Goal: Task Accomplishment & Management: Complete application form

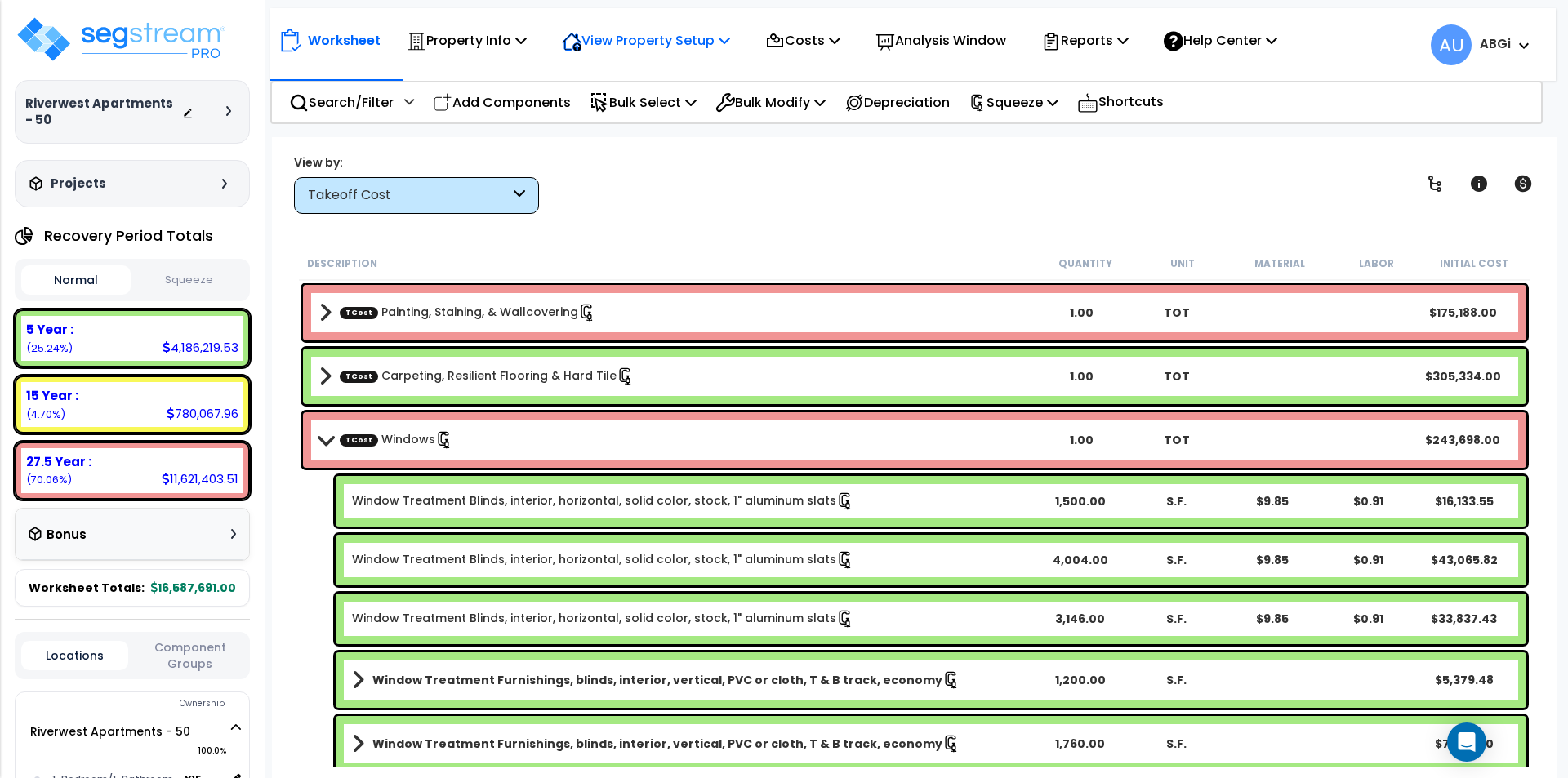
click at [730, 46] on icon at bounding box center [724, 40] width 11 height 13
click at [629, 116] on link "View Questionnaire" at bounding box center [634, 112] width 161 height 33
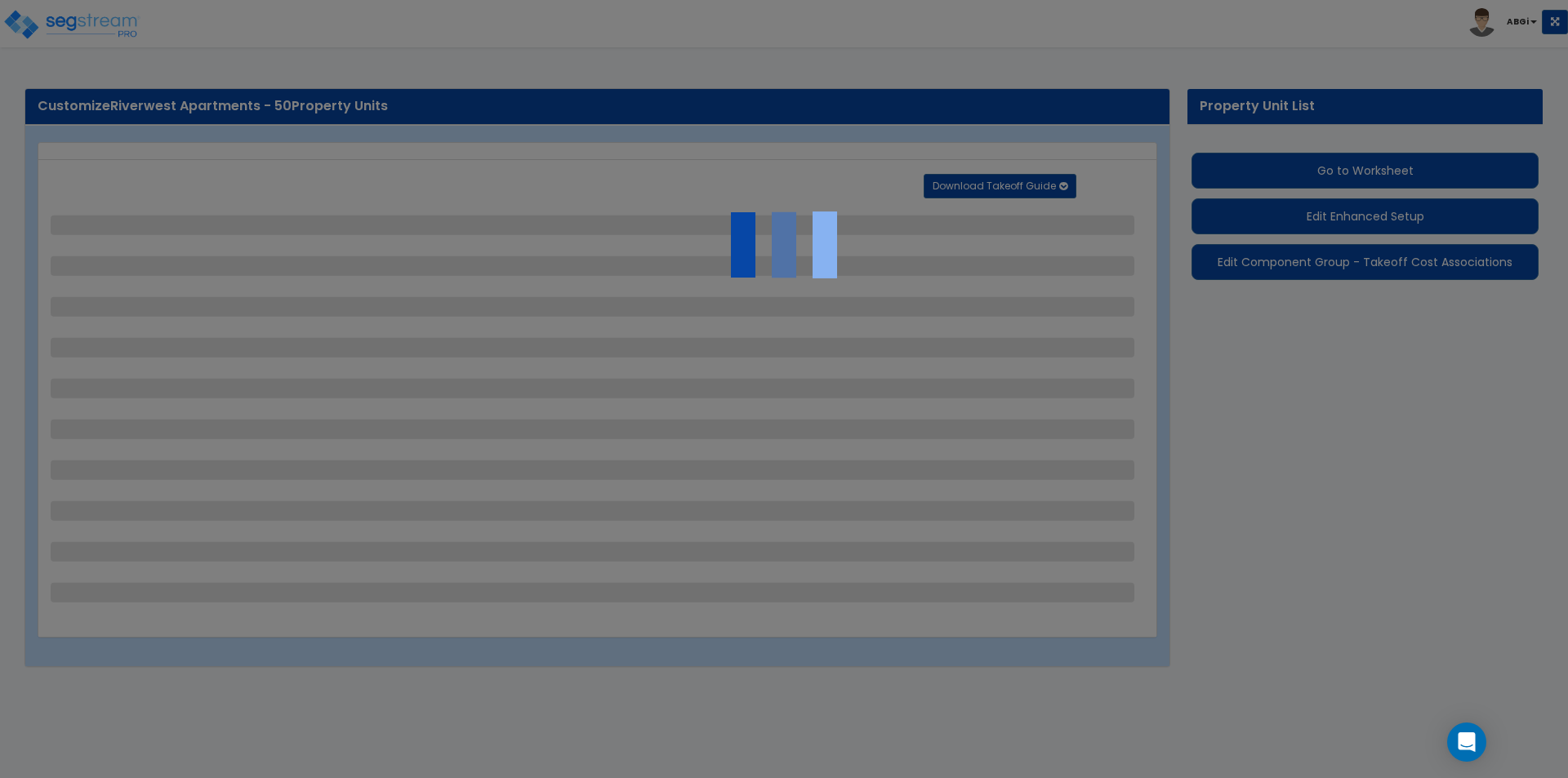
select select "2"
select select "1"
select select "2"
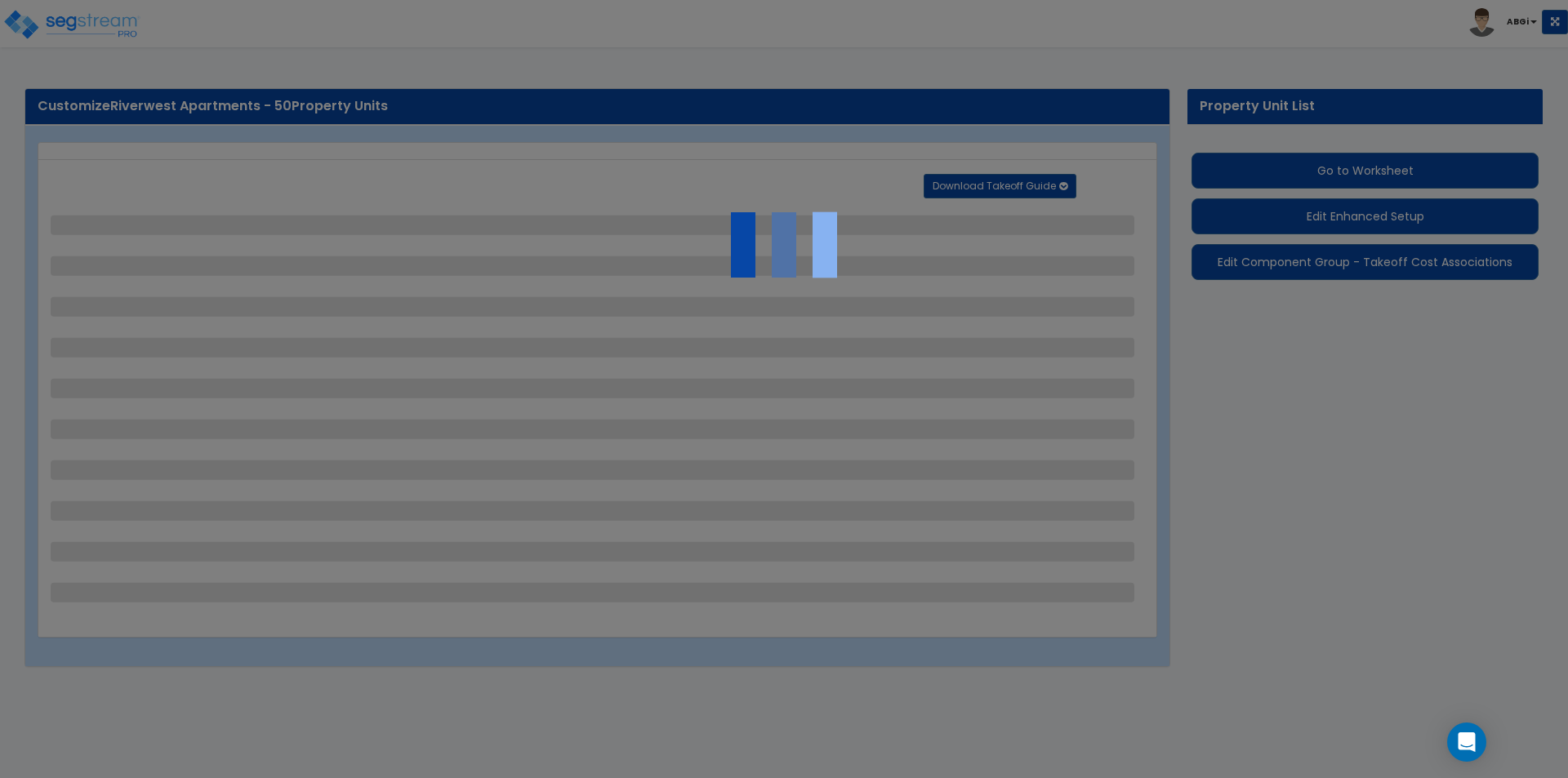
select select "1"
select select "2"
select select "1"
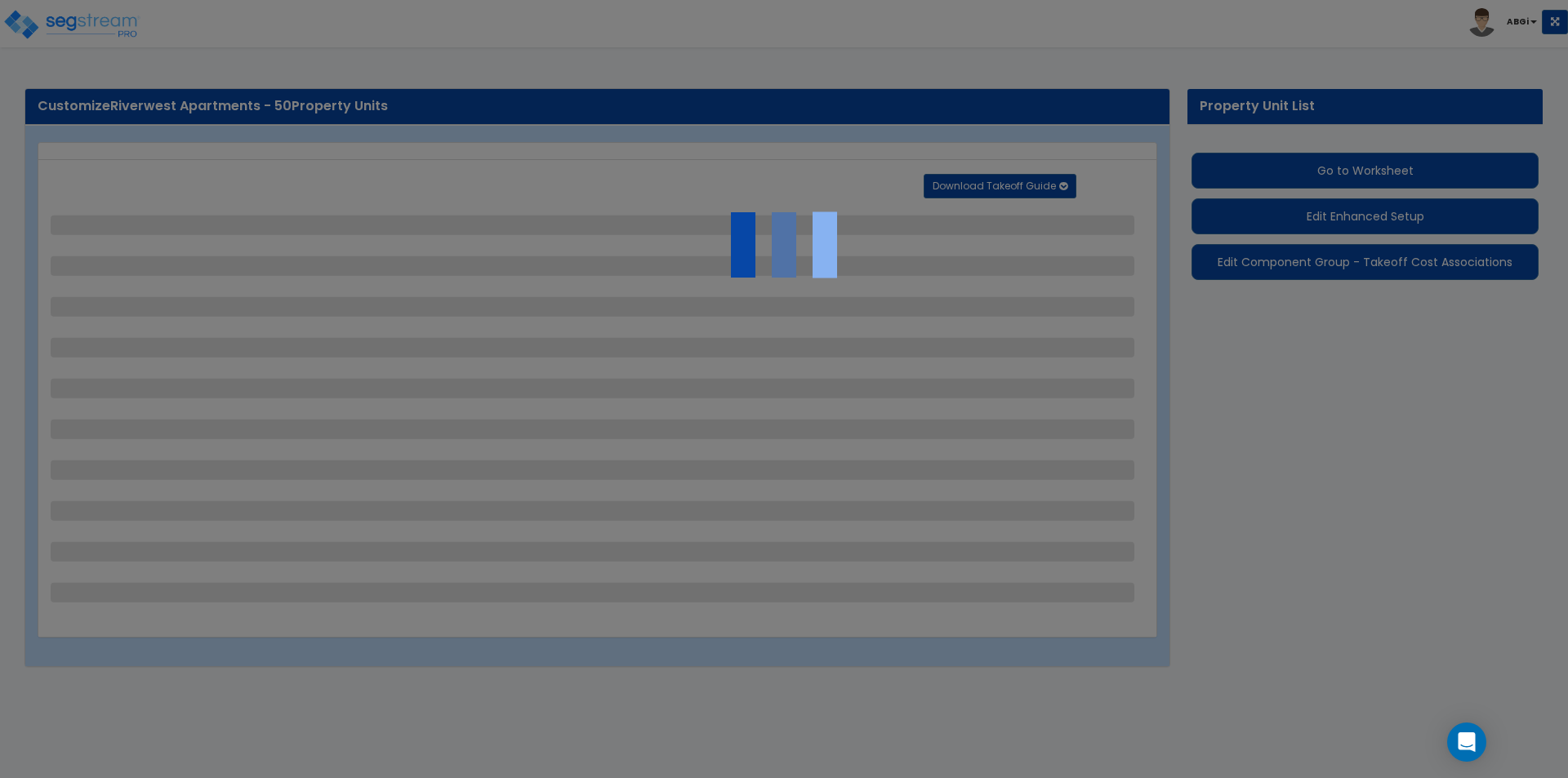
select select "3"
select select "1"
select select "2"
select select "1"
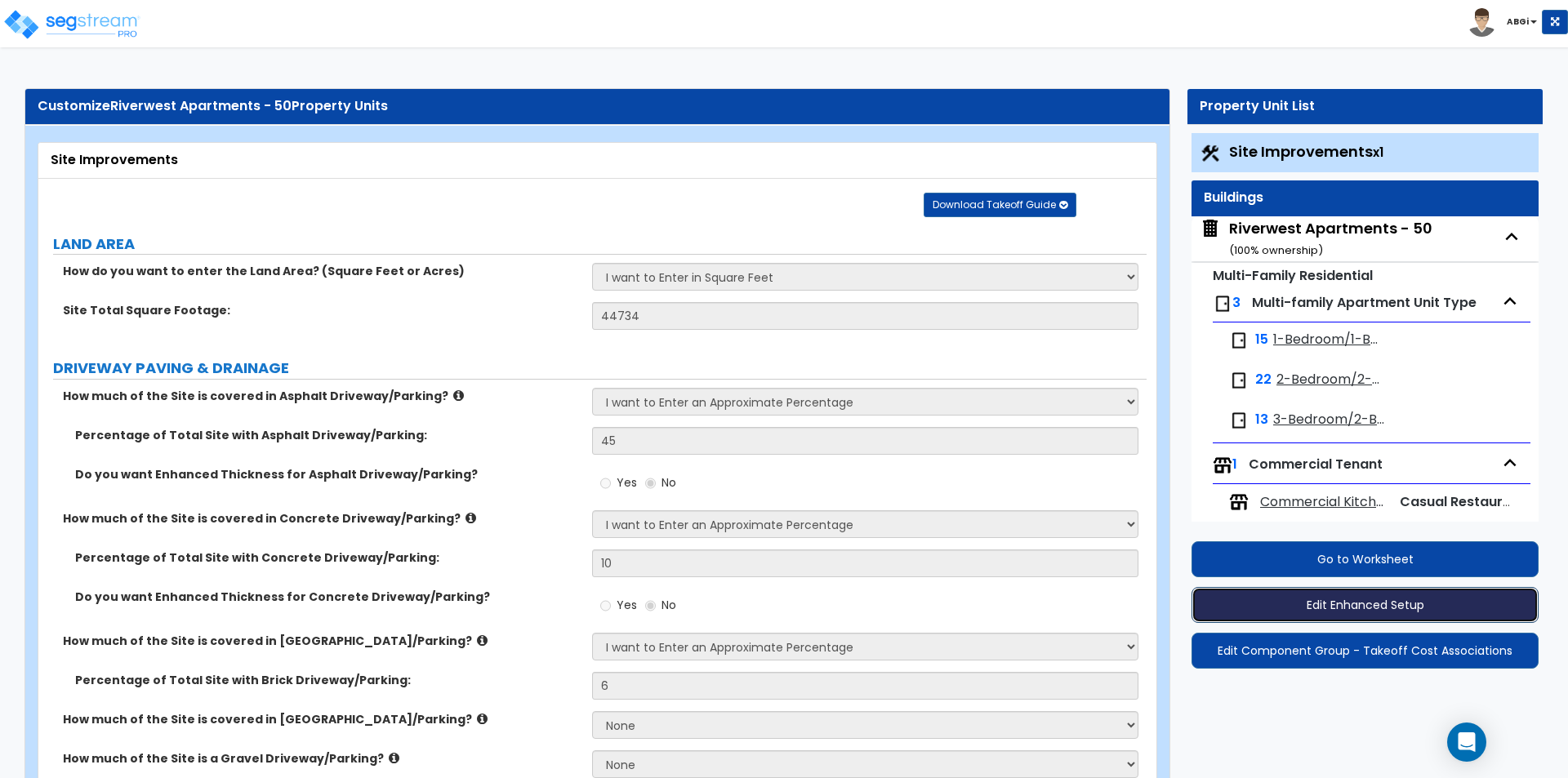
click at [1339, 601] on button "Edit Enhanced Setup" at bounding box center [1365, 605] width 347 height 36
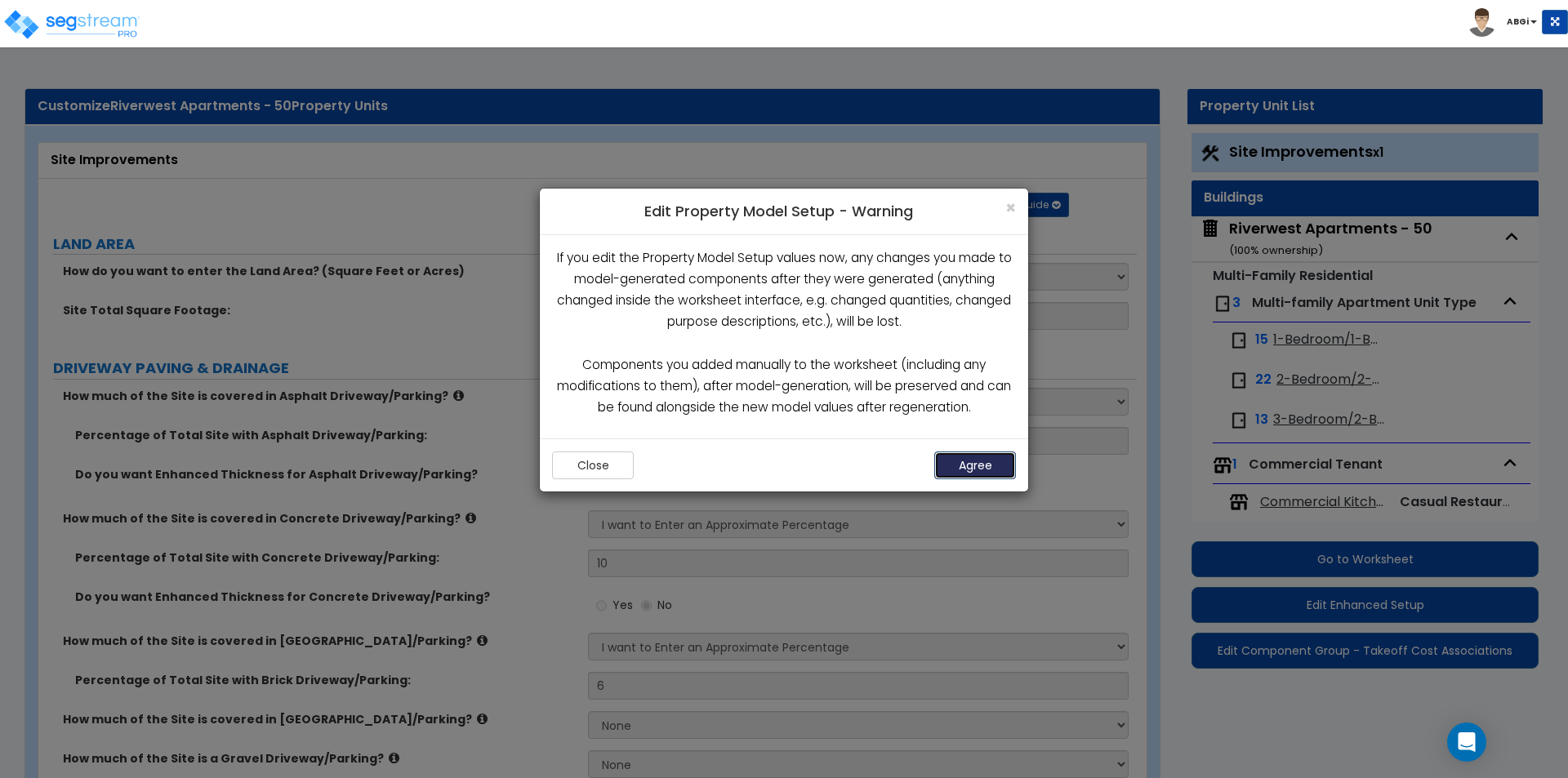
click at [993, 474] on button "Agree" at bounding box center [975, 465] width 82 height 28
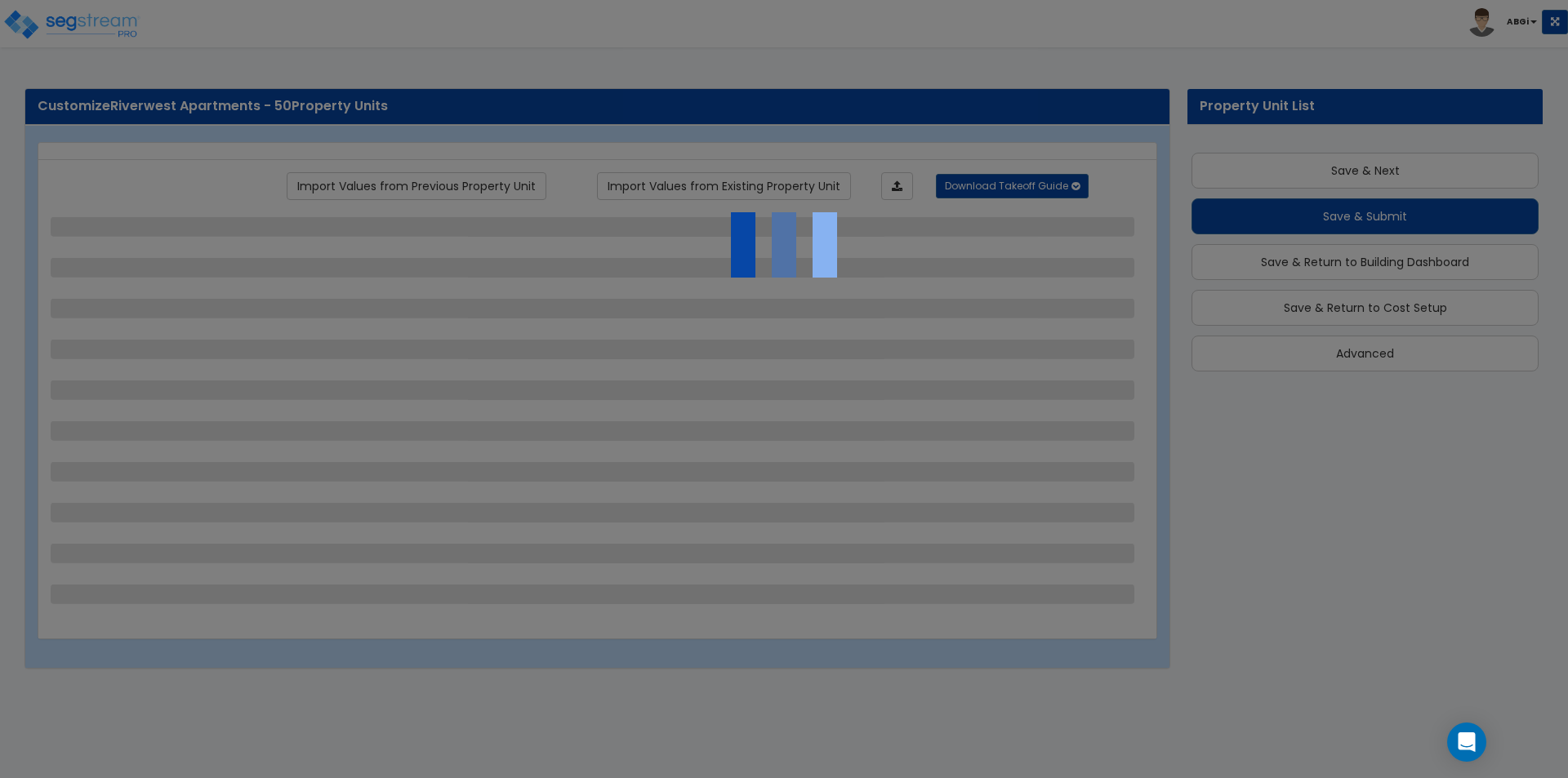
scroll to position [44, 0]
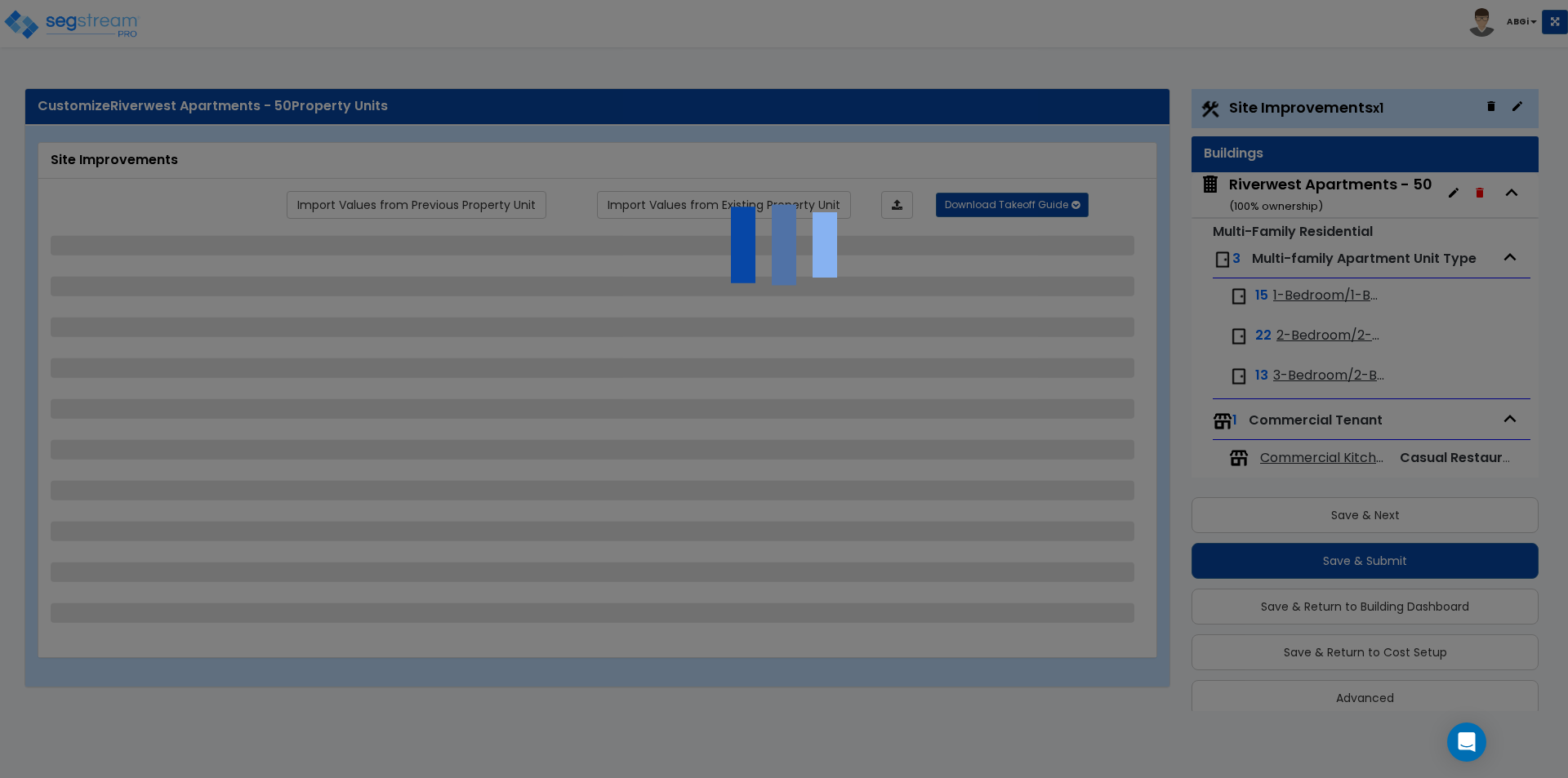
select select "2"
select select "1"
select select "2"
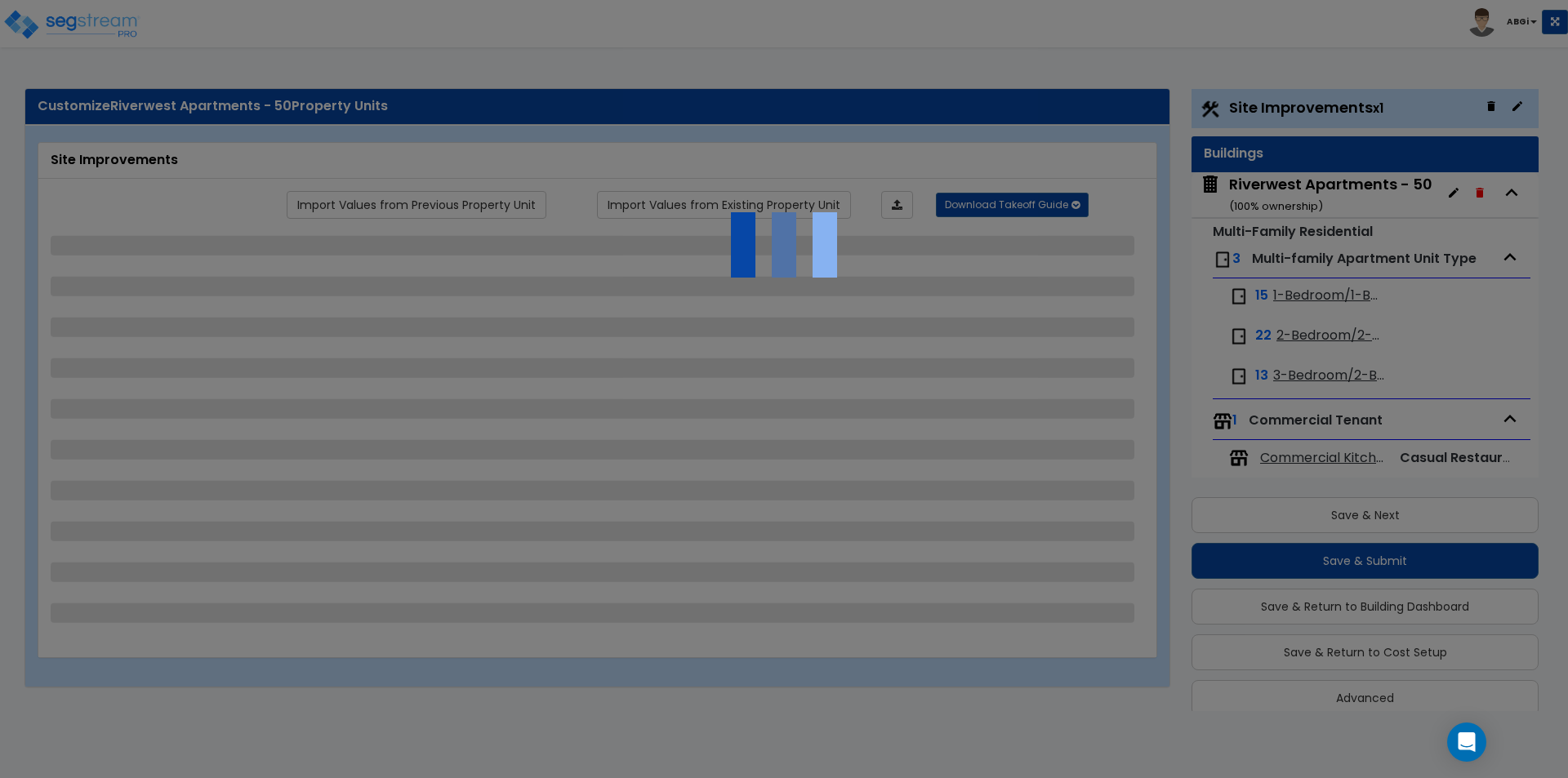
select select "1"
select select "2"
select select "1"
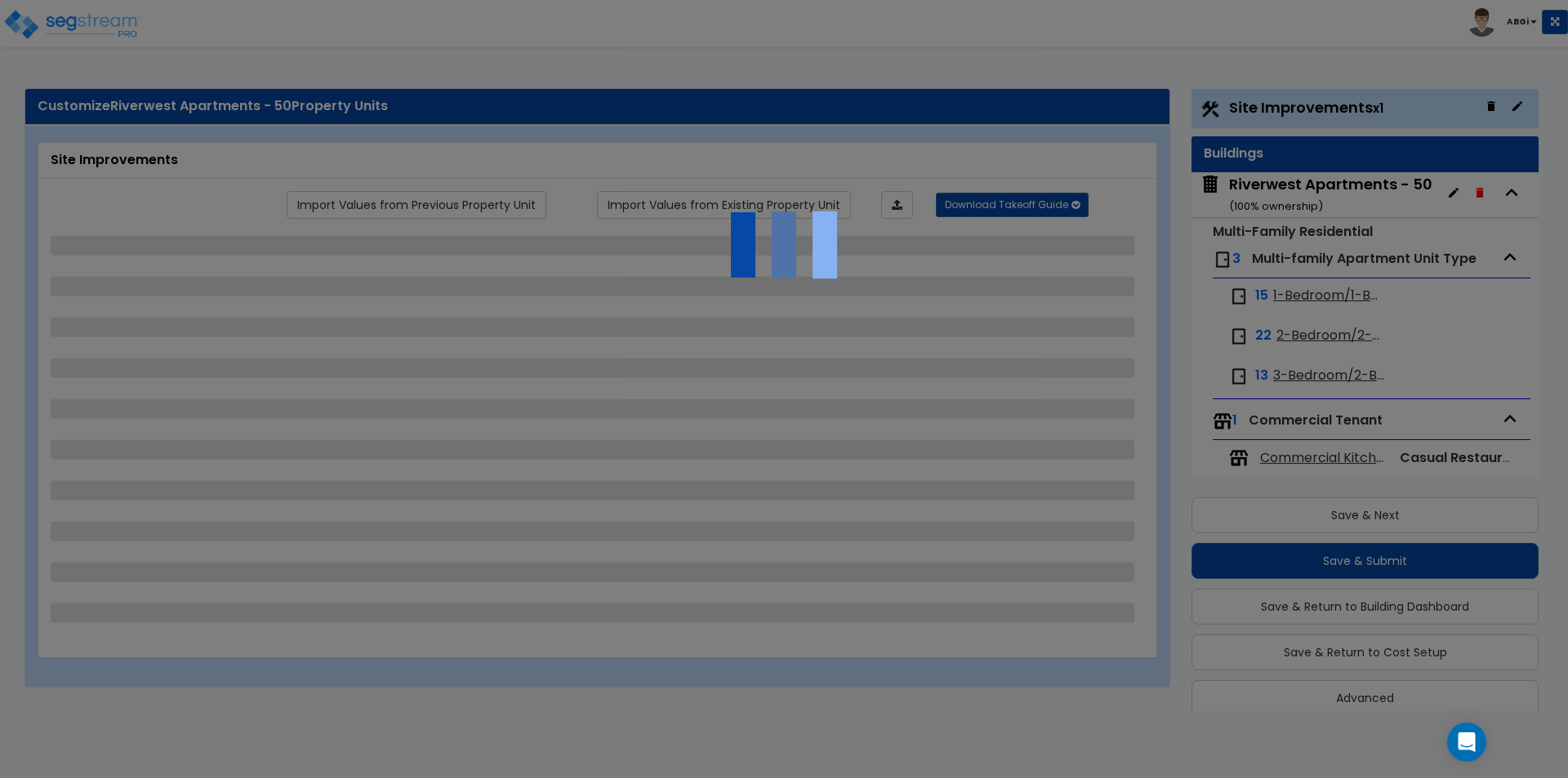
select select "3"
select select "1"
select select "2"
select select "1"
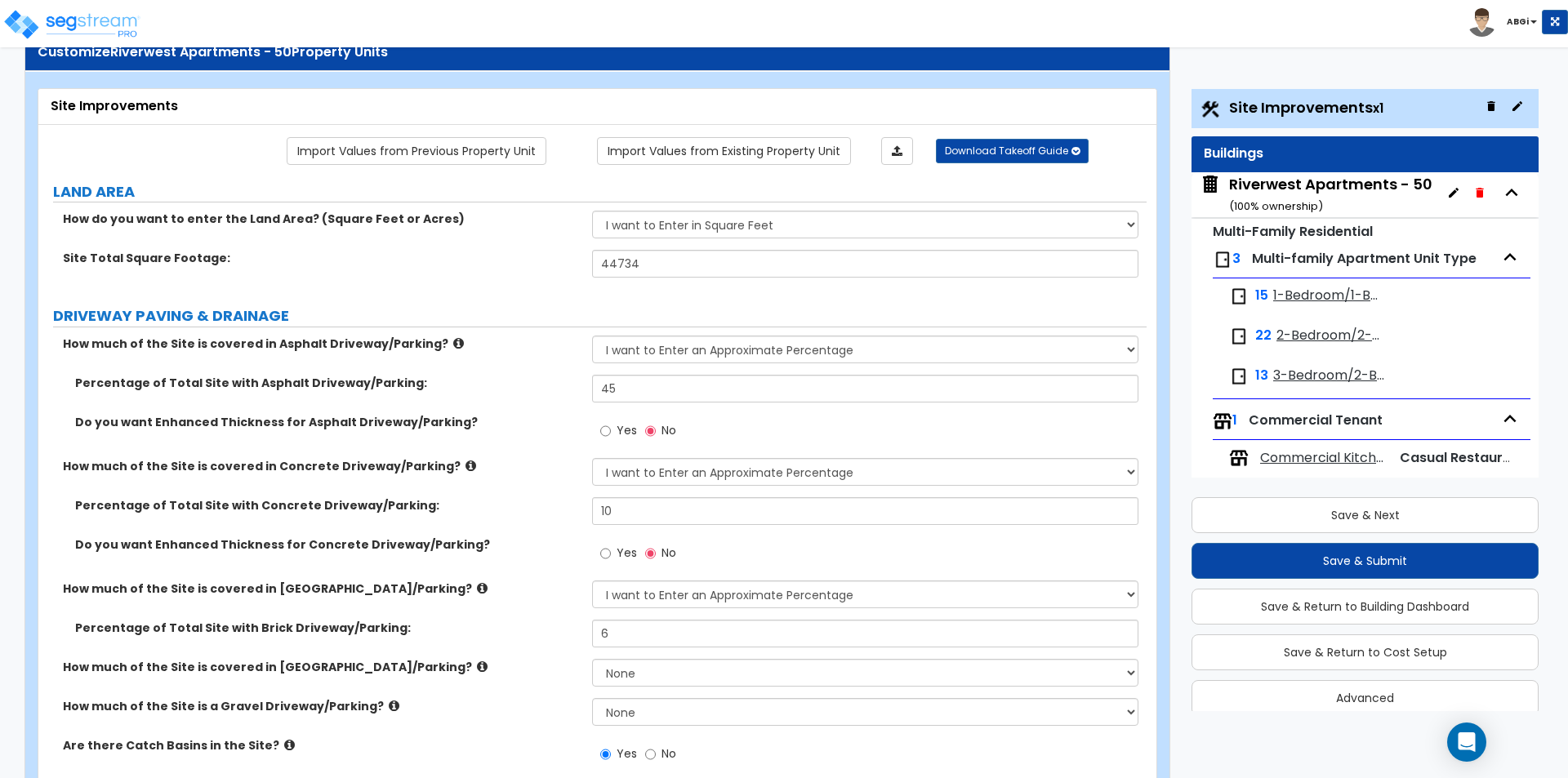
scroll to position [82, 0]
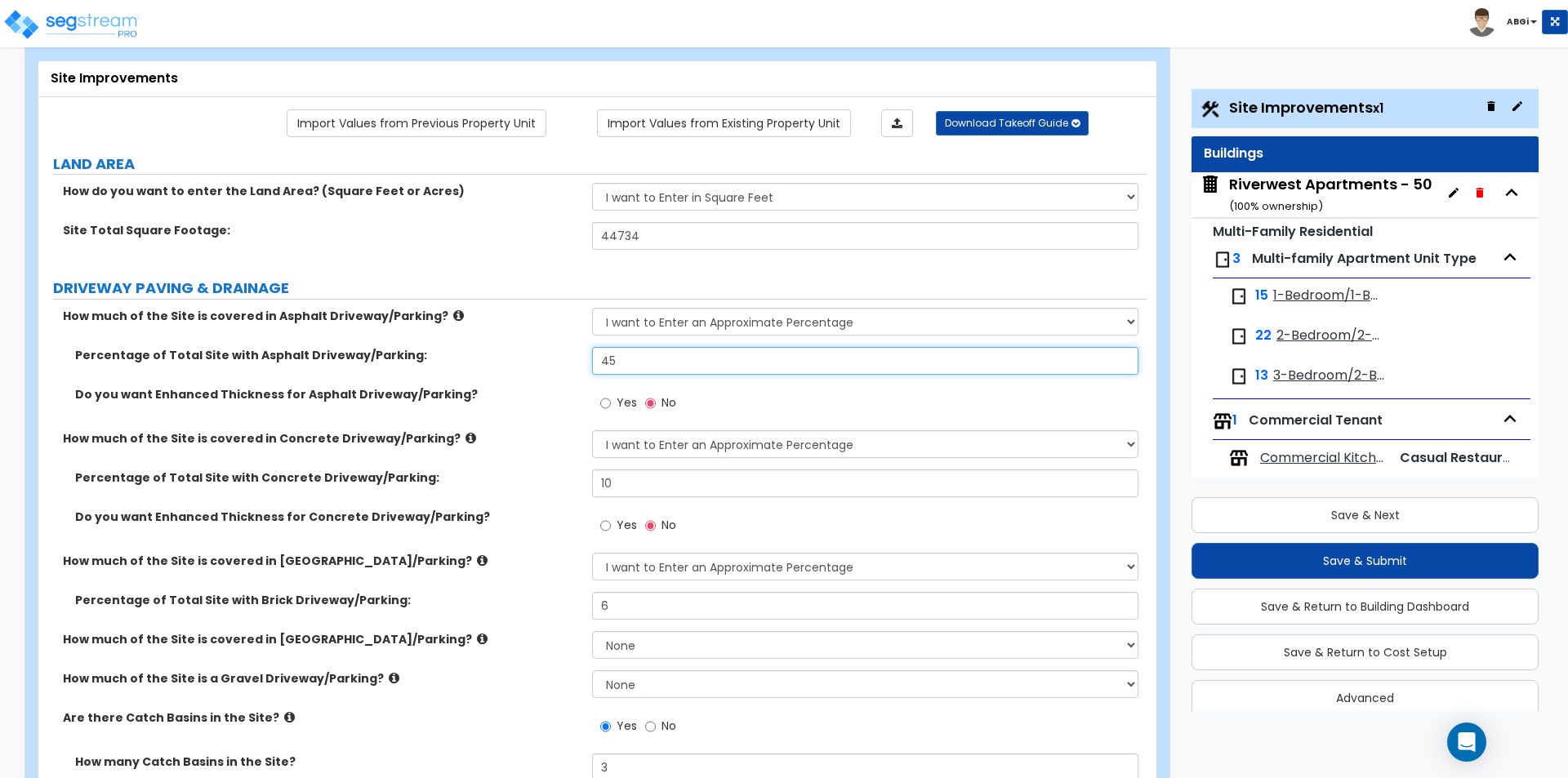
click at [680, 367] on input "45" at bounding box center [865, 361] width 545 height 28
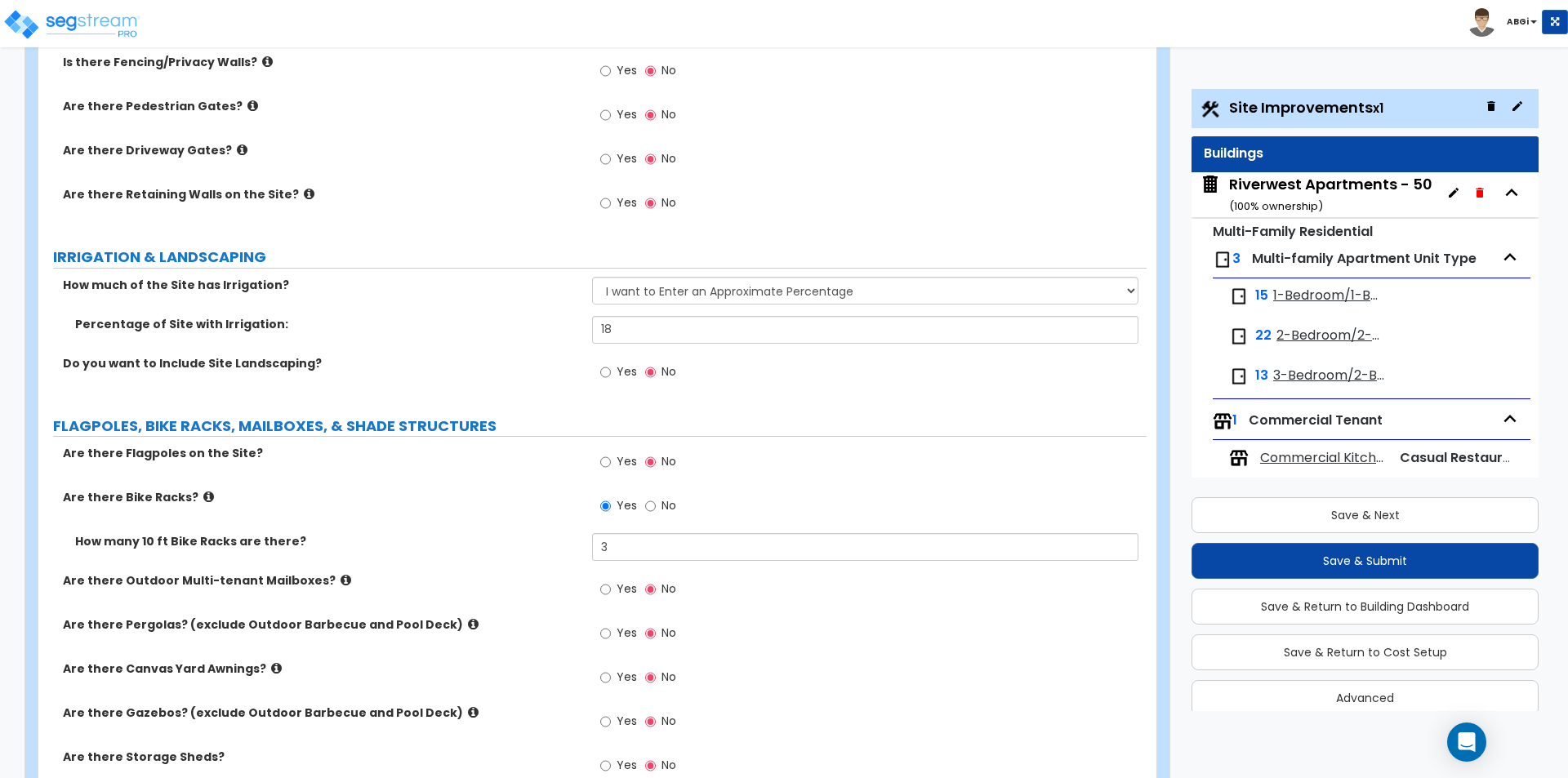
scroll to position [2857, 0]
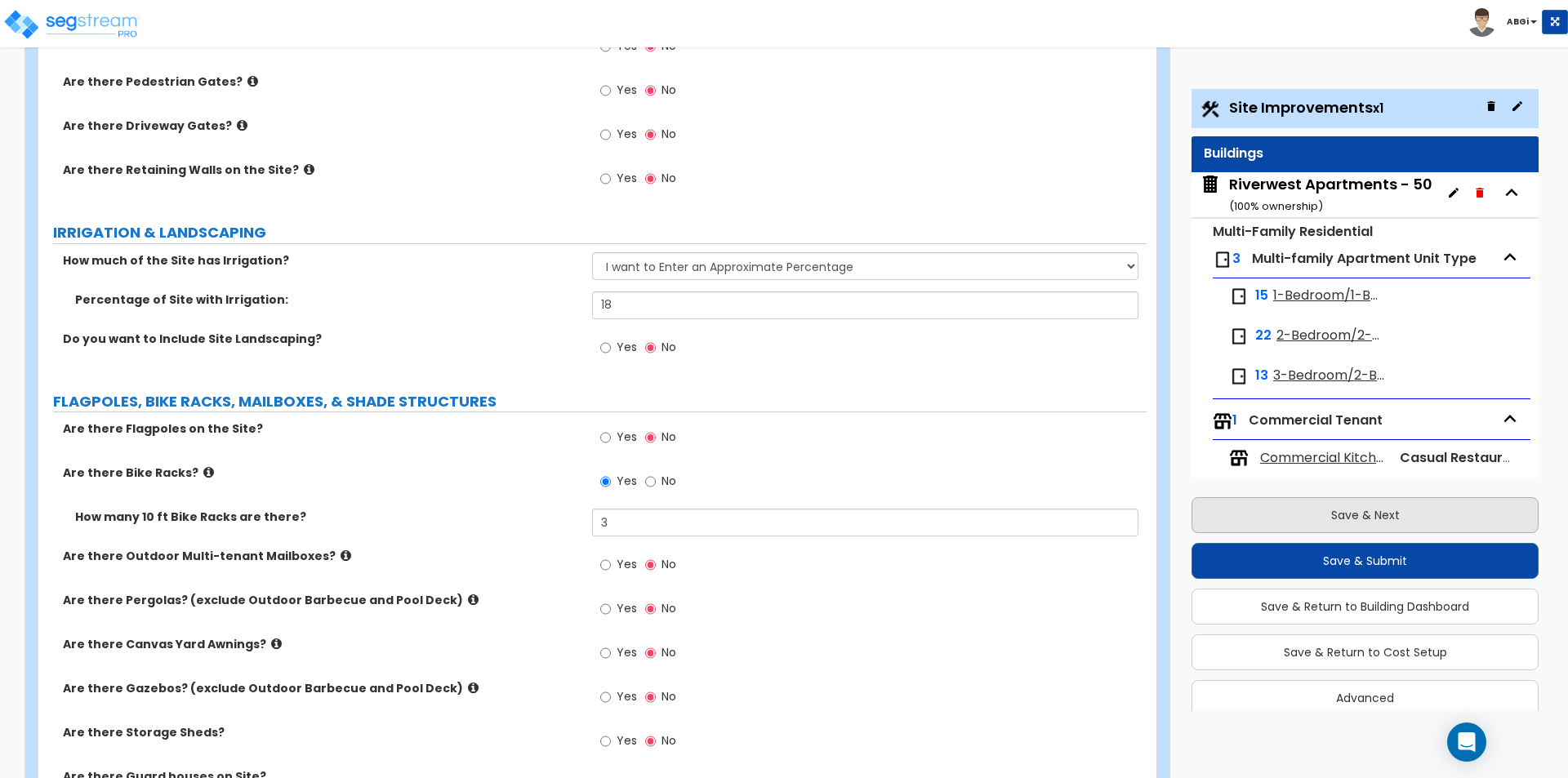
type input "50"
click at [1387, 521] on button "Save & Next" at bounding box center [1365, 515] width 347 height 36
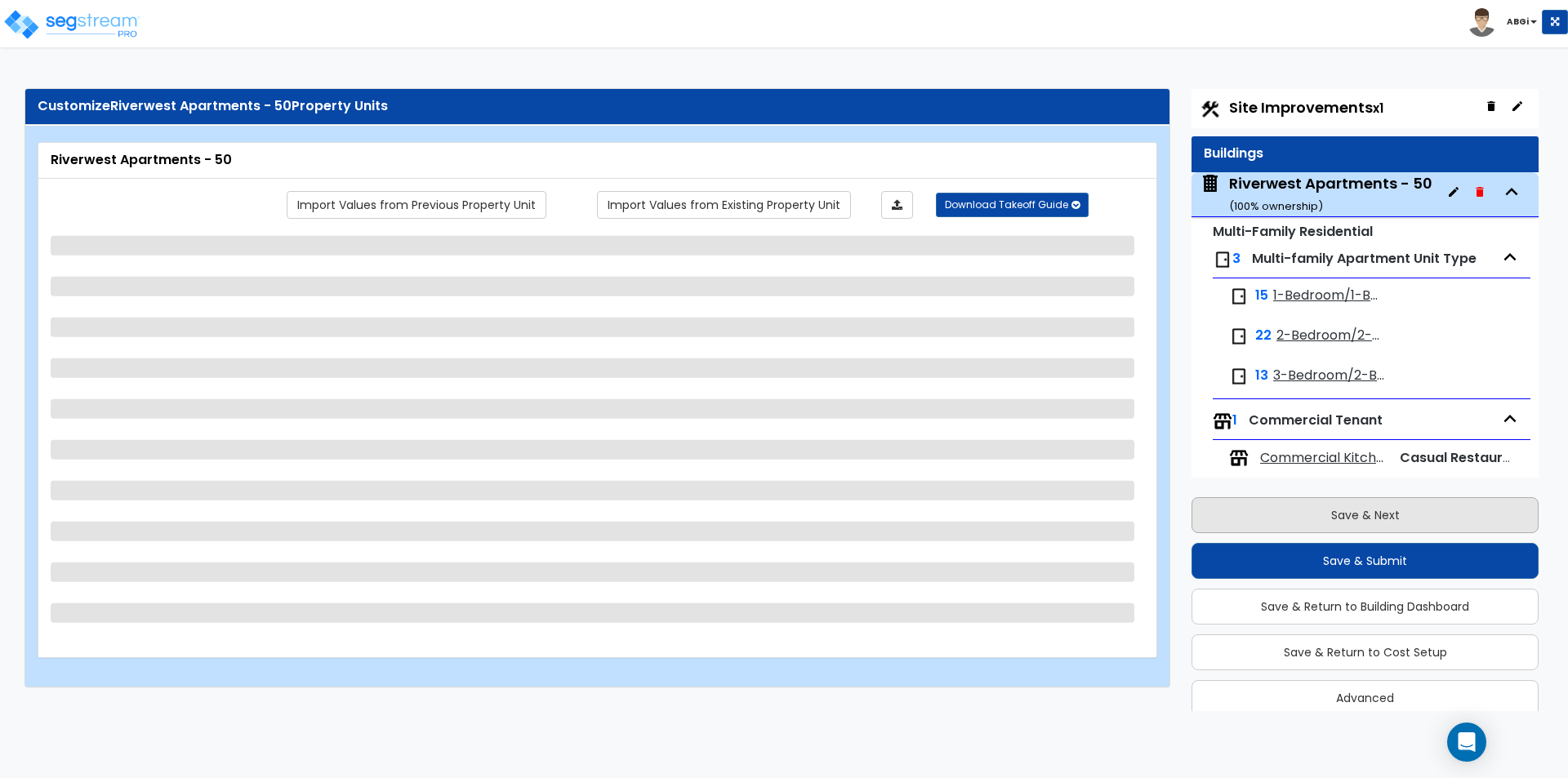
scroll to position [16, 0]
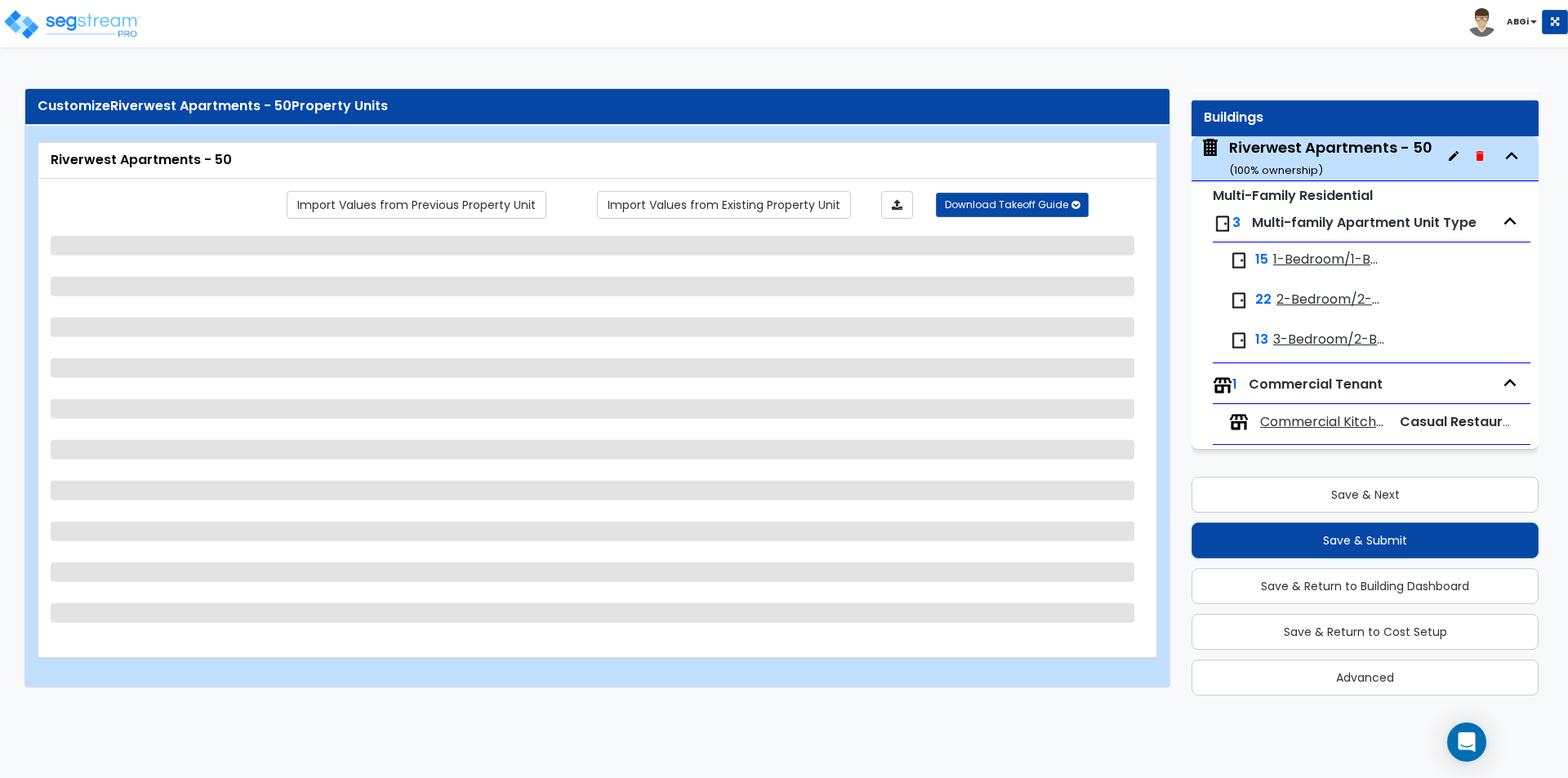
select select "1"
select select "7"
select select "2"
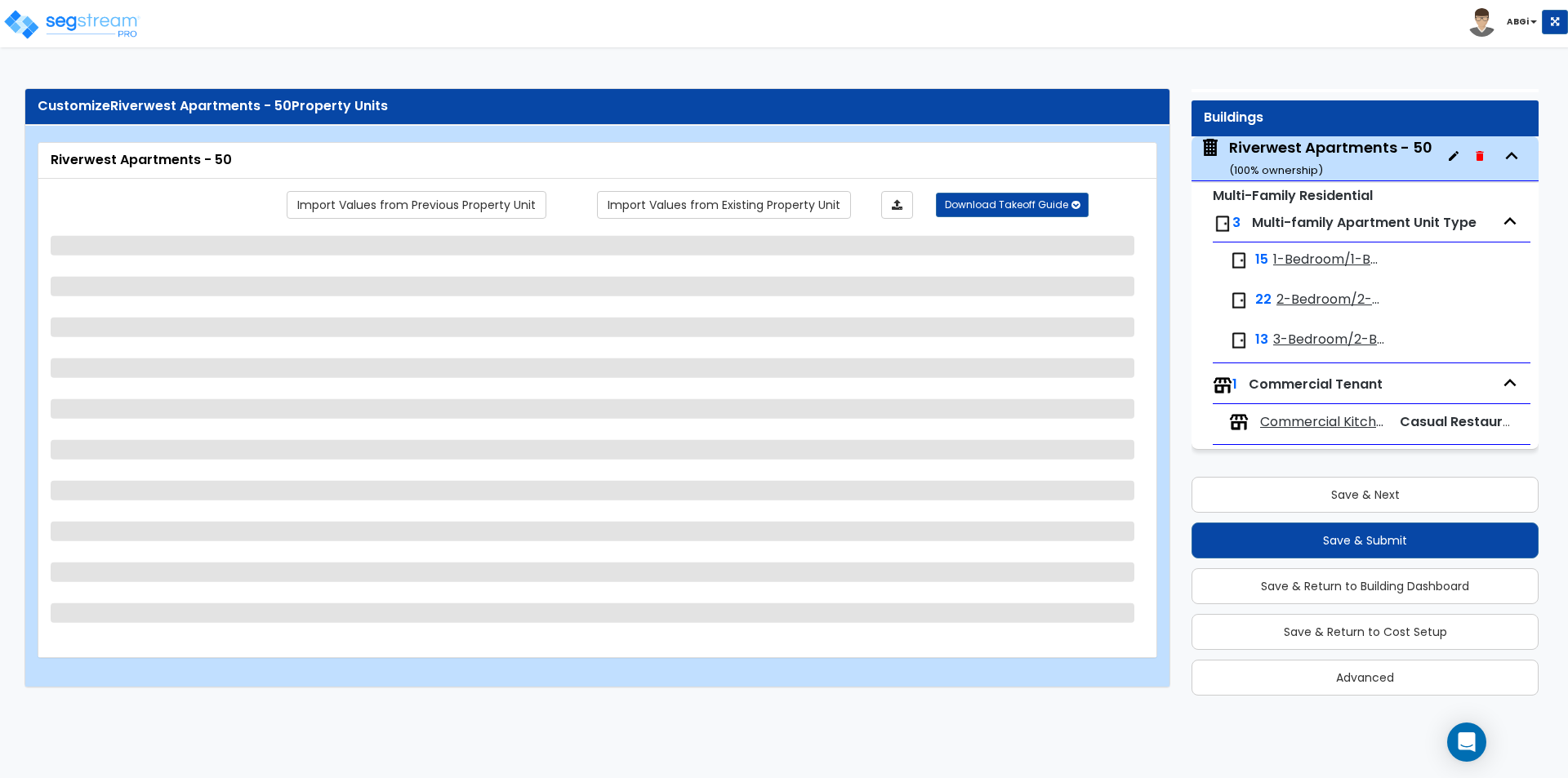
select select "5"
select select "2"
select select "3"
select select "1"
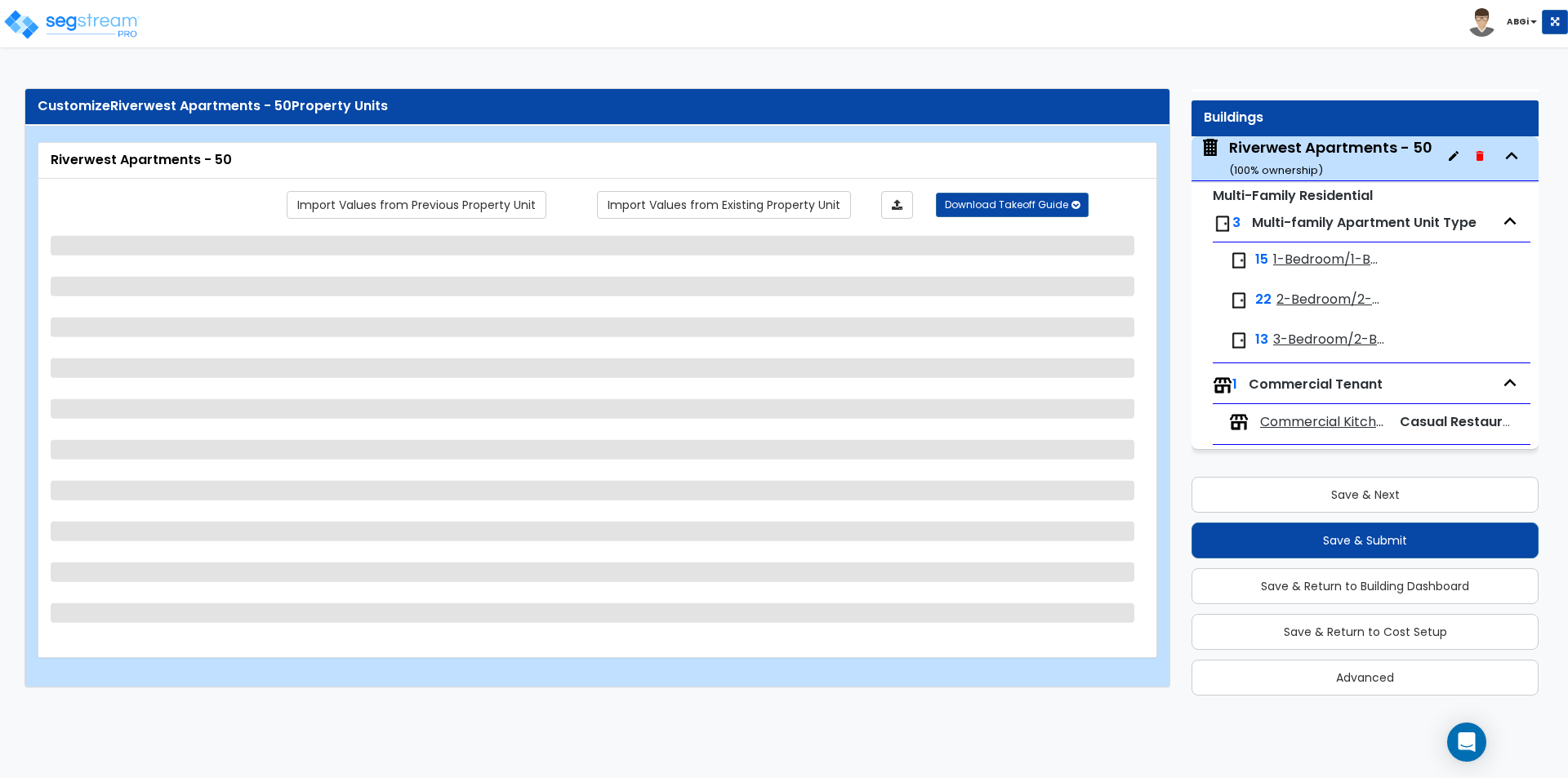
select select "2"
select select "3"
select select "1"
select select "3"
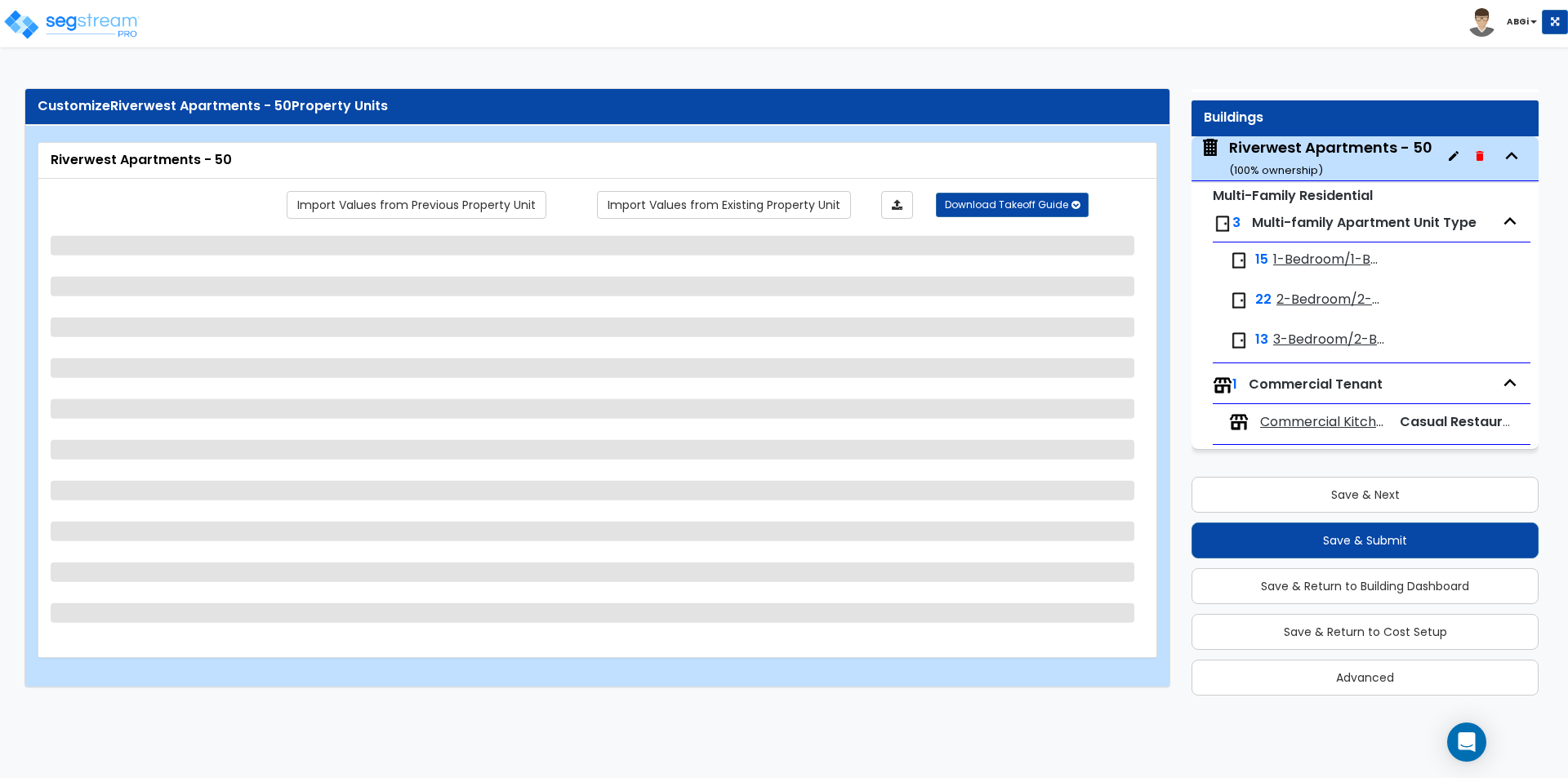
select select "1"
select select "2"
select select "1"
select select "2"
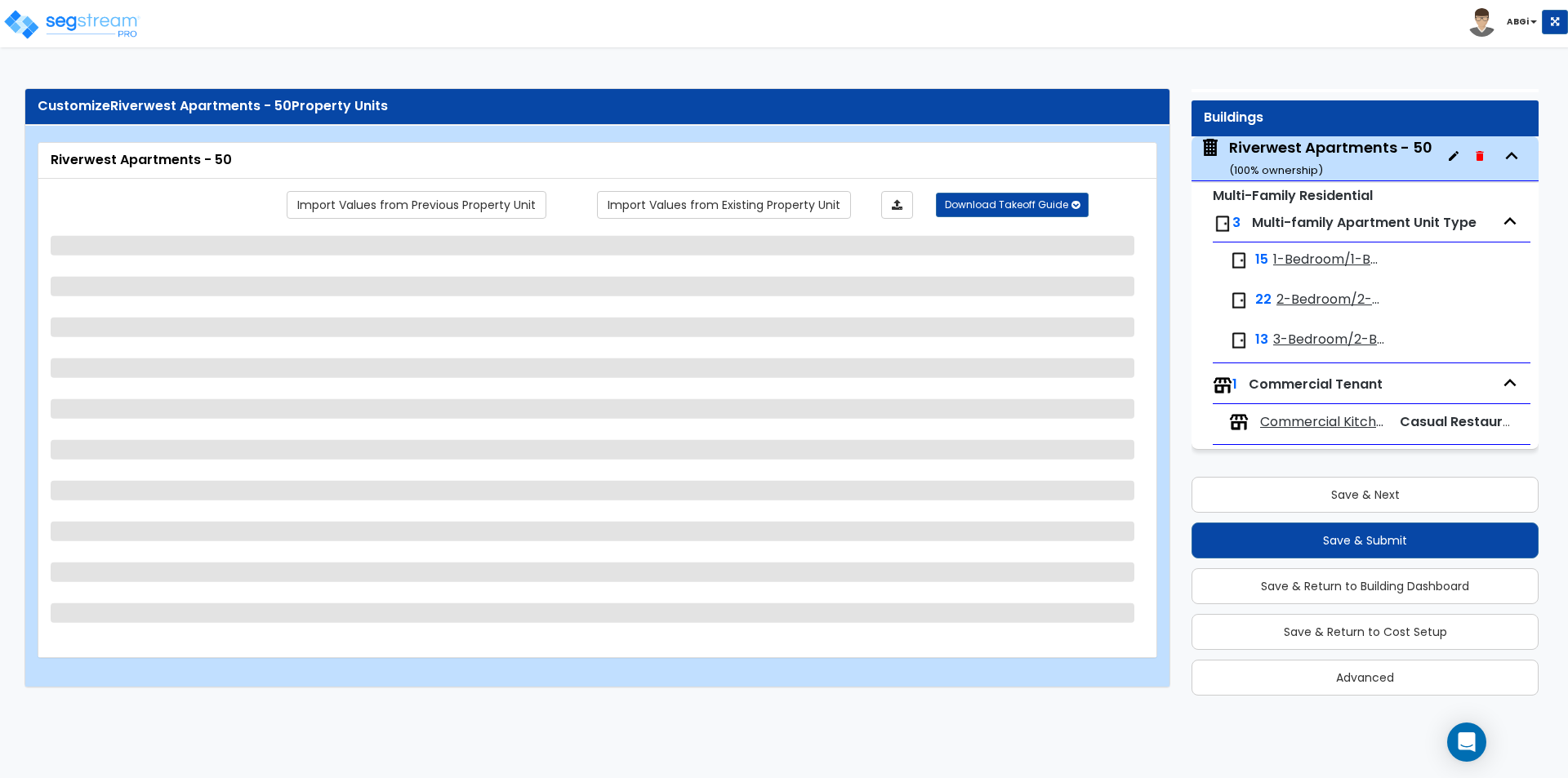
select select "1"
select select "6"
select select "1"
select select "2"
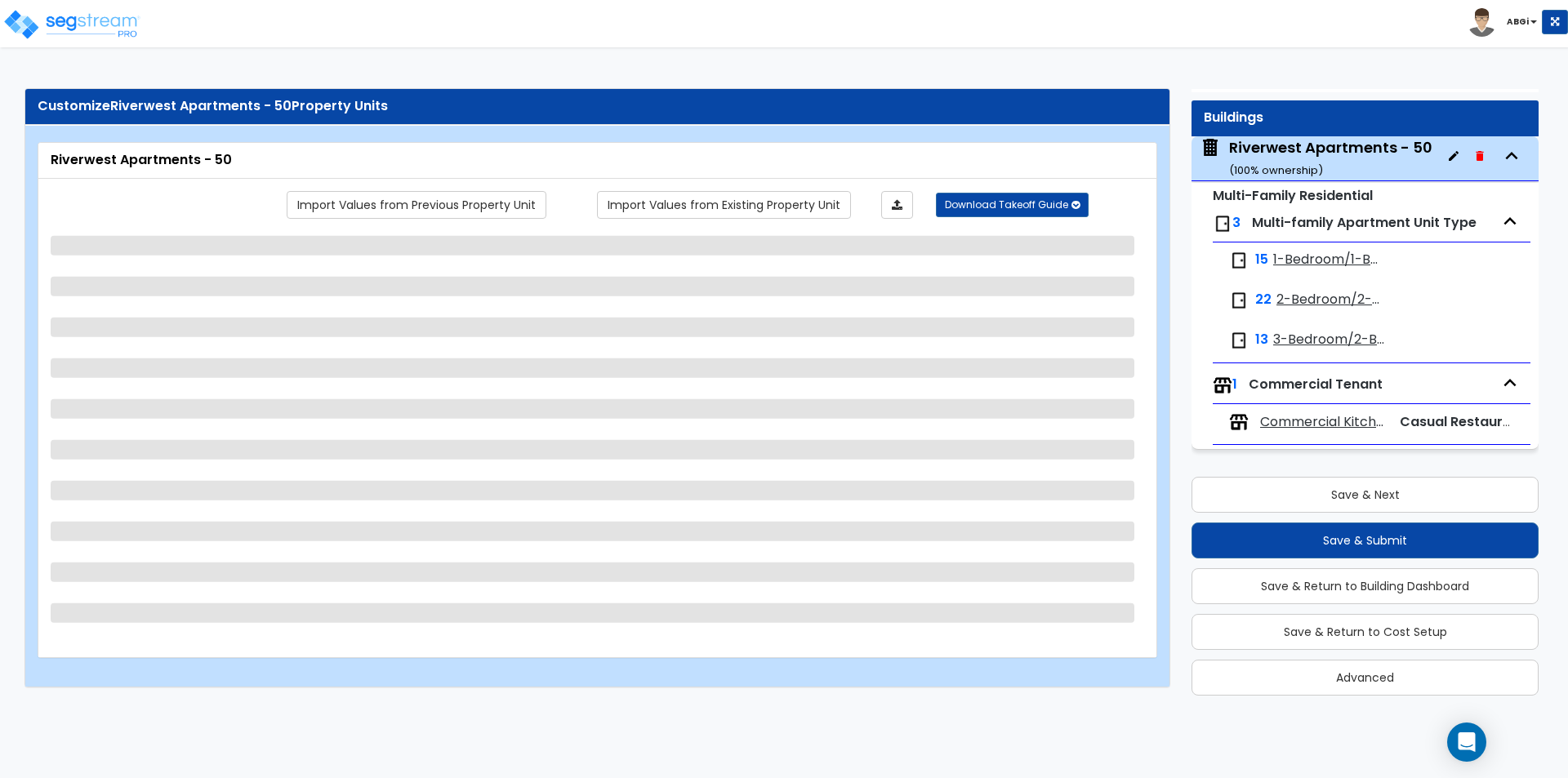
select select "3"
select select "1"
select select "2"
select select "8"
select select "1"
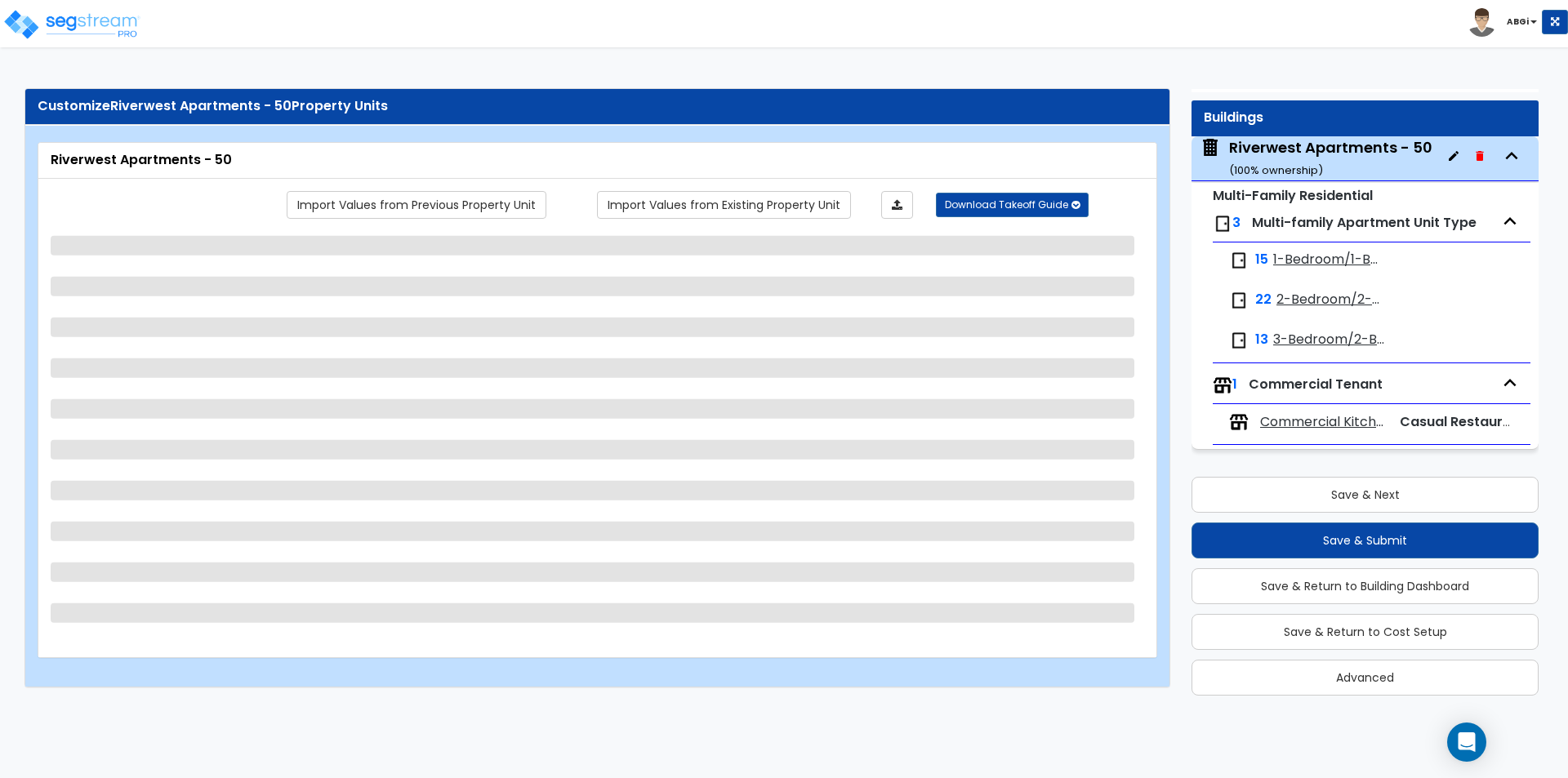
select select "8"
select select "1"
select select "6"
select select "2"
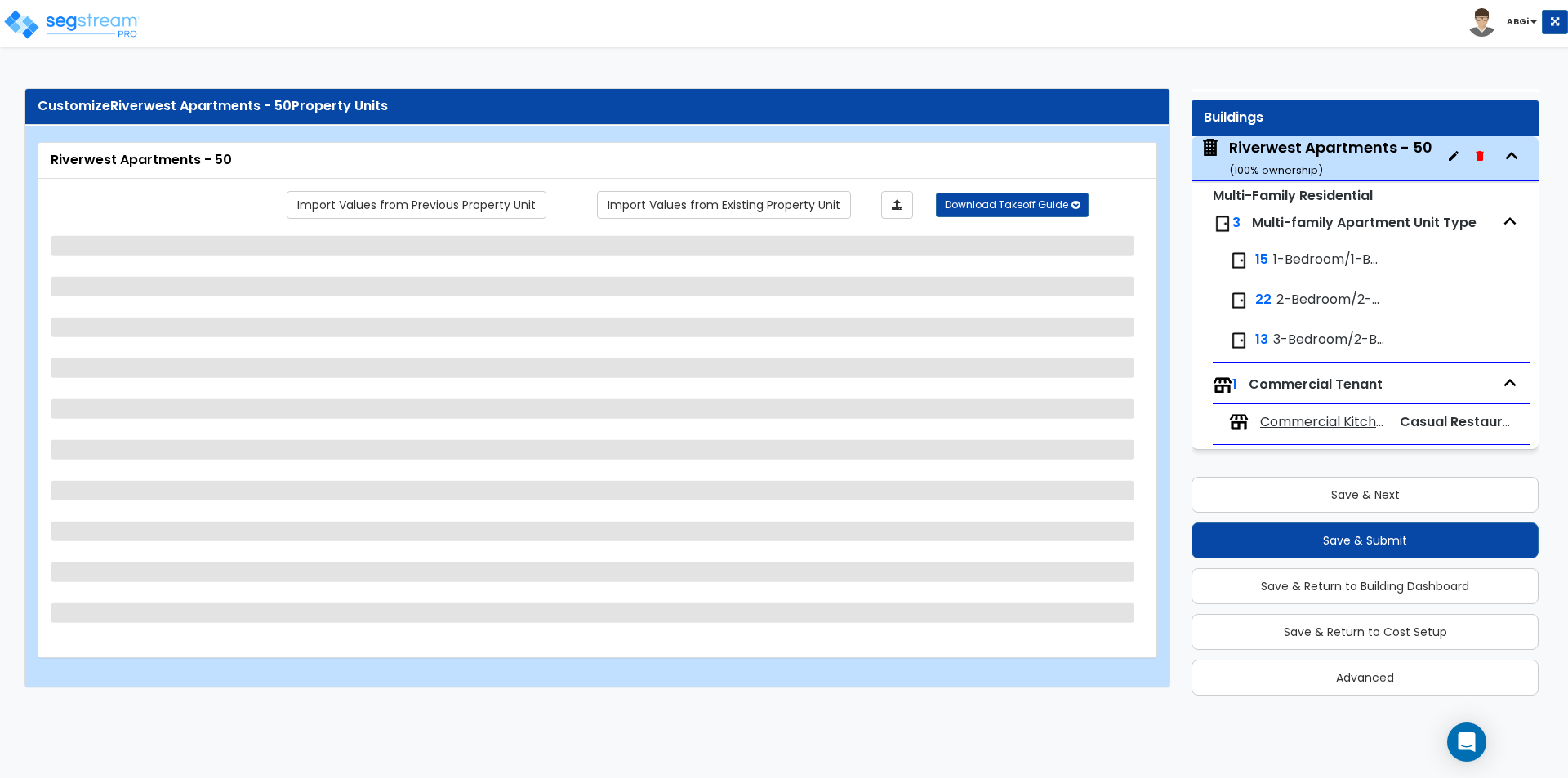
select select "1"
select select "2"
select select "6"
select select "1"
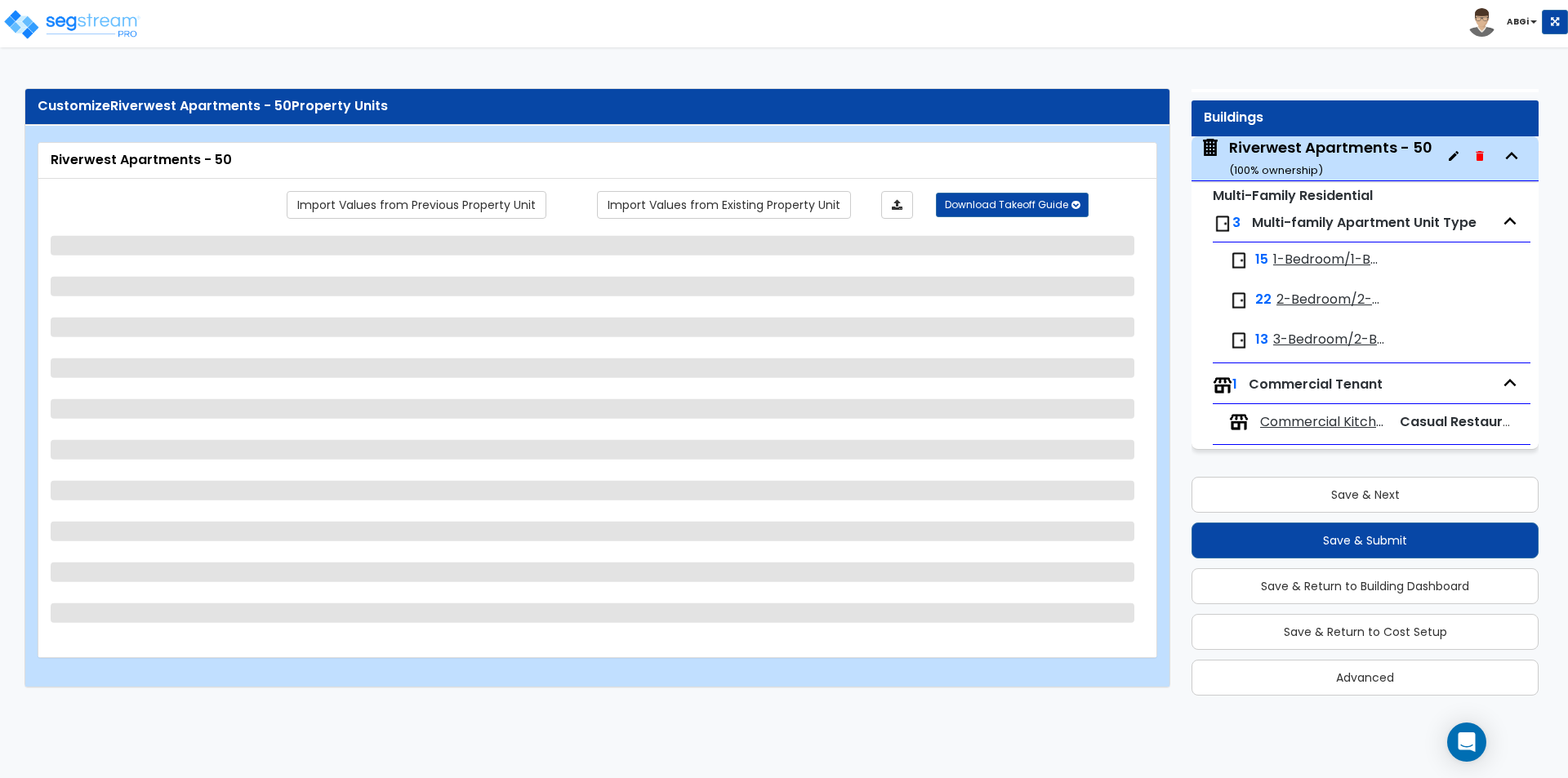
select select "1"
select select "7"
select select "3"
select select "2"
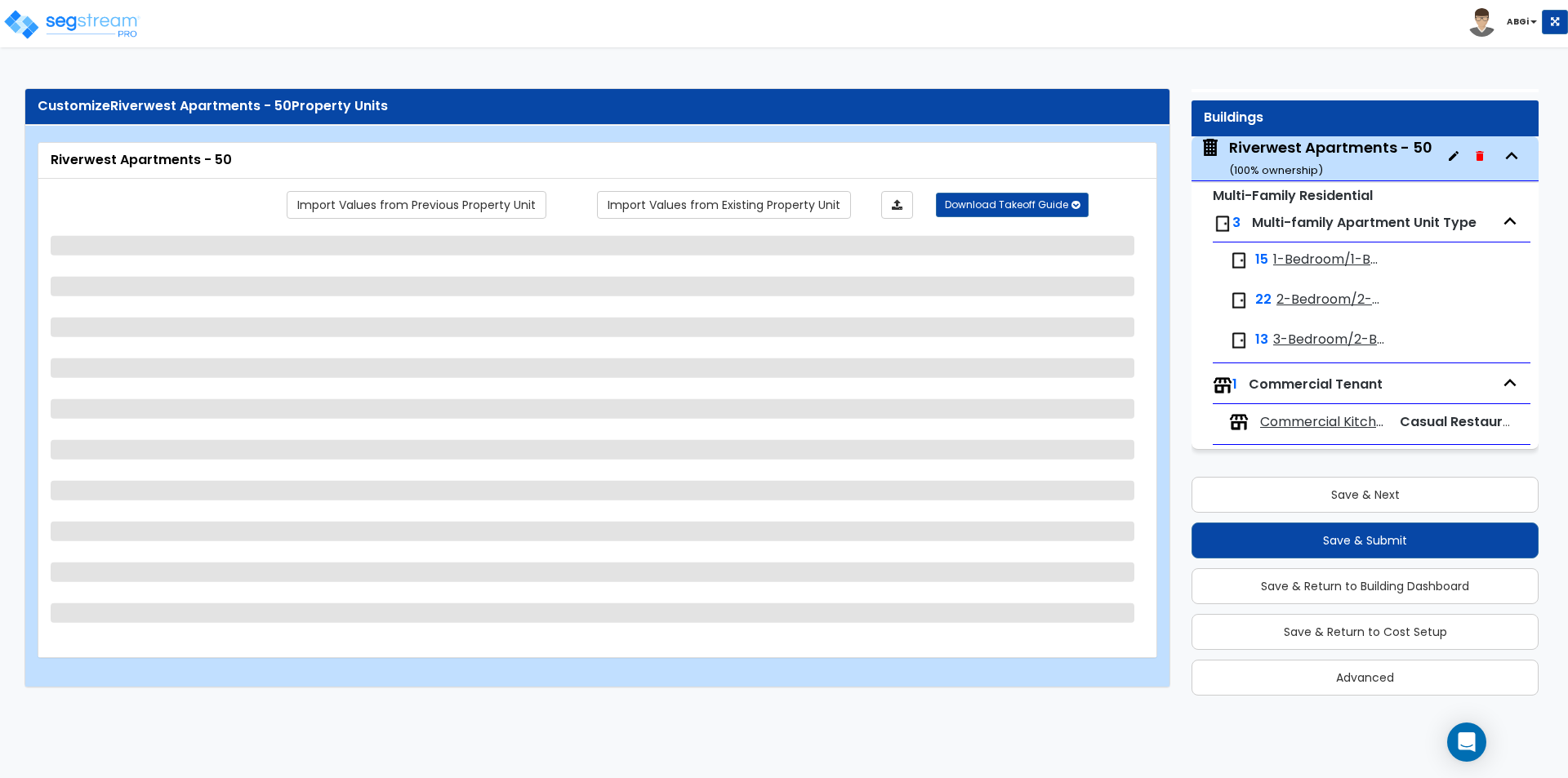
select select "2"
select select "1"
select select "4"
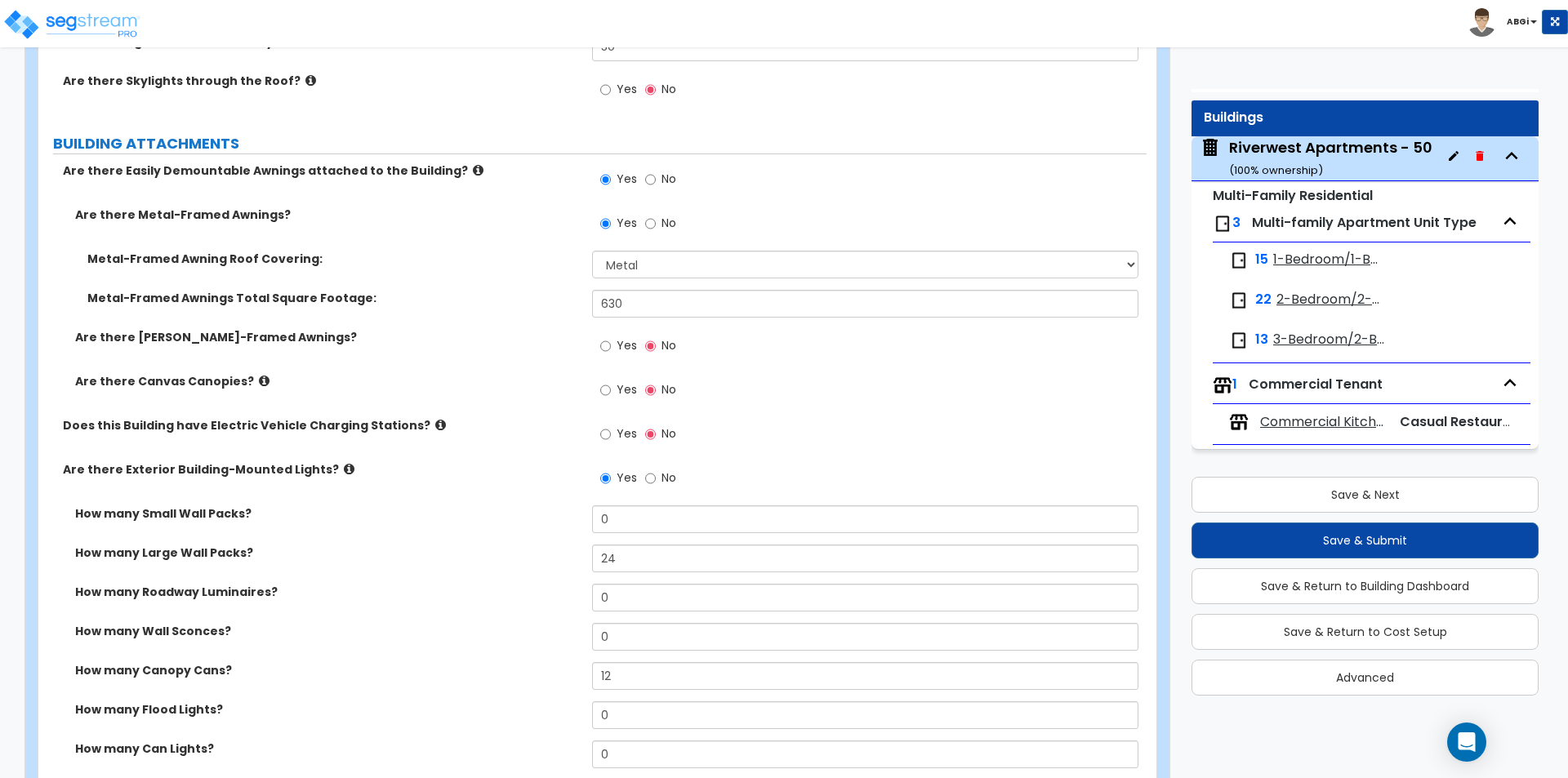
scroll to position [1796, 0]
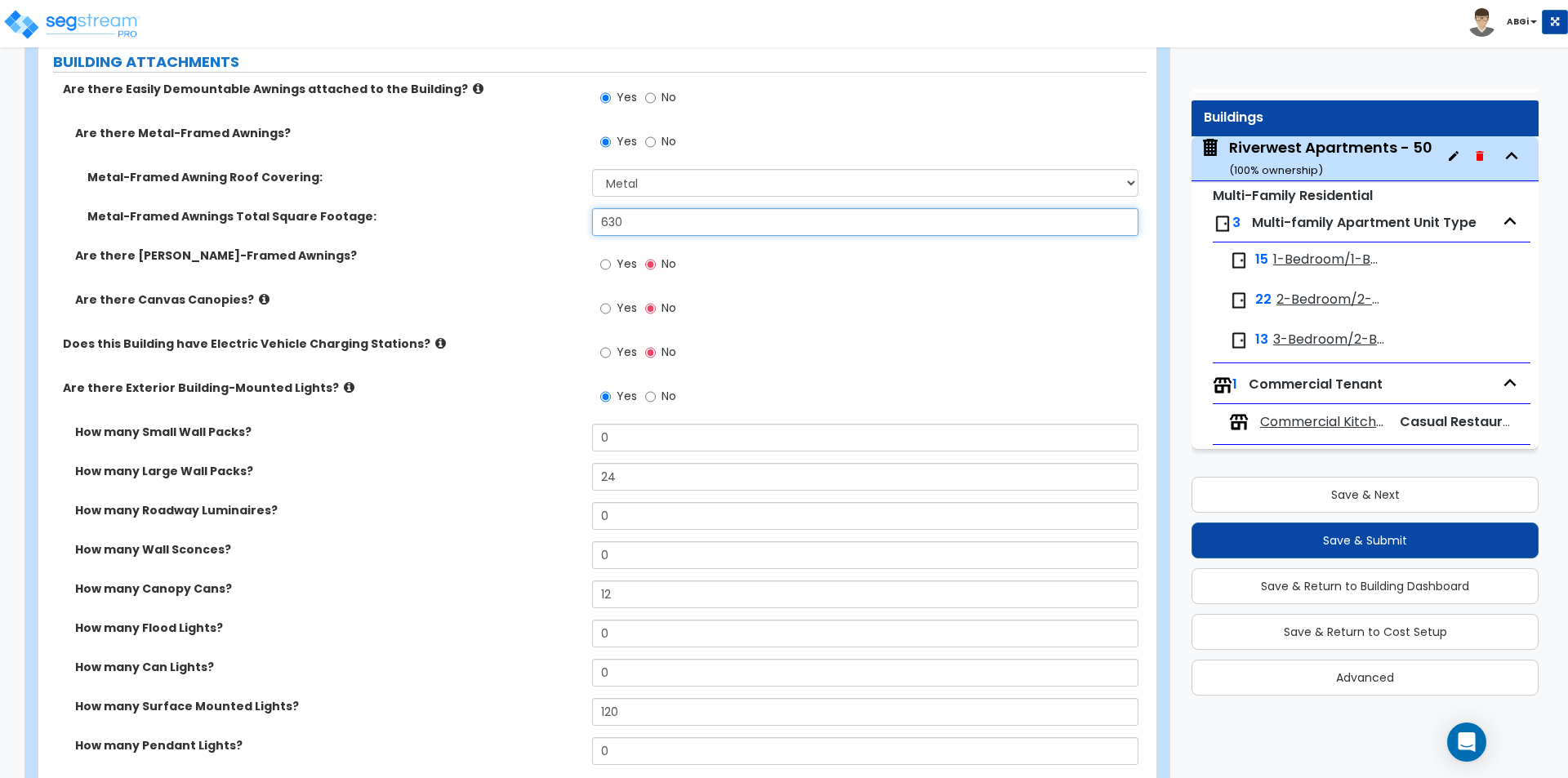
click at [652, 223] on input "630" at bounding box center [865, 222] width 545 height 28
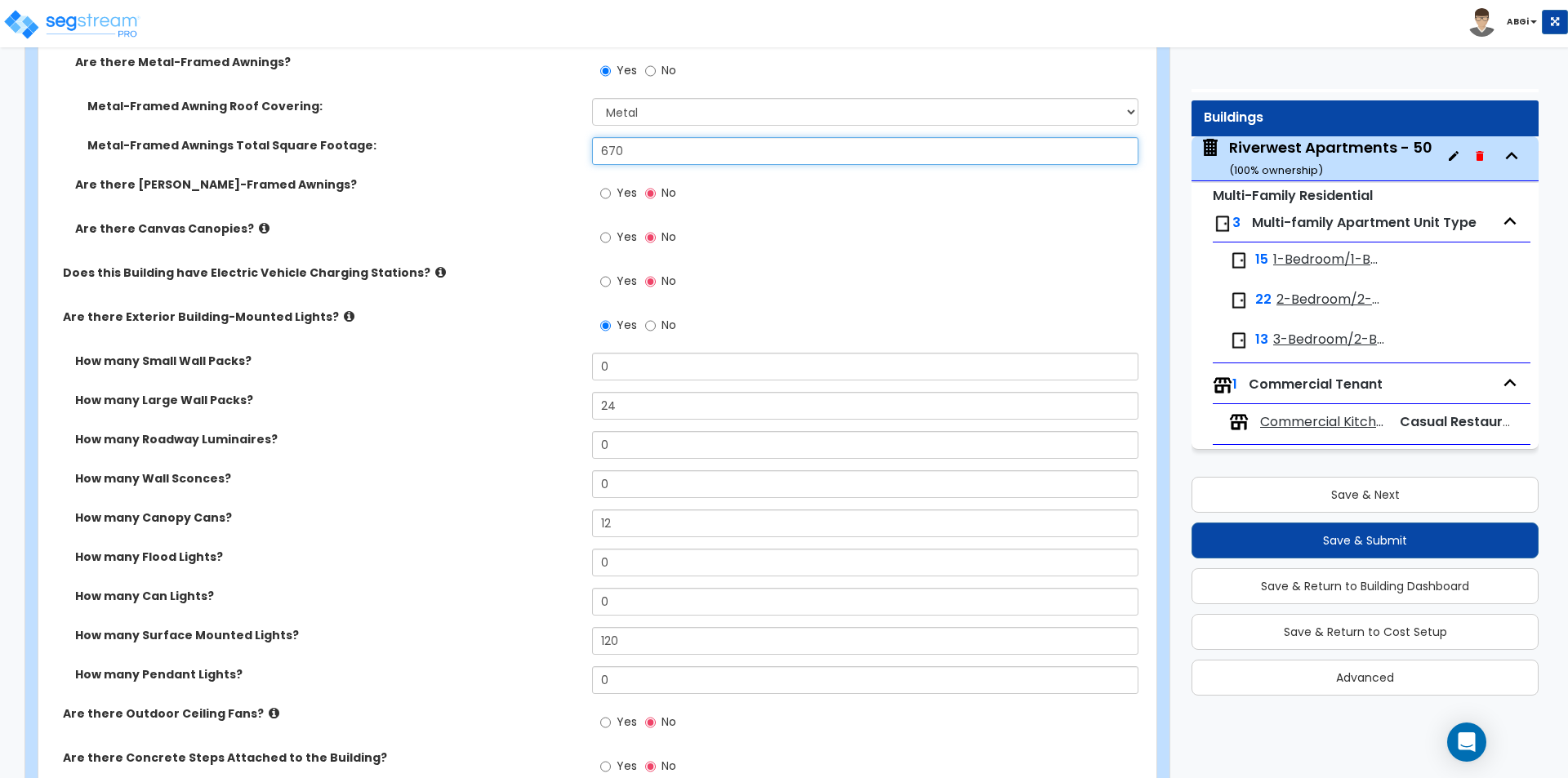
scroll to position [1959, 0]
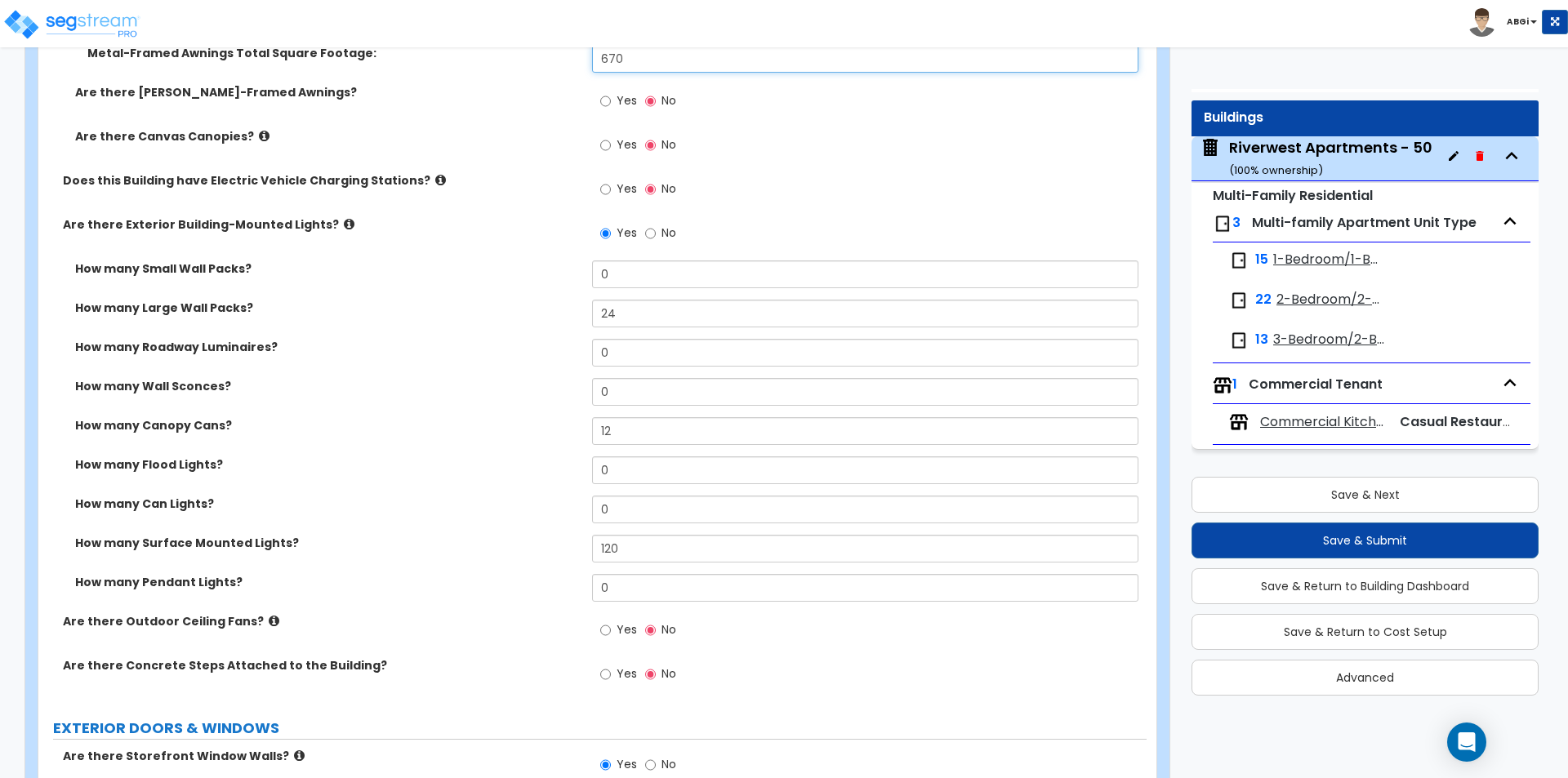
type input "670"
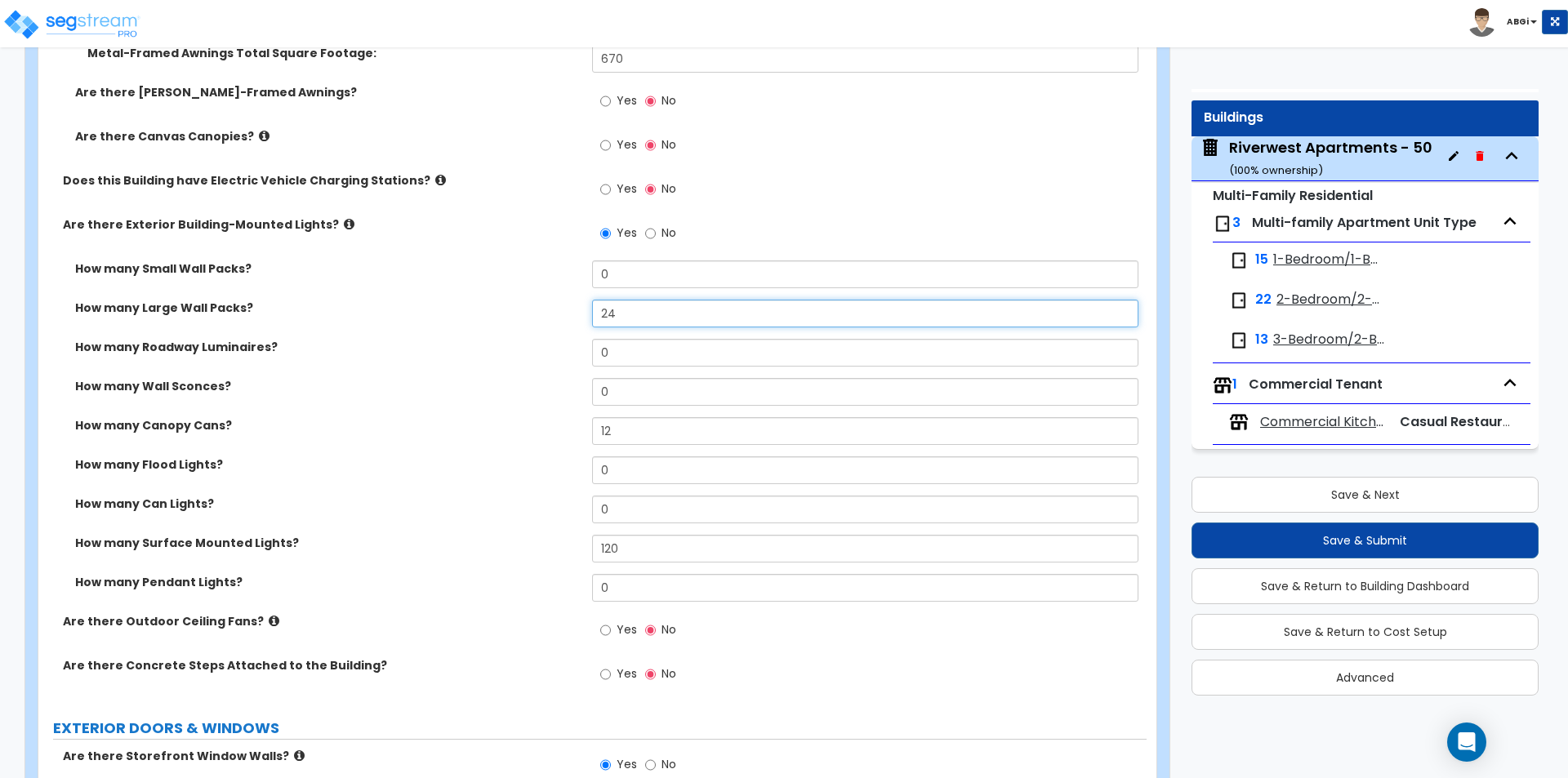
click at [678, 320] on input "24" at bounding box center [865, 313] width 545 height 28
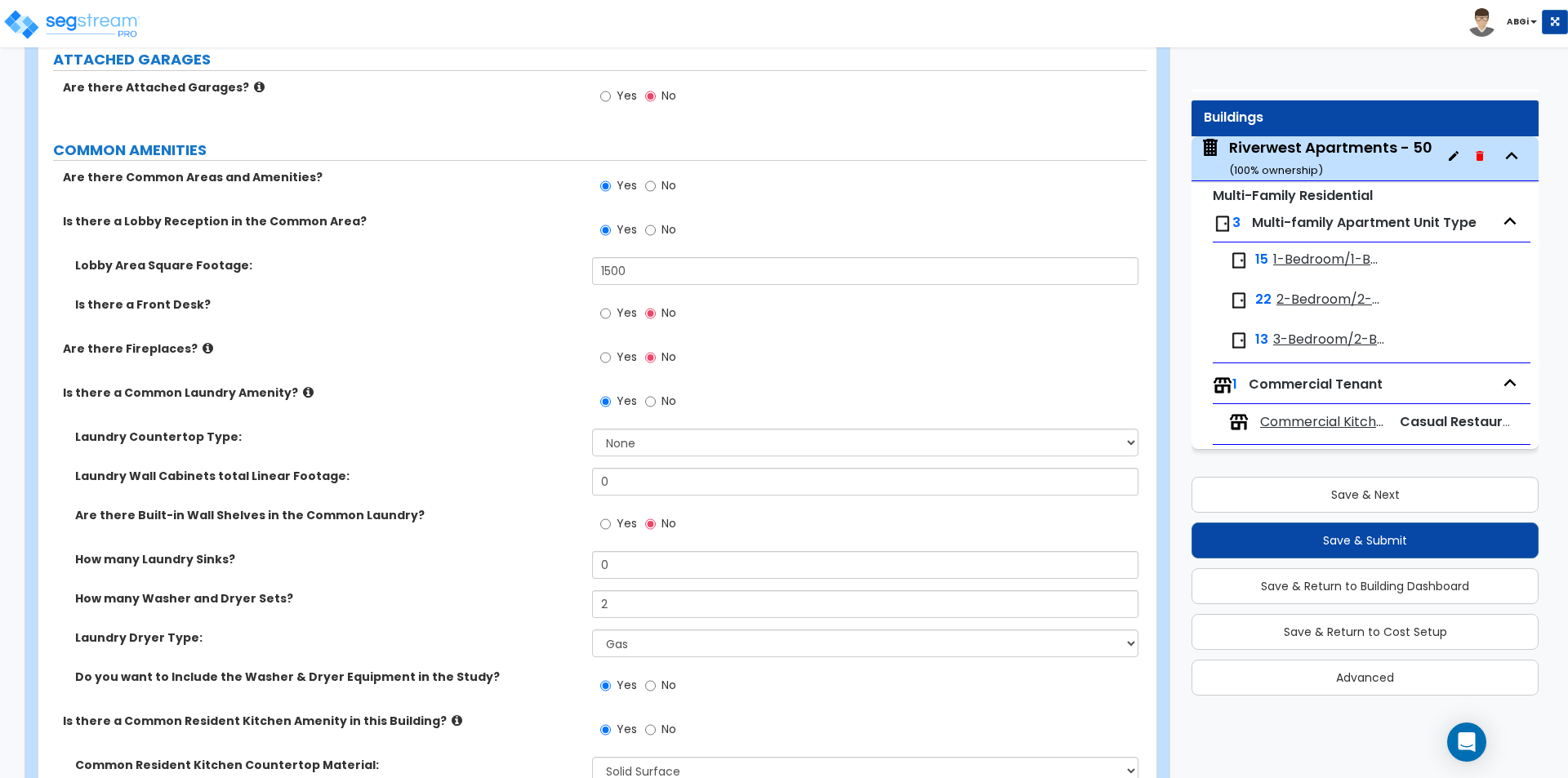
scroll to position [3510, 0]
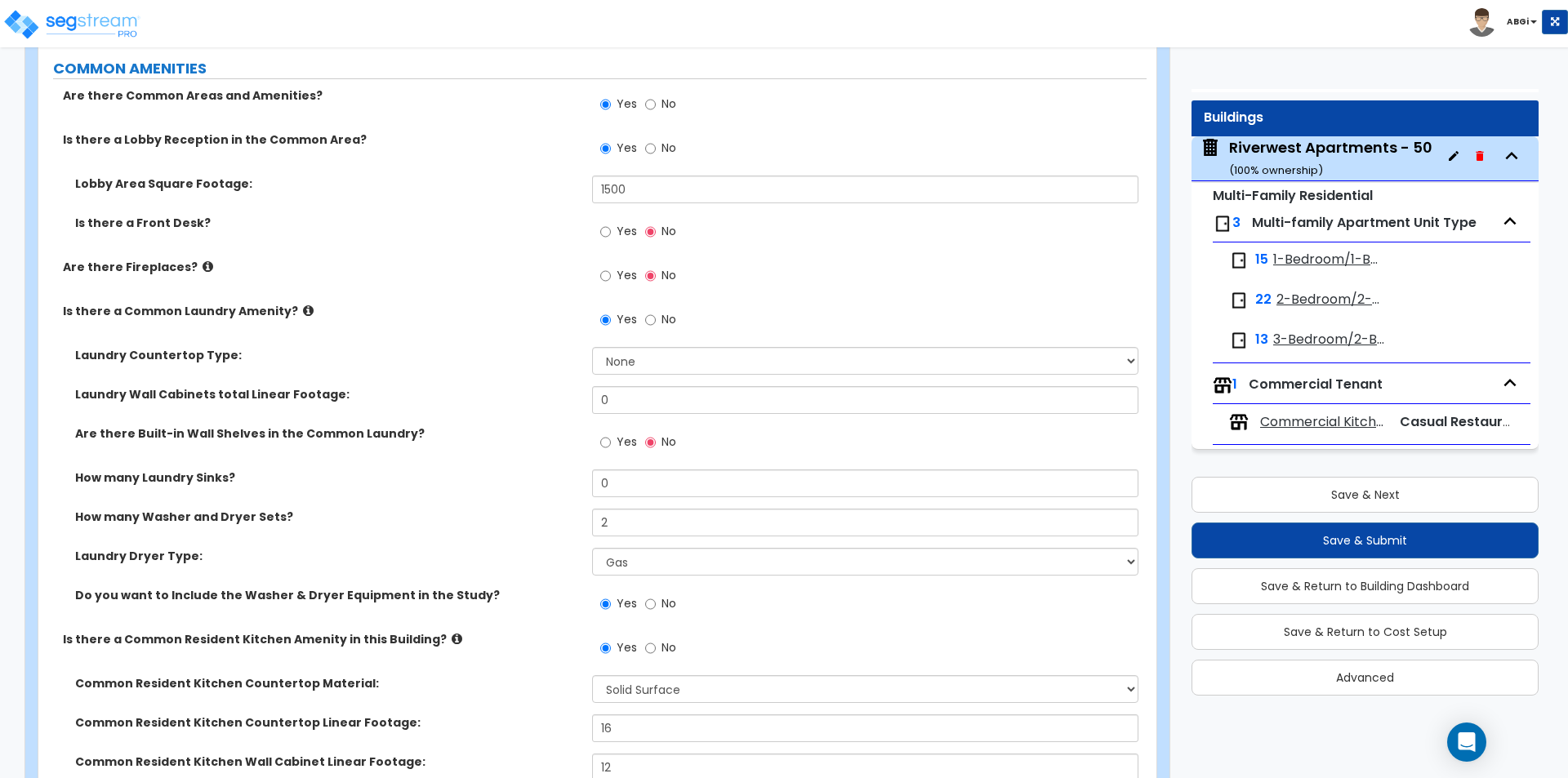
type input "32"
click at [655, 194] on input "1500" at bounding box center [865, 189] width 545 height 28
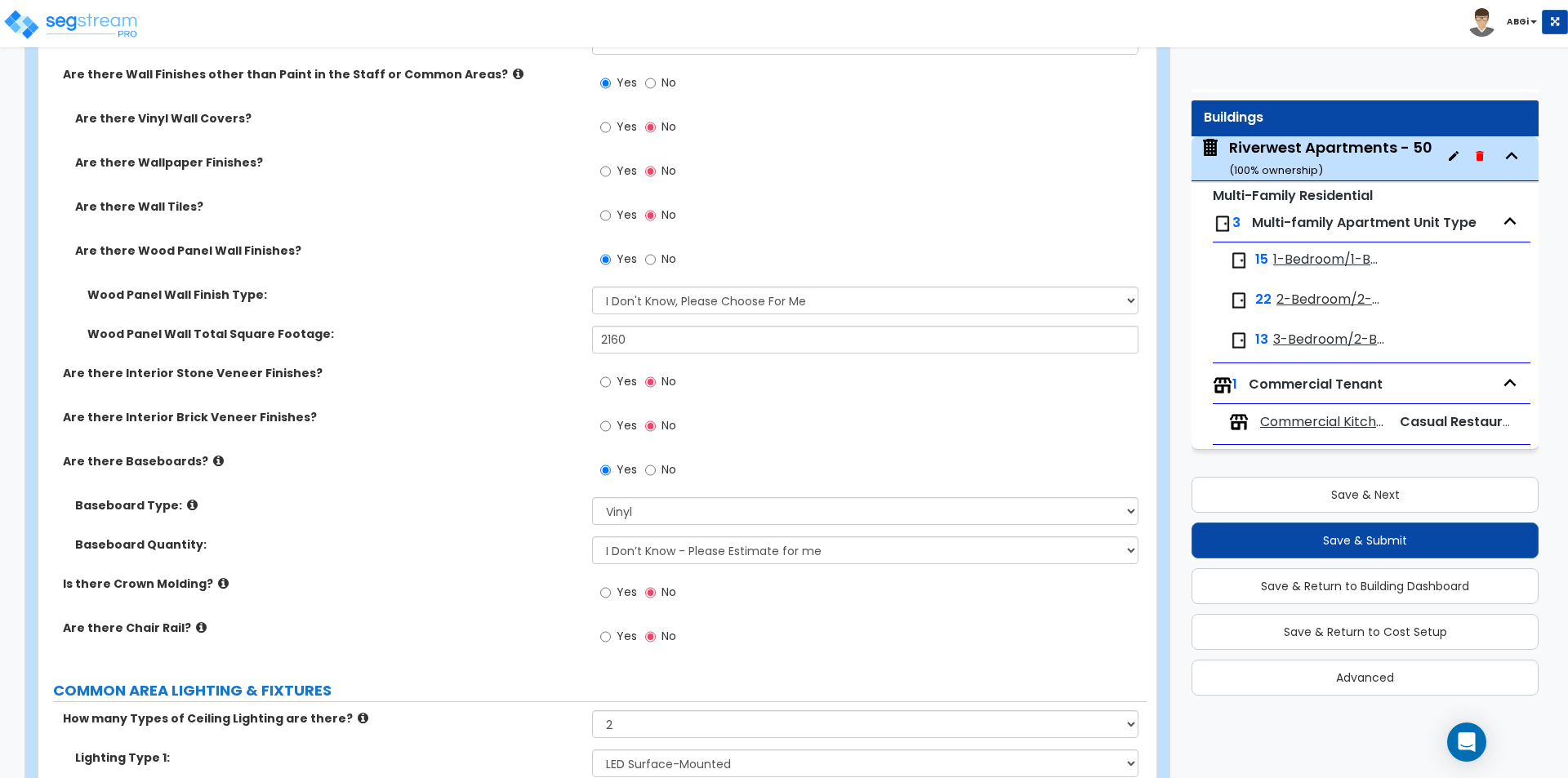
scroll to position [5632, 0]
type input "2,000"
click at [723, 338] on input "2160" at bounding box center [865, 337] width 545 height 28
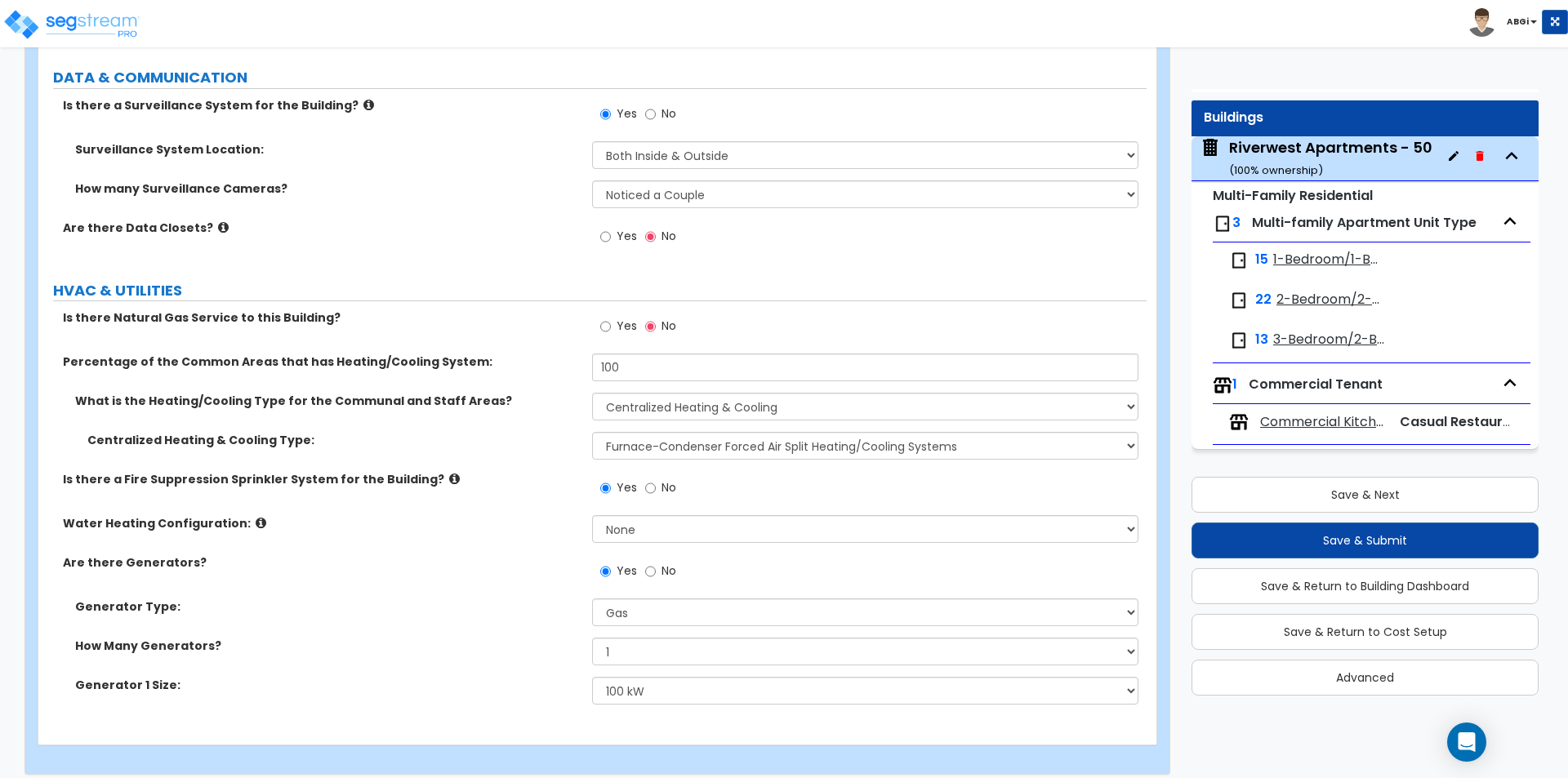
scroll to position [8400, 0]
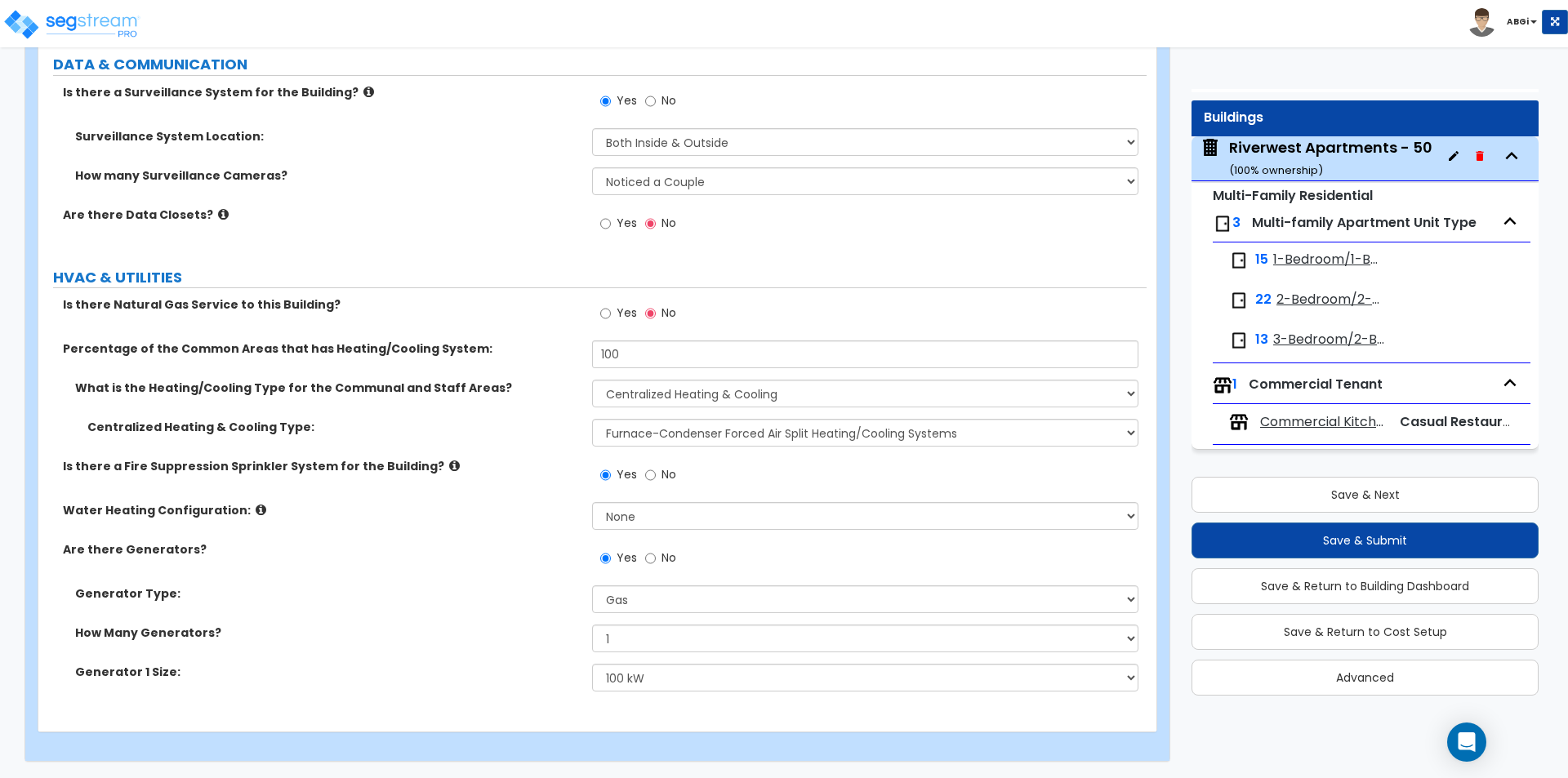
type input "2,260"
click at [639, 511] on select "None Water Heater for Multiple Units Water Heater for Individual Units" at bounding box center [865, 516] width 545 height 28
click at [540, 519] on div "Water Heating Configuration: None Water Heater for Multiple Units Water Heater …" at bounding box center [592, 521] width 1108 height 39
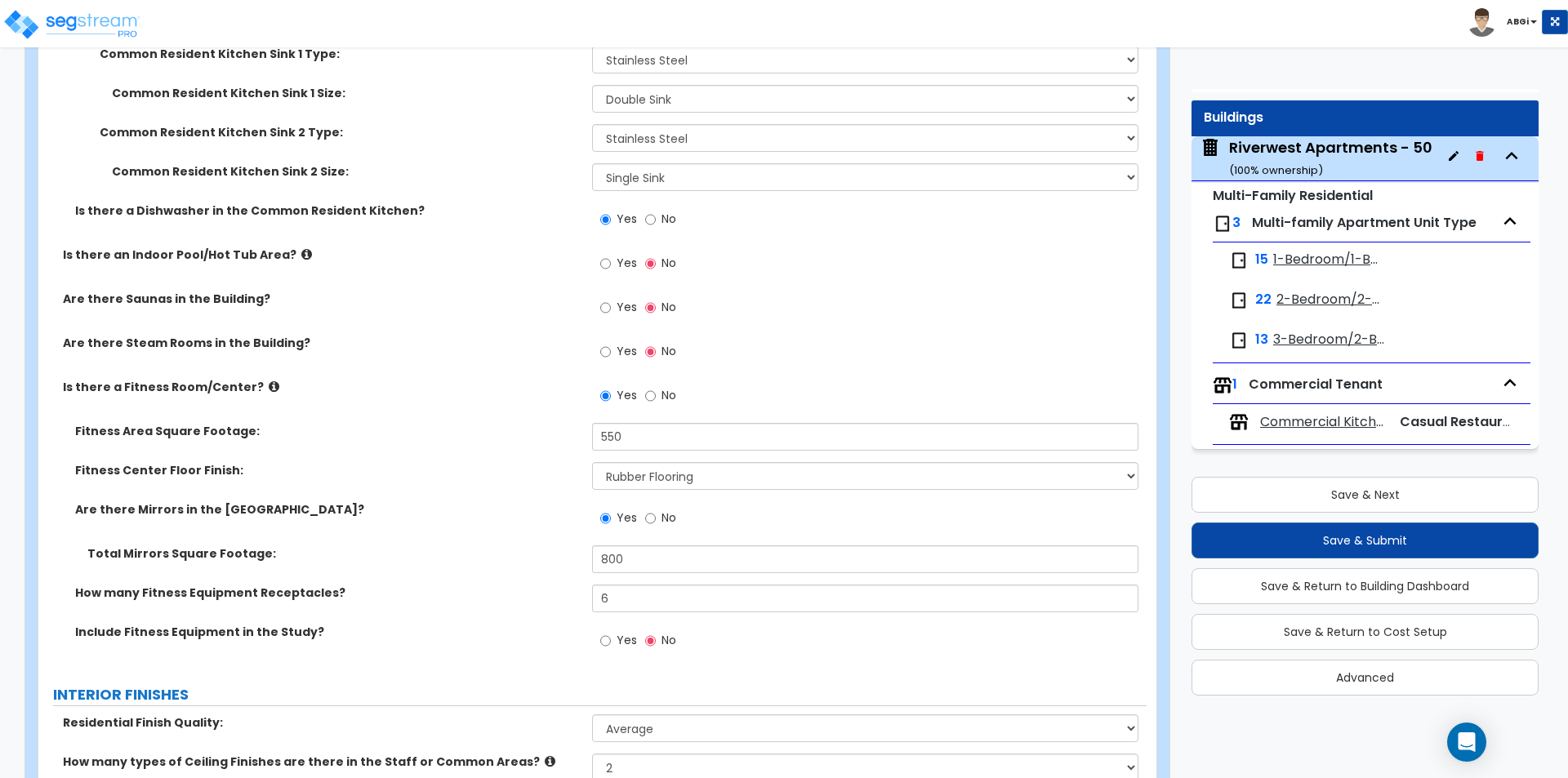
scroll to position [4401, 0]
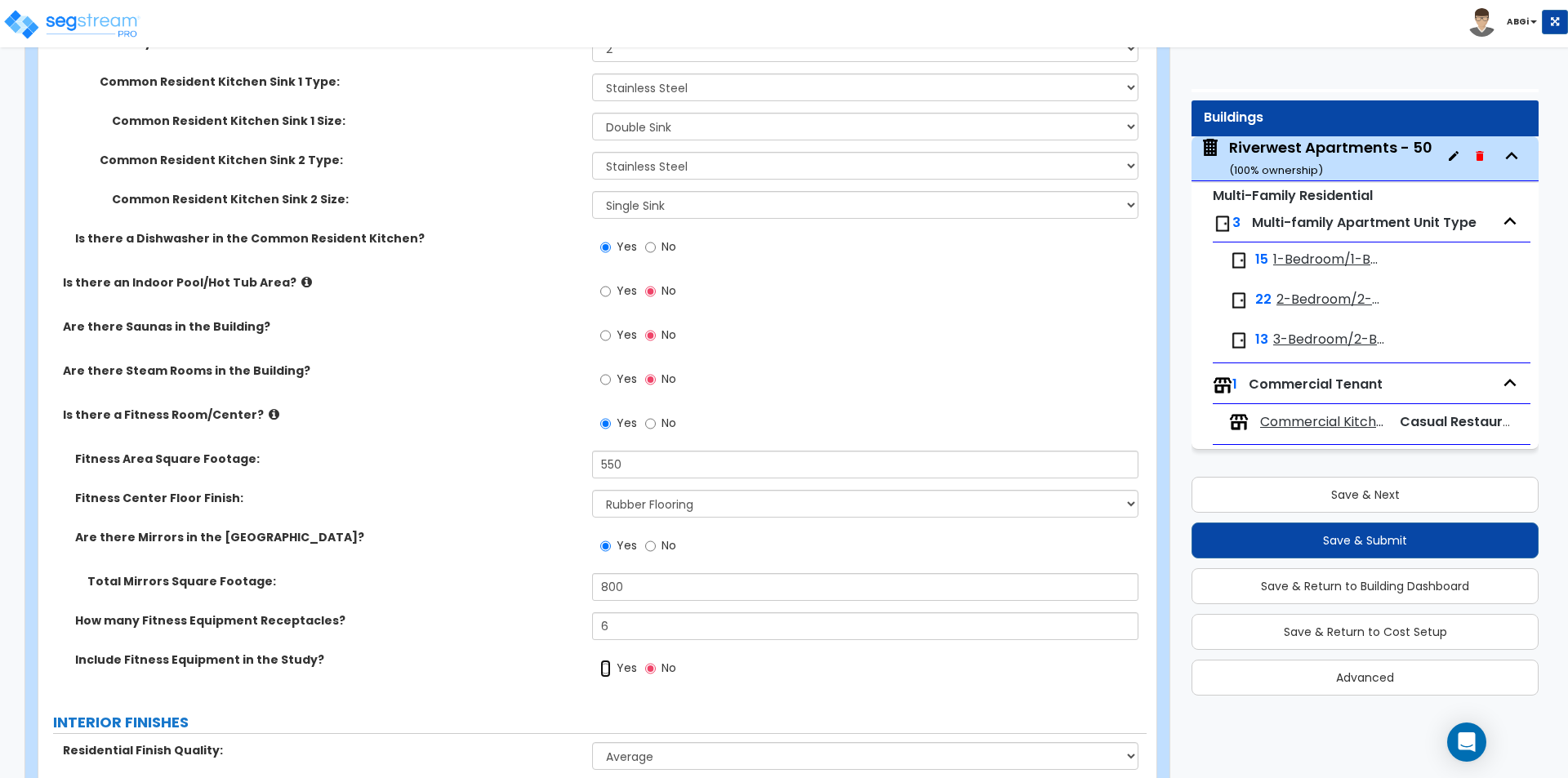
click at [608, 668] on input "Yes" at bounding box center [606, 668] width 10 height 18
radio input "true"
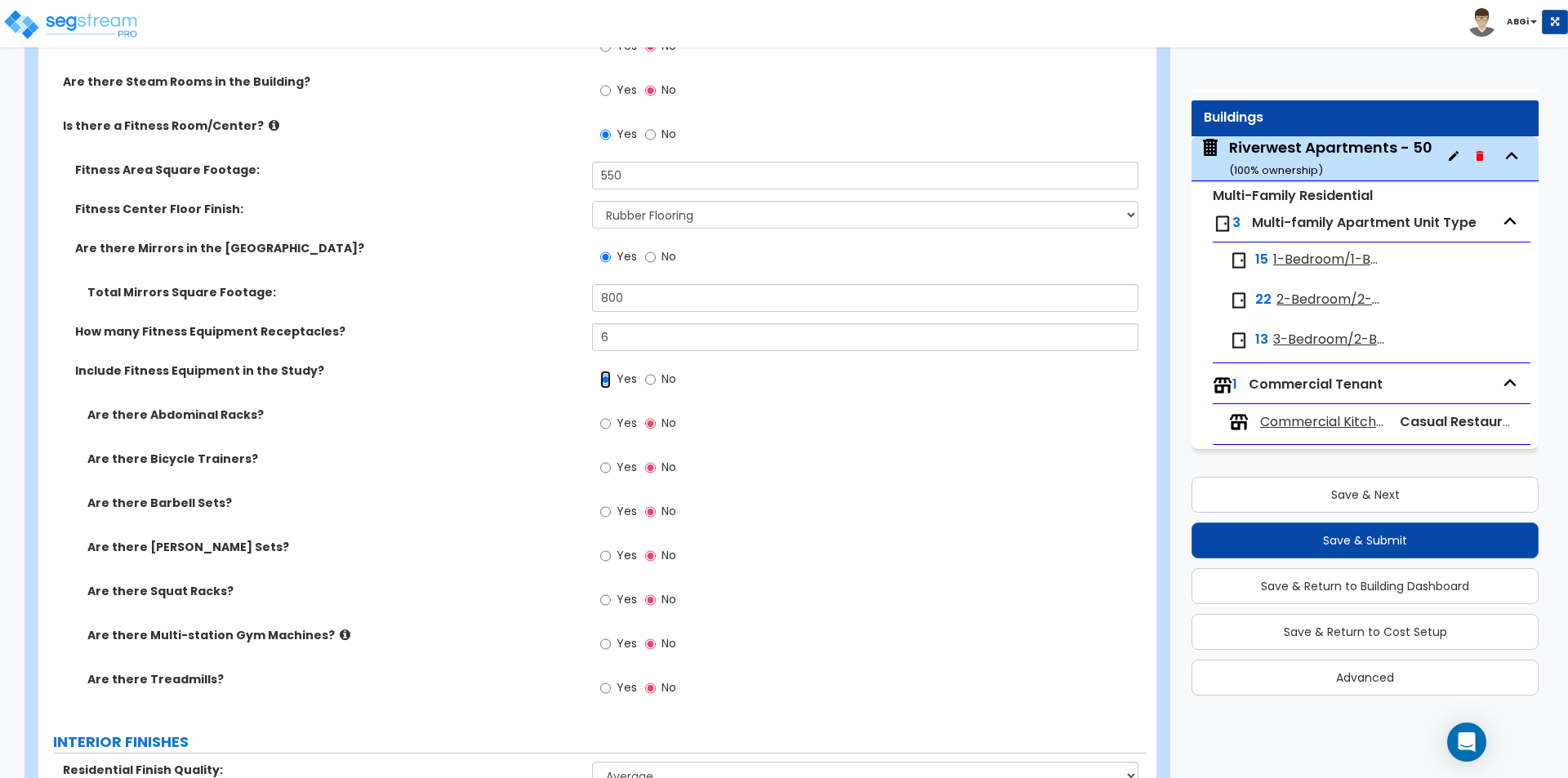
scroll to position [4728, 0]
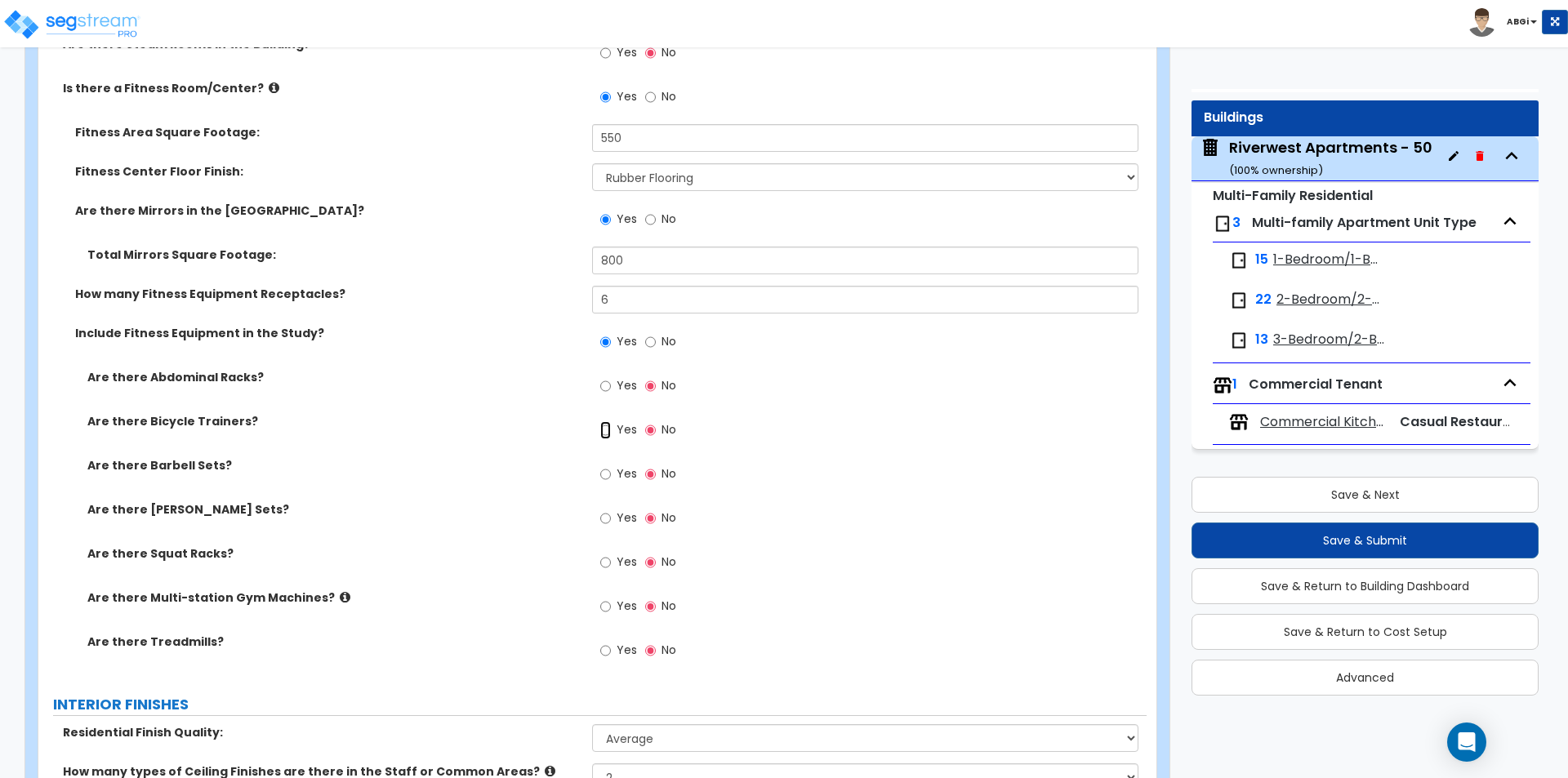
click at [602, 433] on input "Yes" at bounding box center [606, 430] width 10 height 18
radio input "true"
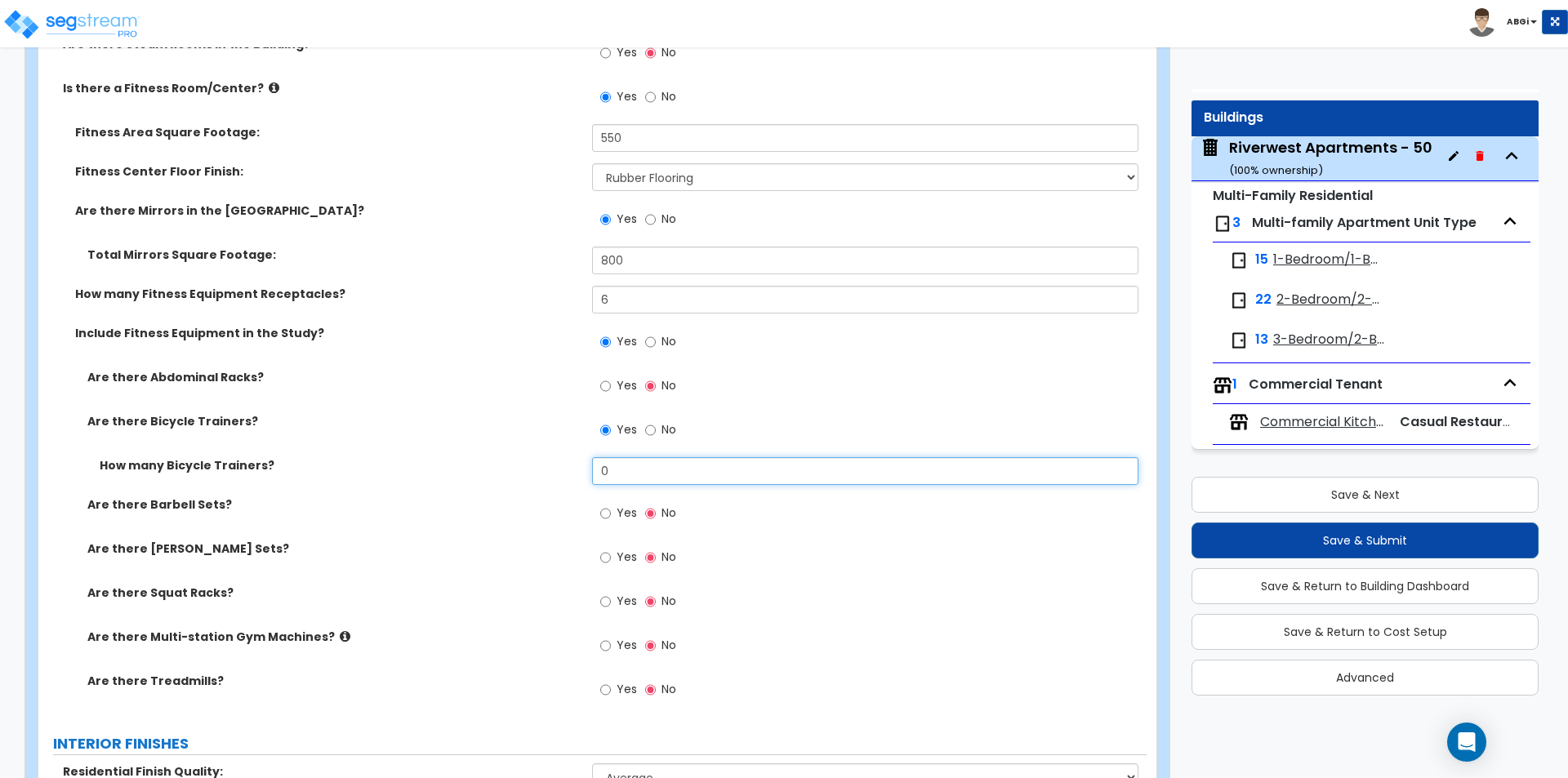
click at [617, 472] on input "0" at bounding box center [865, 471] width 545 height 28
type input "1"
click at [604, 557] on input "Yes" at bounding box center [606, 557] width 10 height 18
radio input "true"
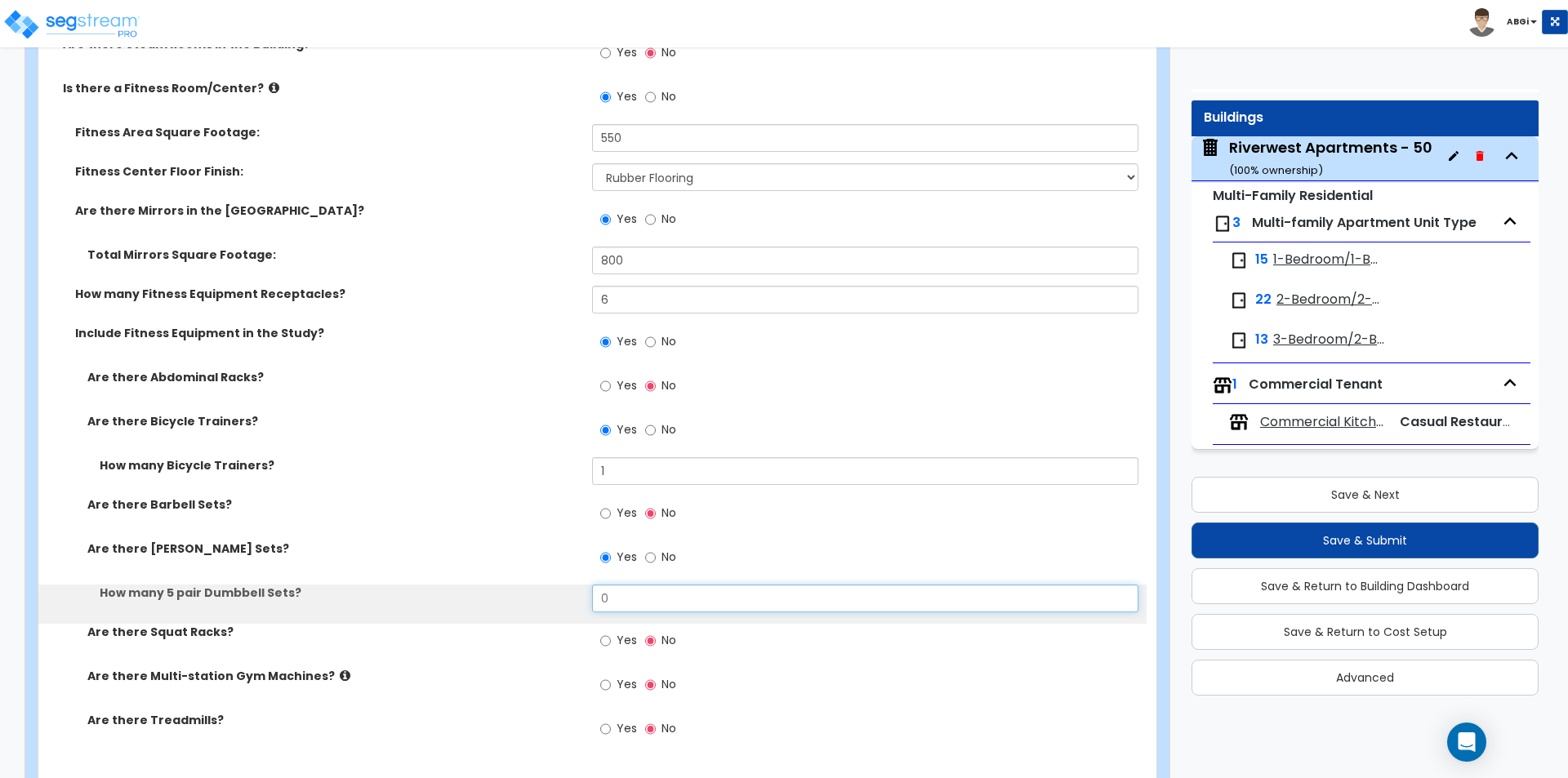
click at [627, 602] on input "0" at bounding box center [865, 599] width 545 height 28
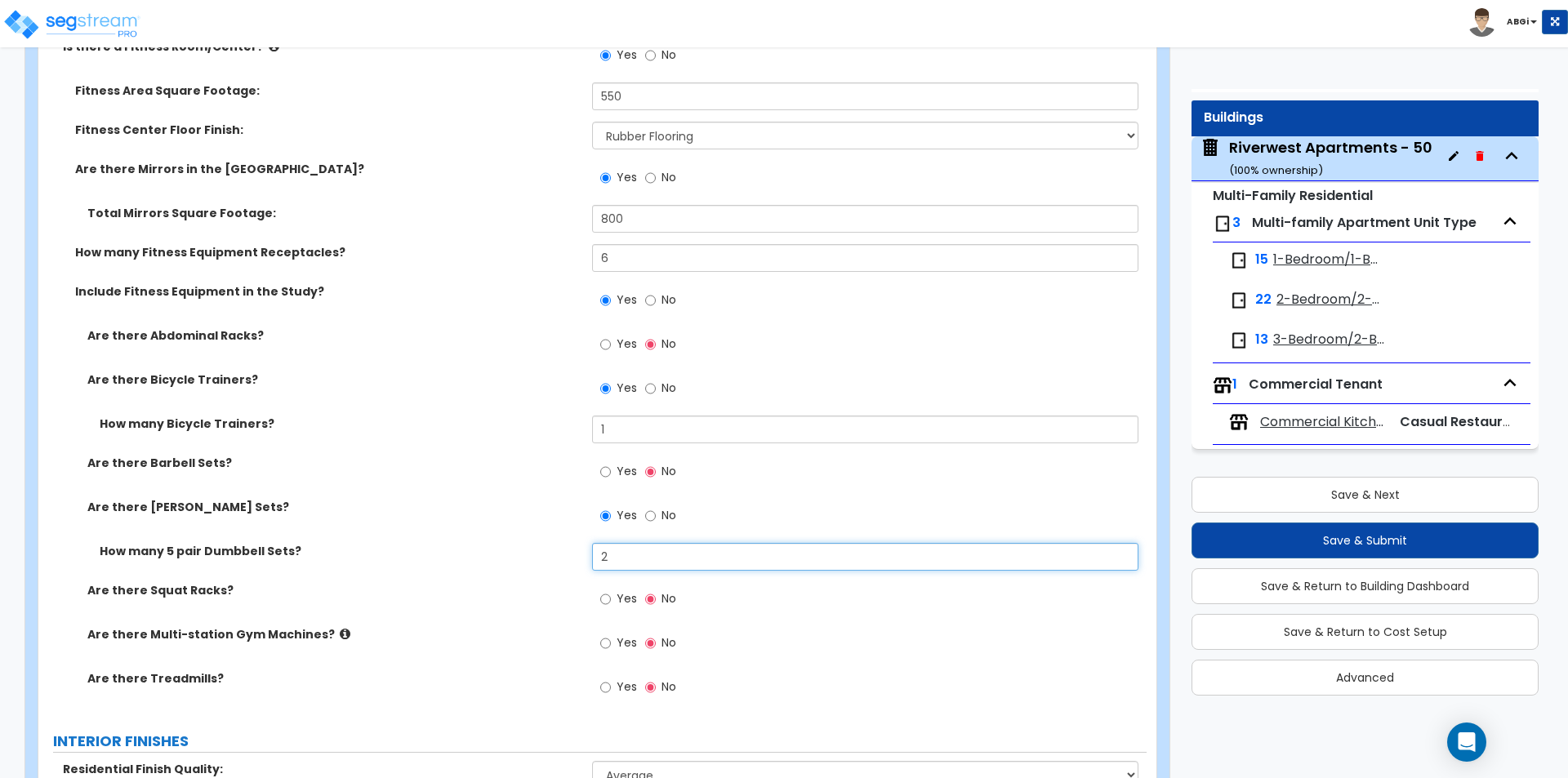
scroll to position [4809, 0]
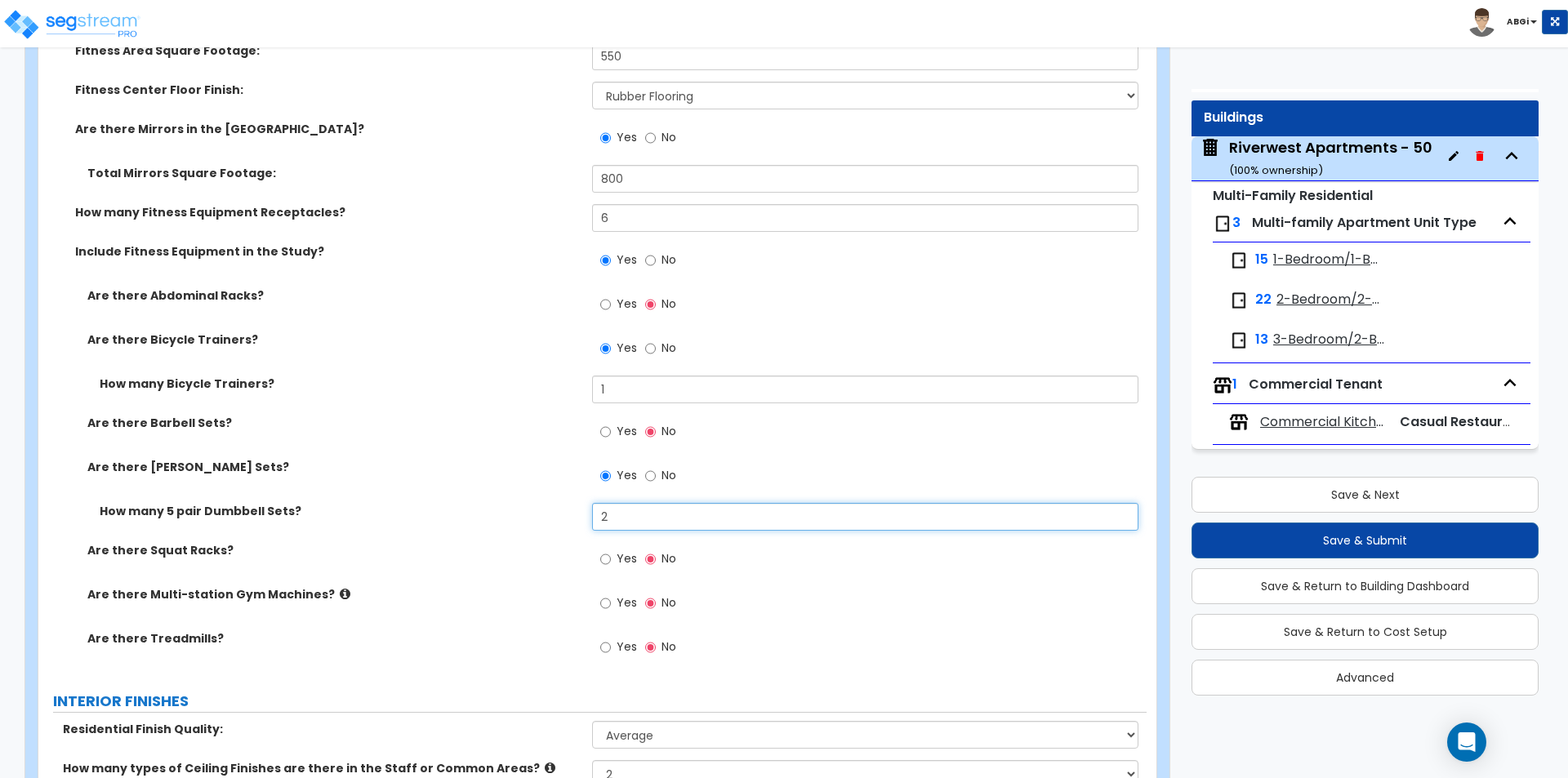
type input "2"
click at [605, 643] on input "Yes" at bounding box center [606, 647] width 10 height 18
radio input "true"
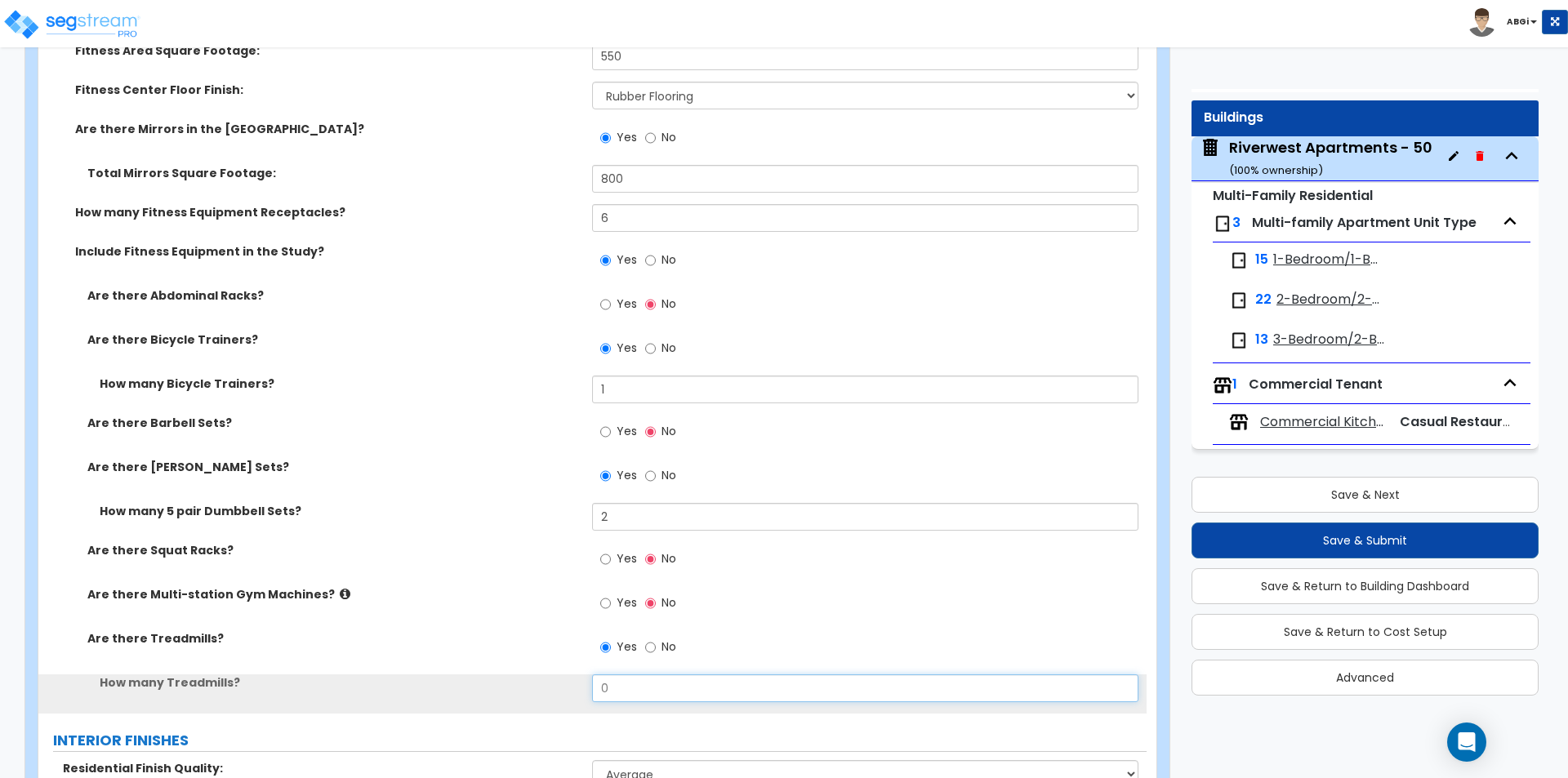
click at [632, 681] on input "0" at bounding box center [865, 688] width 545 height 28
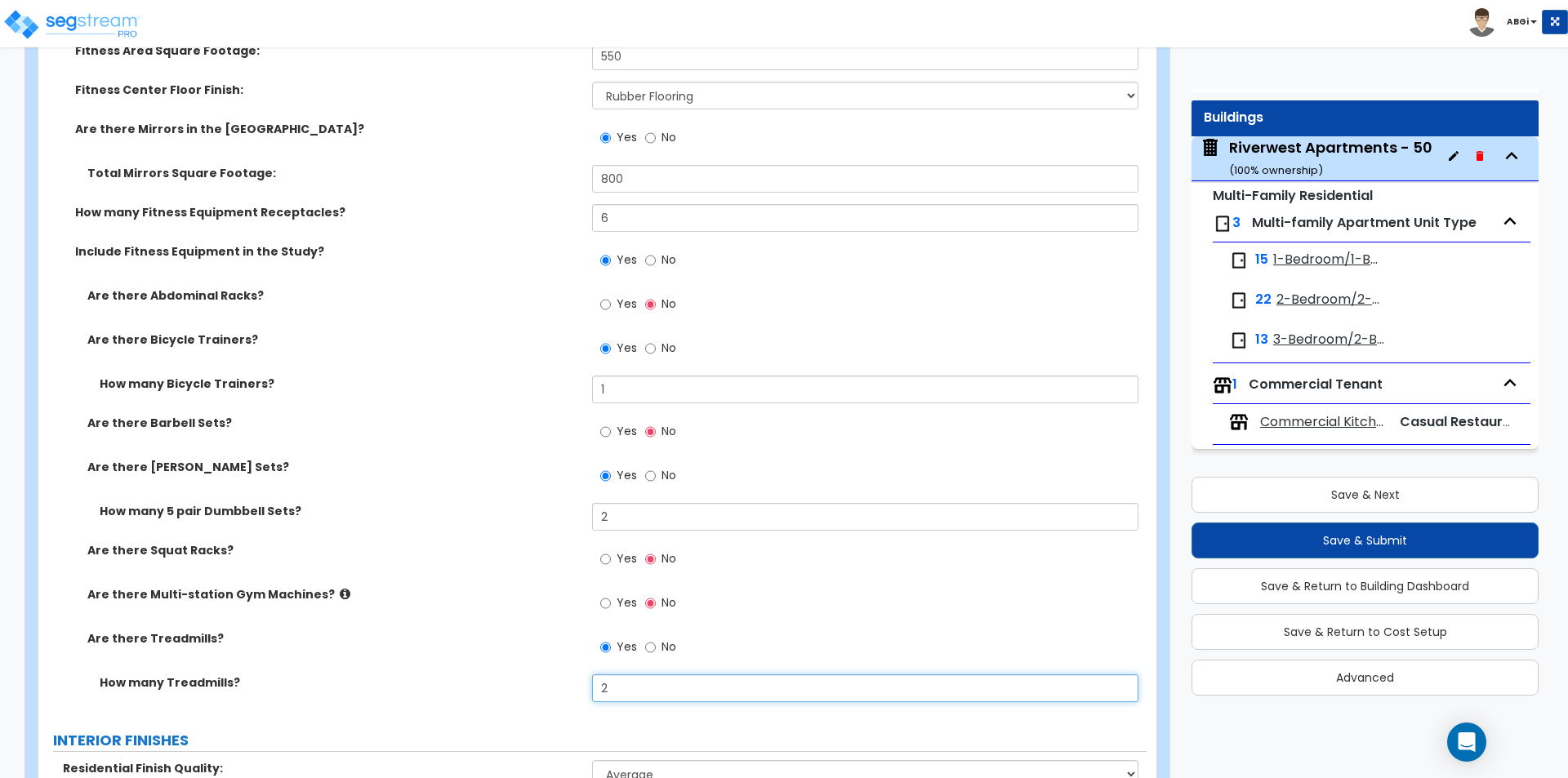
type input "2"
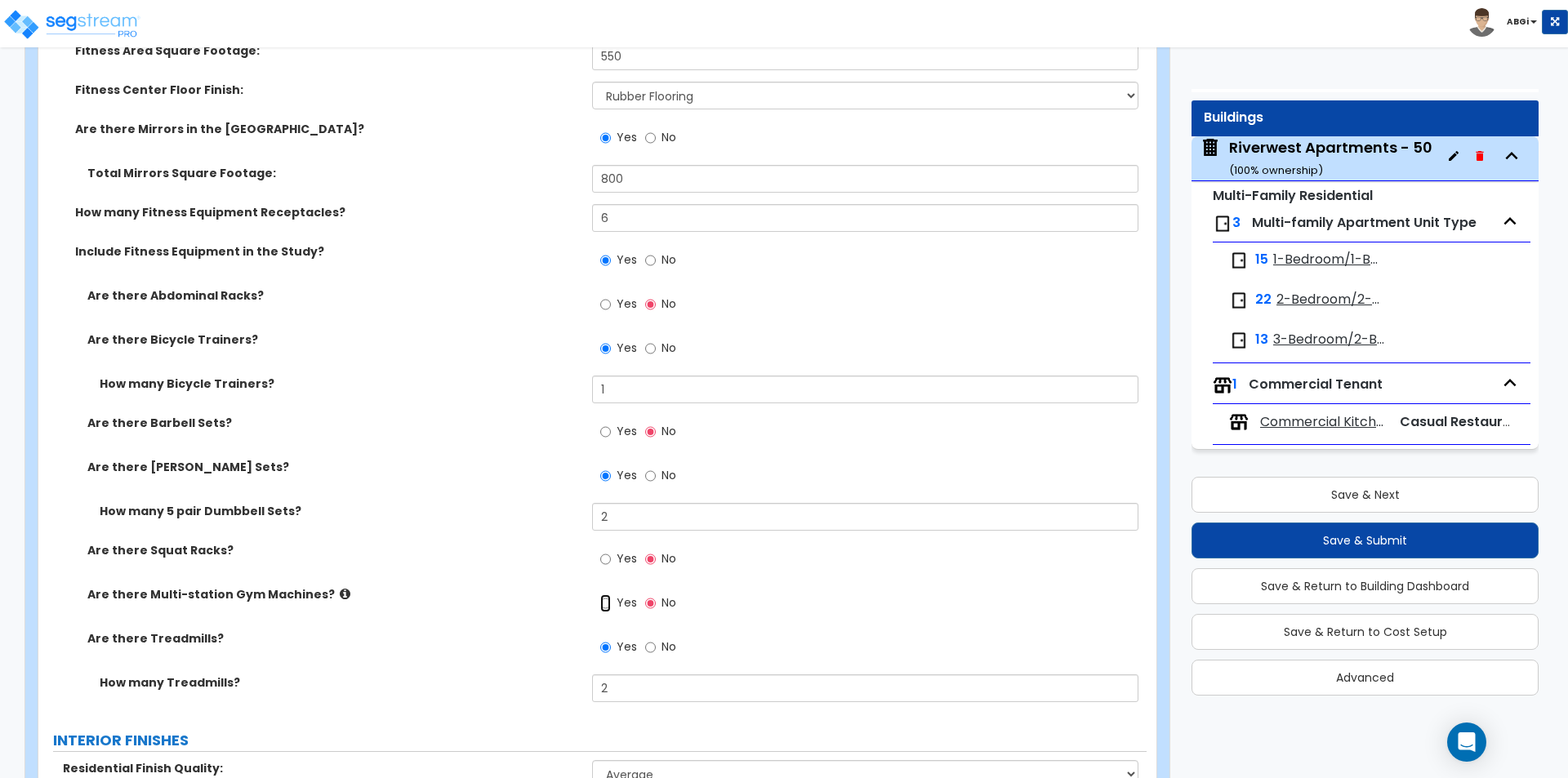
click at [607, 604] on input "Yes" at bounding box center [606, 603] width 10 height 18
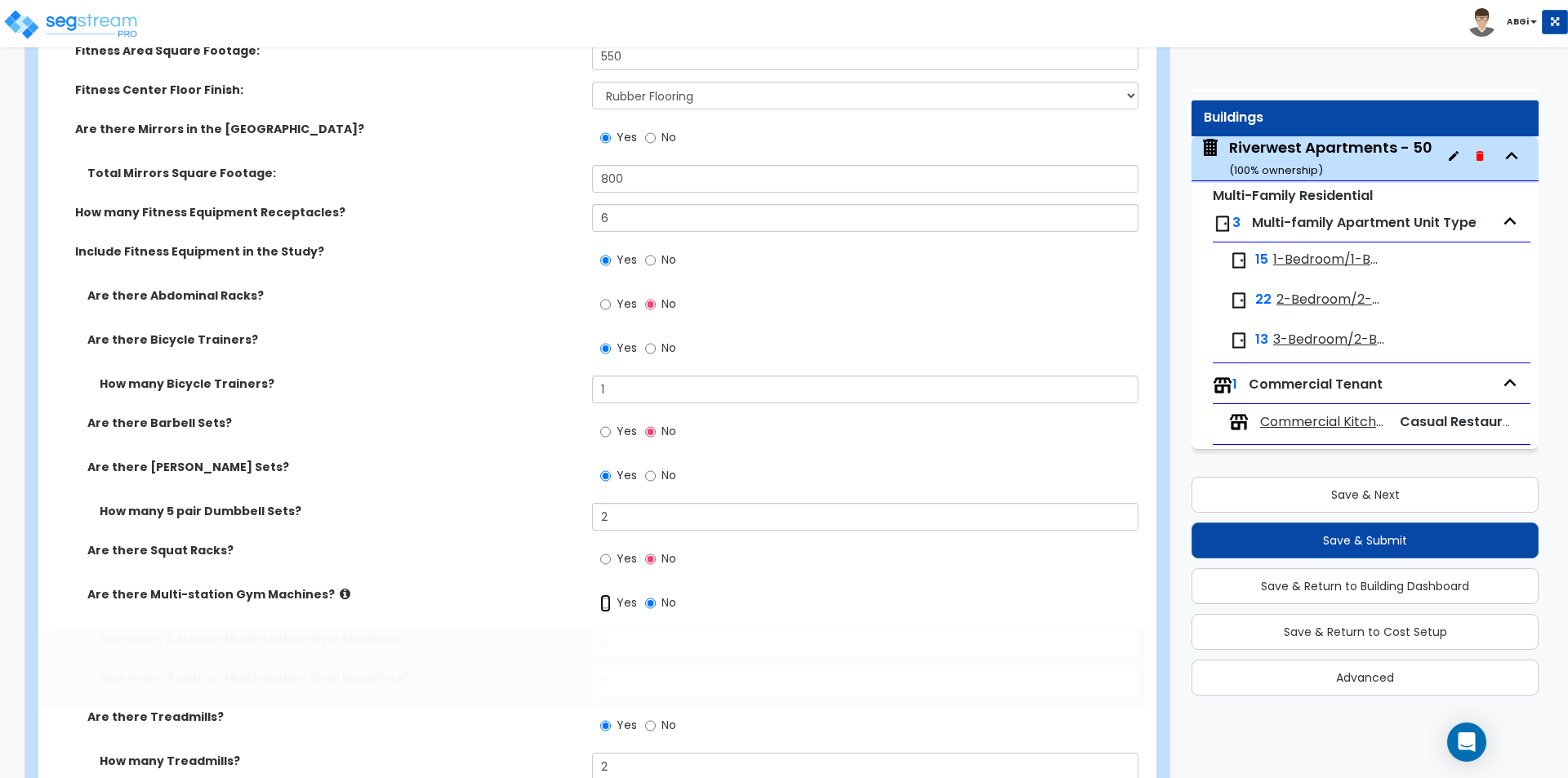
radio input "true"
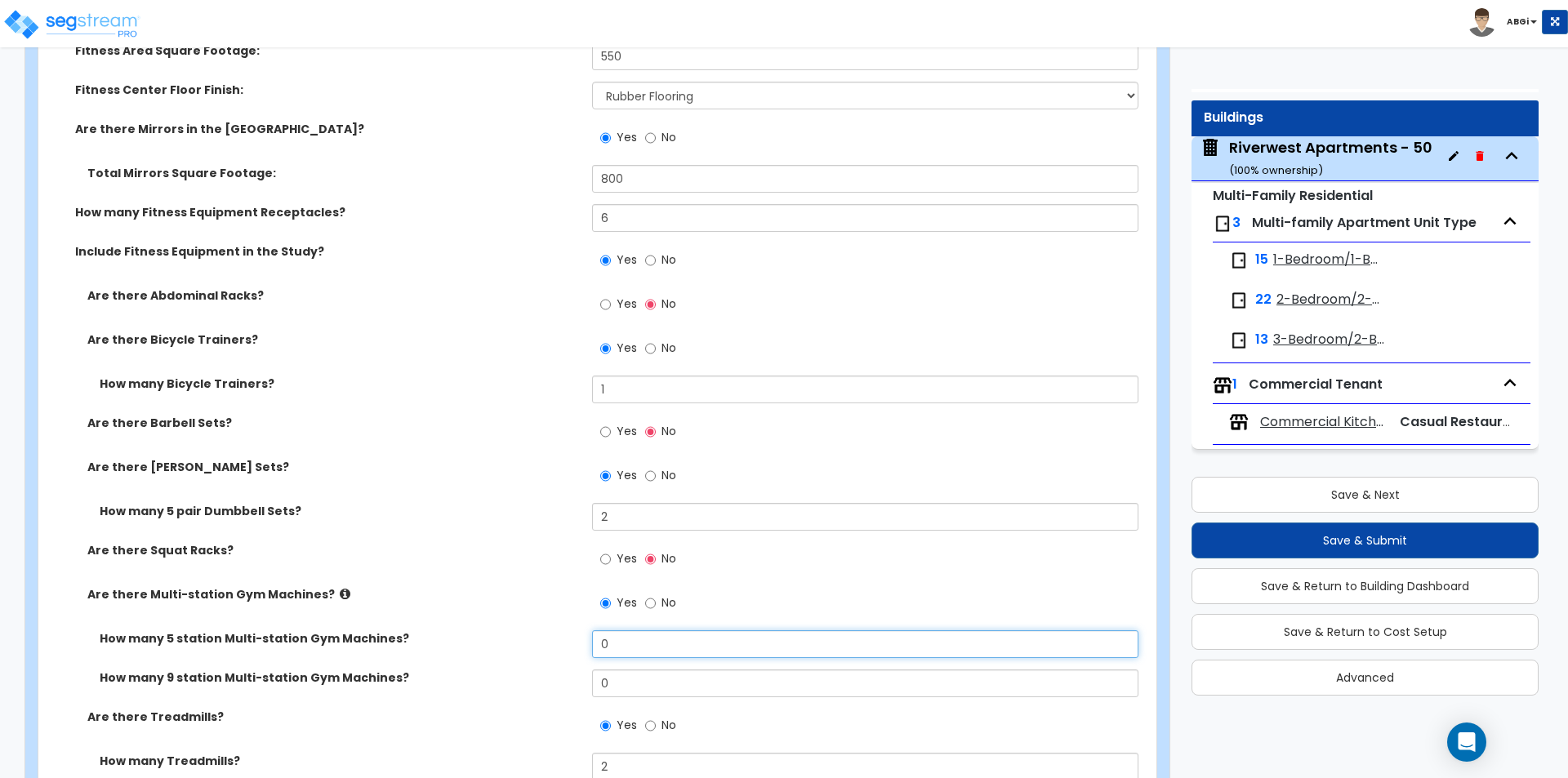
click at [630, 643] on input "0" at bounding box center [865, 644] width 545 height 28
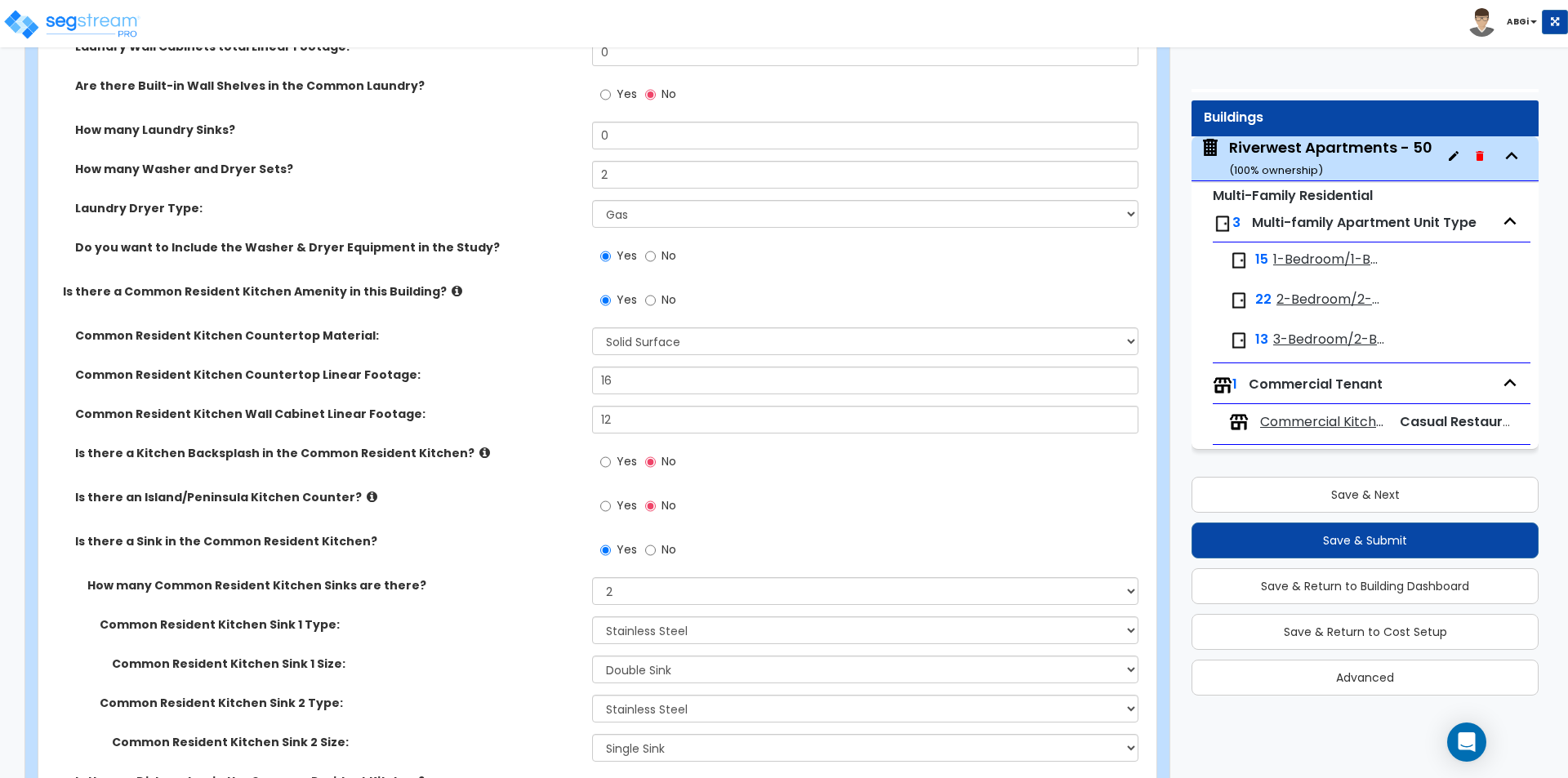
scroll to position [3830, 0]
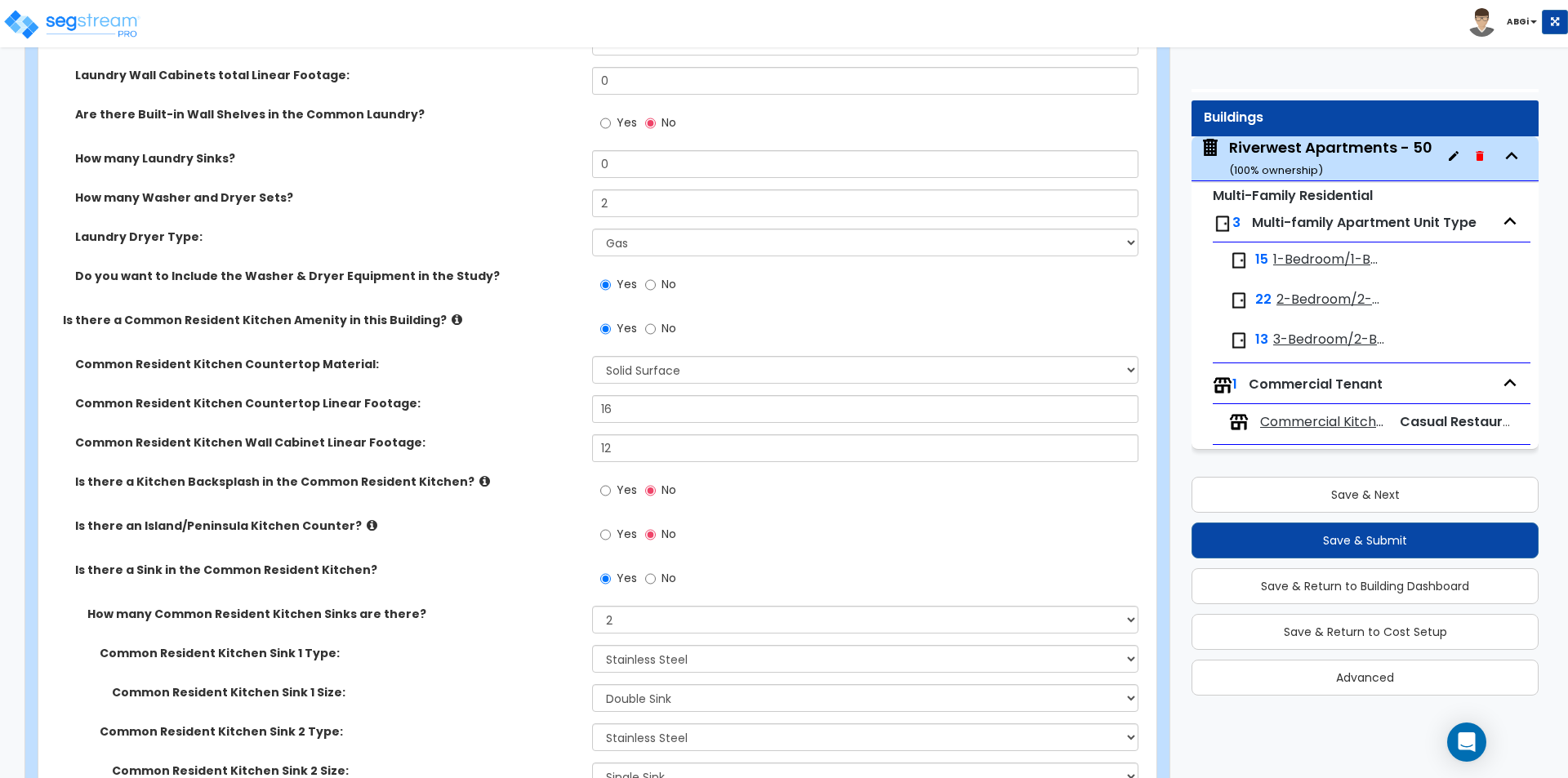
type input "1"
click at [619, 456] on input "12" at bounding box center [865, 448] width 545 height 28
type input "36"
click at [629, 417] on input "16" at bounding box center [865, 409] width 545 height 28
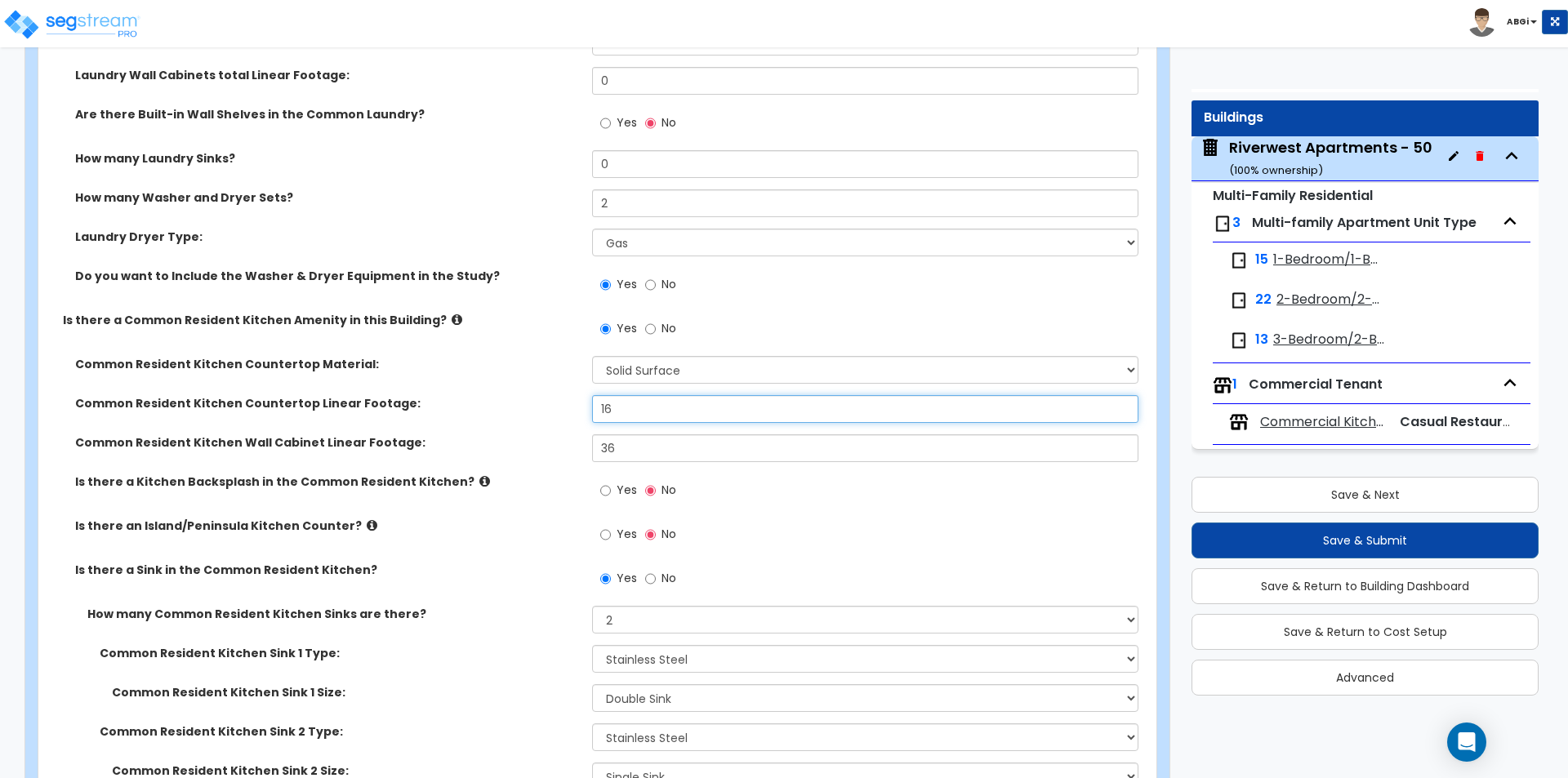
click at [629, 417] on input "16" at bounding box center [865, 409] width 545 height 28
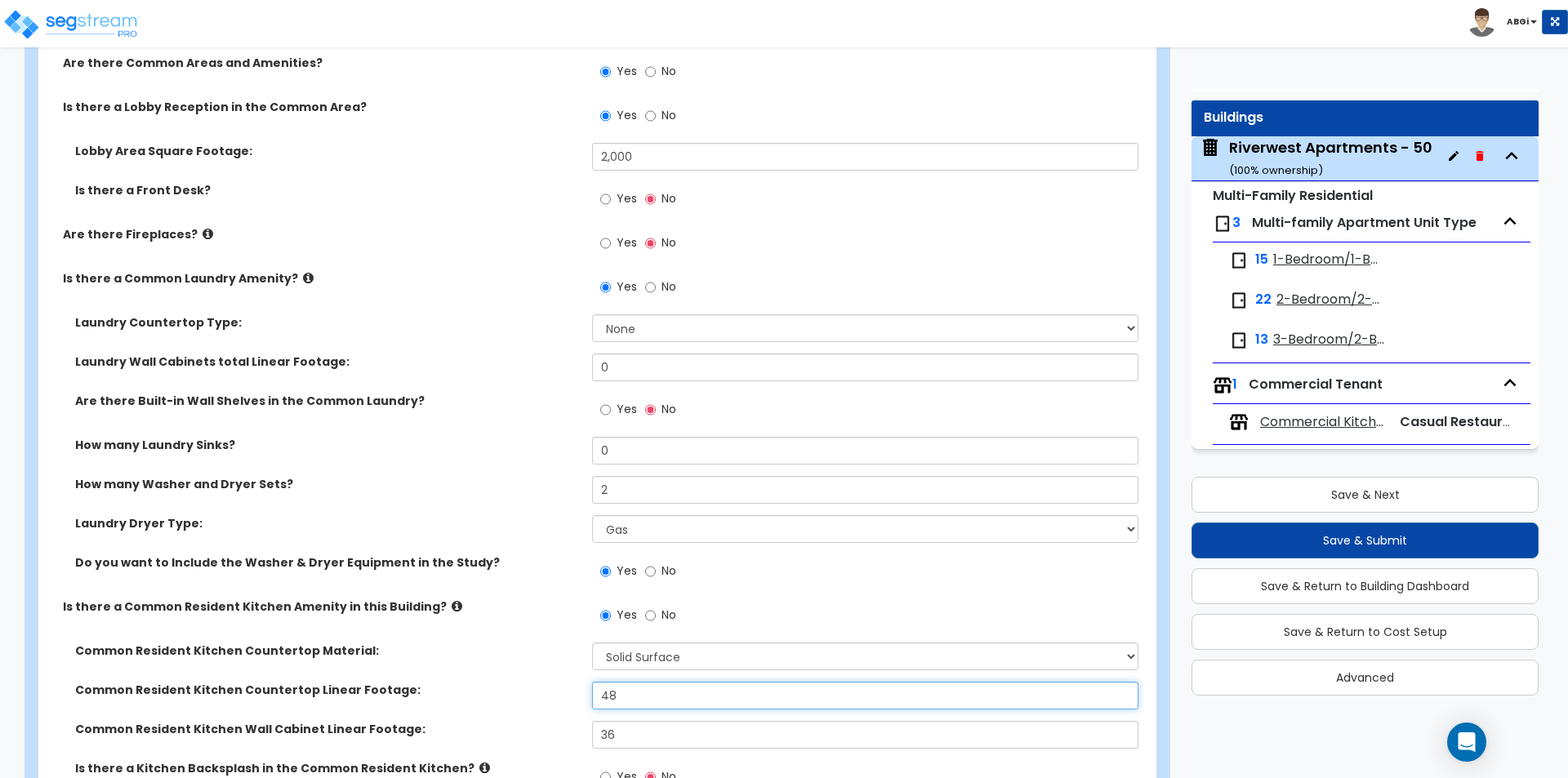
scroll to position [3503, 0]
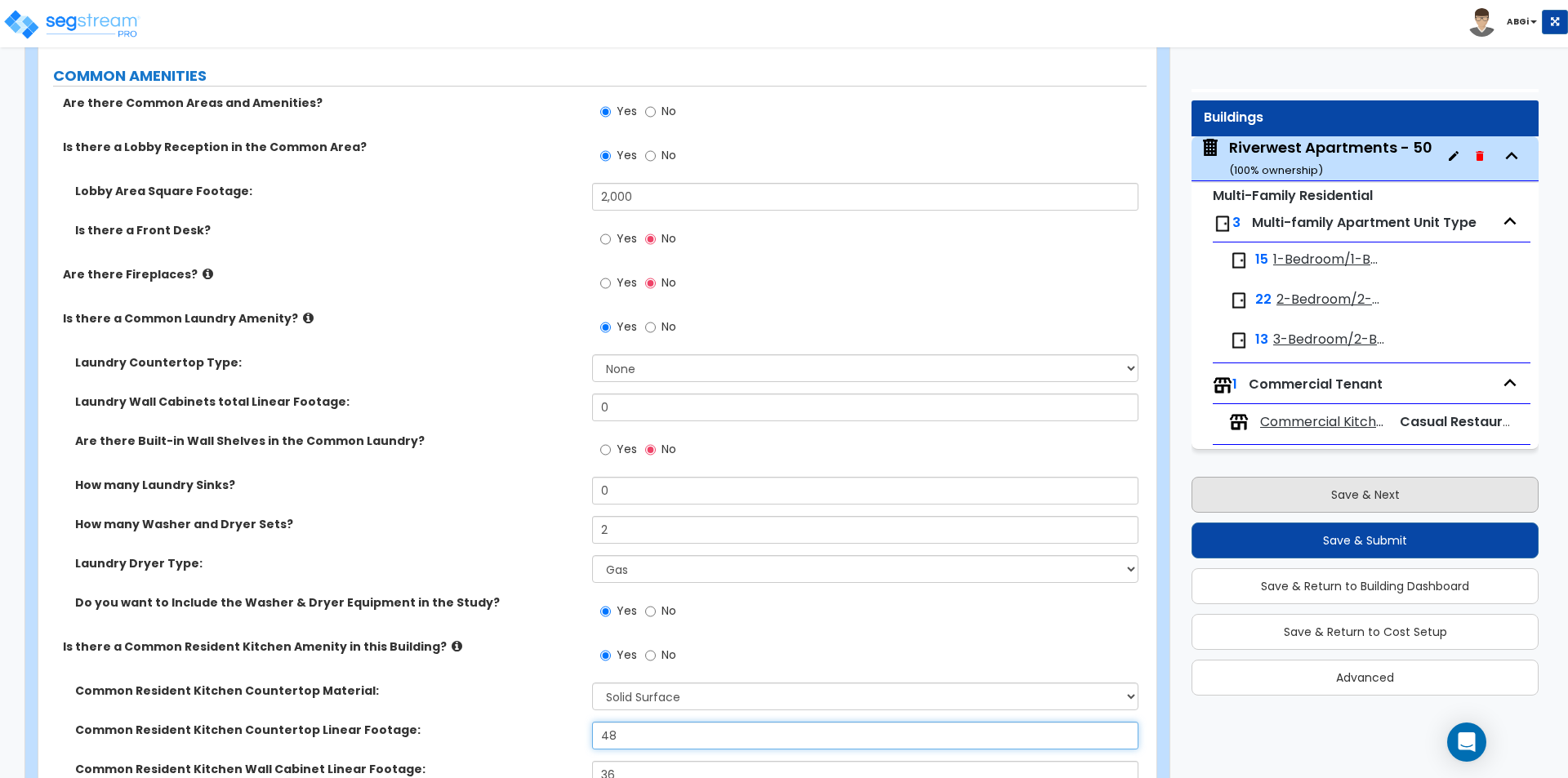
type input "48"
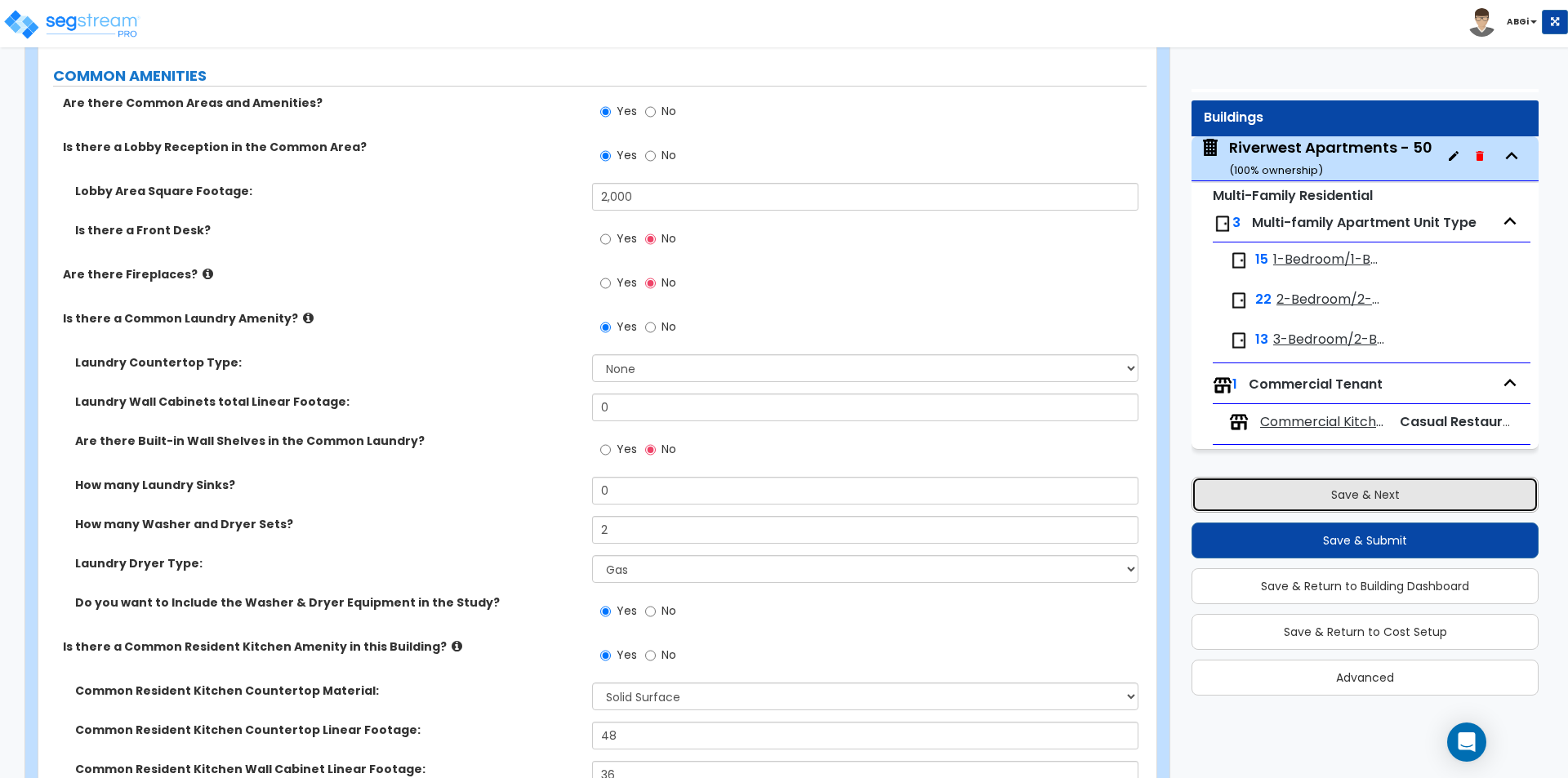
click at [1355, 494] on button "Save & Next" at bounding box center [1365, 495] width 347 height 36
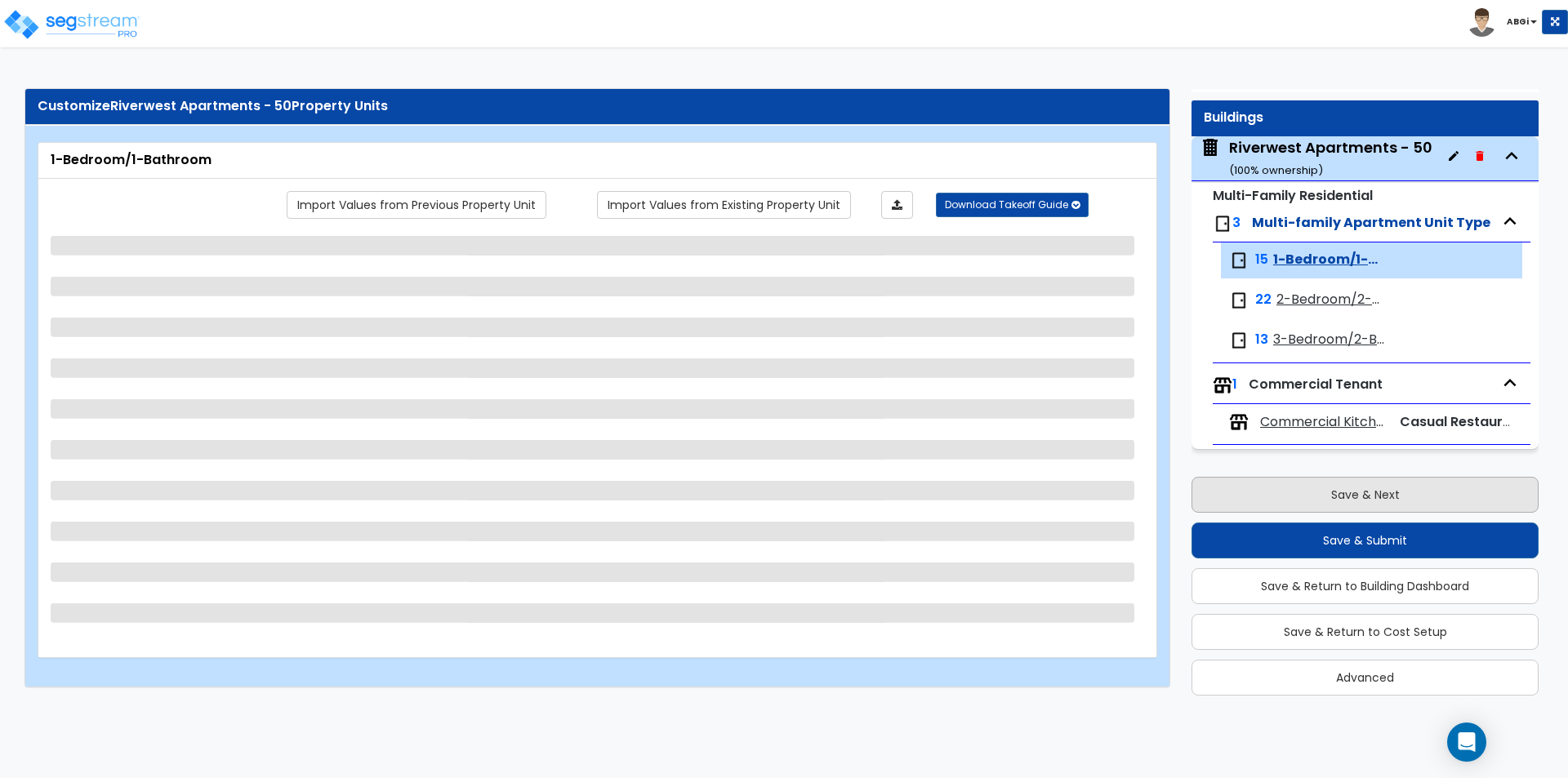
scroll to position [0, 0]
select select "2"
select select "7"
select select "5"
select select "7"
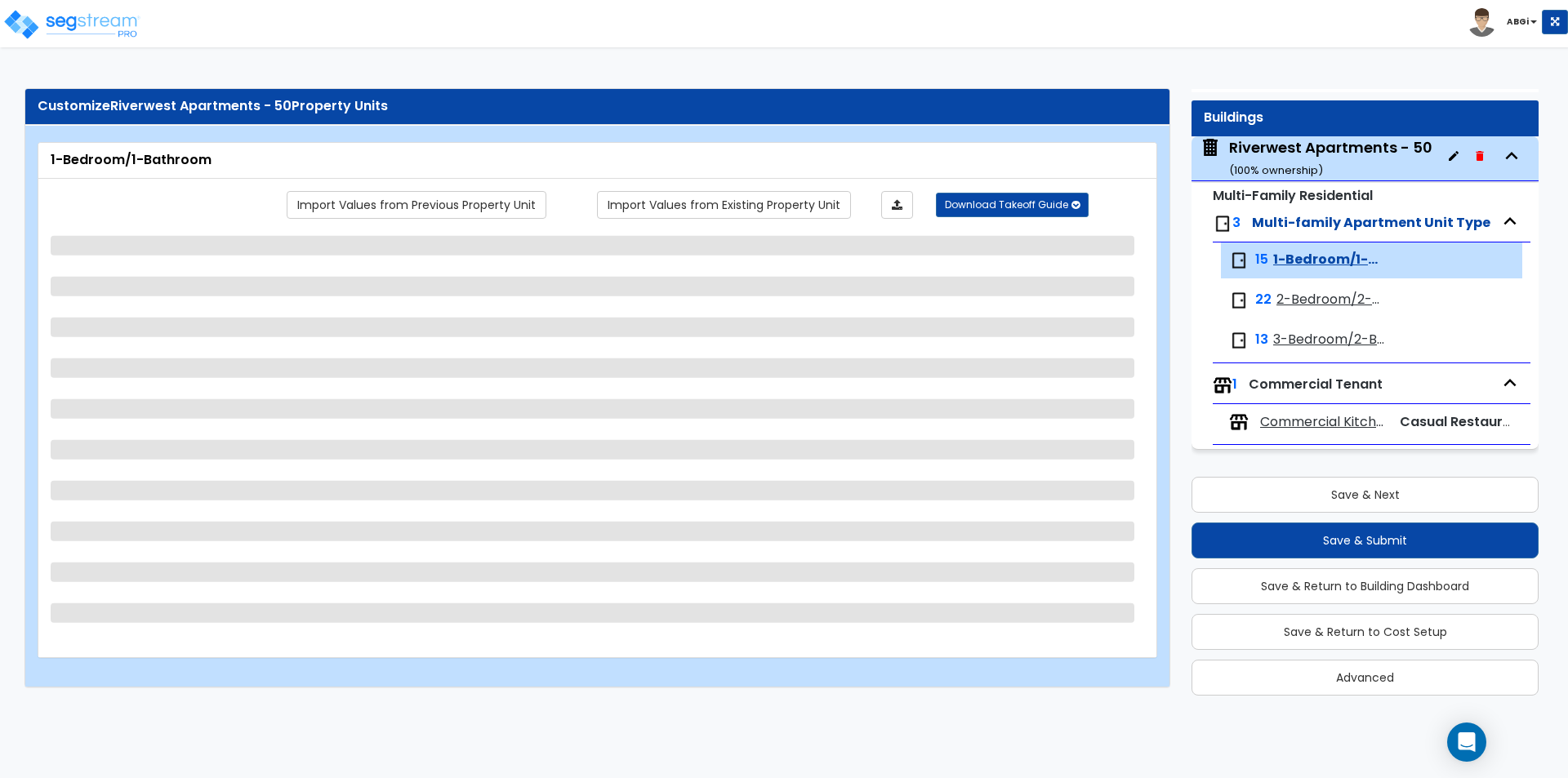
select select "1"
select select "3"
select select "5"
select select "2"
select select "1"
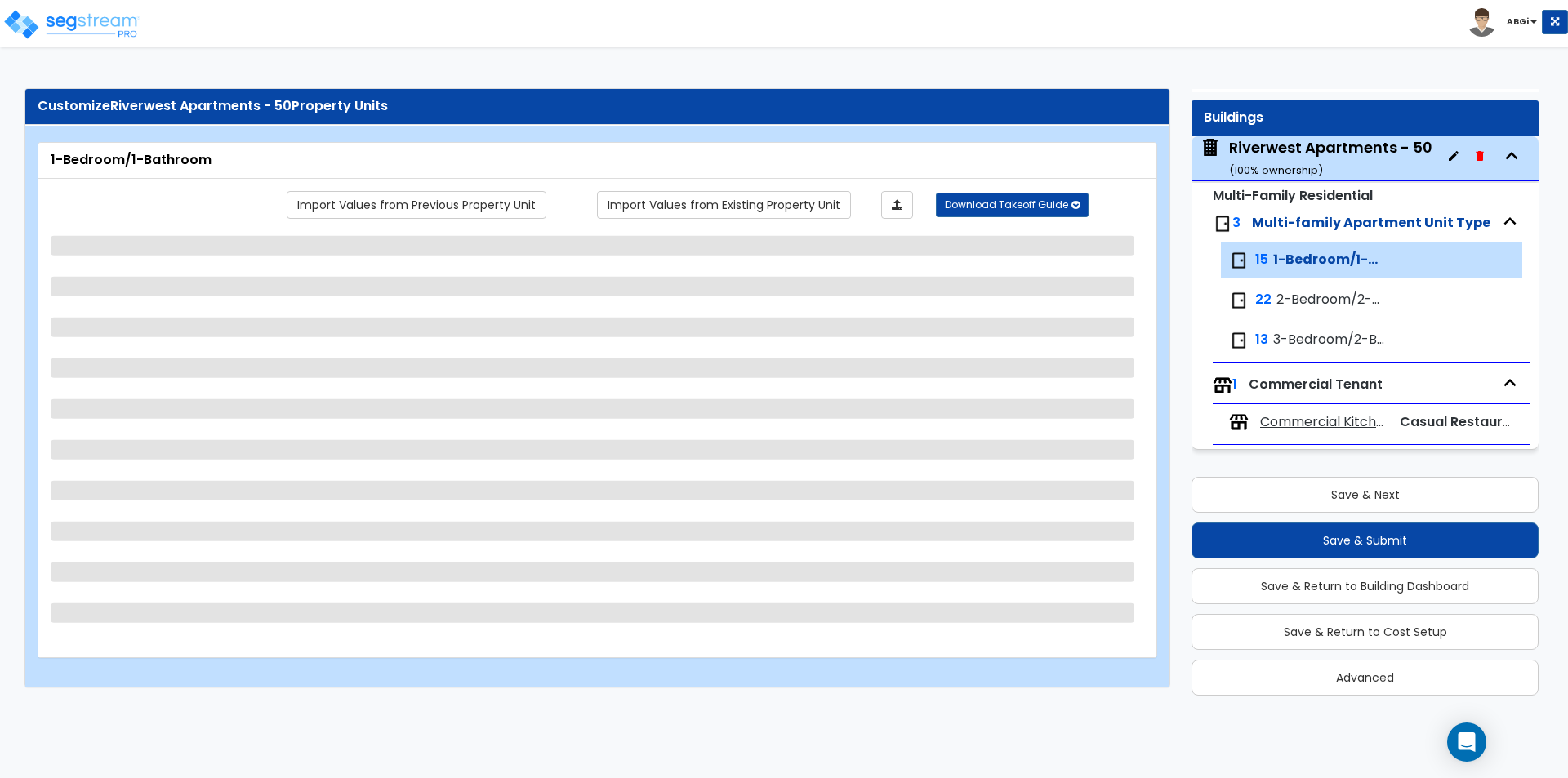
select select "2"
select select "1"
select select "2"
select select "1"
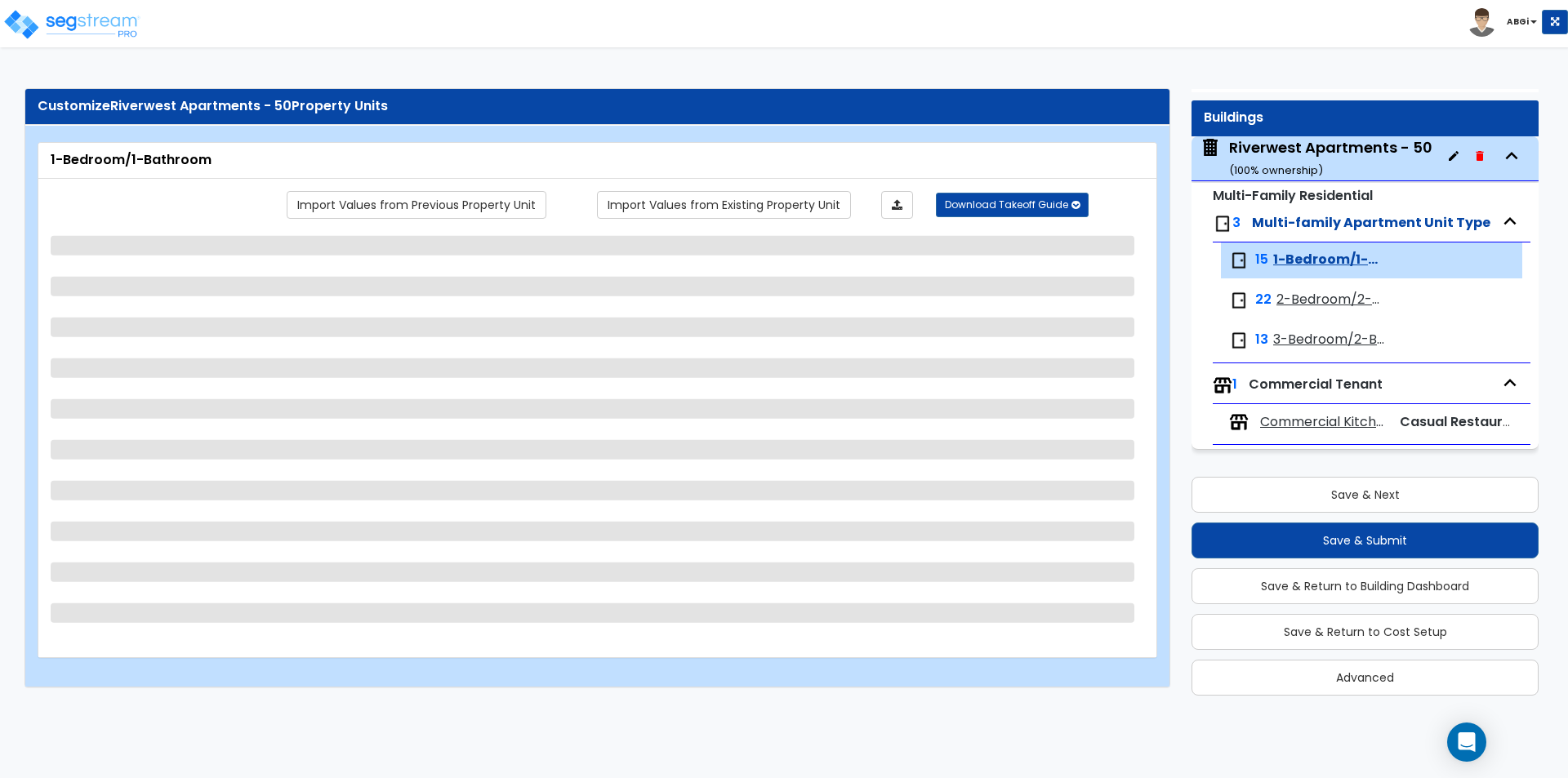
select select "2"
select select "1"
select select "5"
select select "1"
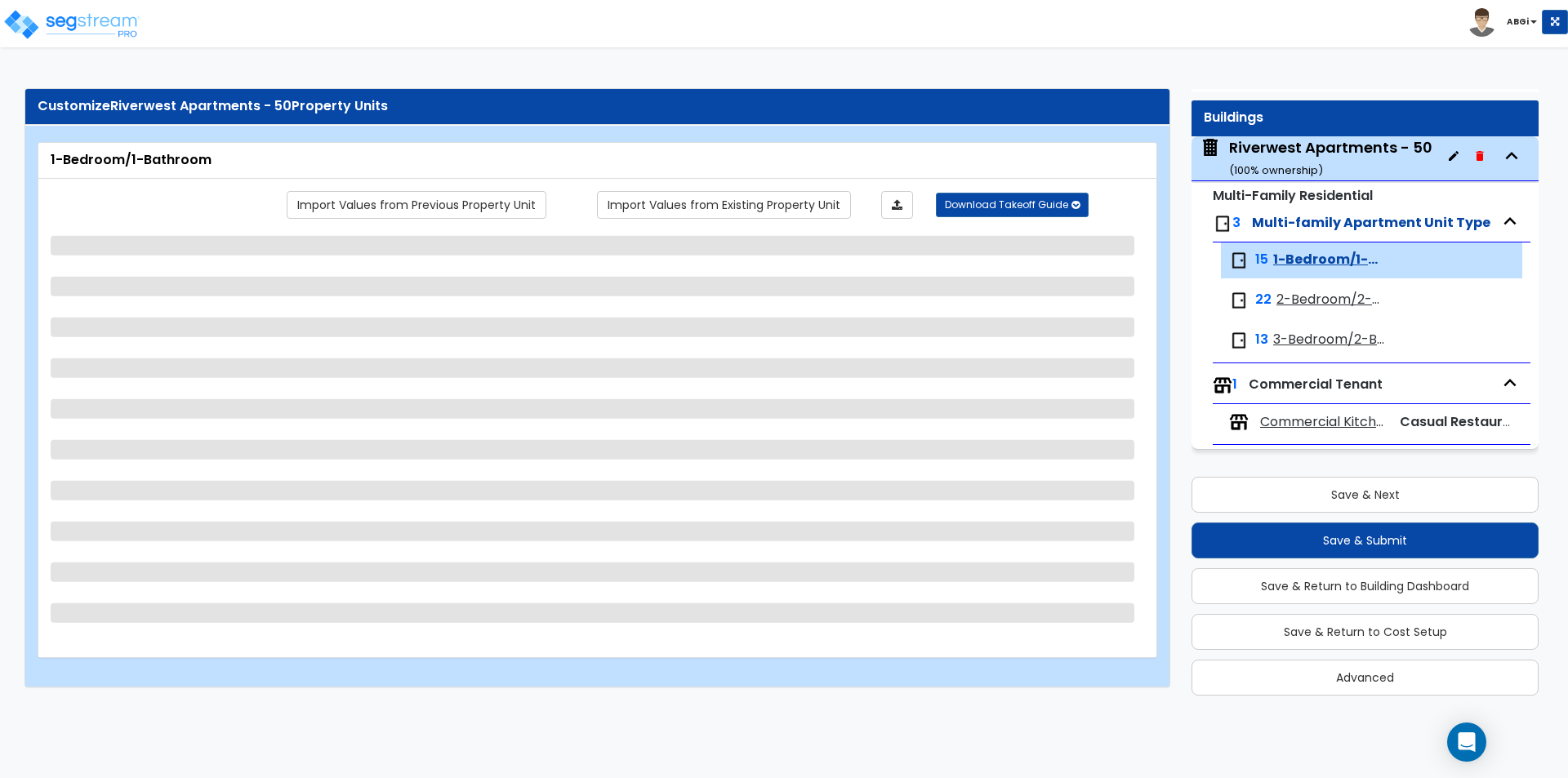
select select "1"
select select "2"
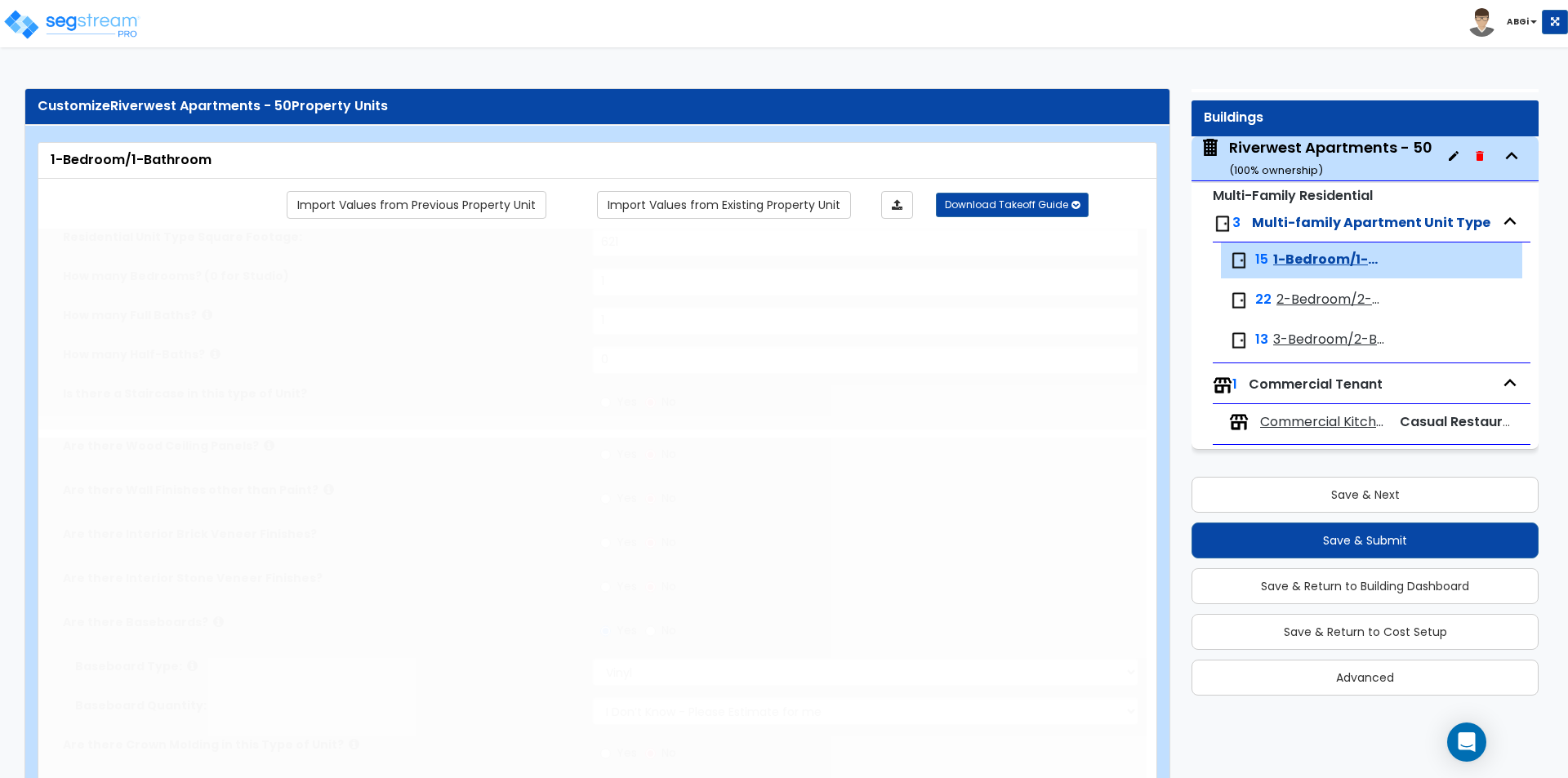
select select "2"
select select "1"
type input "10"
select select "1"
select select "2"
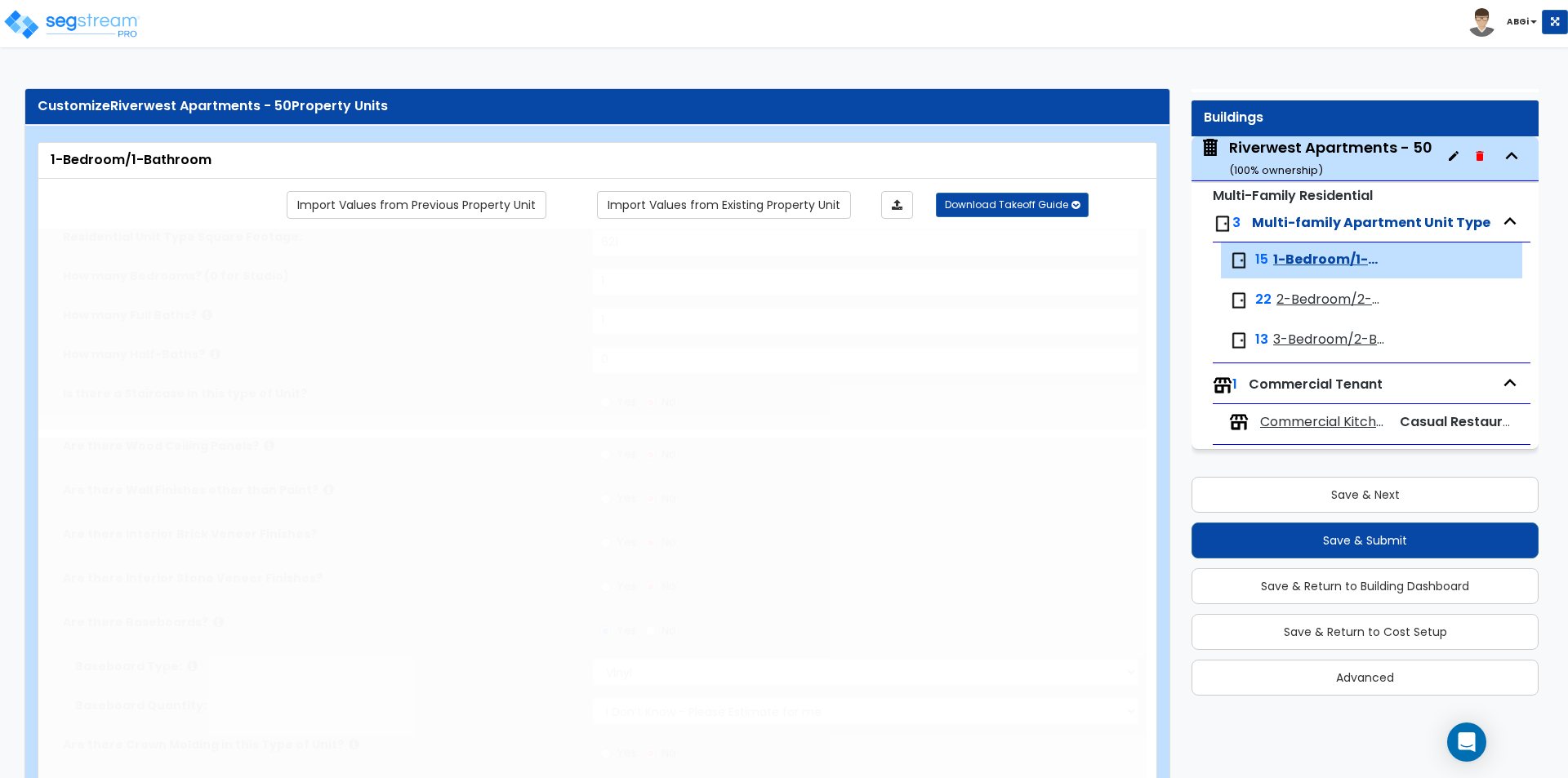
radio input "true"
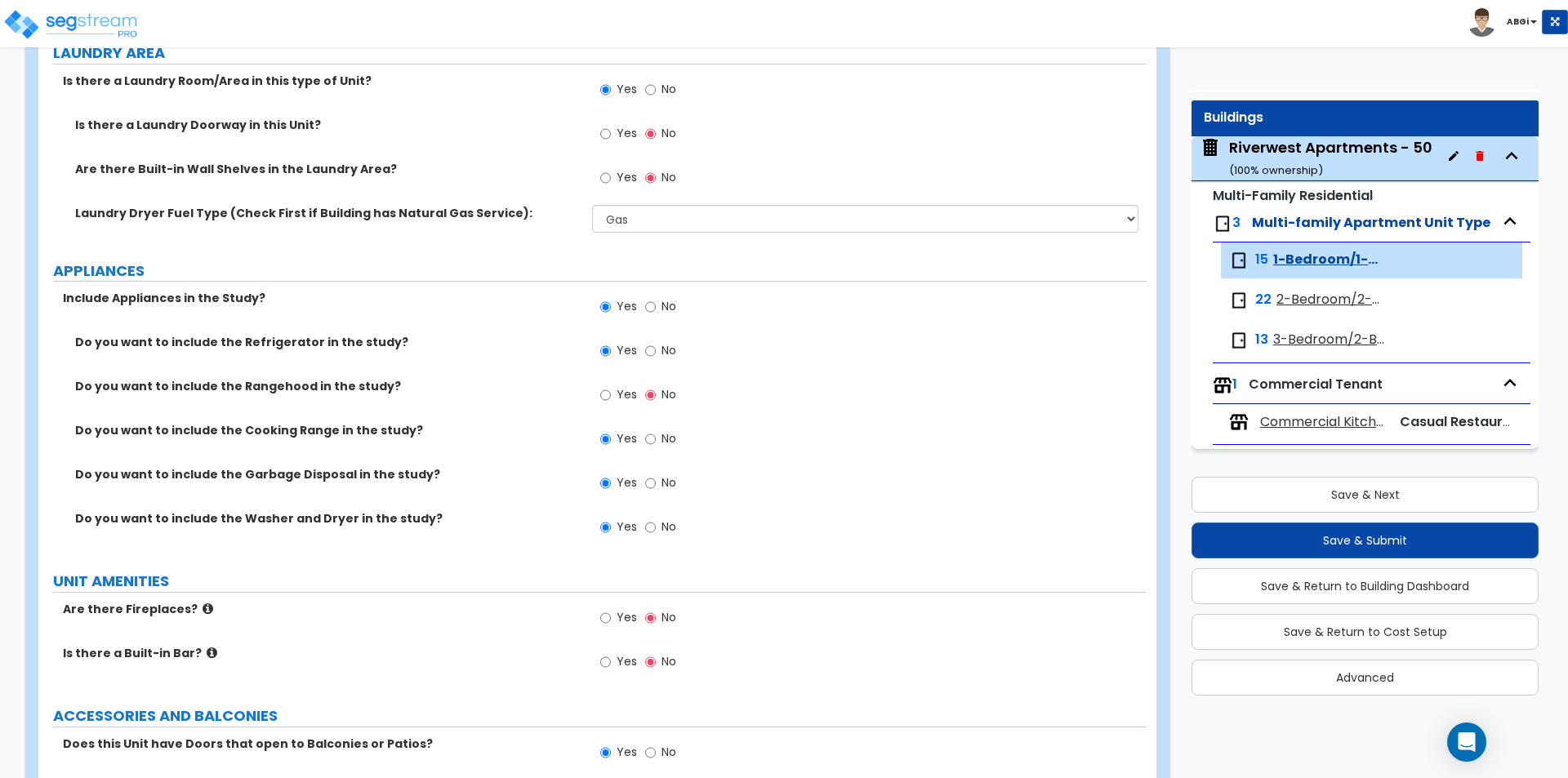
scroll to position [3021, 0]
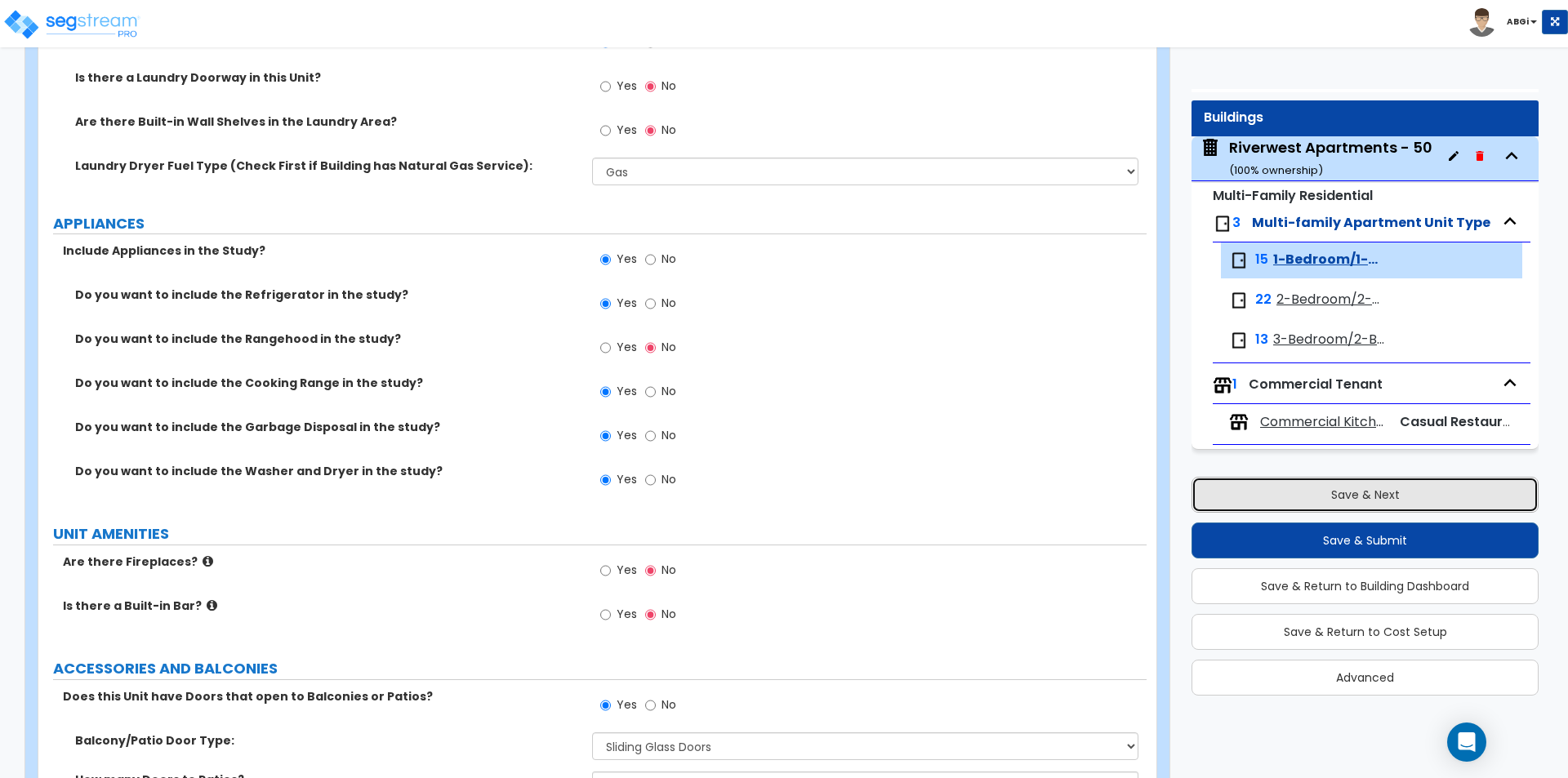
click at [1345, 484] on button "Save & Next" at bounding box center [1365, 495] width 347 height 36
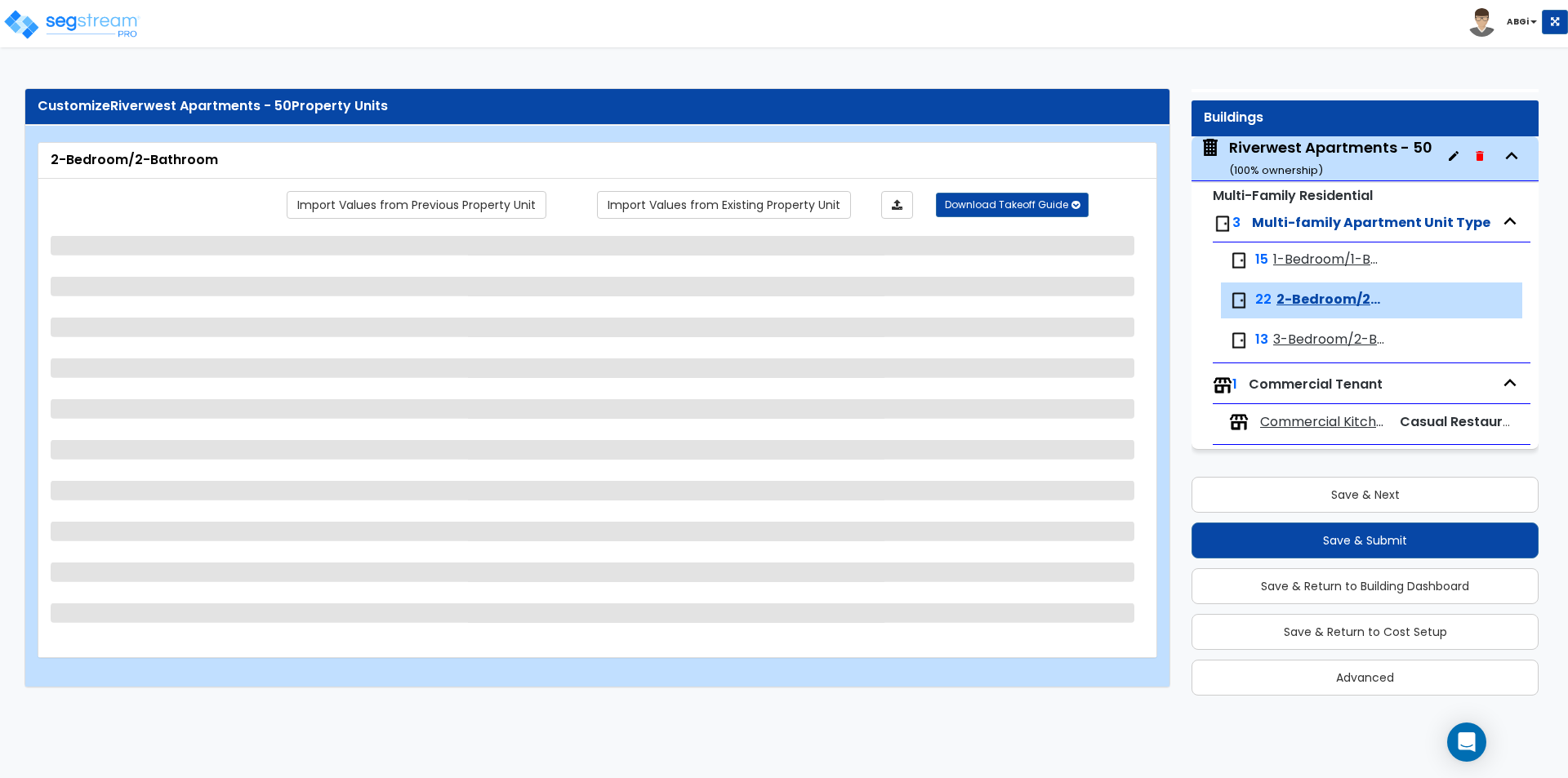
select select "2"
select select "7"
select select "5"
select select "7"
select select "1"
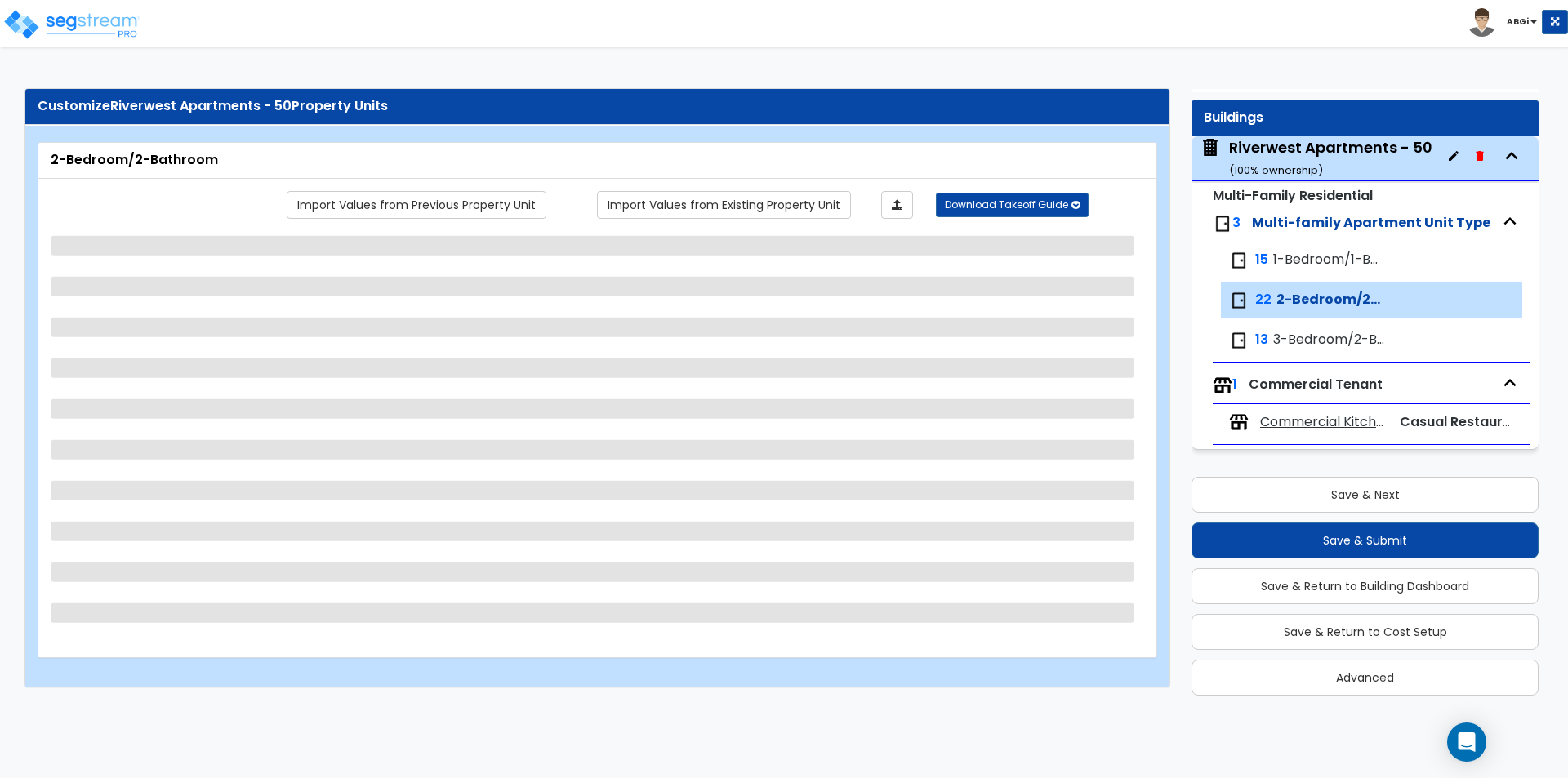
select select "3"
select select "2"
select select "5"
select select "2"
select select "1"
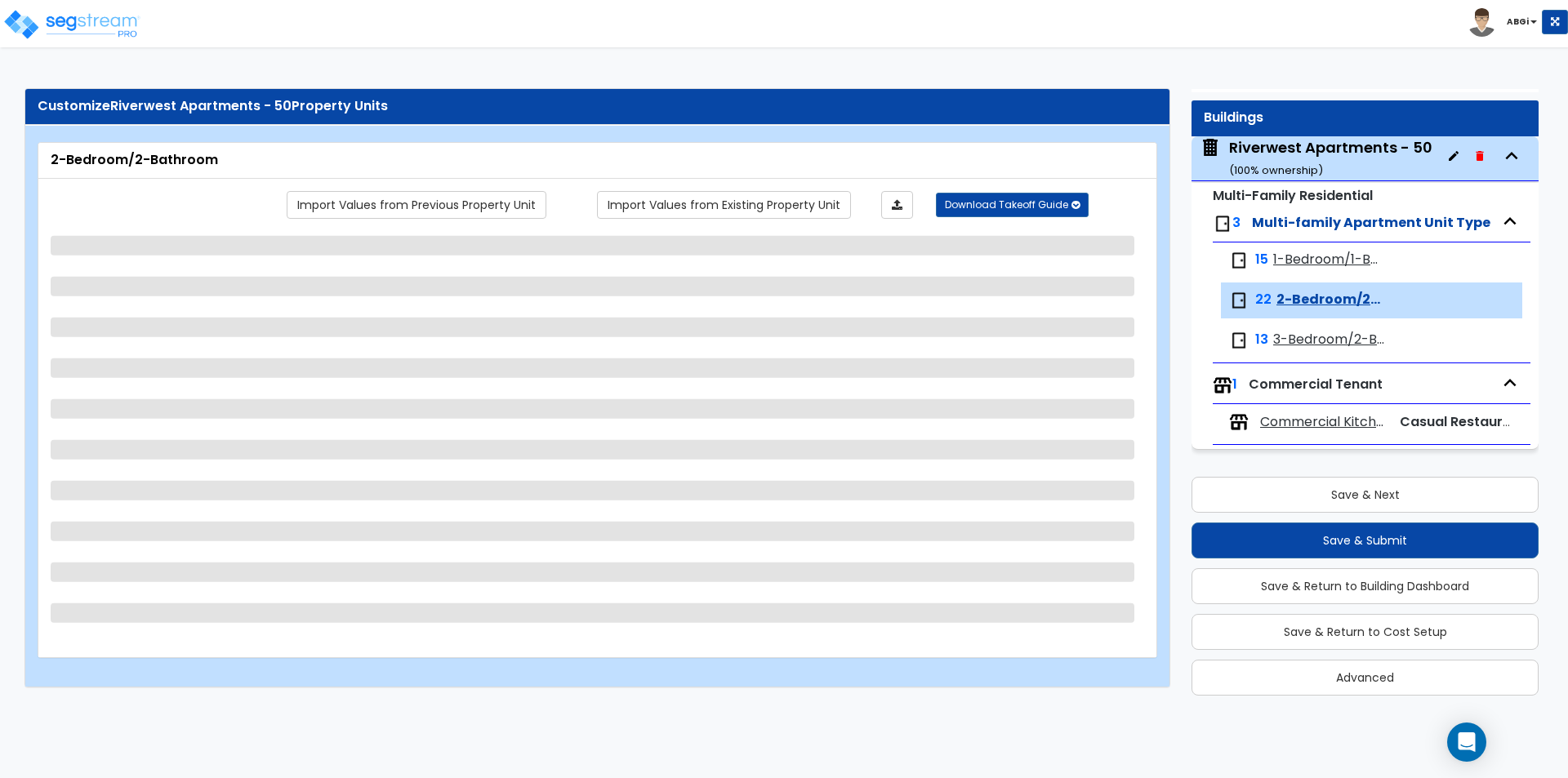
select select "2"
select select "1"
select select "2"
select select "1"
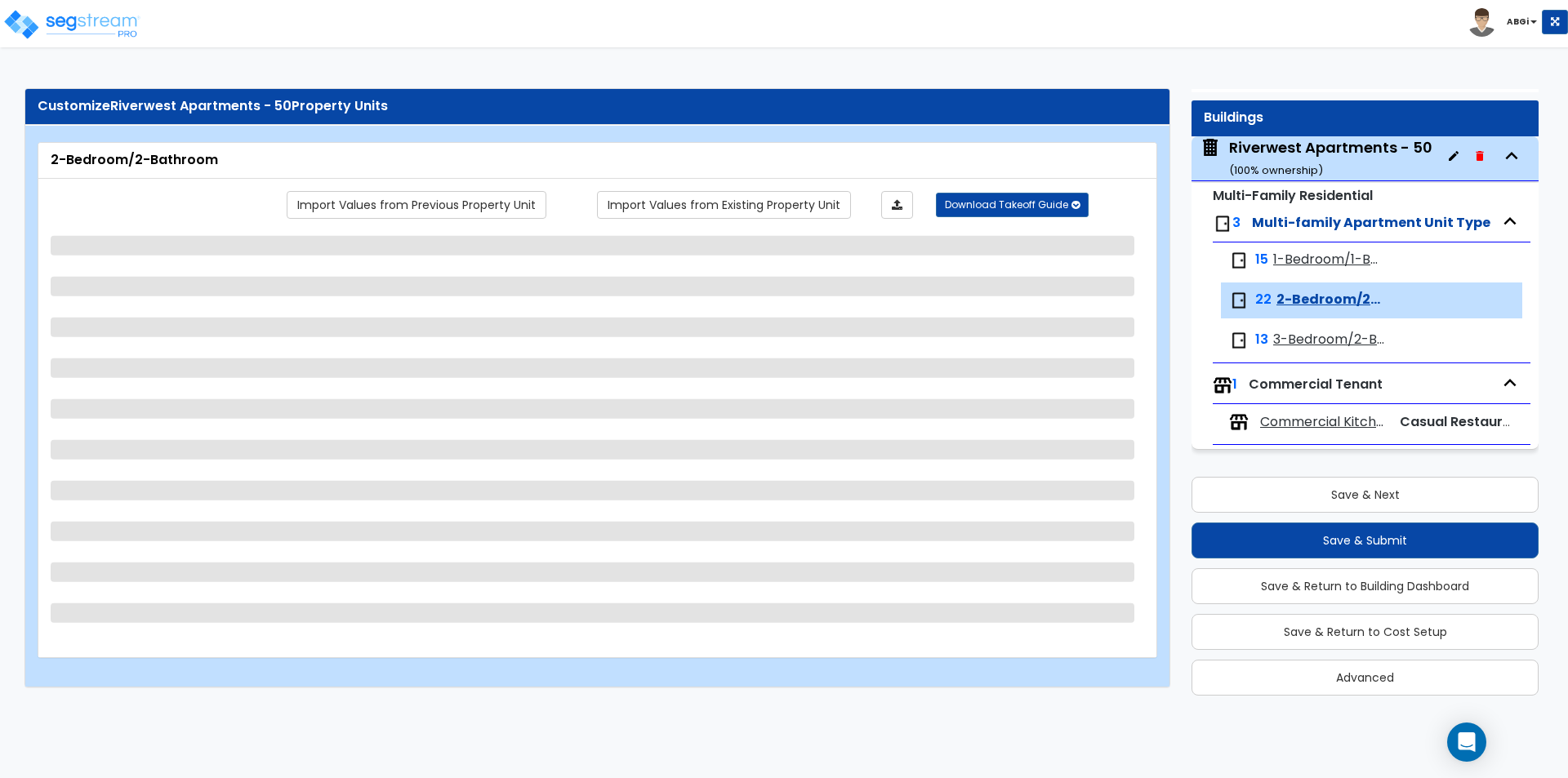
select select "2"
select select "1"
select select "2"
select select "1"
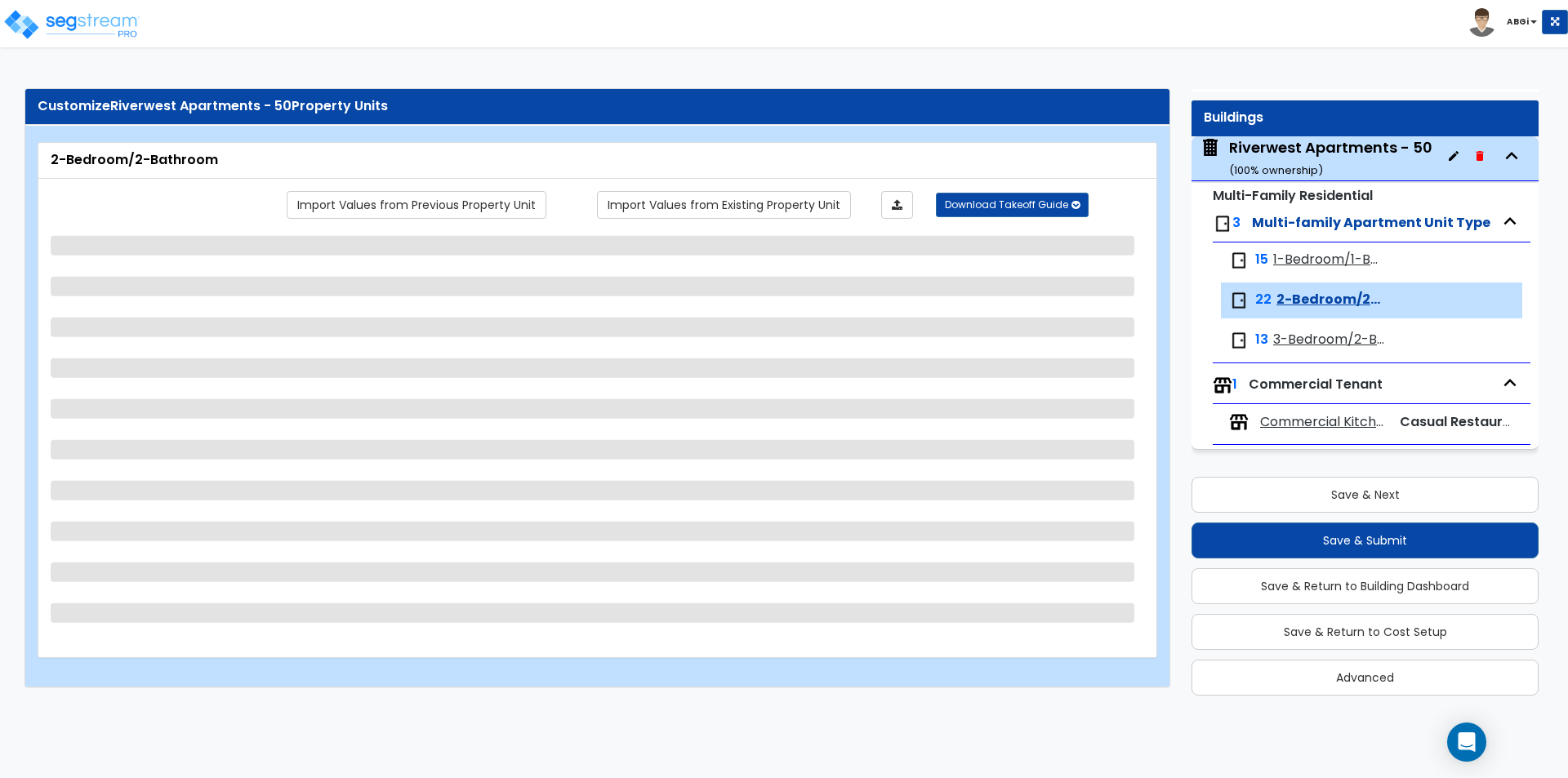
select select "5"
select select "1"
select select "2"
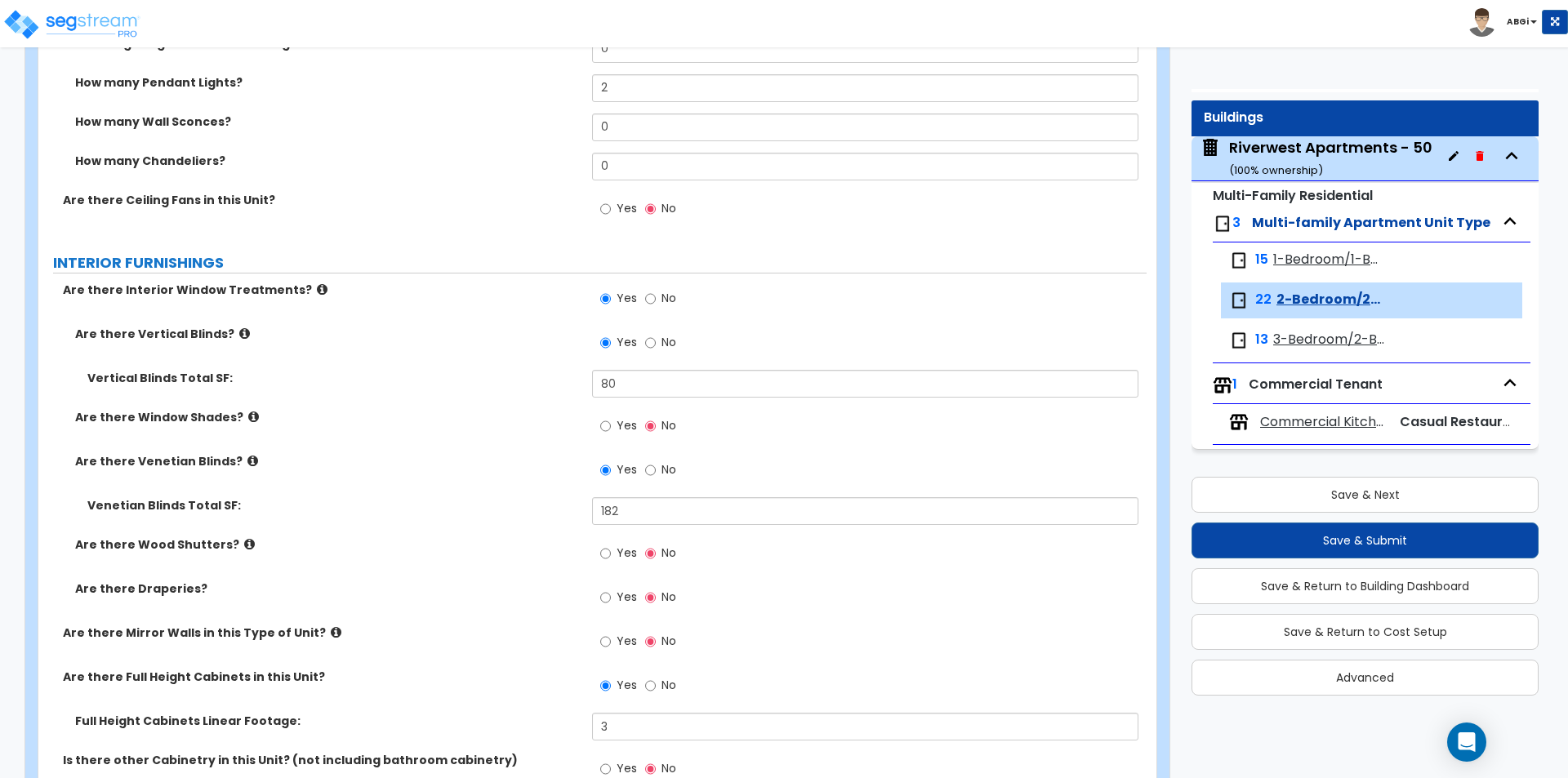
scroll to position [1551, 0]
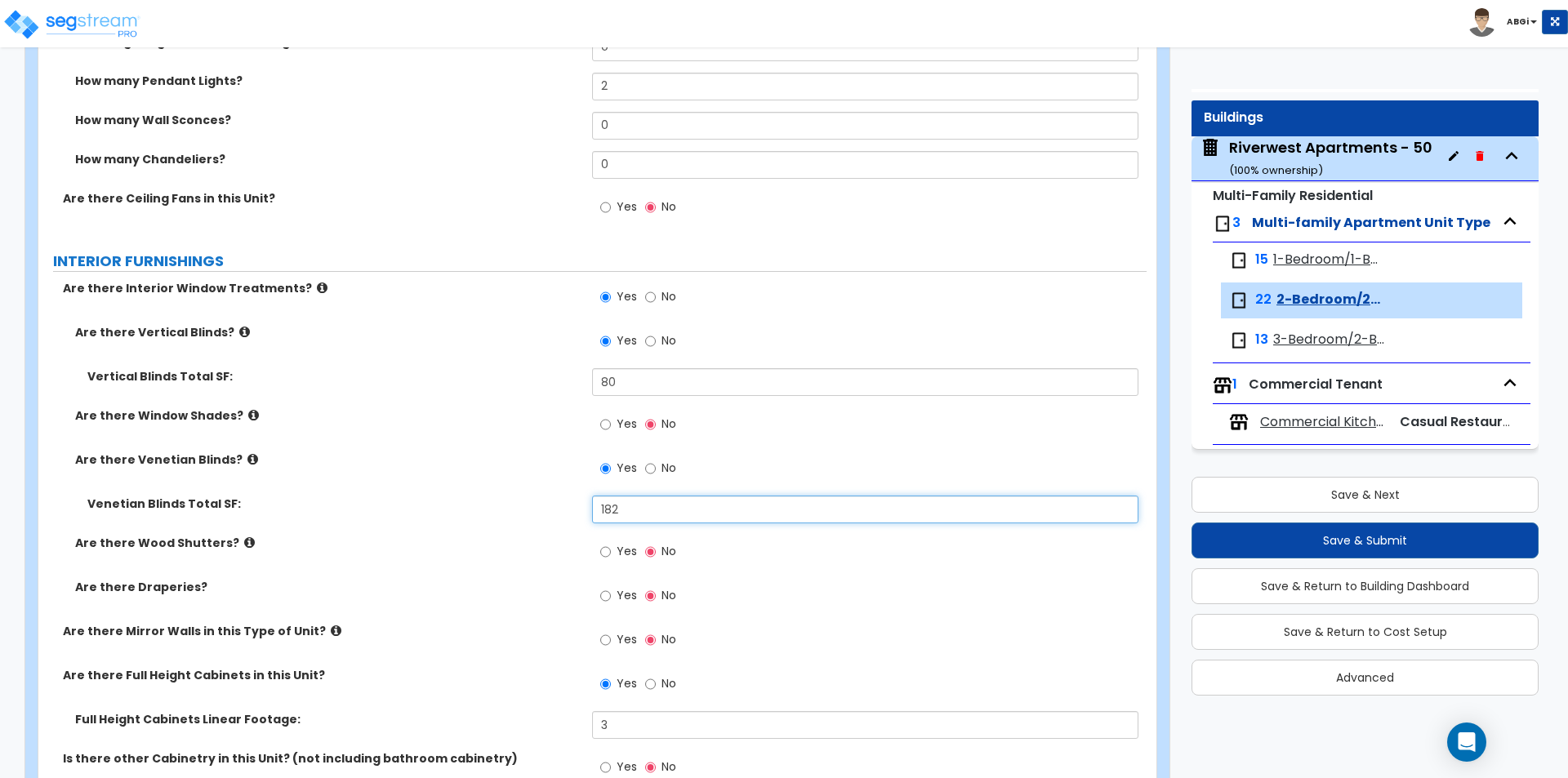
click at [718, 507] on input "182" at bounding box center [865, 509] width 545 height 28
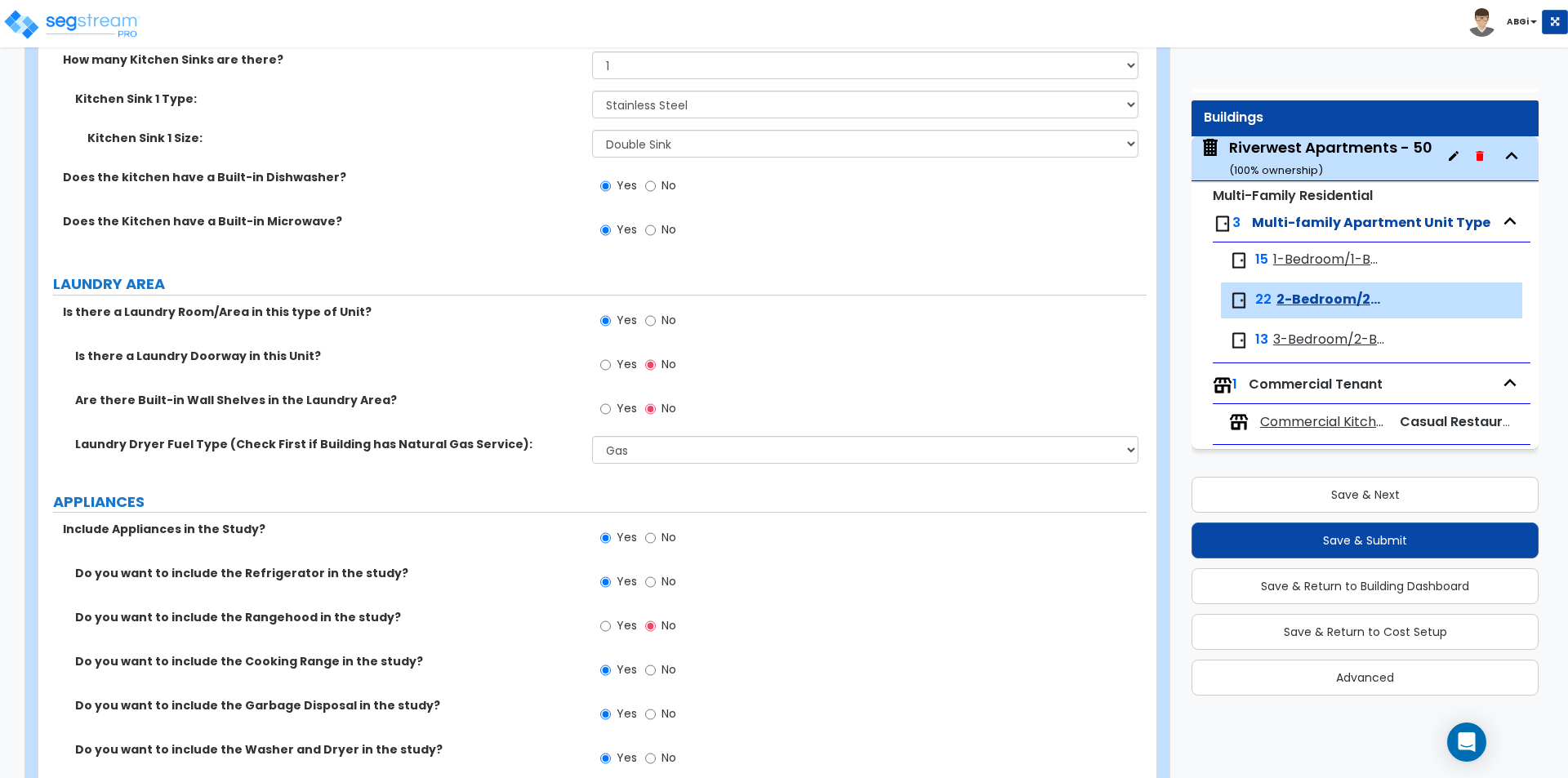
scroll to position [2939, 0]
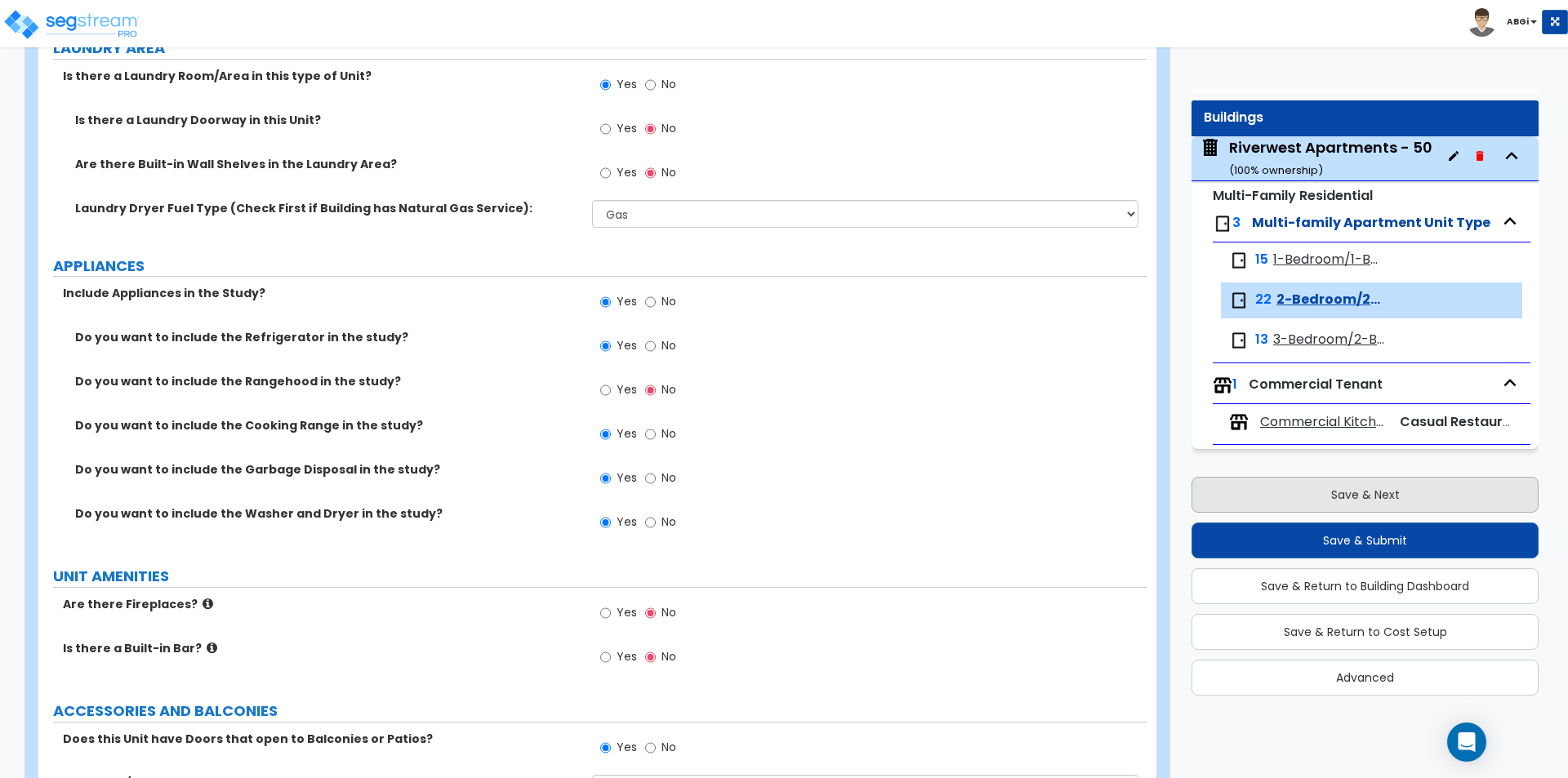
type input "196"
click at [1353, 492] on button "Save & Next" at bounding box center [1365, 495] width 347 height 36
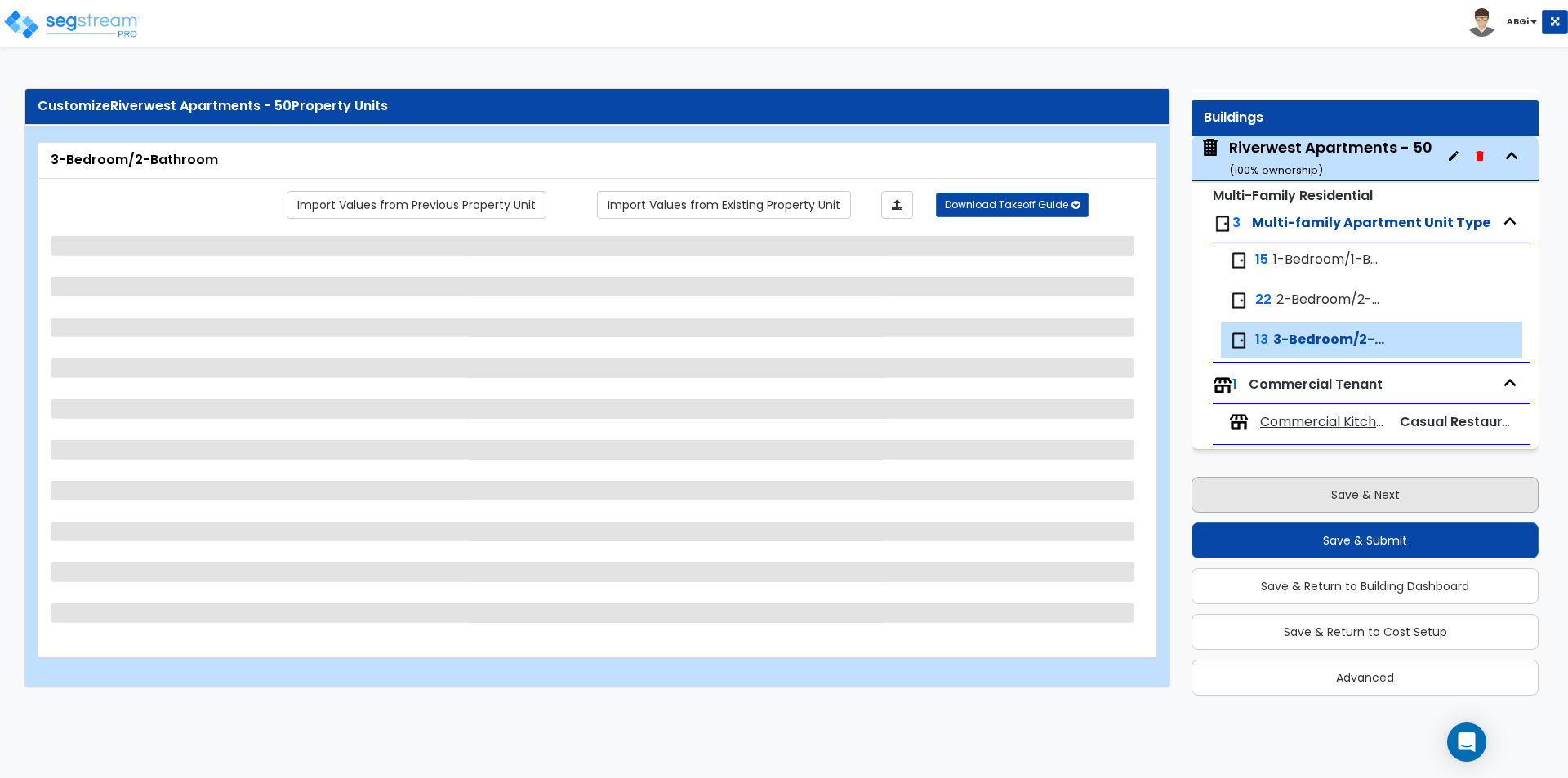
scroll to position [0, 0]
select select "2"
select select "7"
select select "5"
select select "7"
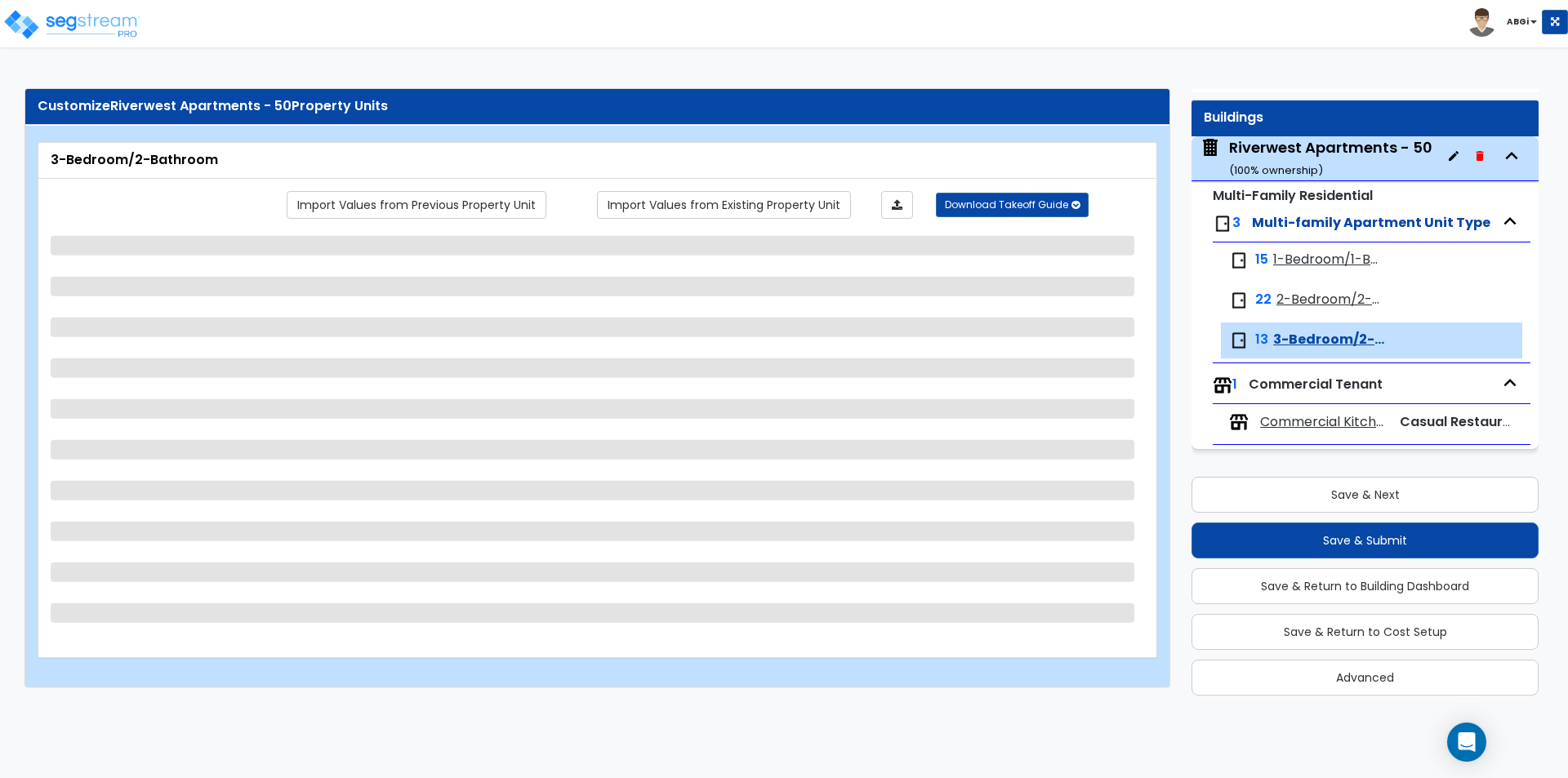
select select "1"
select select "3"
select select "1"
select select "5"
select select "2"
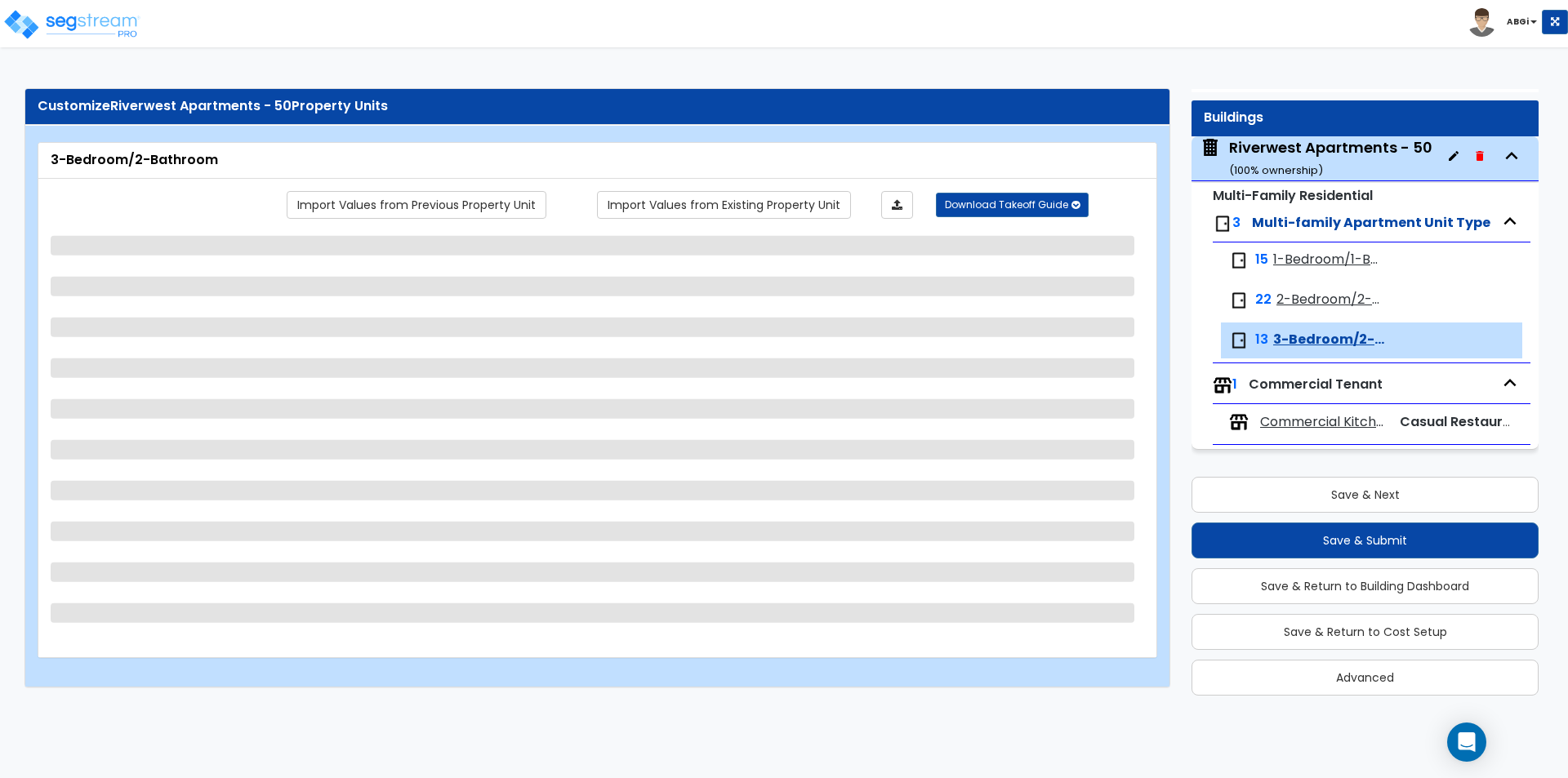
select select "1"
select select "2"
select select "1"
select select "2"
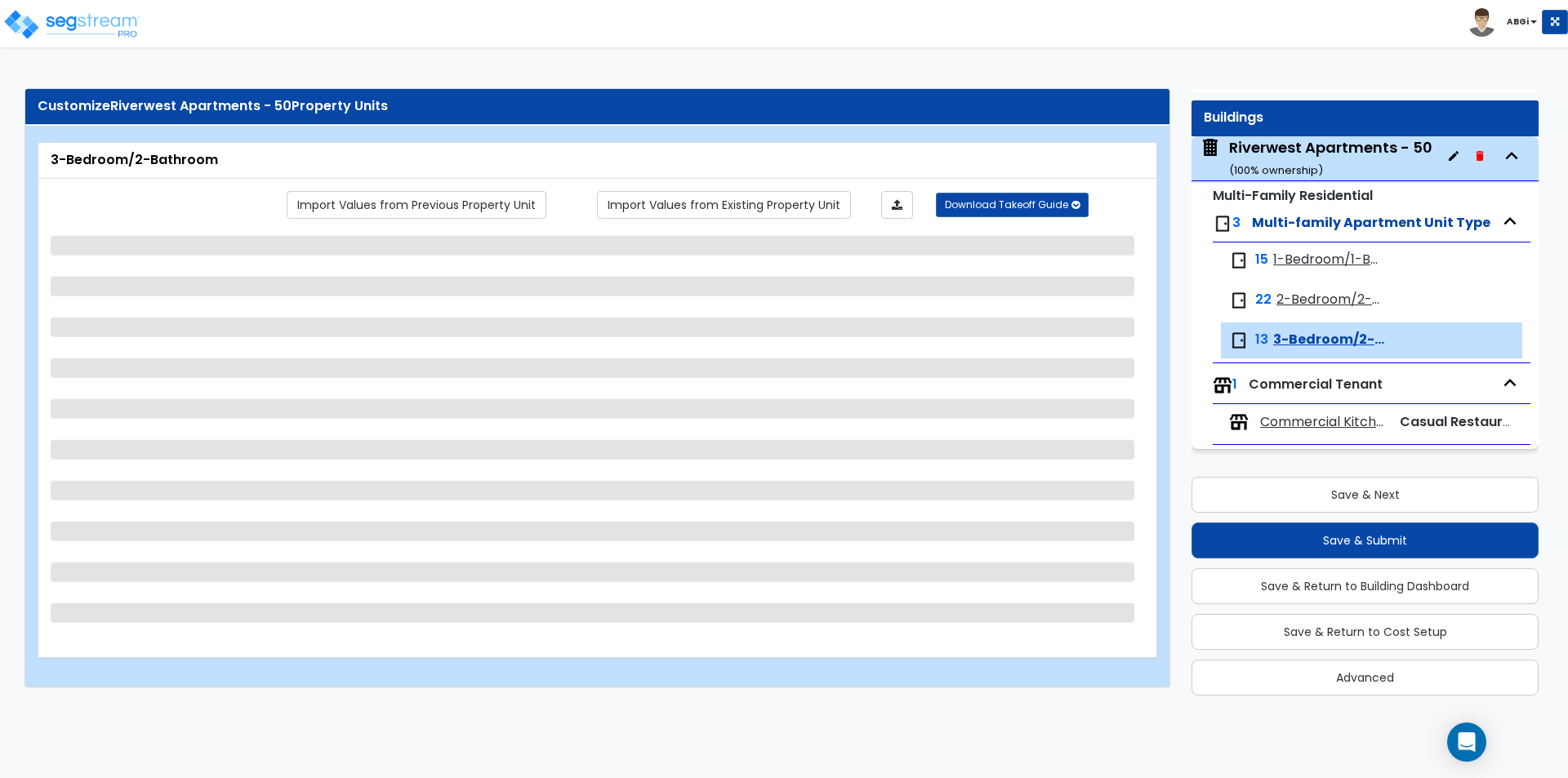
select select "1"
select select "2"
select select "1"
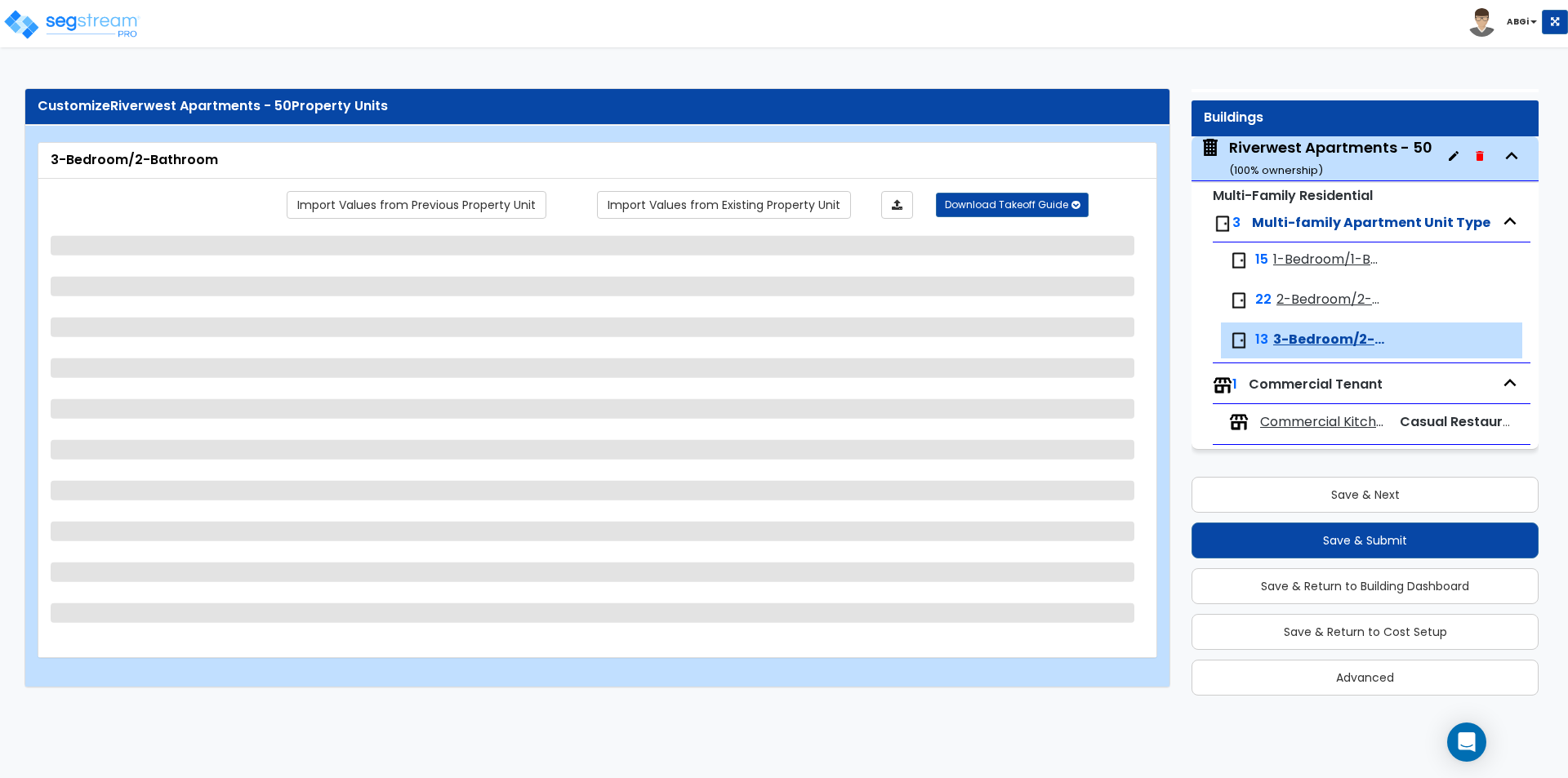
select select "2"
select select "1"
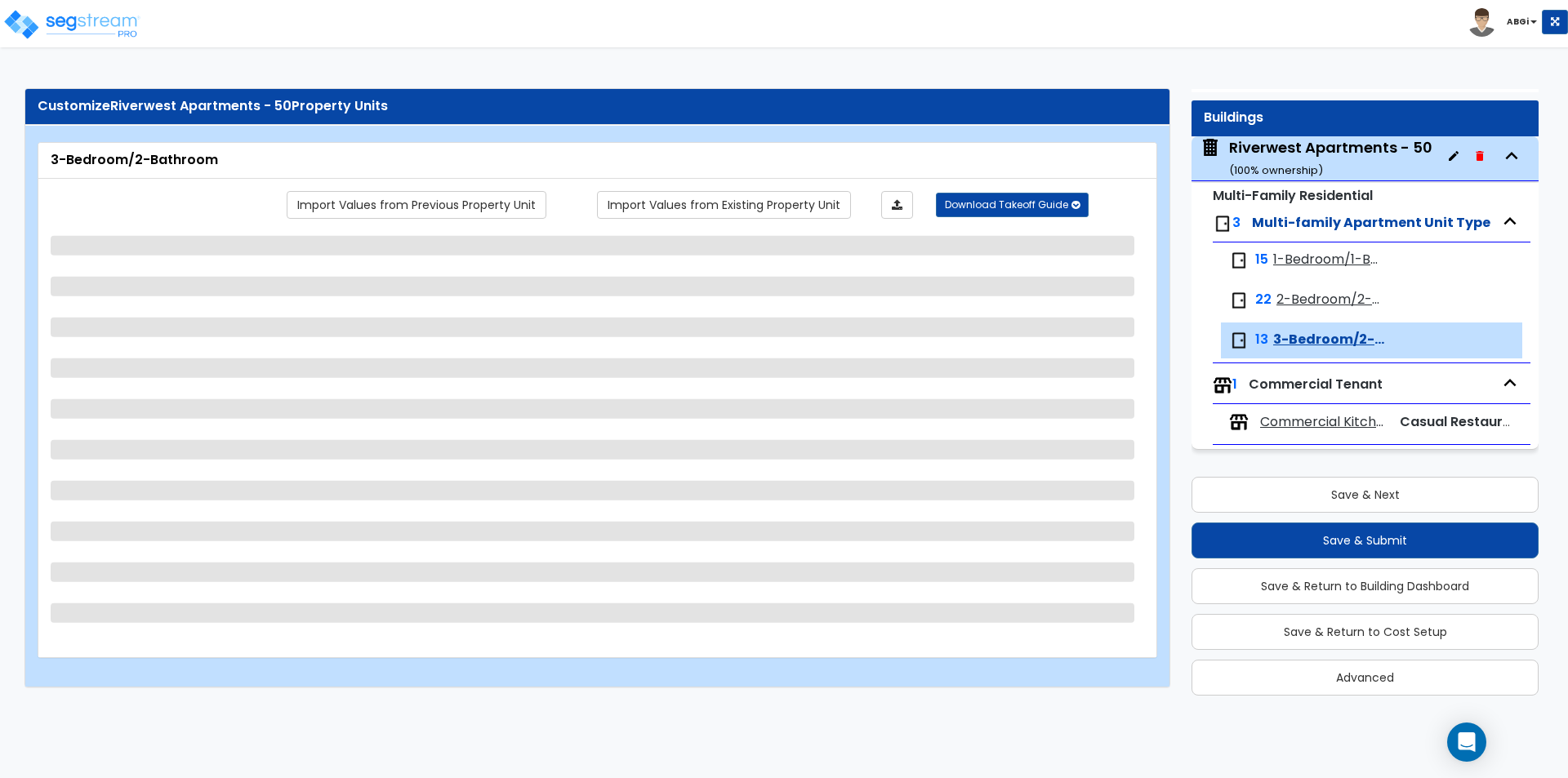
select select "2"
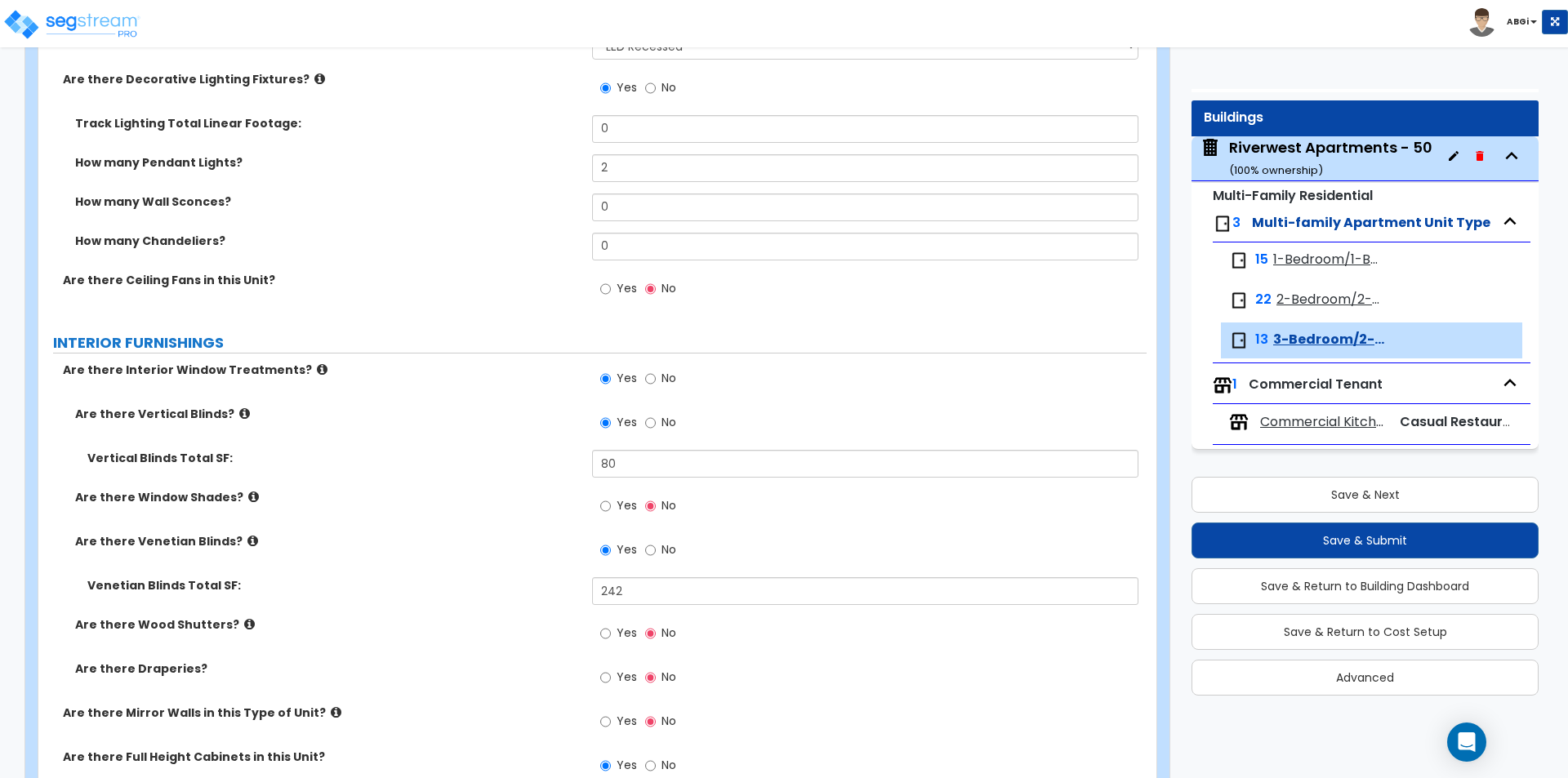
scroll to position [1551, 0]
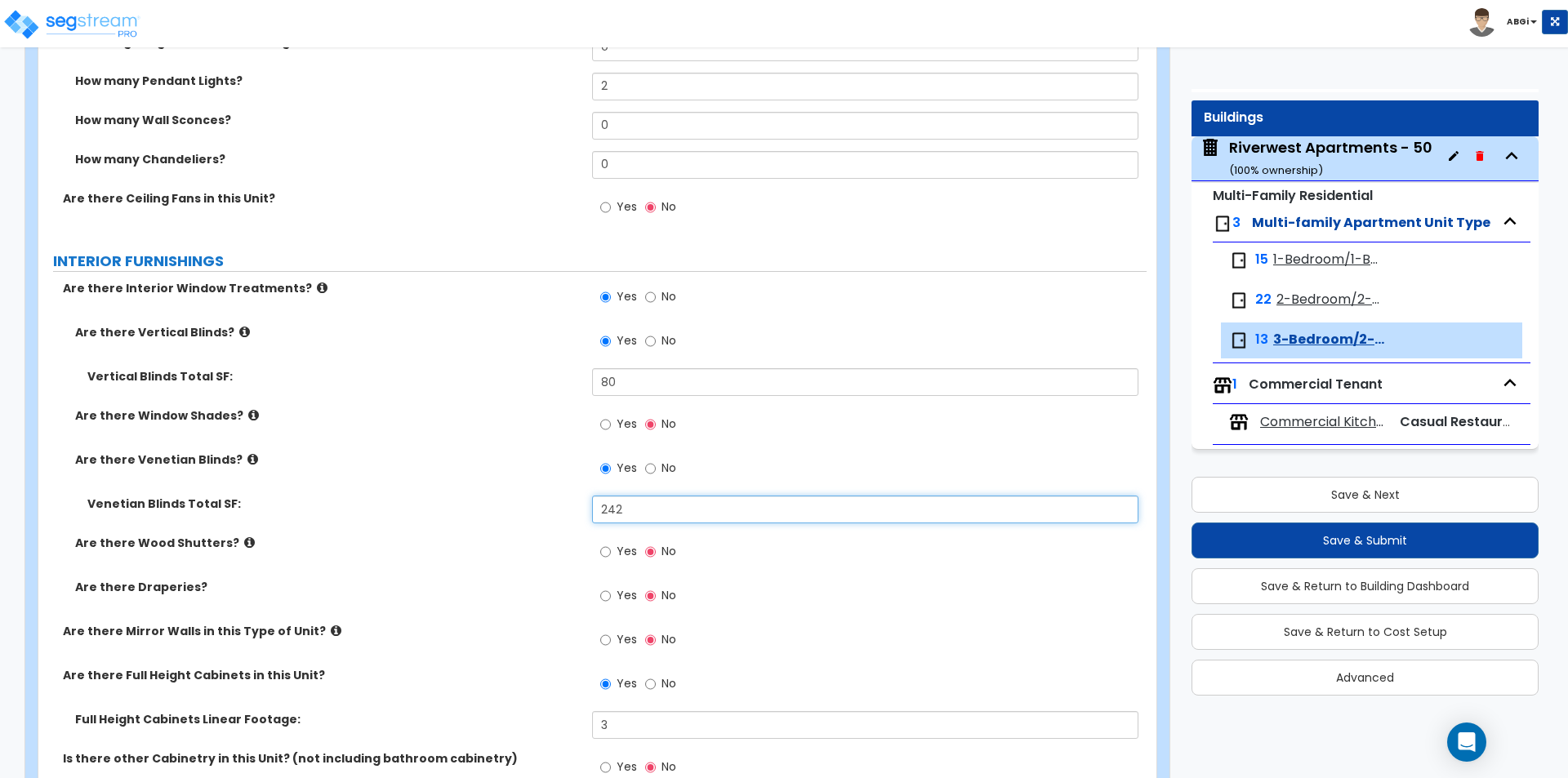
click at [646, 508] on input "242" at bounding box center [865, 509] width 545 height 28
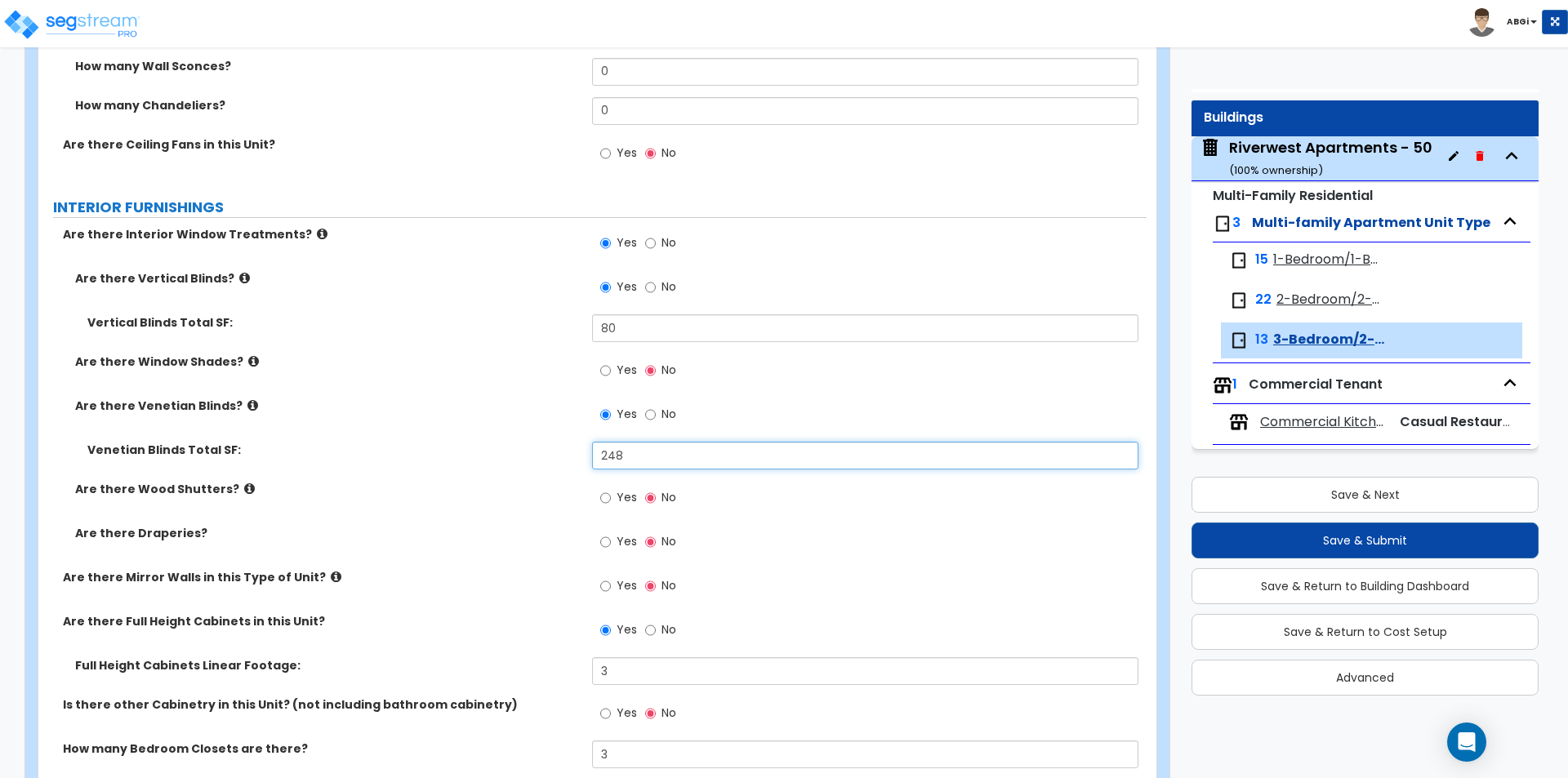
scroll to position [1633, 0]
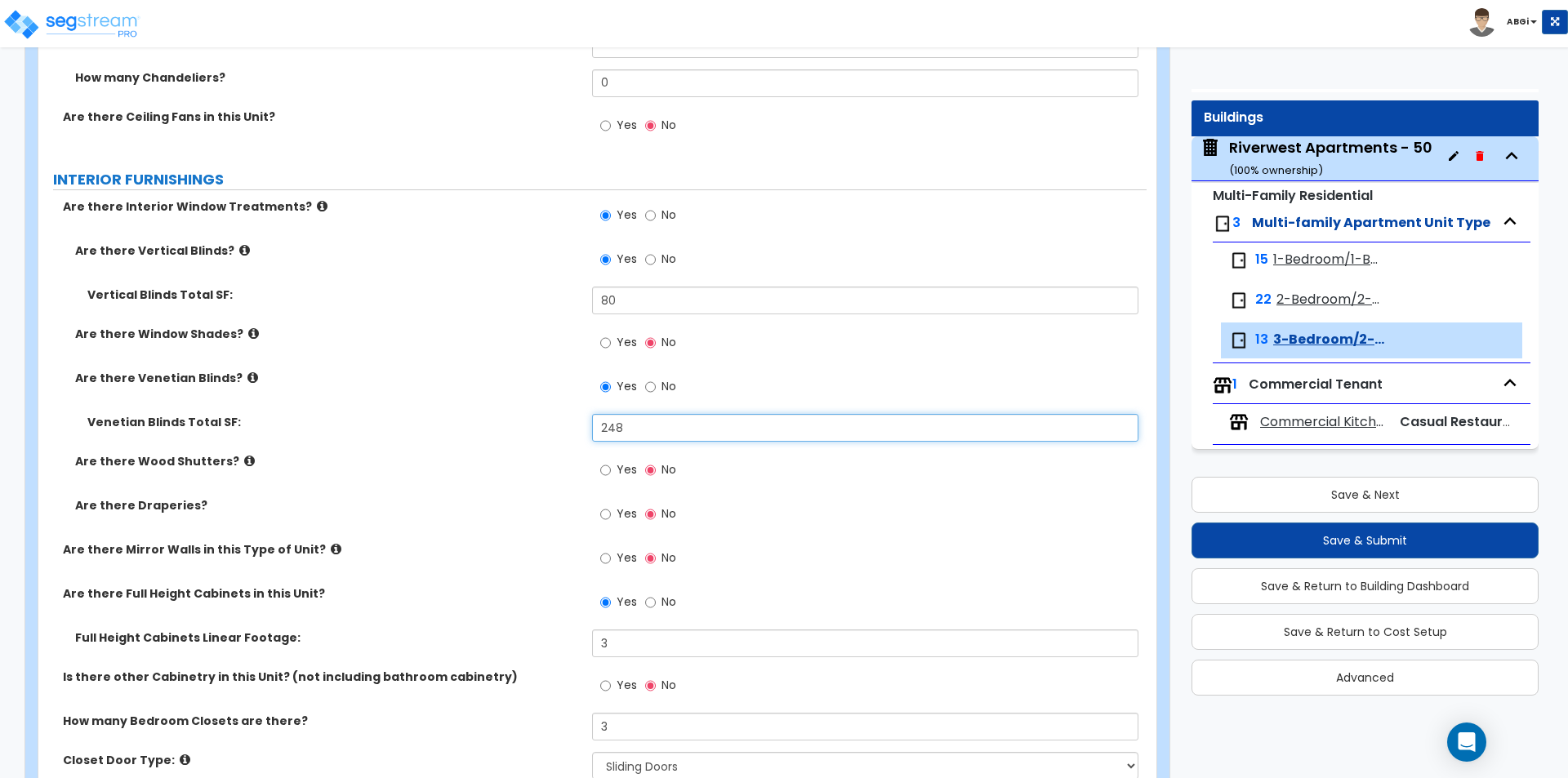
type input "248"
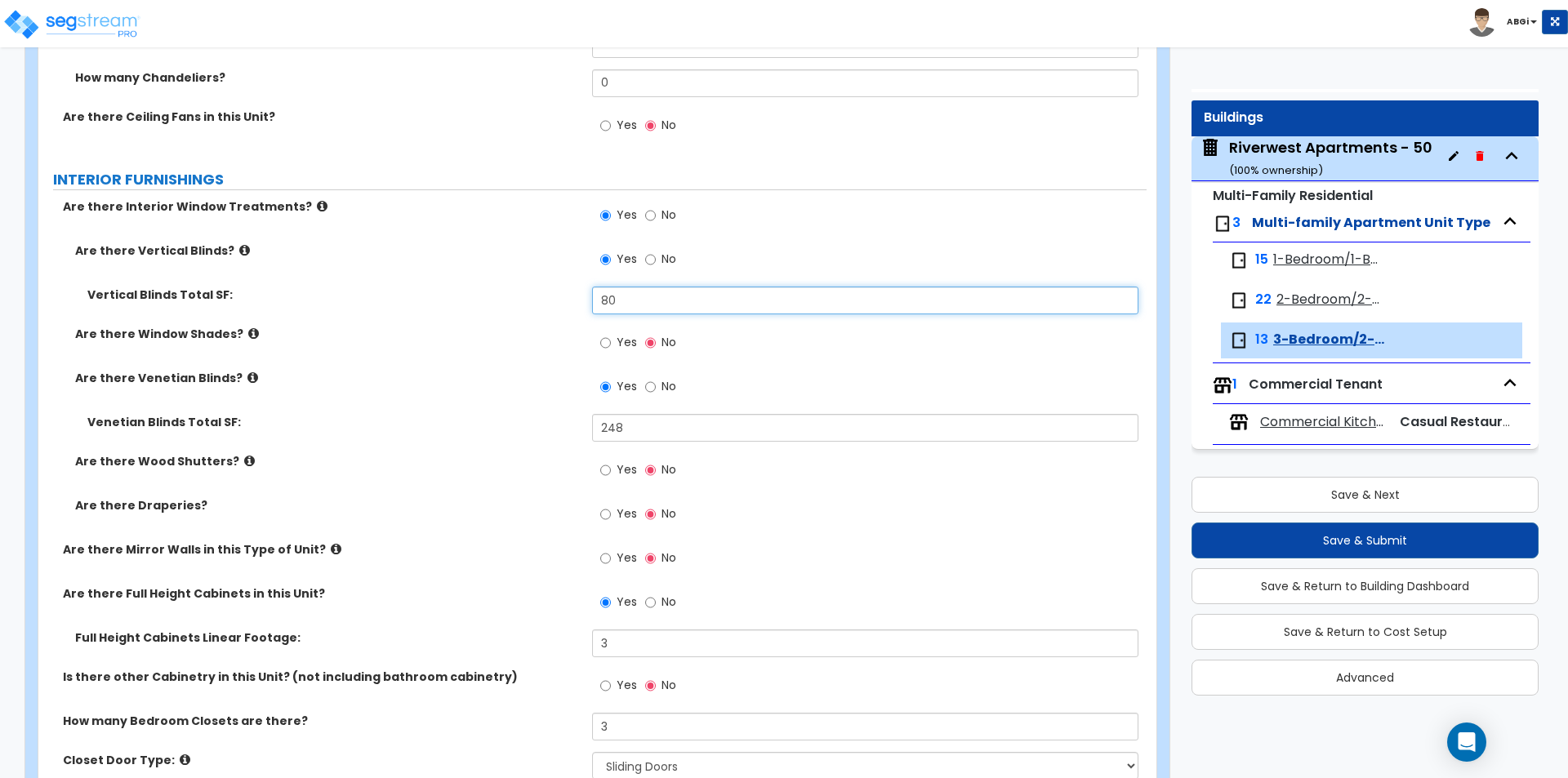
click at [668, 296] on input "80" at bounding box center [865, 300] width 545 height 28
type input "100"
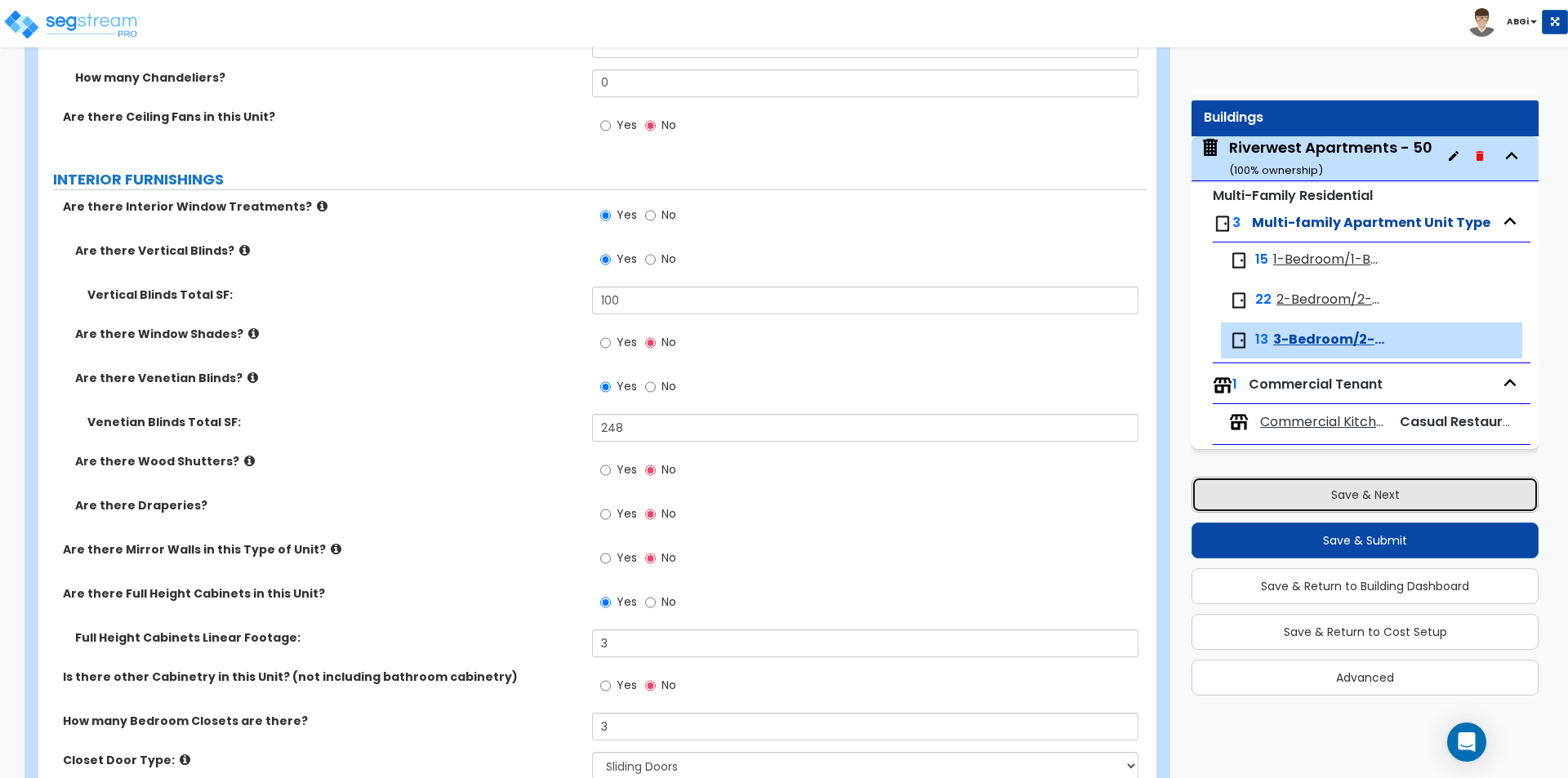
click at [1352, 499] on button "Save & Next" at bounding box center [1365, 495] width 347 height 36
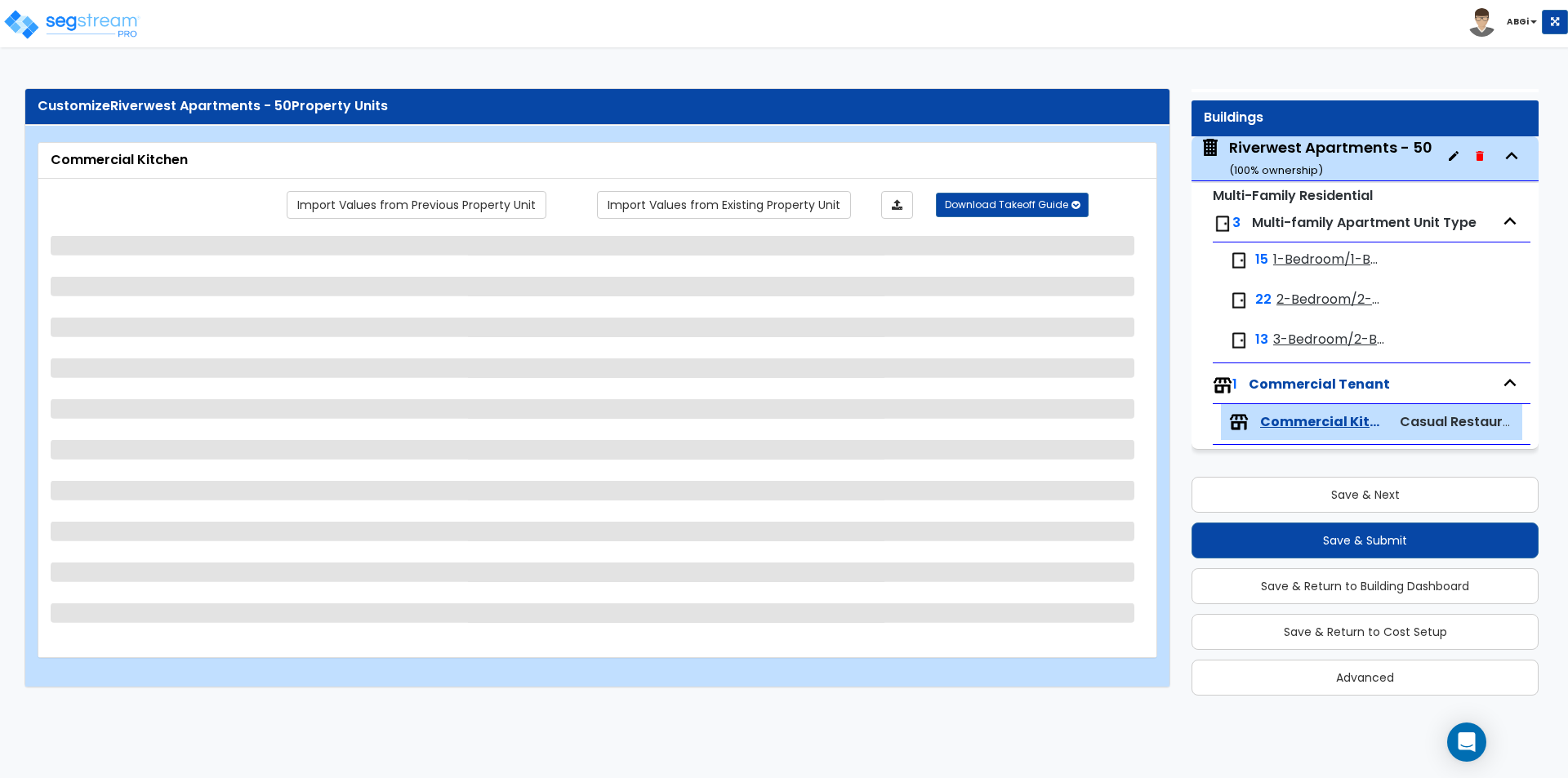
select select "1"
select select "2"
select select "3"
select select "2"
select select "1"
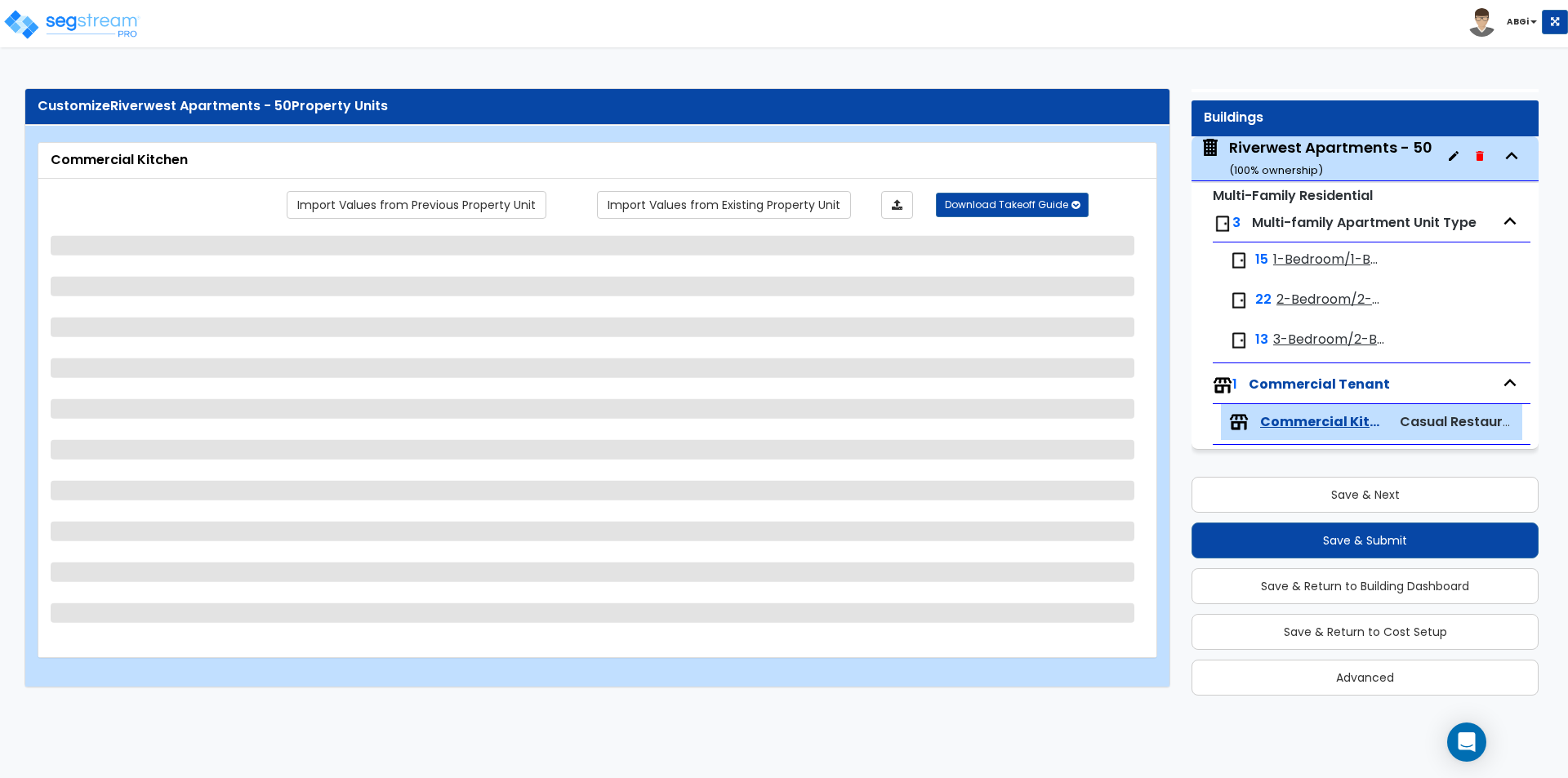
select select "1"
select select "2"
select select "1"
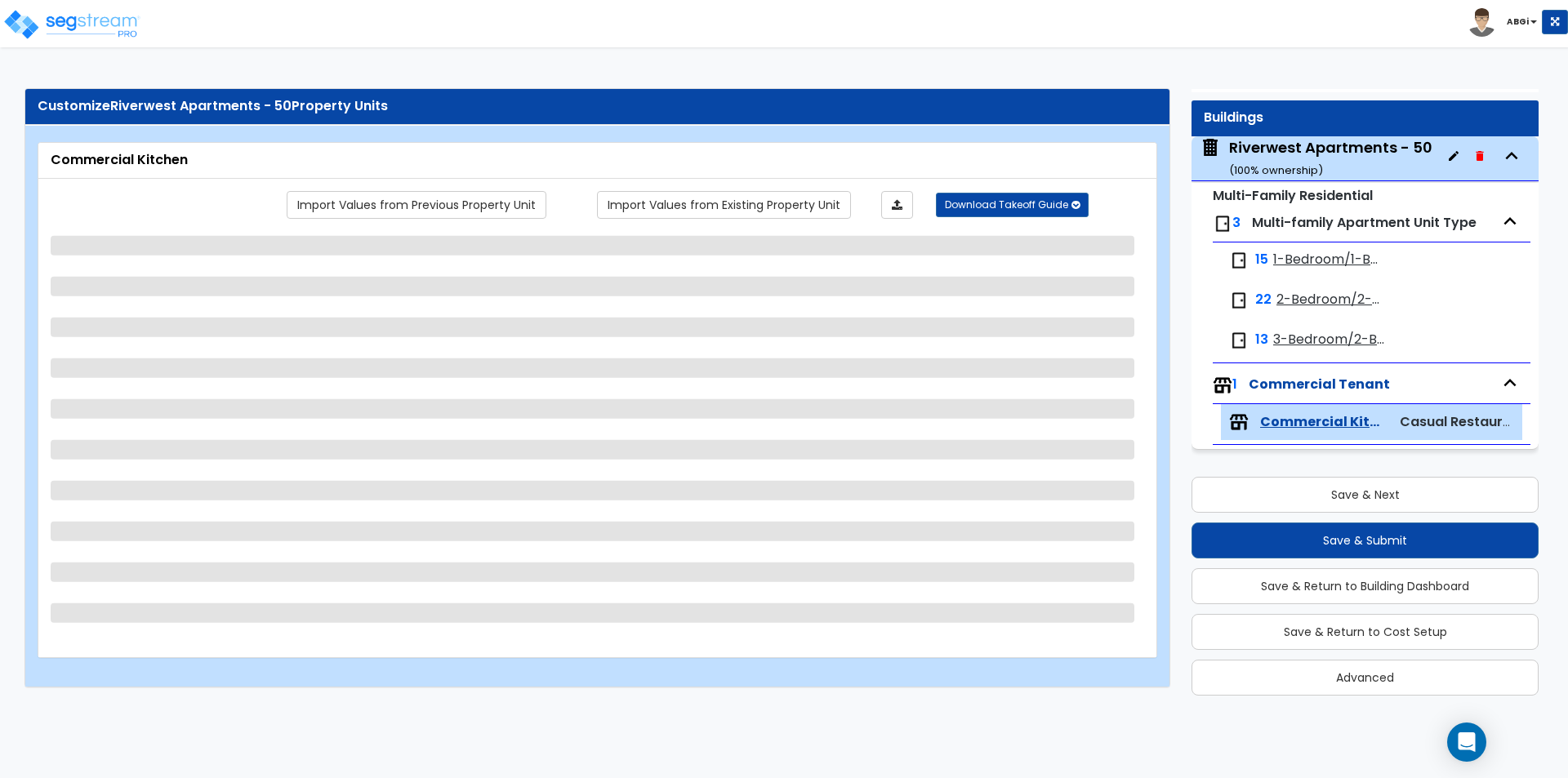
select select "1"
select select "2"
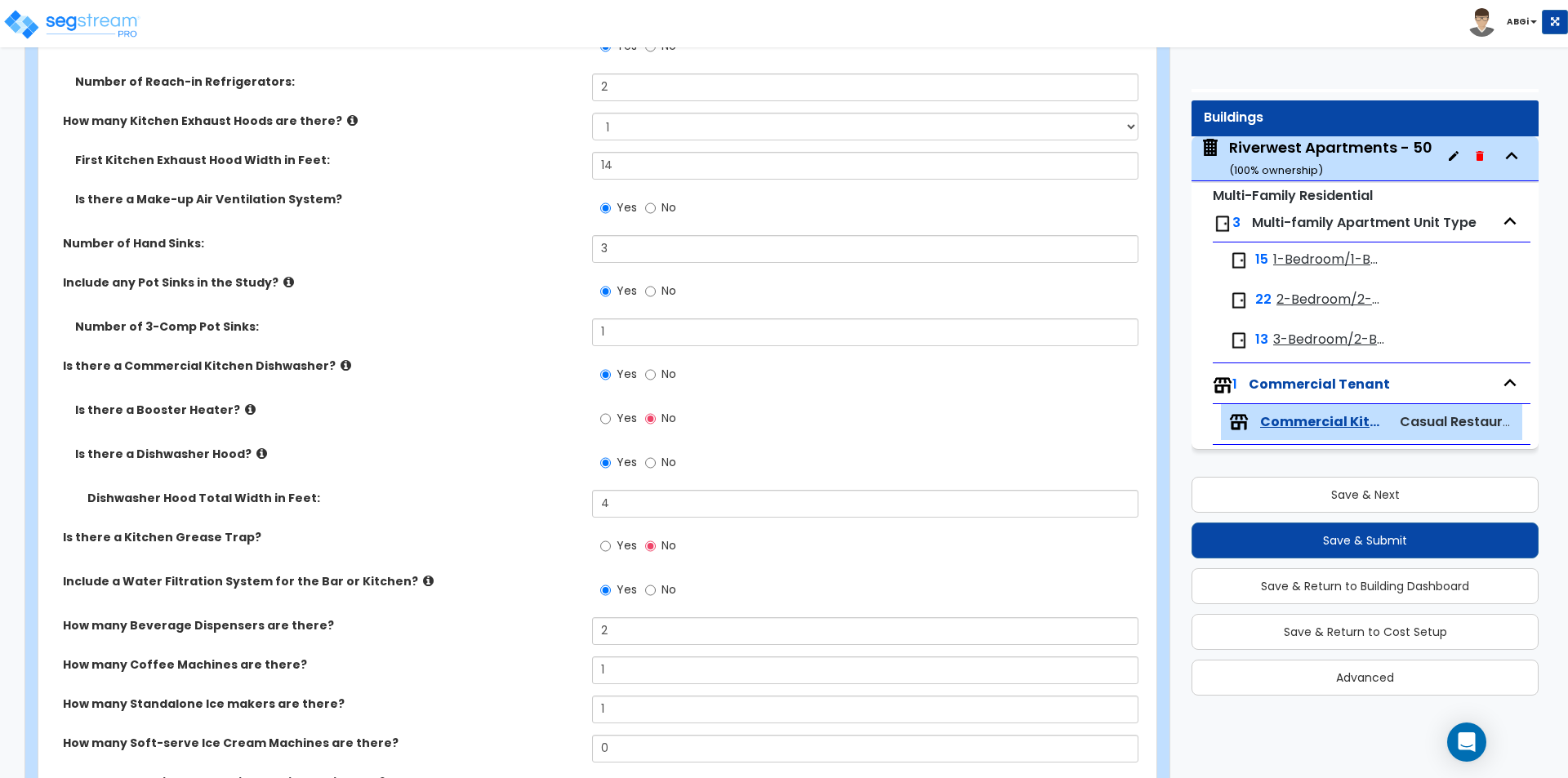
scroll to position [1143, 0]
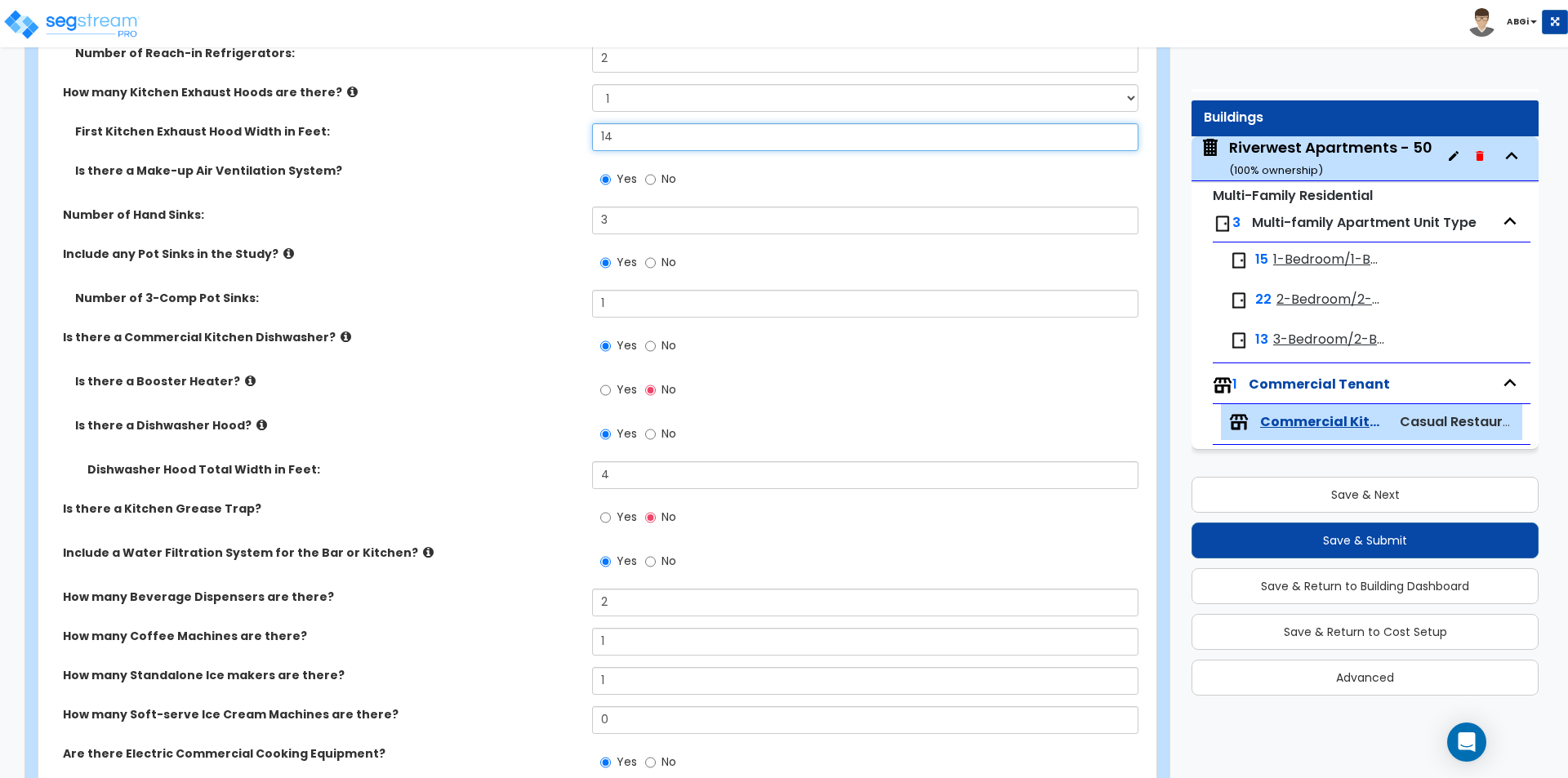
click at [689, 144] on input "14" at bounding box center [865, 137] width 545 height 28
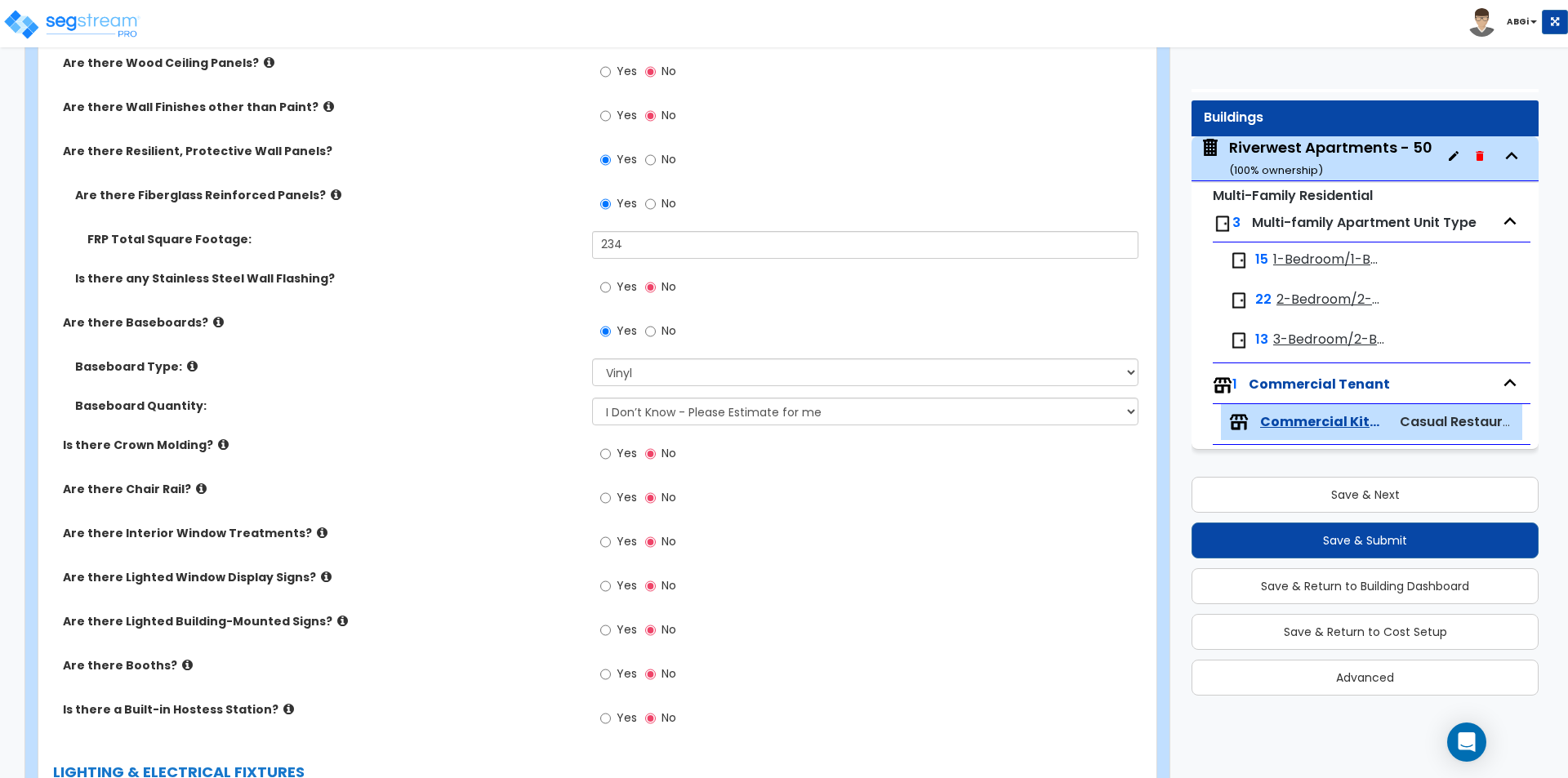
scroll to position [2612, 0]
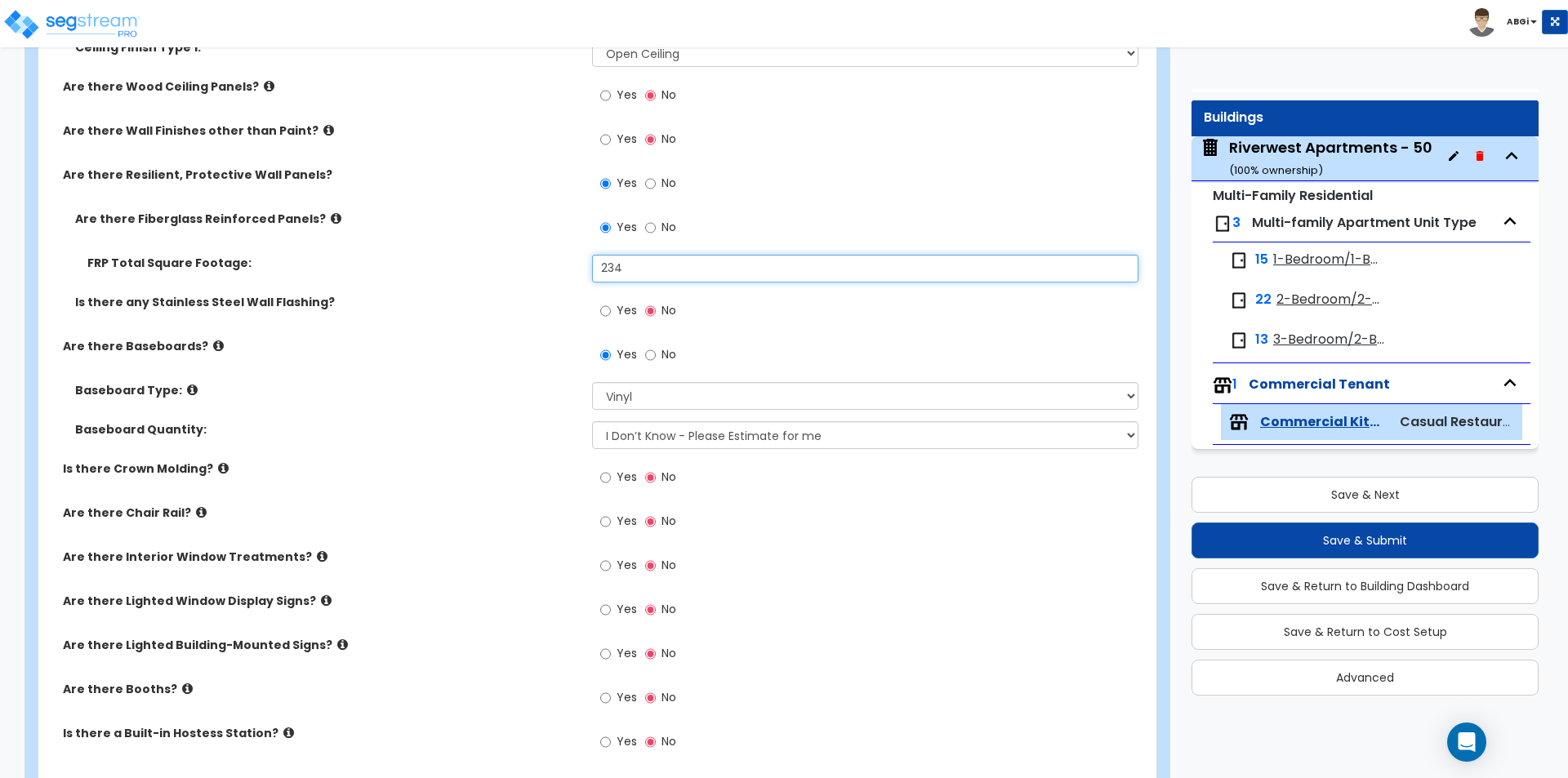
click at [713, 267] on input "234" at bounding box center [865, 268] width 545 height 28
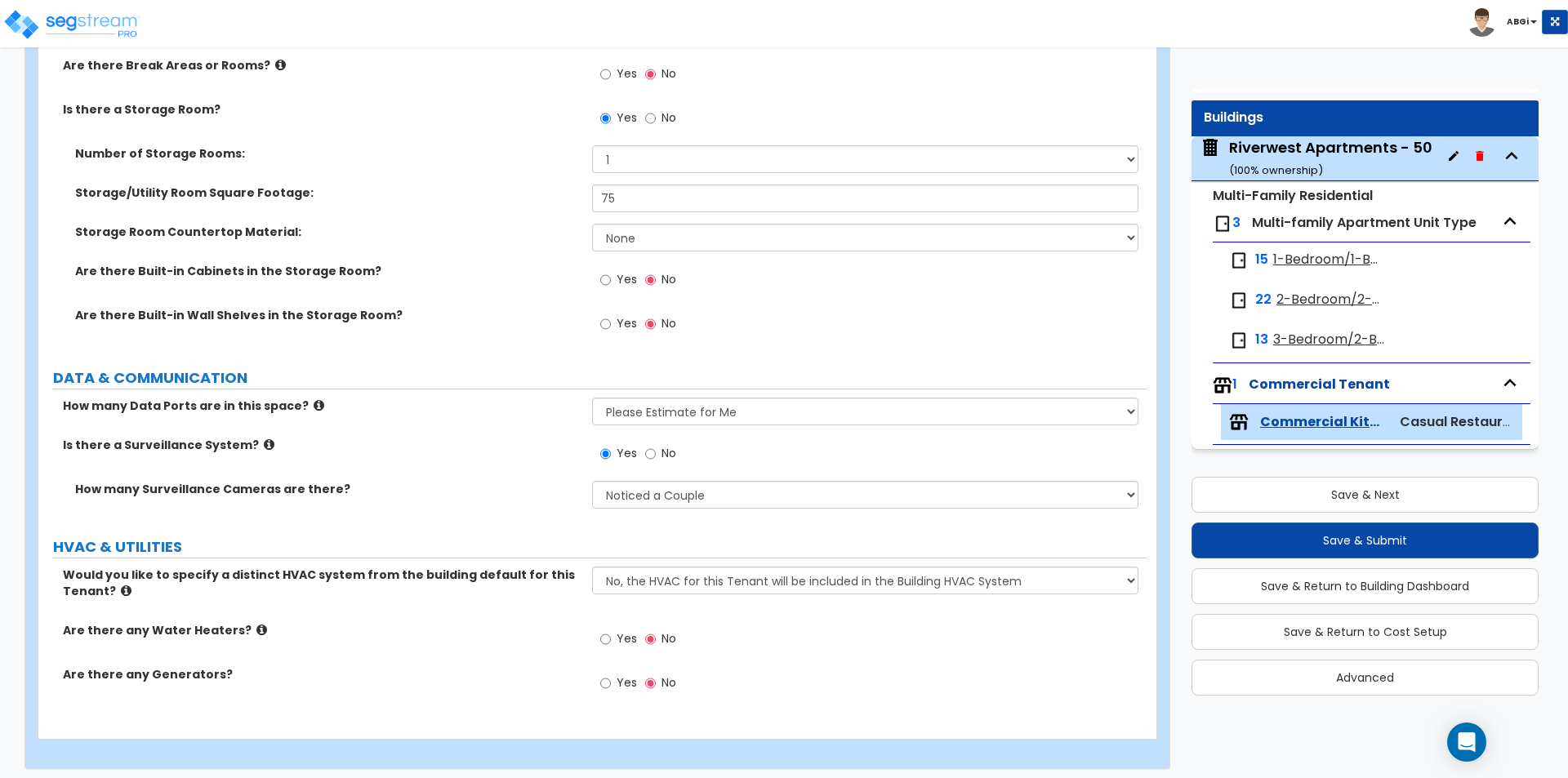
scroll to position [4290, 0]
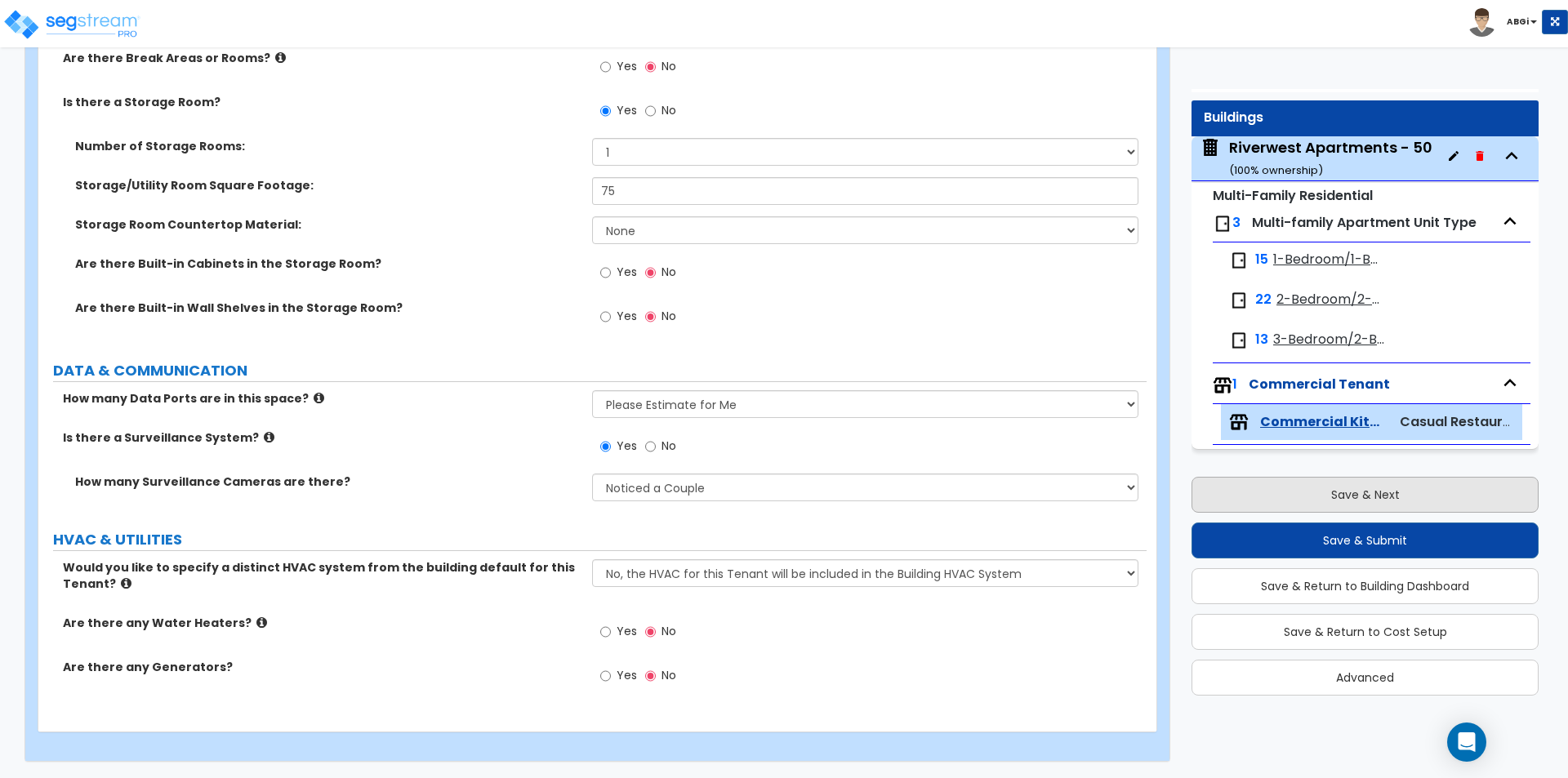
type input "330"
click at [1380, 495] on button "Save & Next" at bounding box center [1365, 495] width 347 height 36
select select "2"
select select "1"
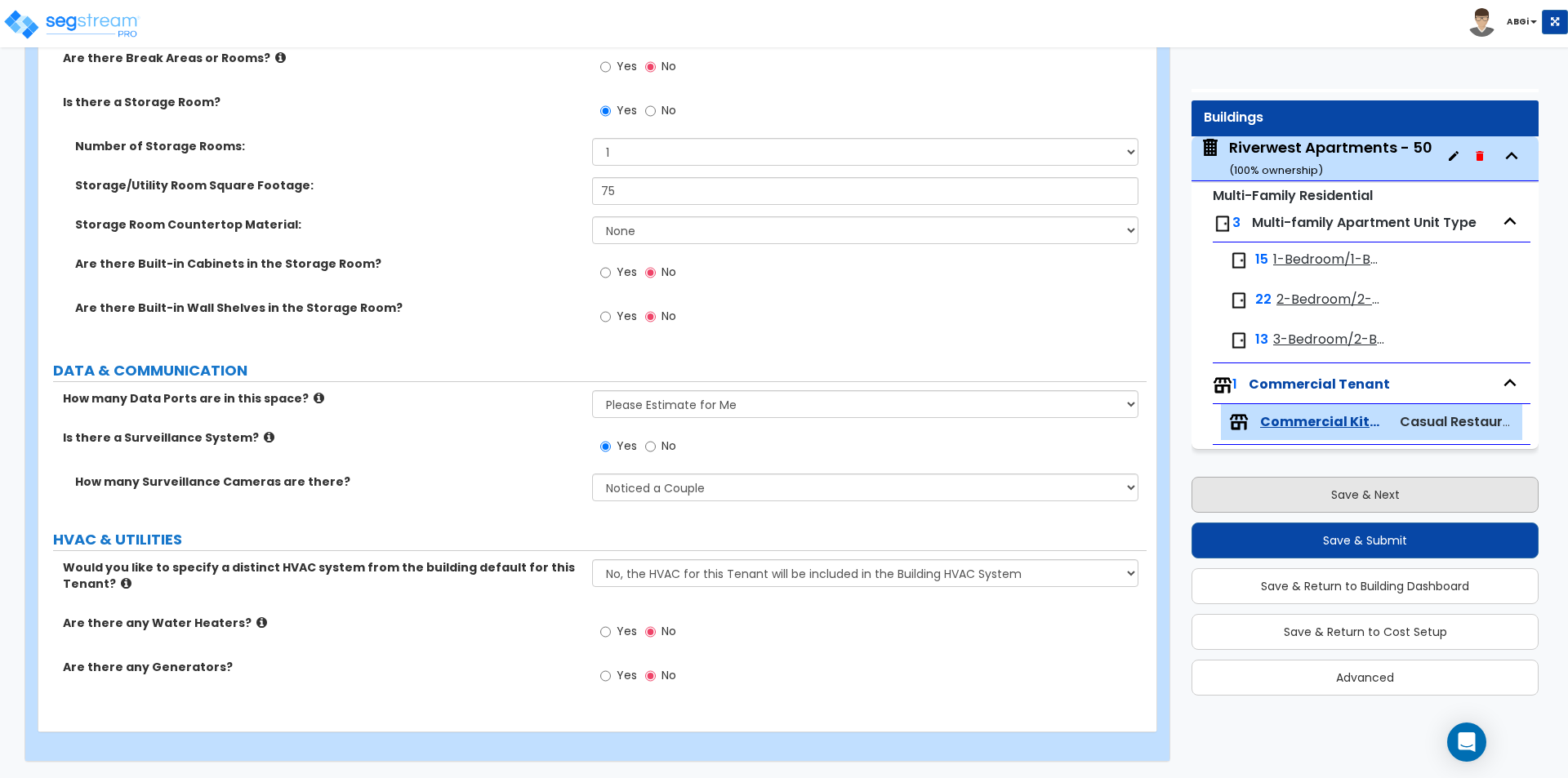
select select "1"
select select "2"
select select "1"
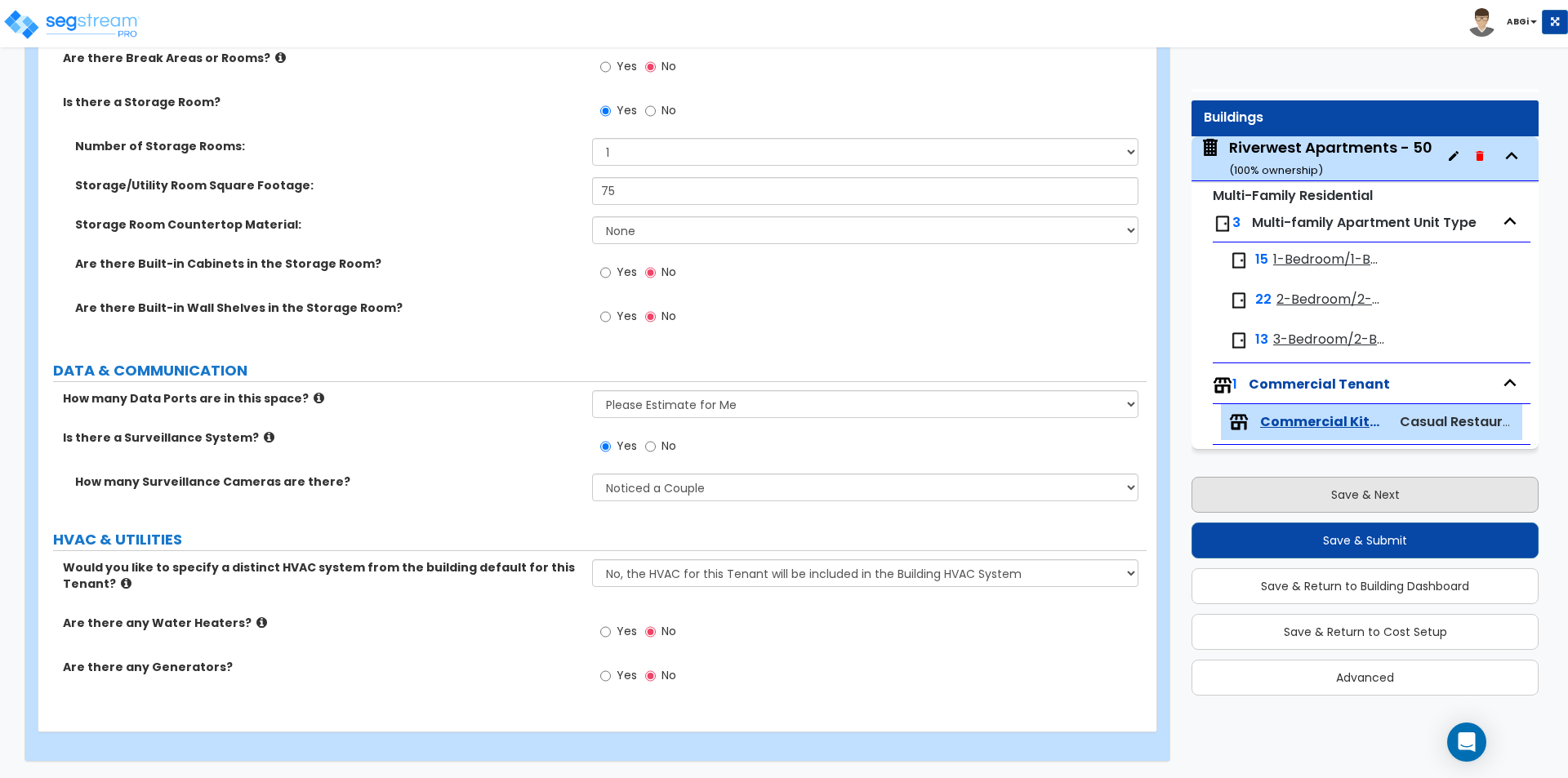
select select "2"
select select "1"
select select "3"
select select "1"
select select "2"
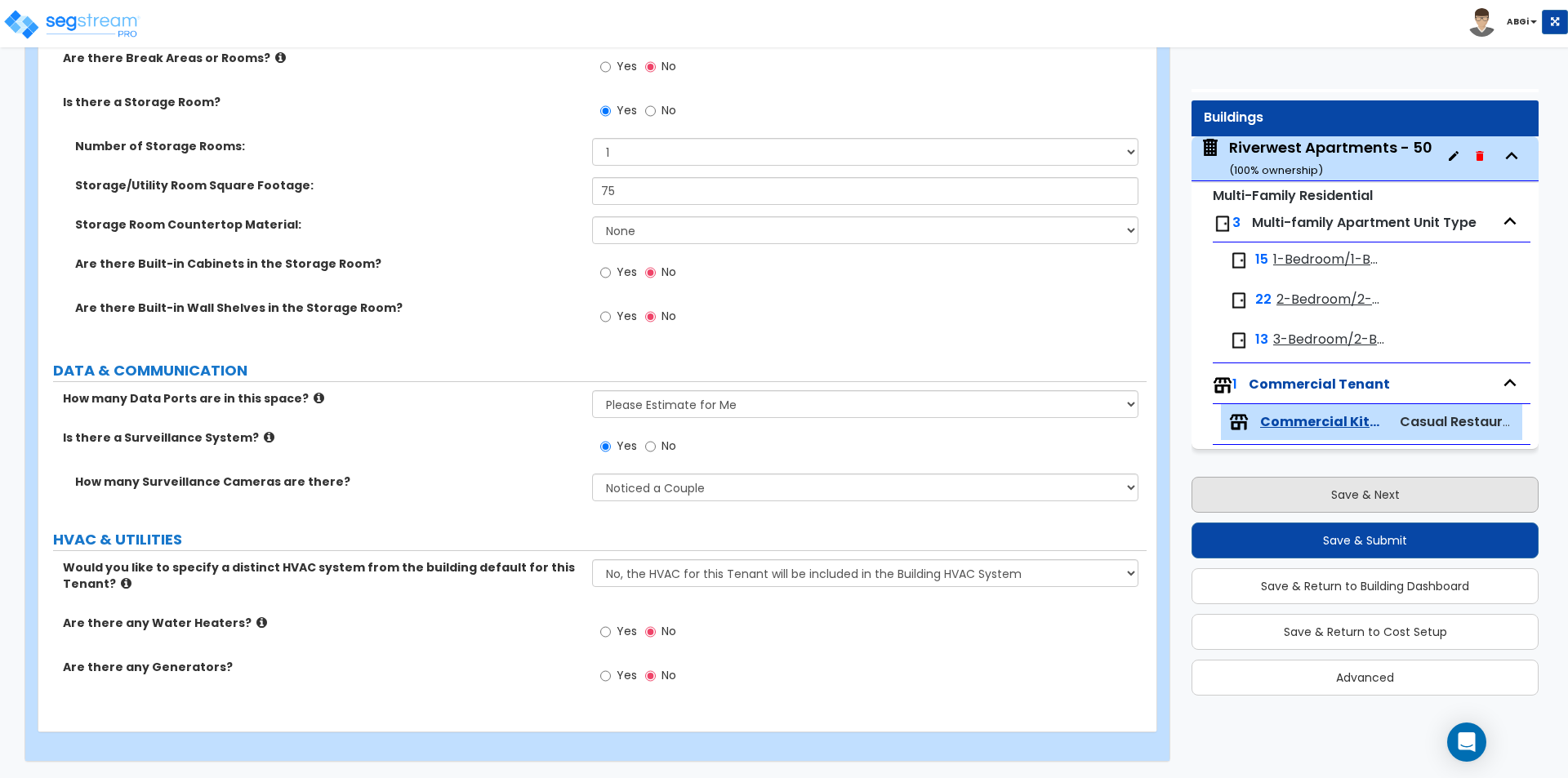
select select "1"
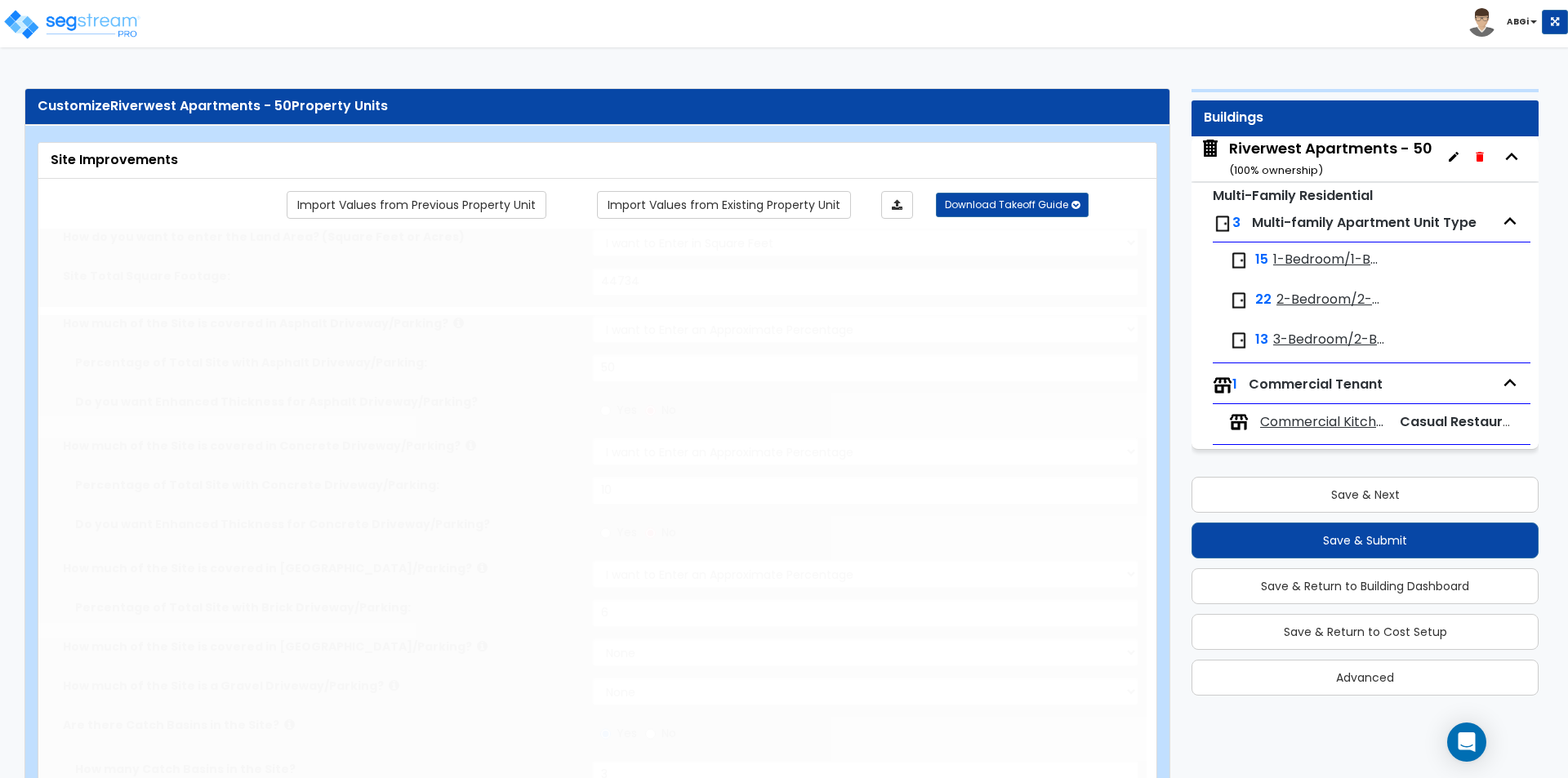
scroll to position [0, 0]
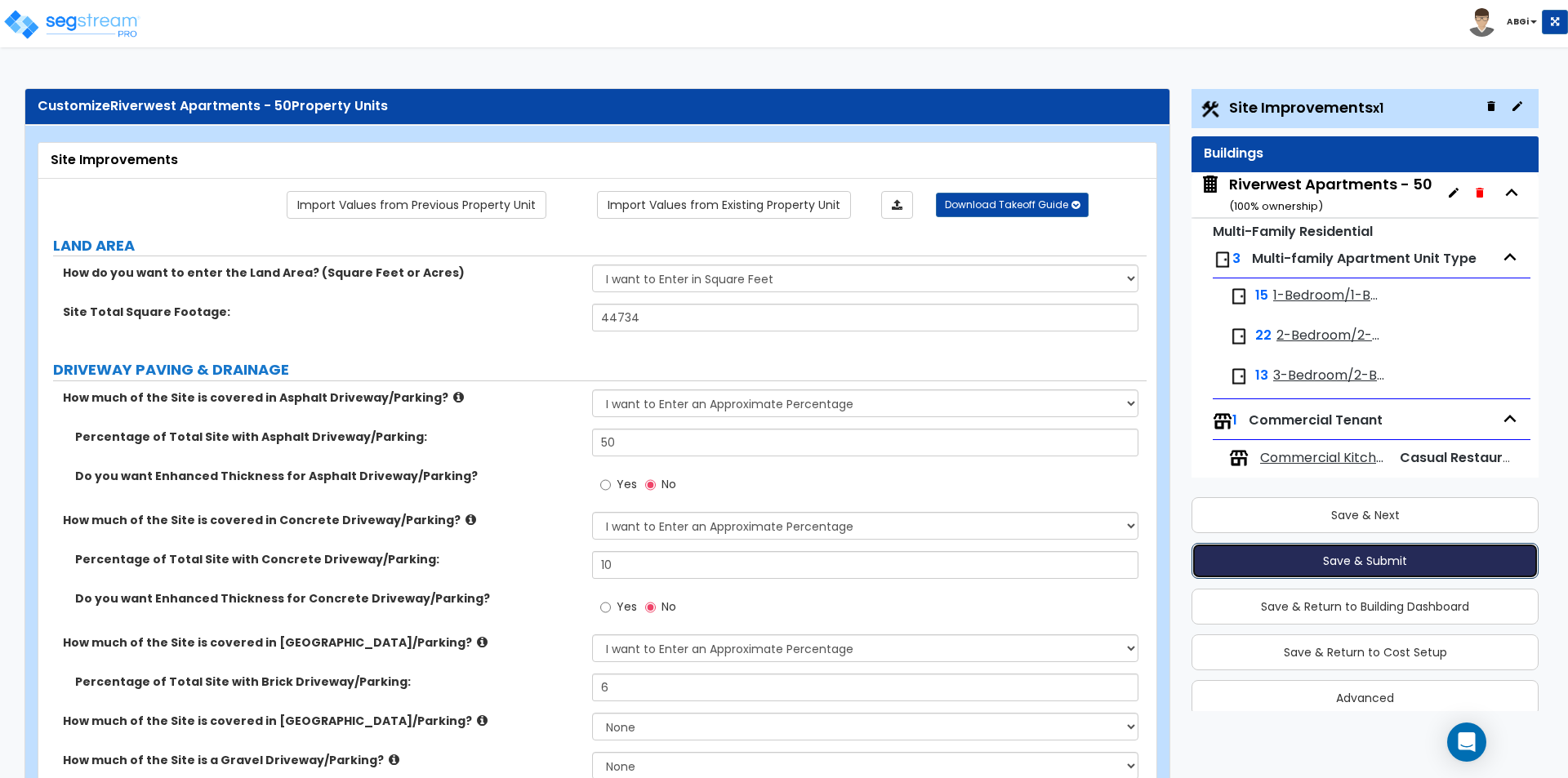
click at [1346, 561] on button "Save & Submit" at bounding box center [1365, 561] width 347 height 36
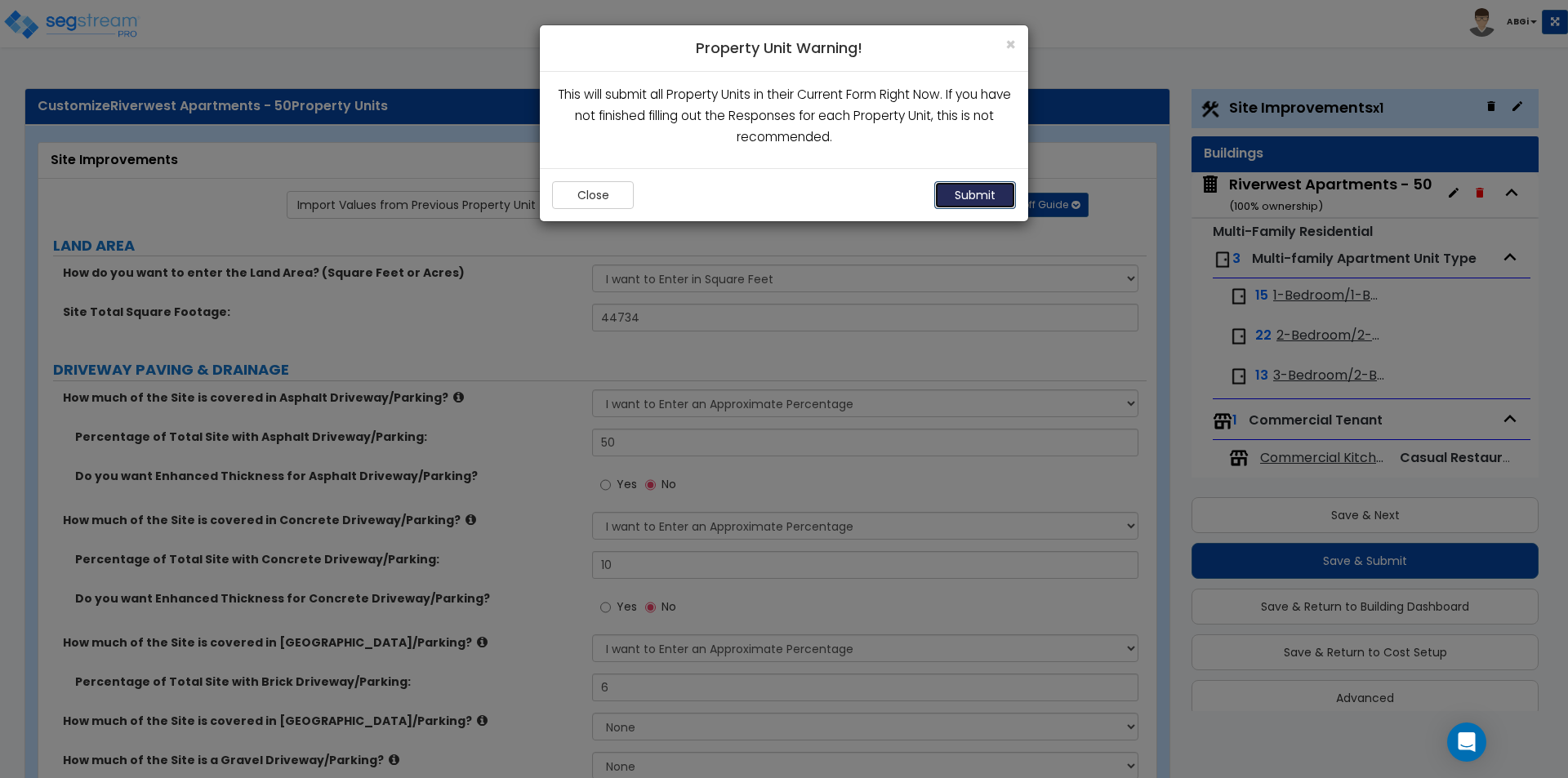
click at [989, 187] on button "Submit" at bounding box center [975, 195] width 82 height 28
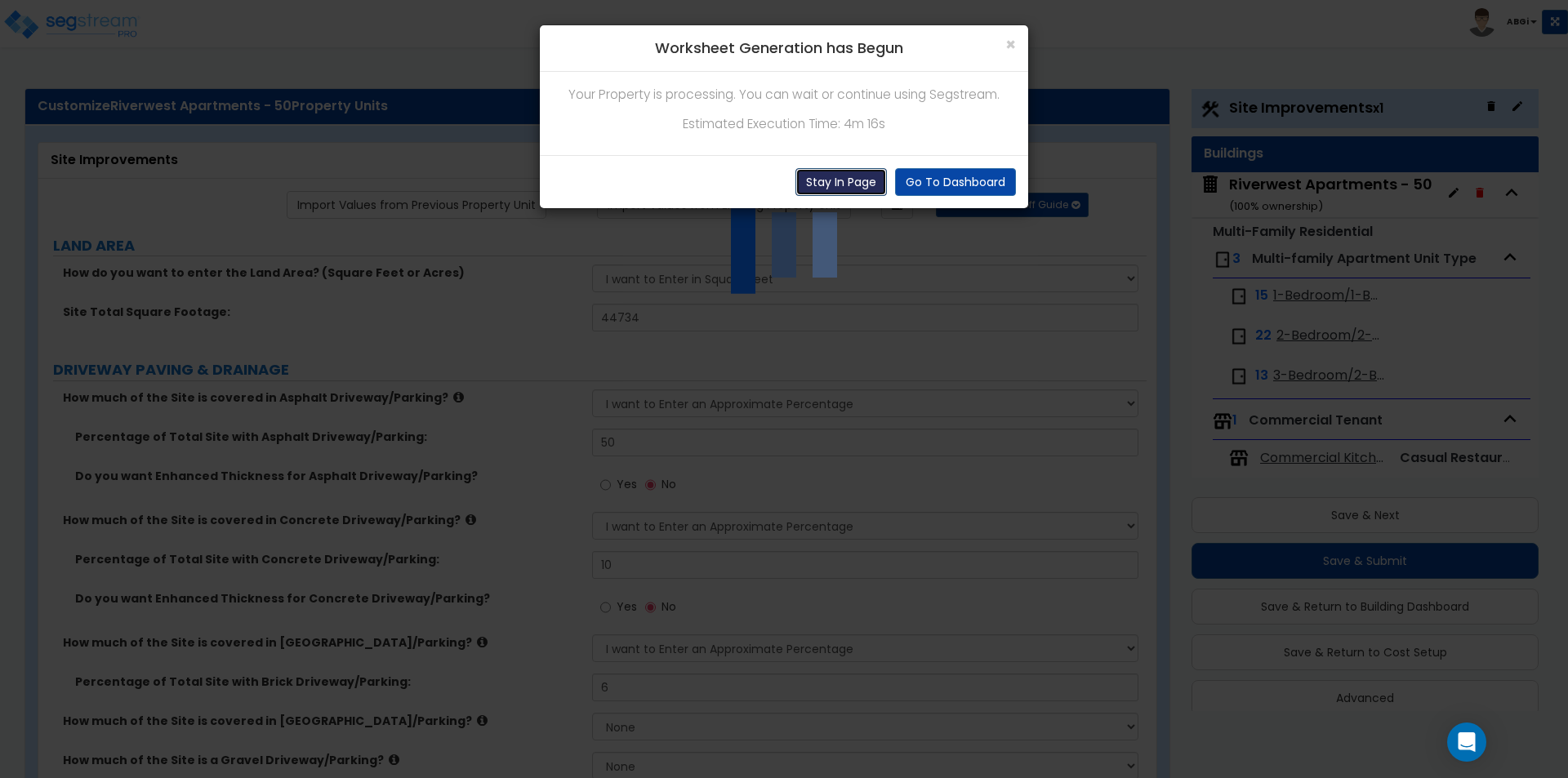
click at [814, 175] on button "Stay In Page" at bounding box center [841, 182] width 91 height 28
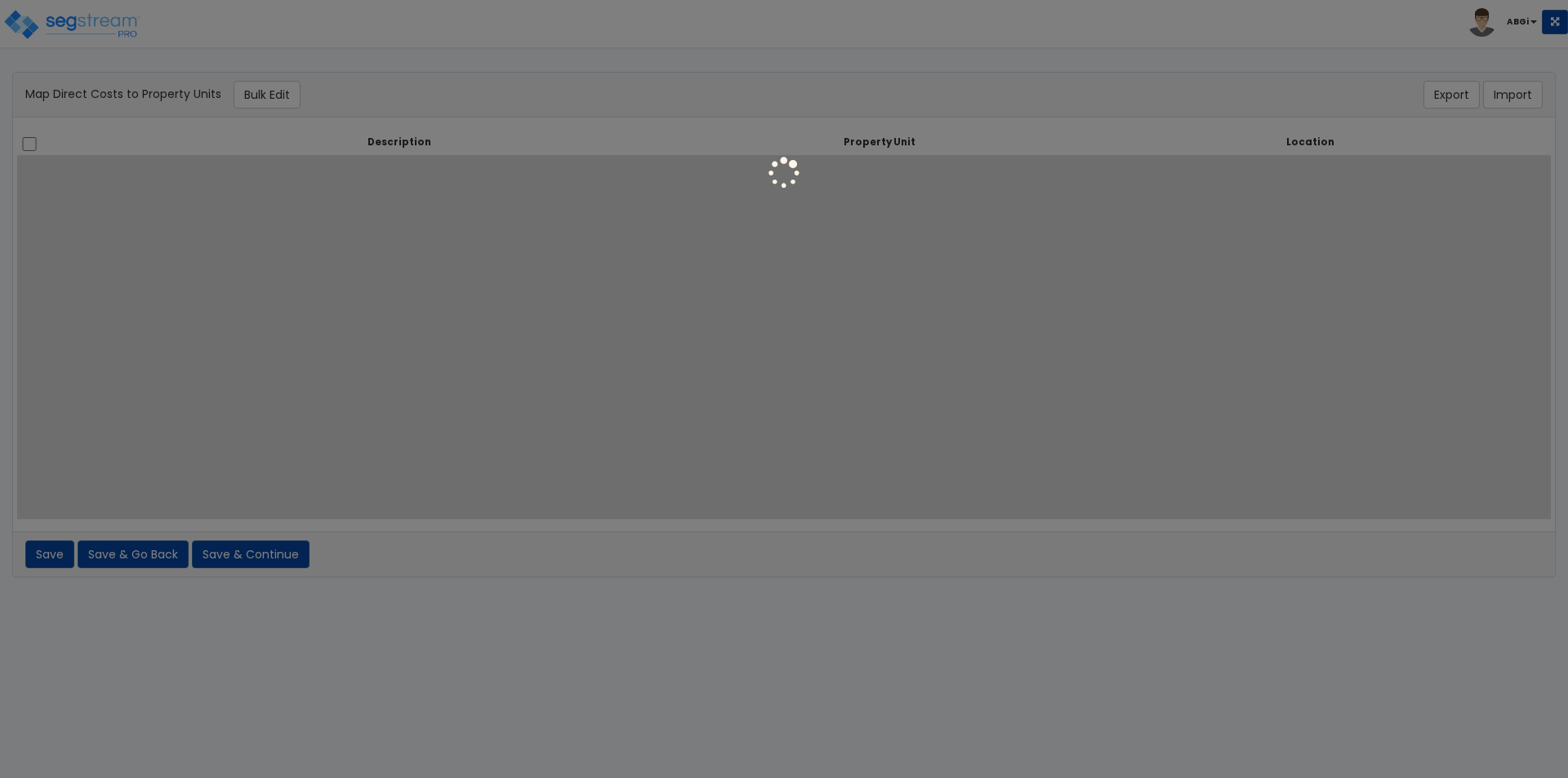
select select
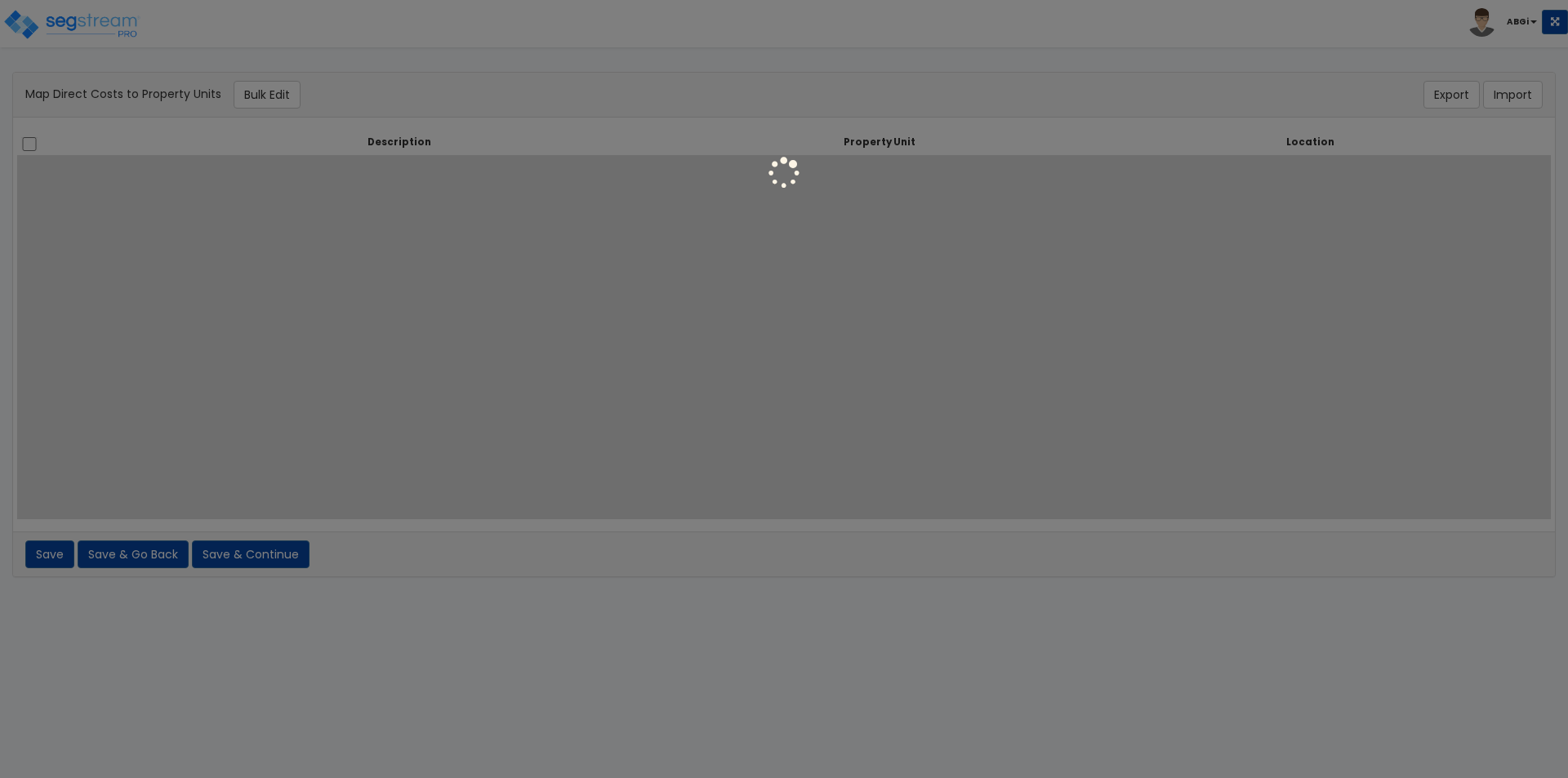
select select
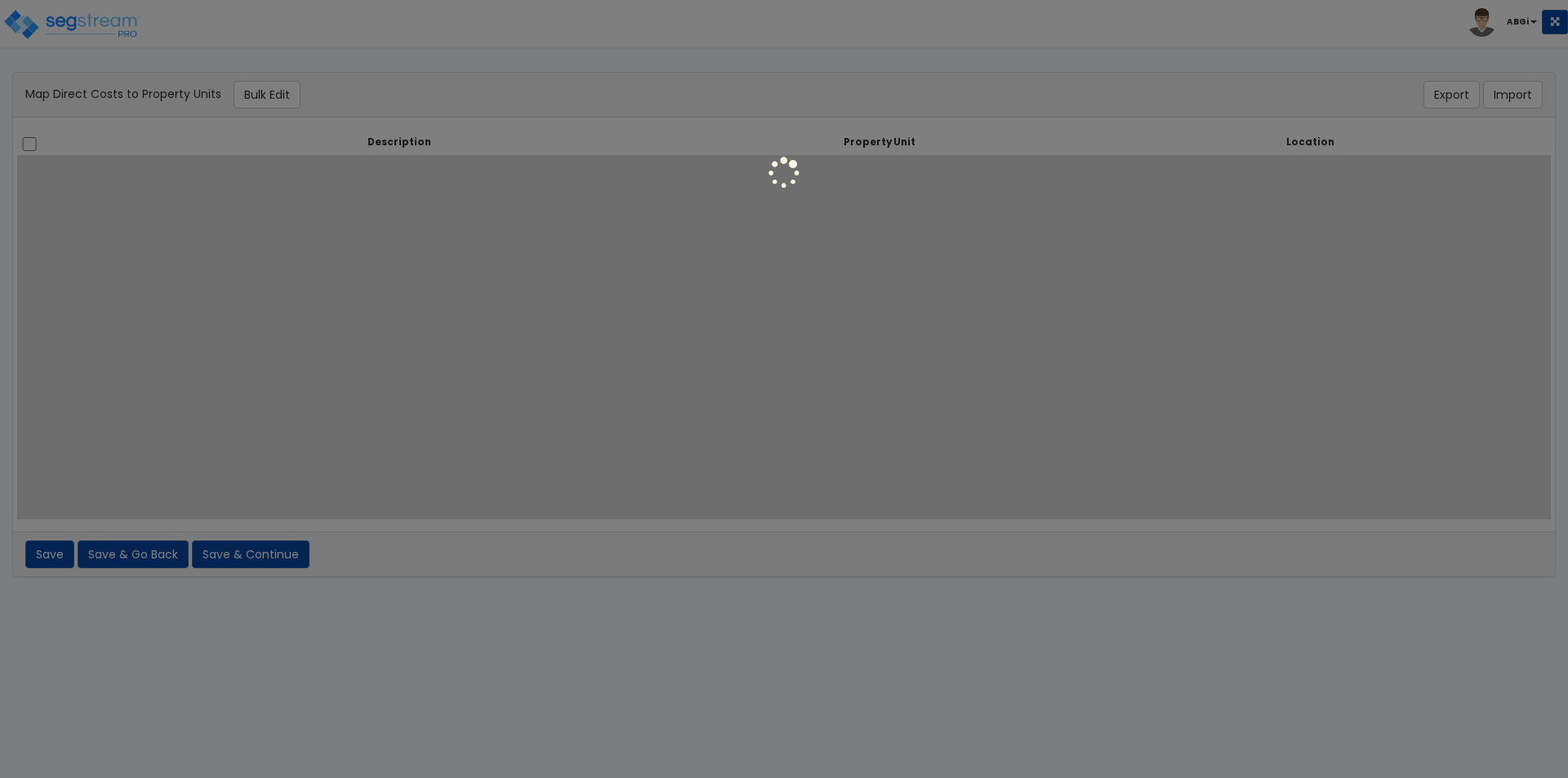
select select
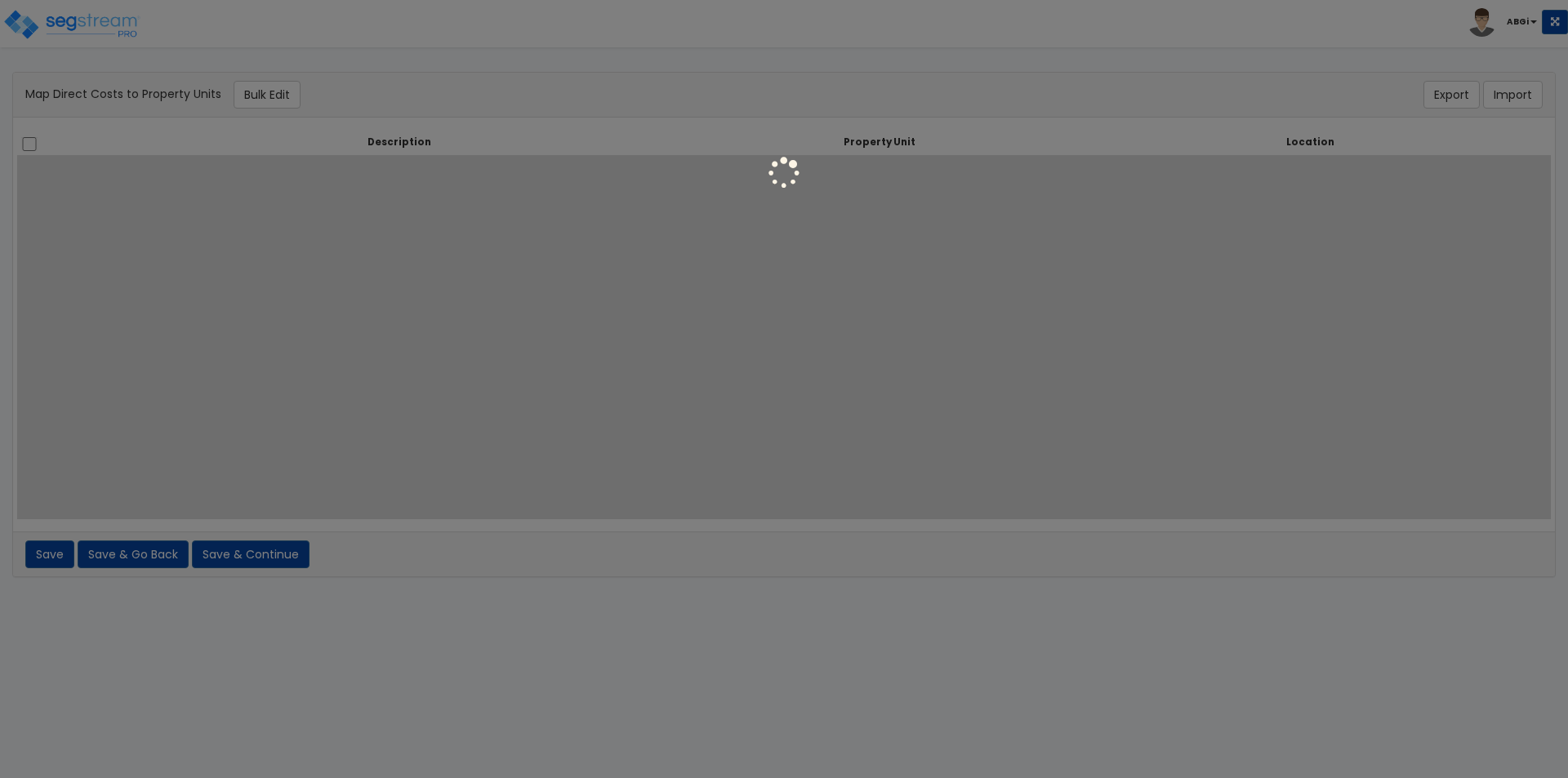
select select
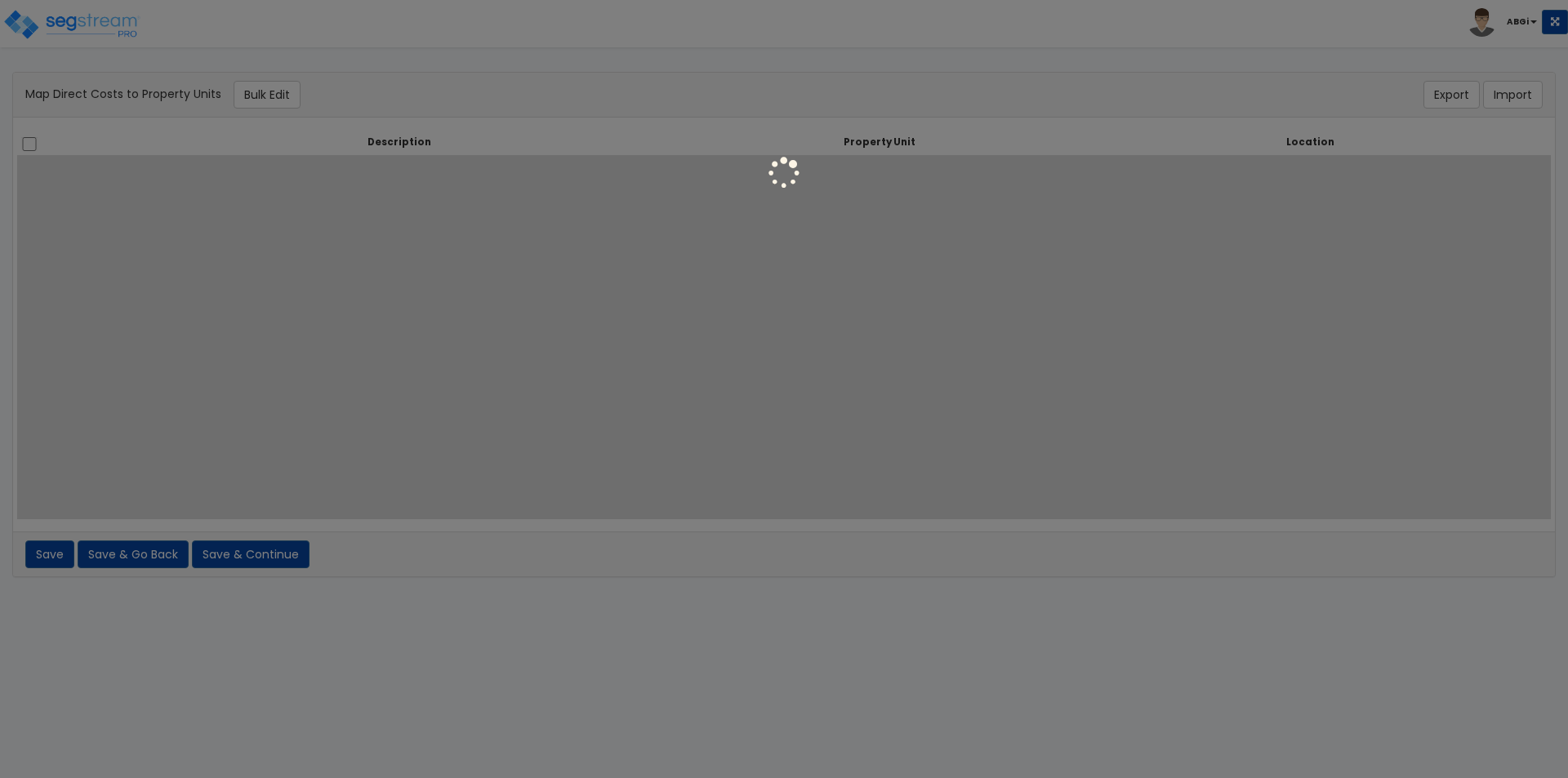
select select
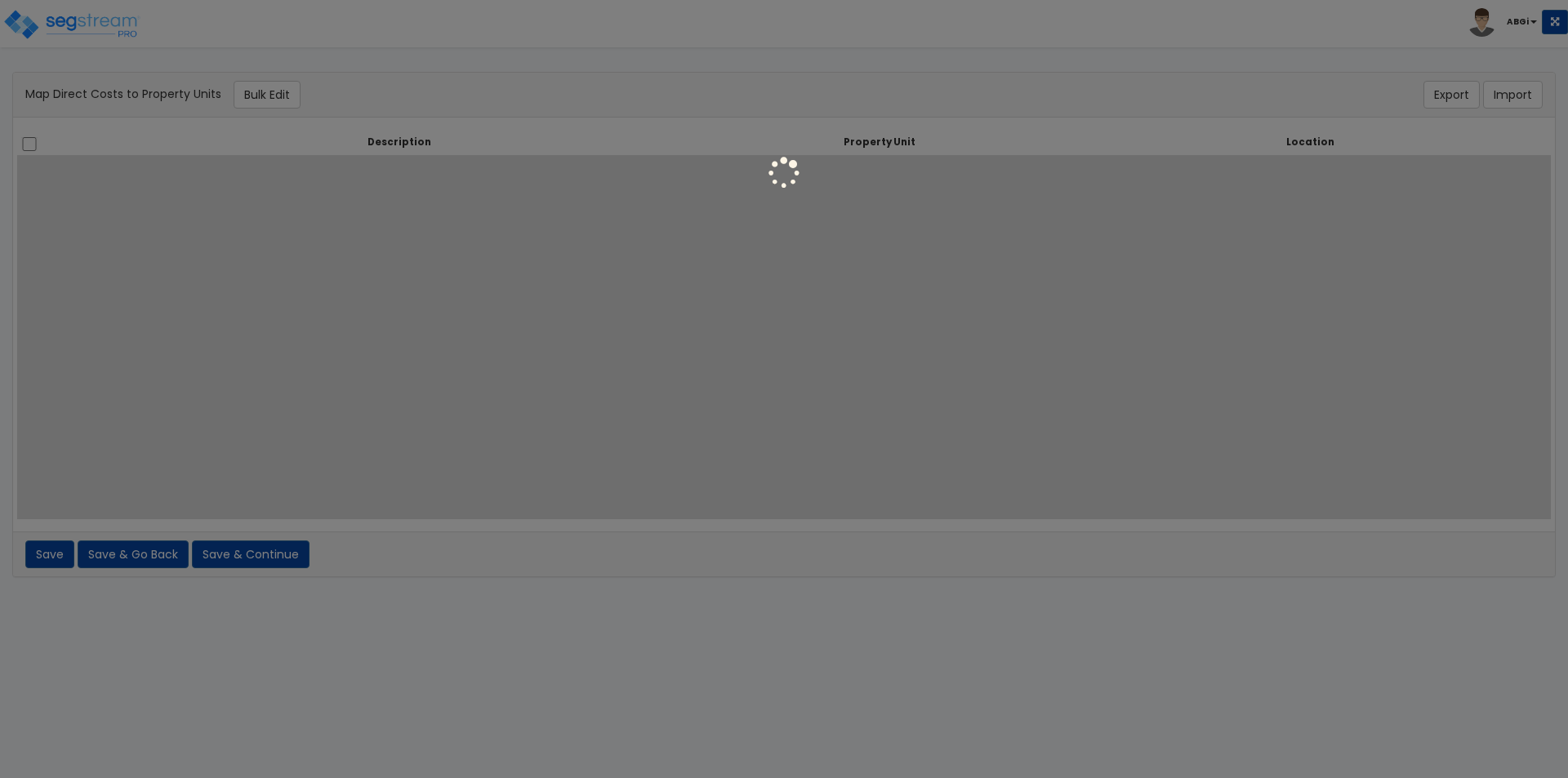
select select
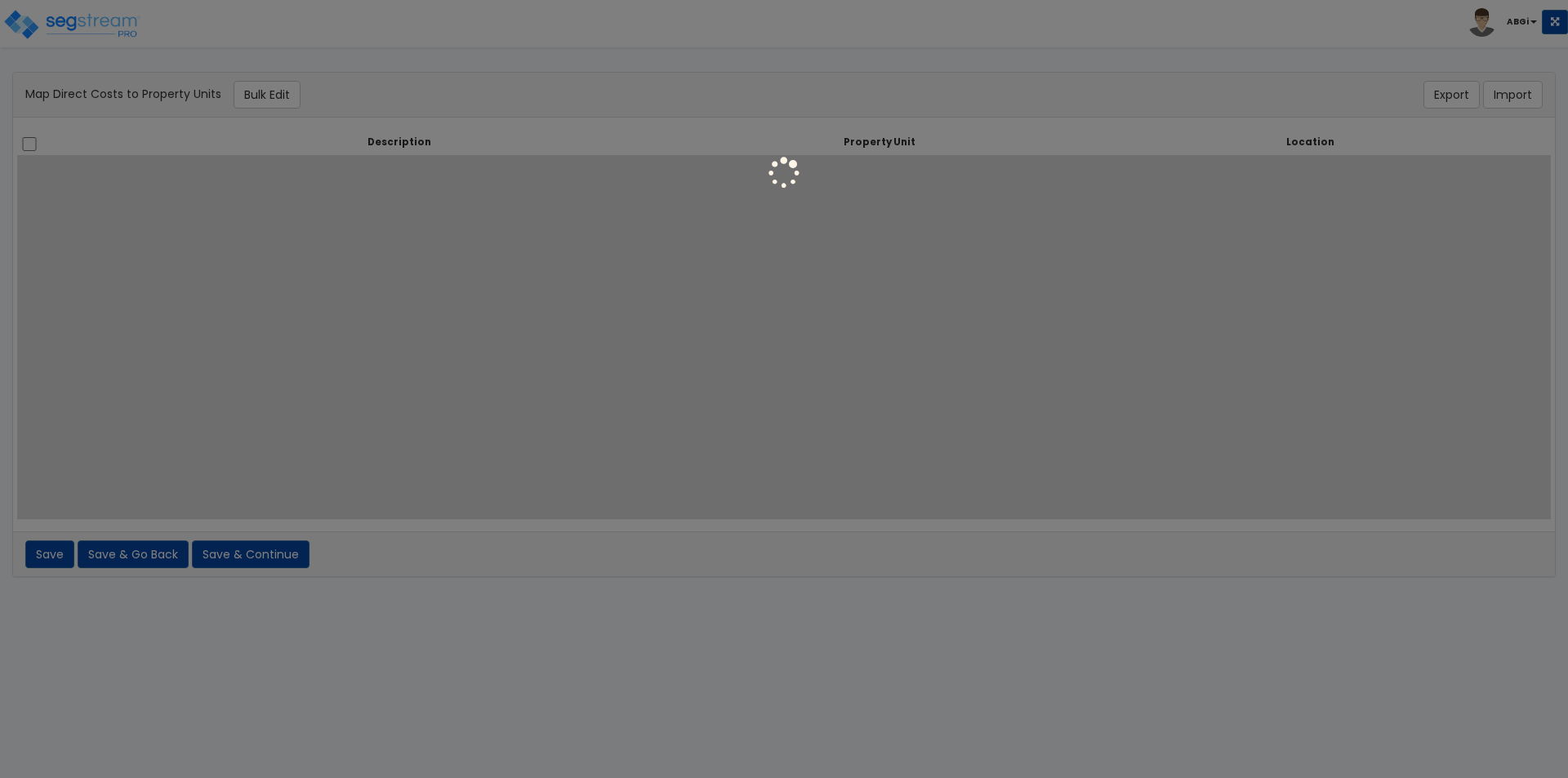
select select
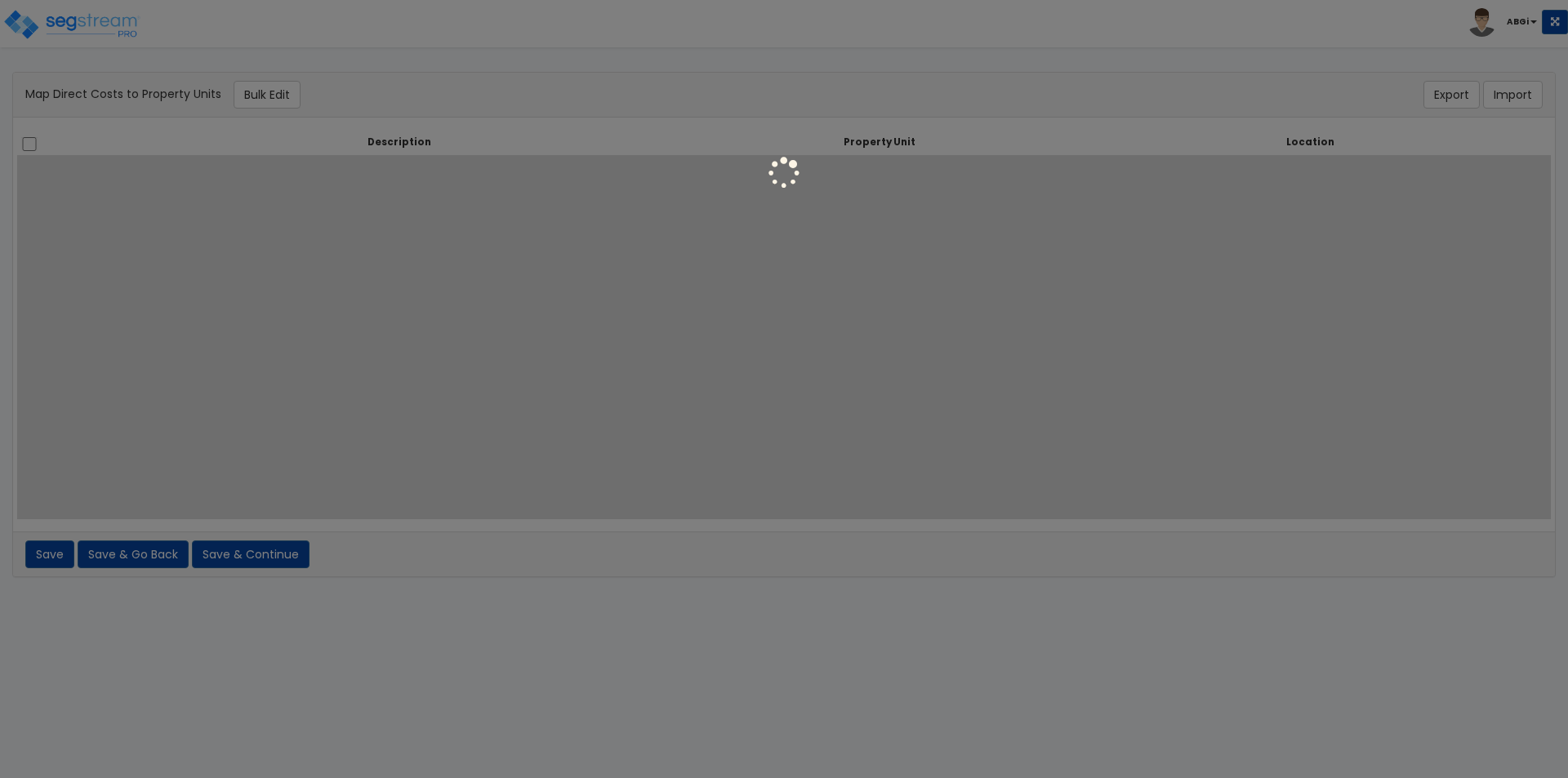
select select
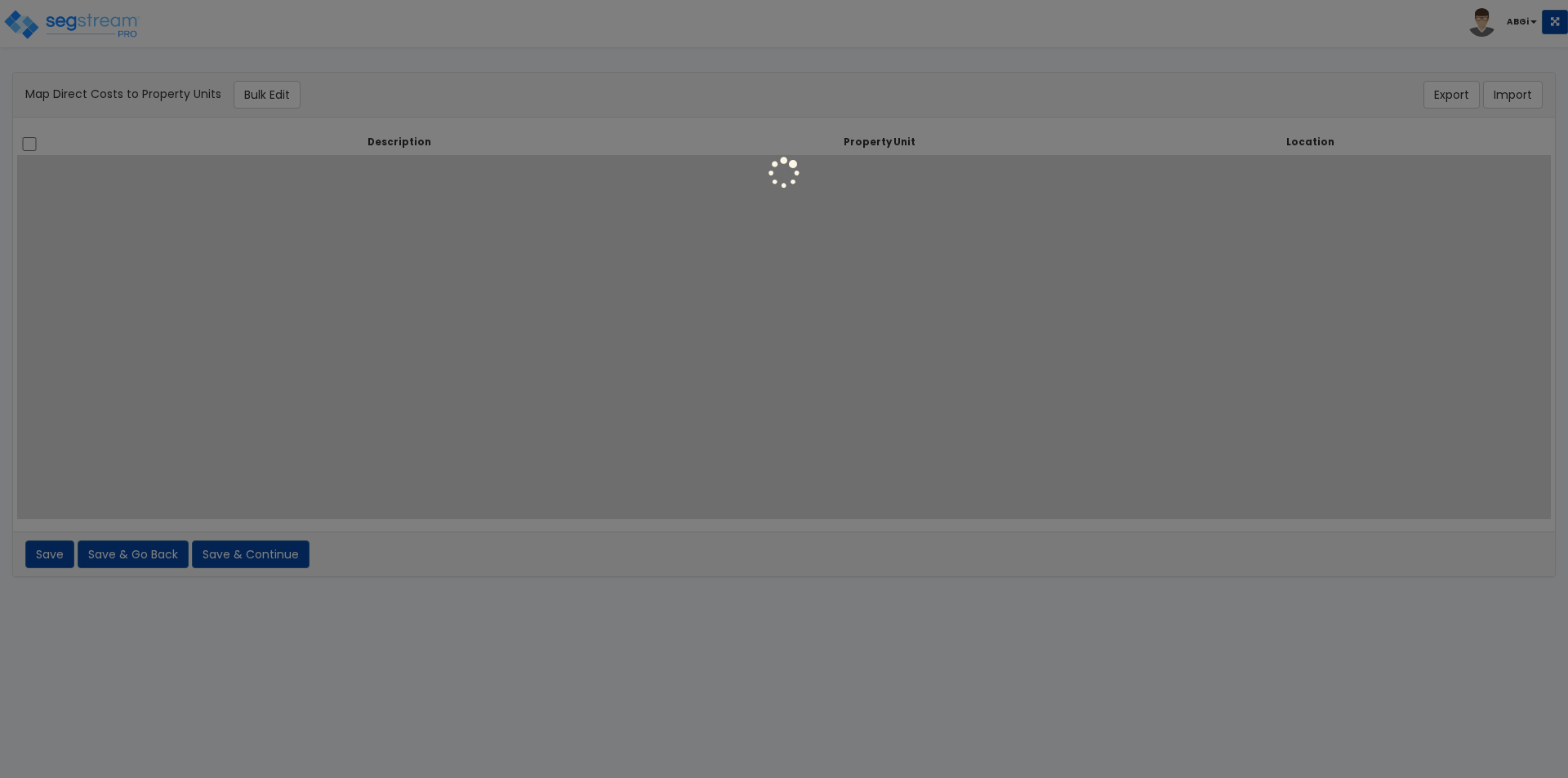
select select
select select "6"
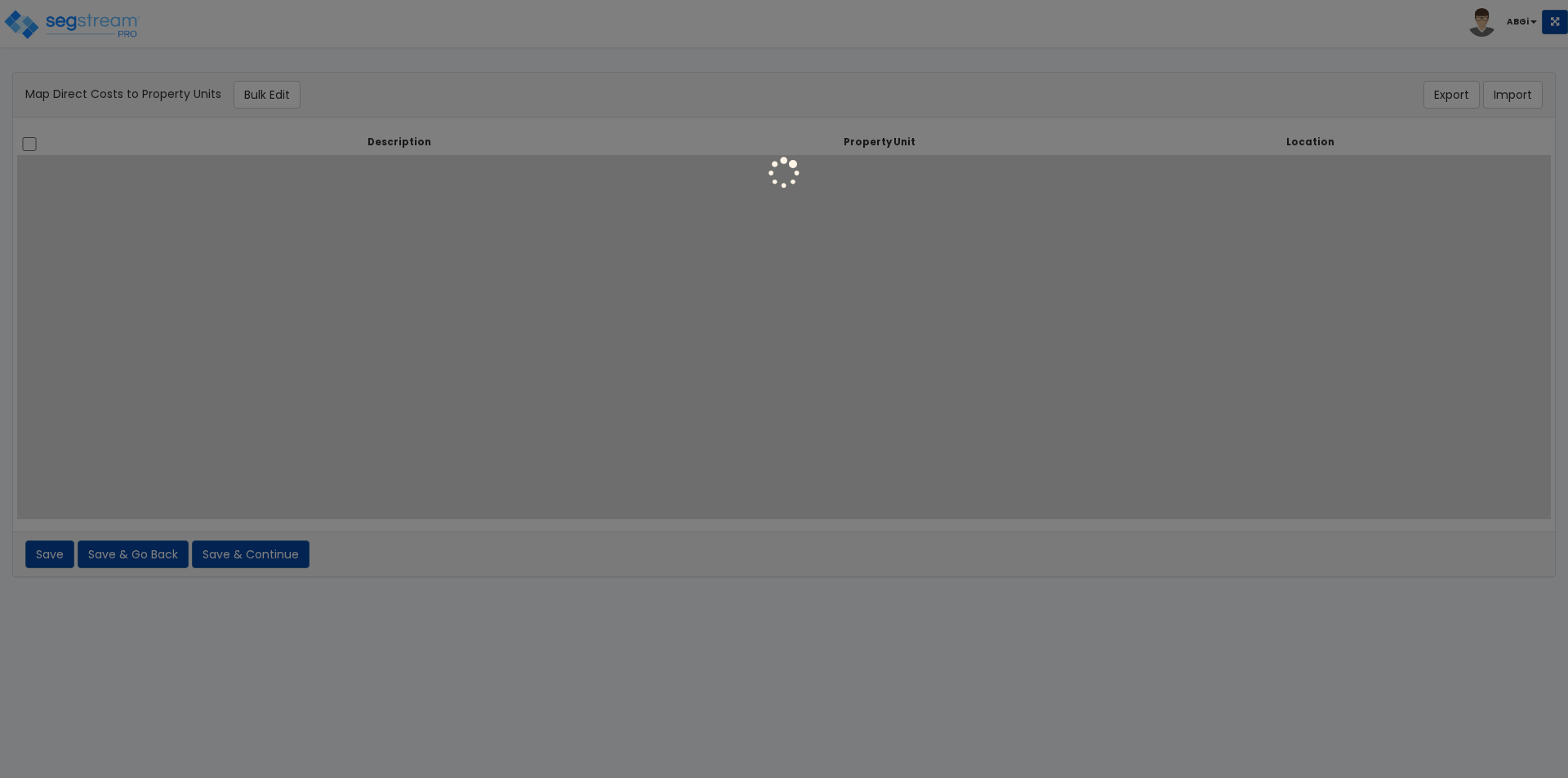
select select "6"
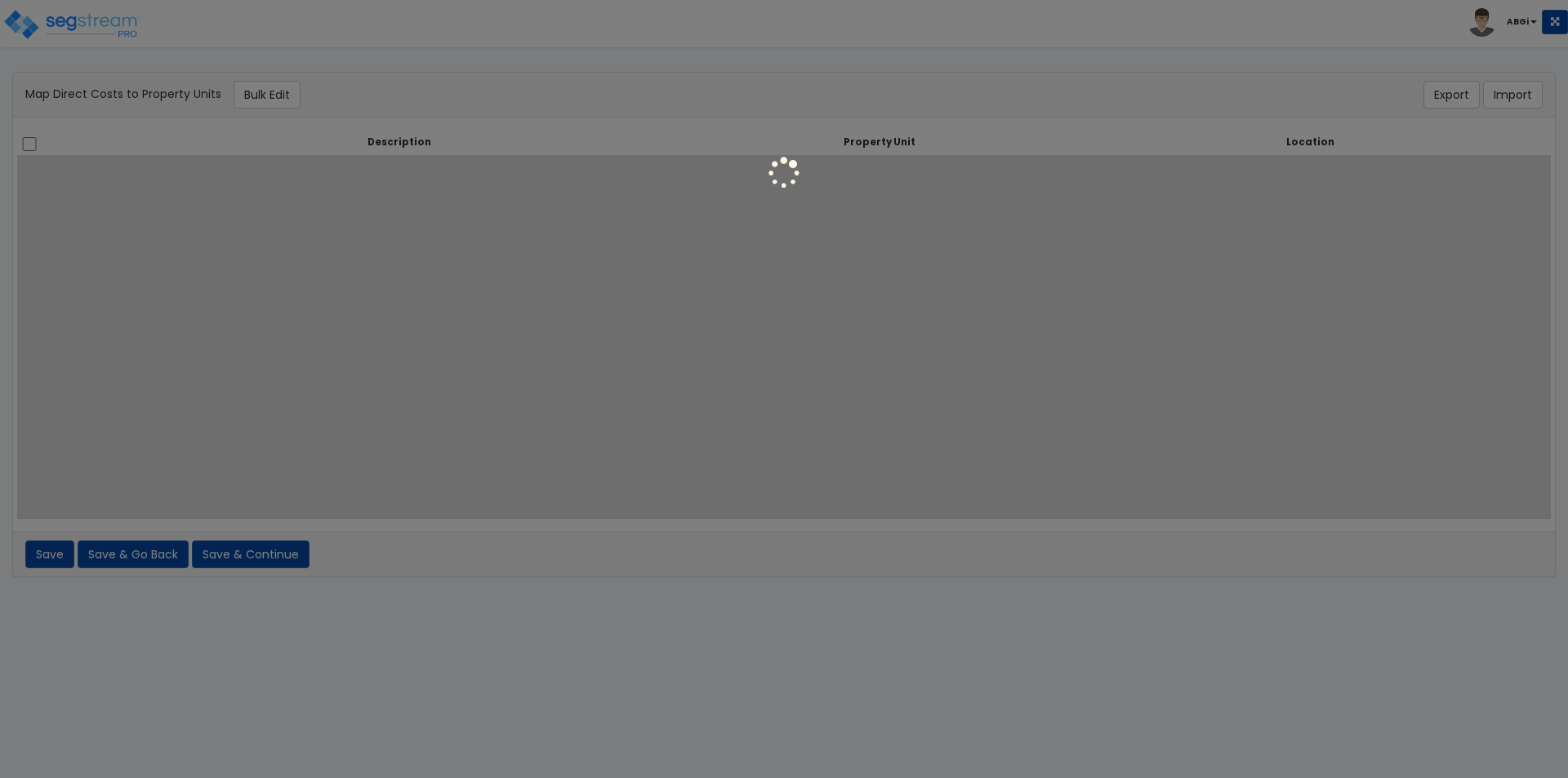
select select "6"
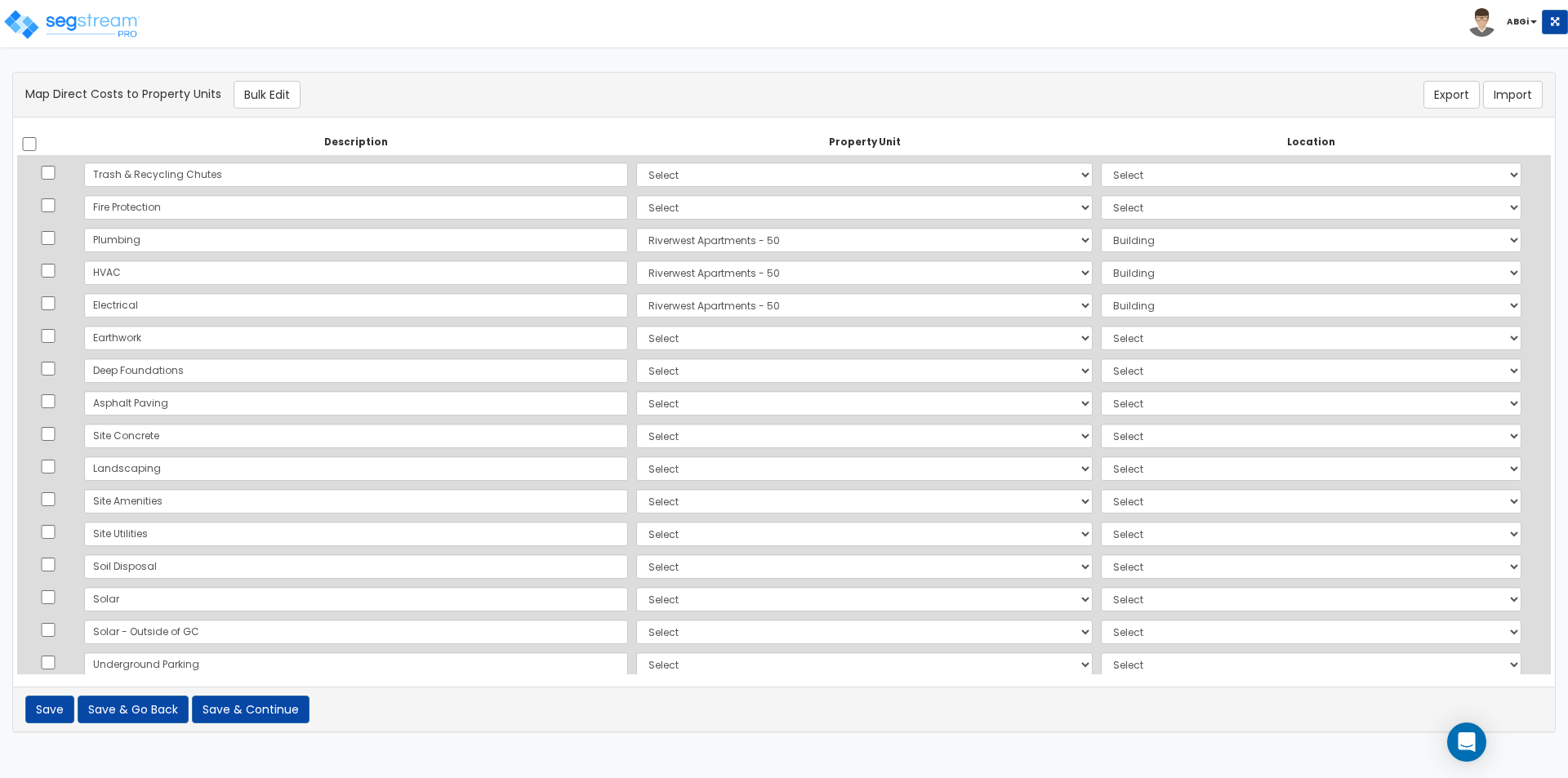
scroll to position [1196, 0]
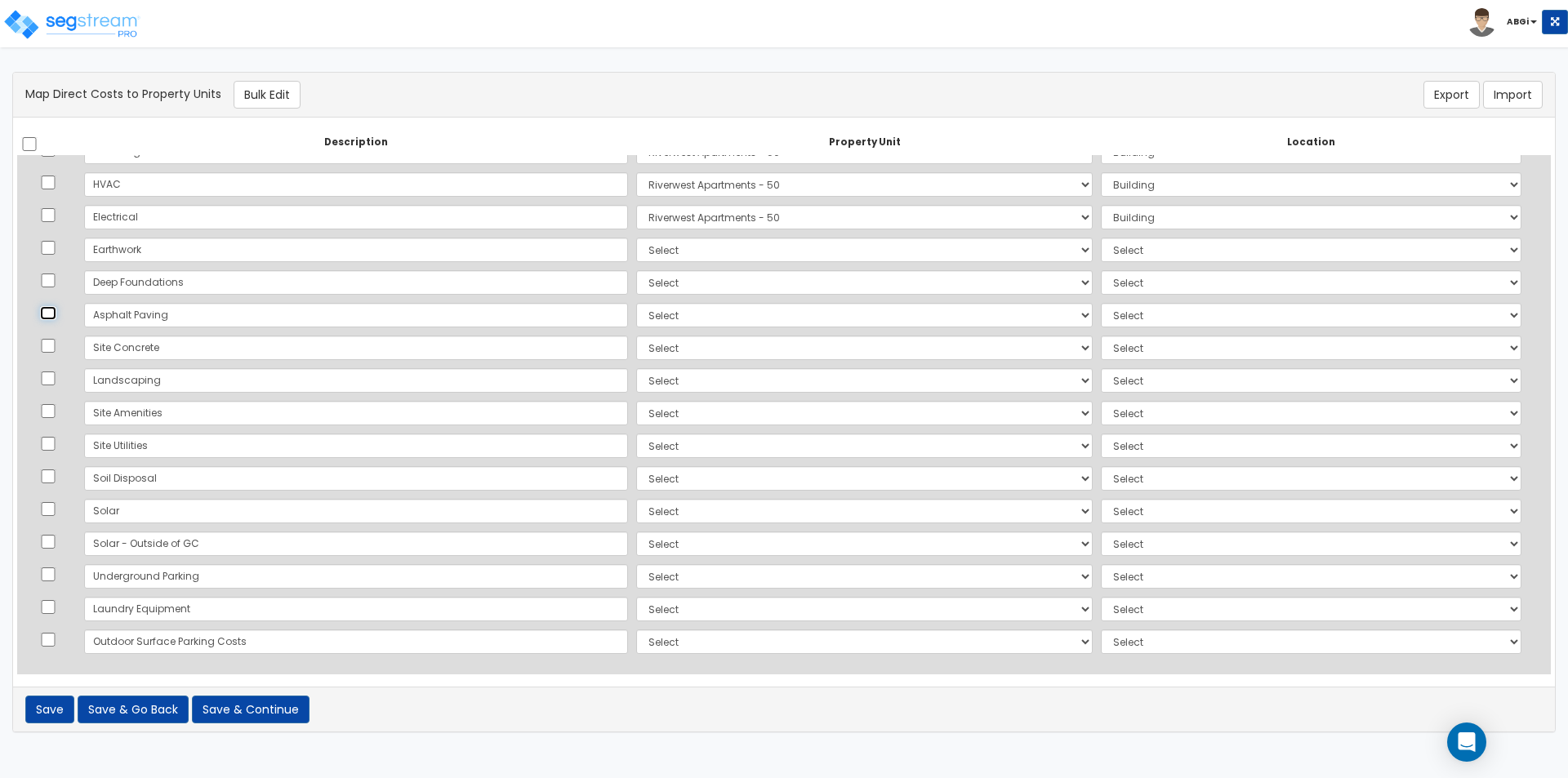
click at [56, 315] on input "checkbox" at bounding box center [47, 313] width 16 height 14
checkbox input "true"
click at [56, 343] on input "checkbox" at bounding box center [47, 346] width 16 height 14
checkbox input "true"
click at [54, 380] on input "checkbox" at bounding box center [47, 379] width 16 height 14
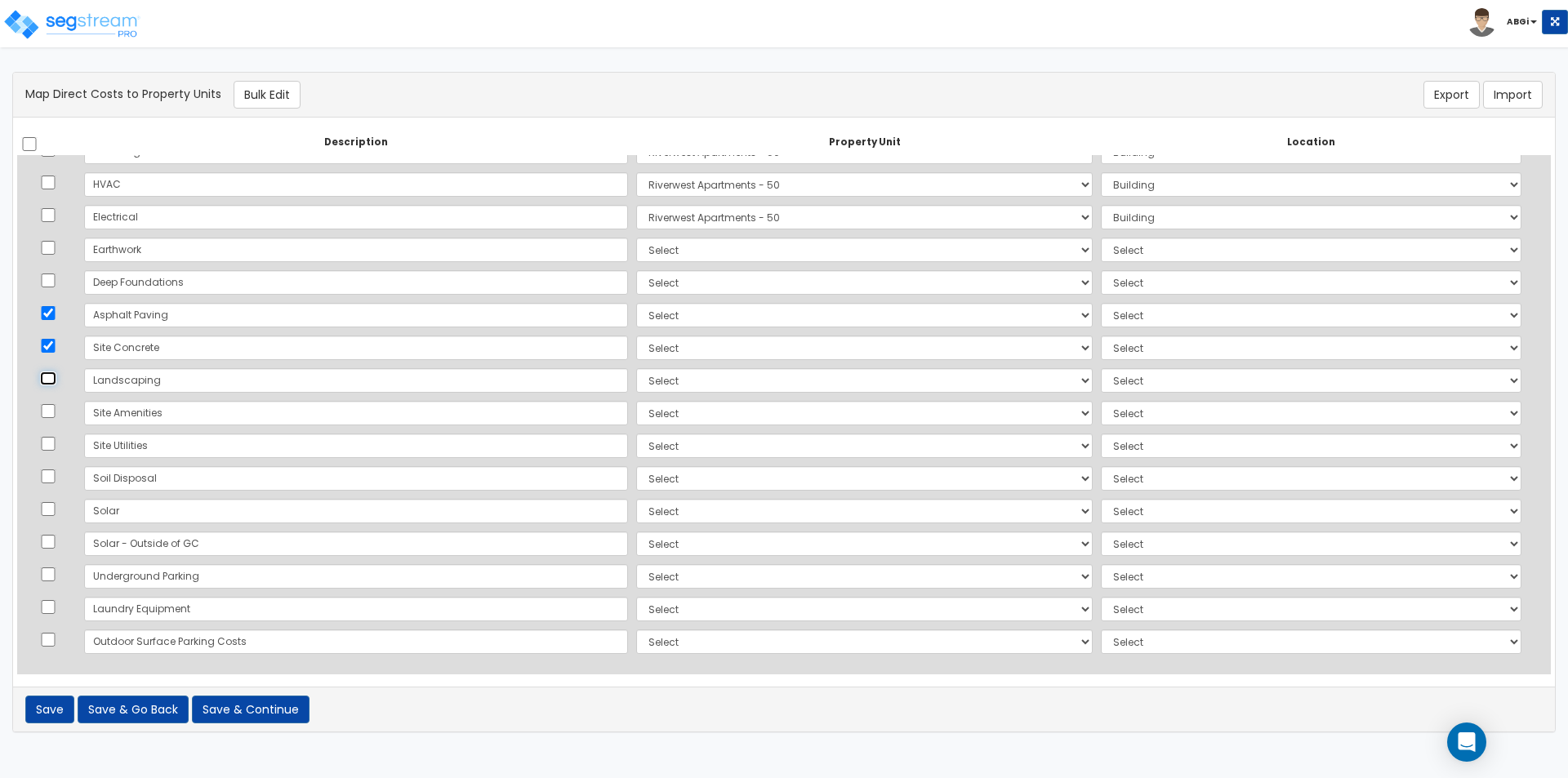
checkbox input "true"
click at [54, 409] on input "checkbox" at bounding box center [47, 411] width 16 height 14
checkbox input "true"
click at [54, 443] on input "checkbox" at bounding box center [47, 443] width 16 height 14
checkbox input "true"
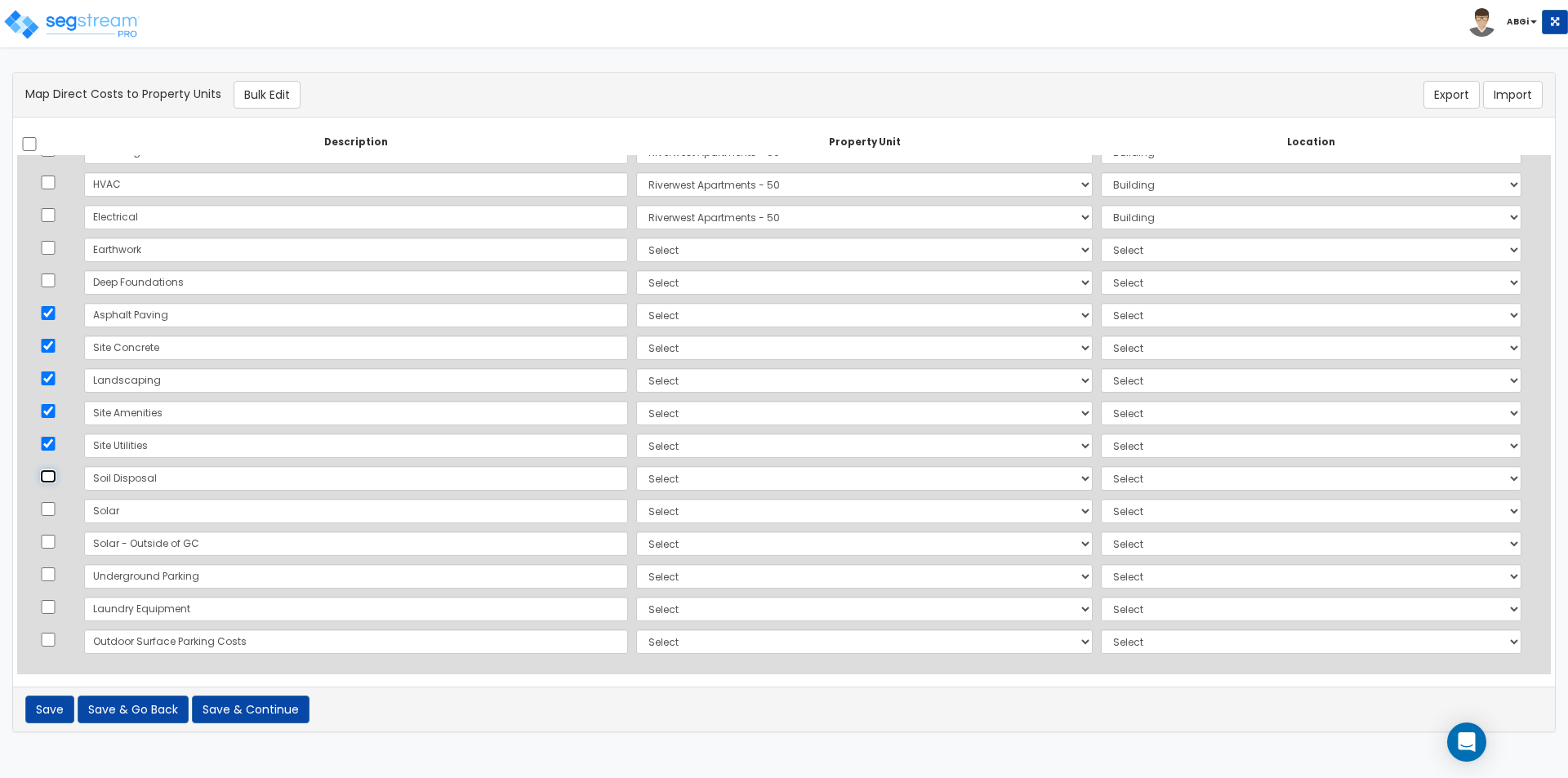
click at [54, 476] on input "checkbox" at bounding box center [47, 476] width 16 height 14
checkbox input "true"
click at [54, 635] on input "checkbox" at bounding box center [47, 639] width 16 height 14
checkbox input "true"
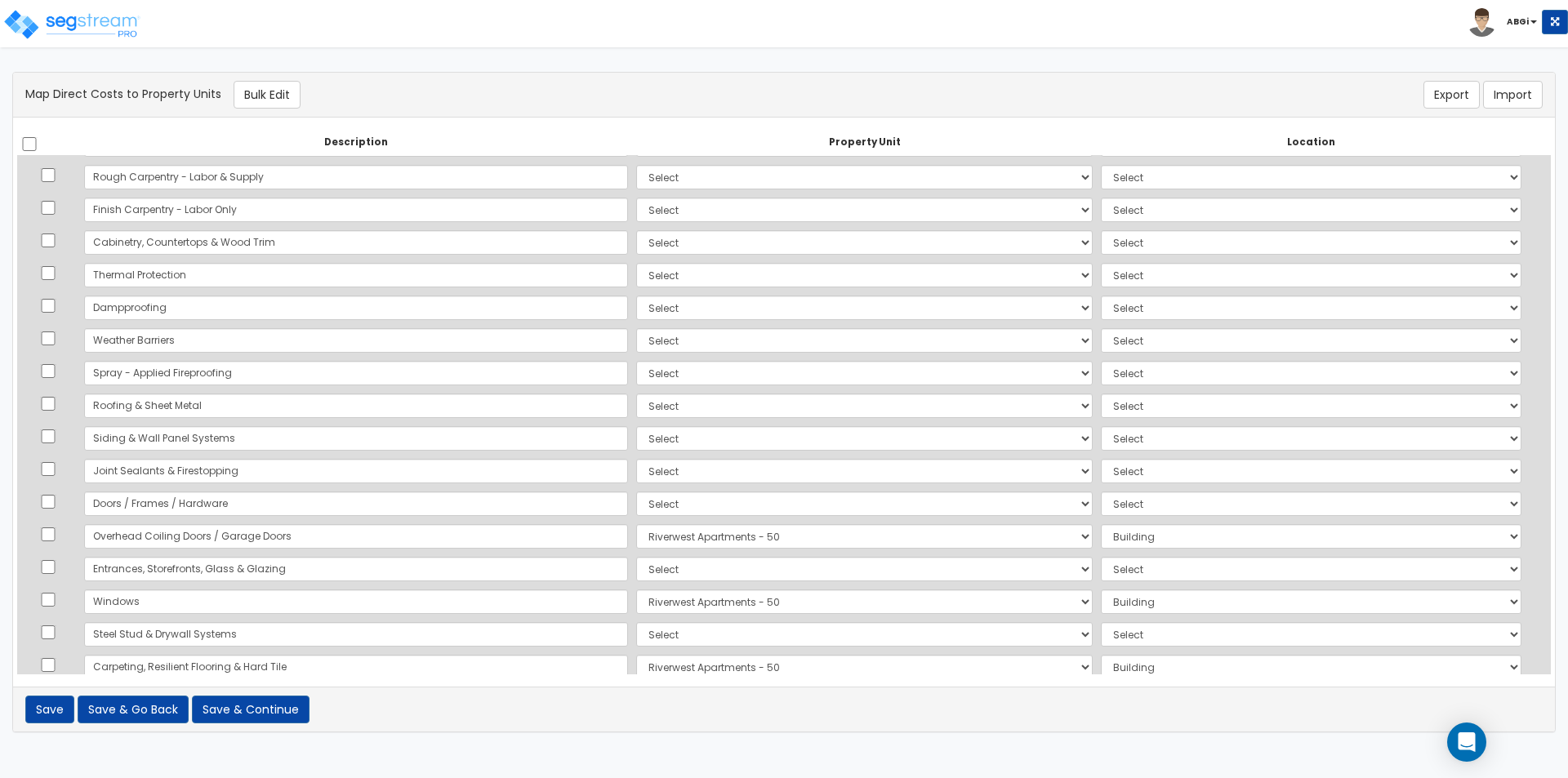
scroll to position [217, 0]
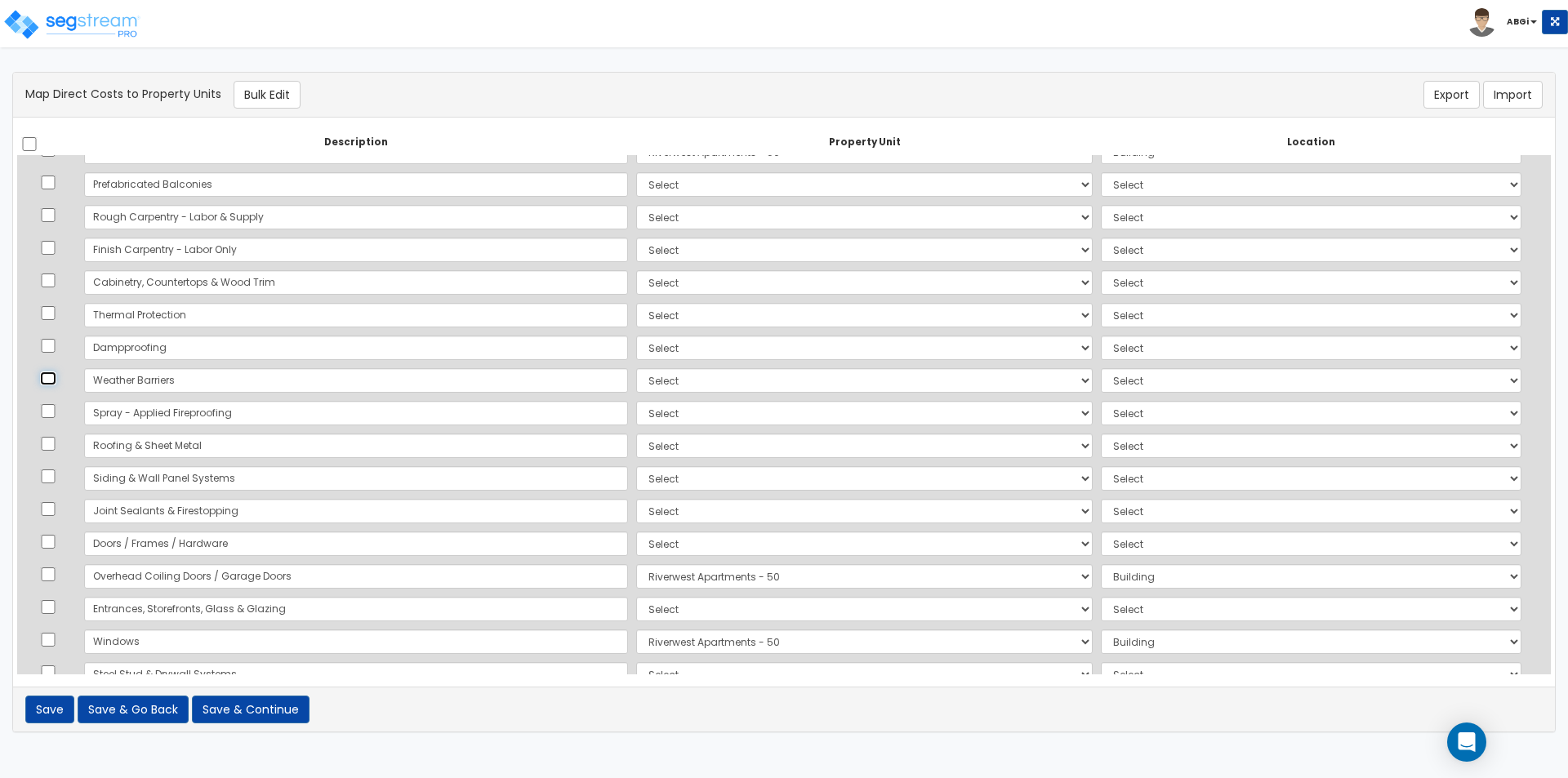
click at [54, 378] on input "checkbox" at bounding box center [47, 379] width 16 height 14
checkbox input "true"
click at [55, 347] on input "checkbox" at bounding box center [47, 346] width 16 height 14
checkbox input "true"
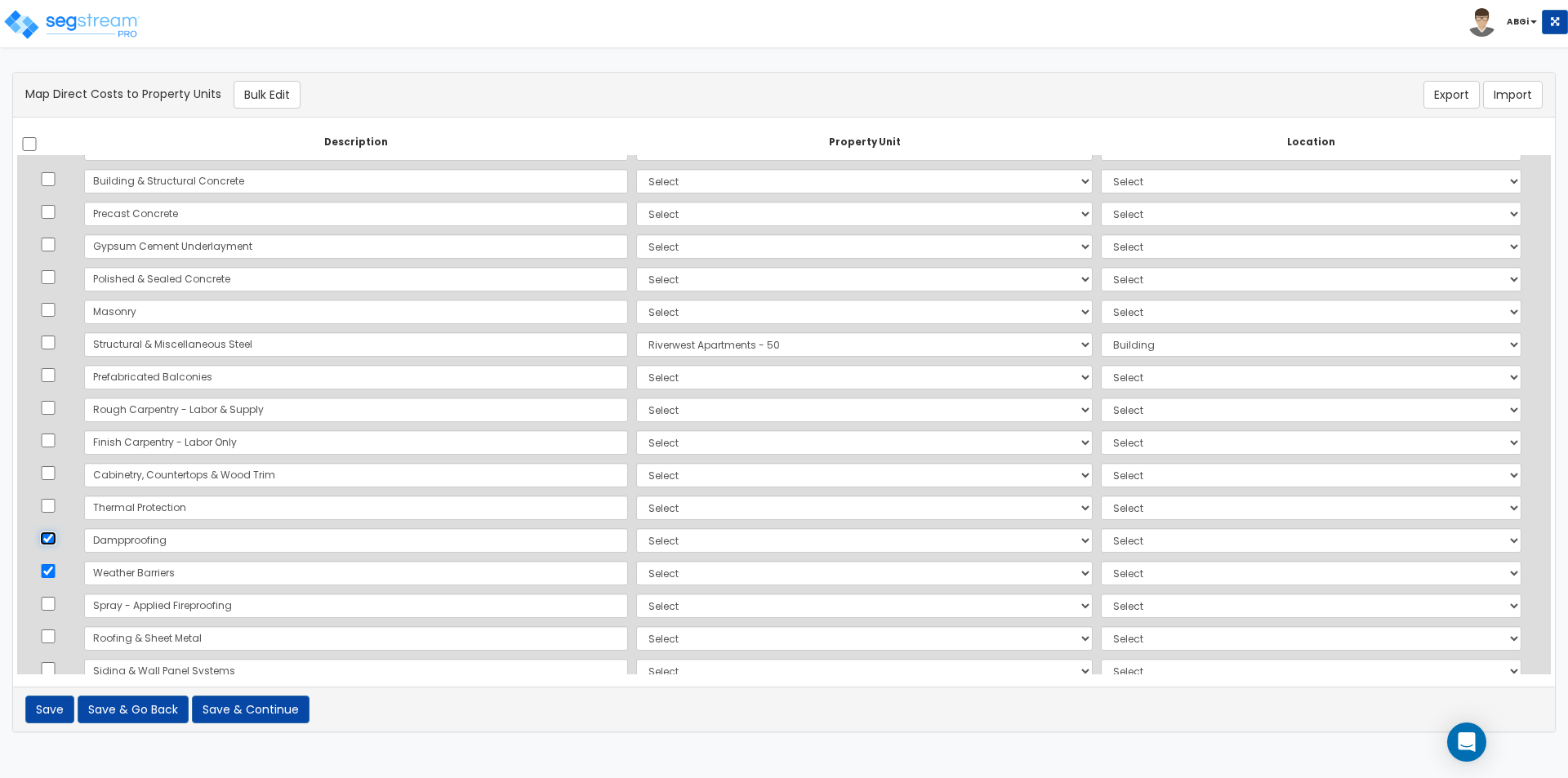
scroll to position [0, 0]
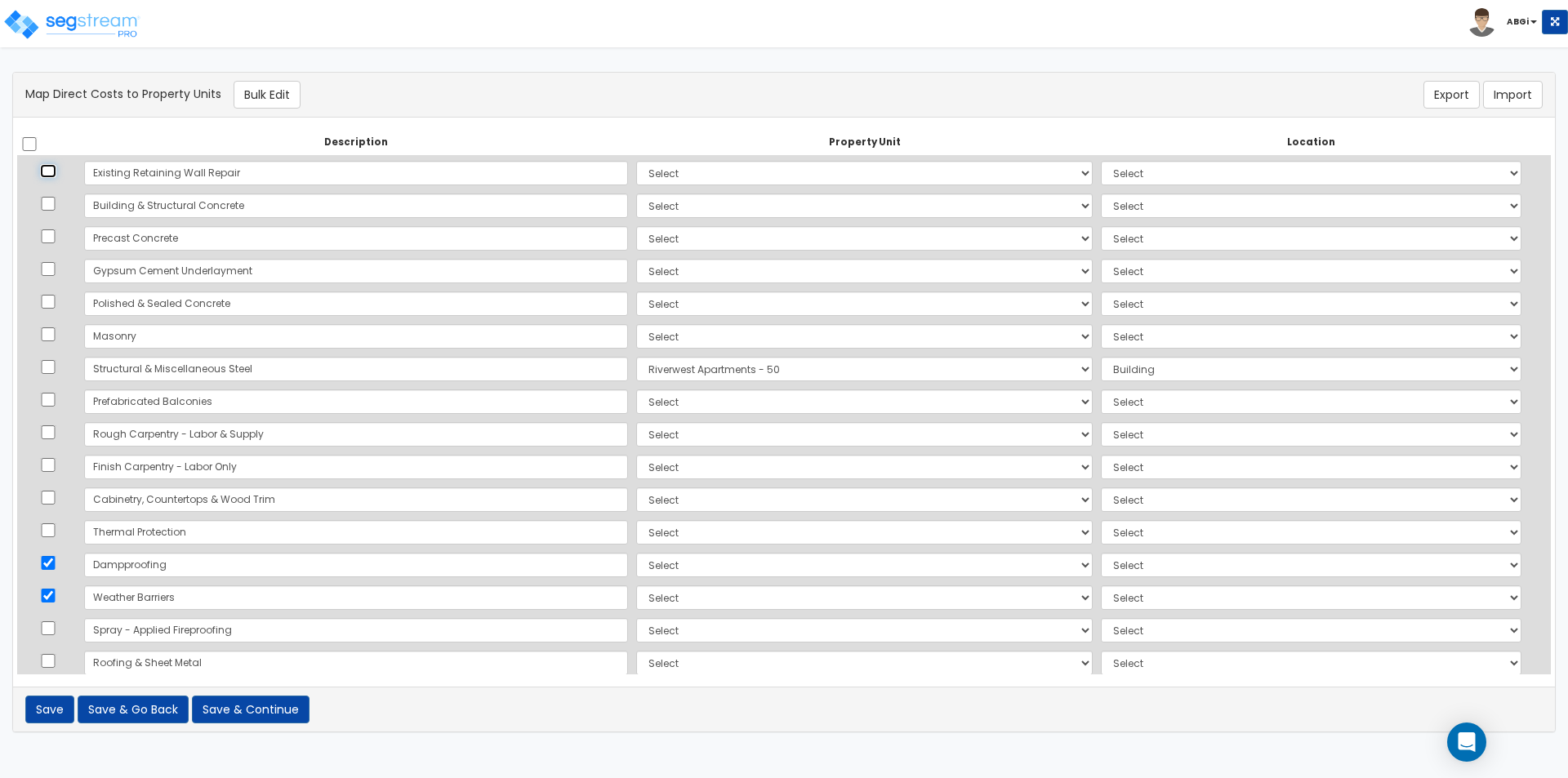
click at [54, 172] on input "checkbox" at bounding box center [47, 171] width 16 height 14
checkbox input "true"
click at [249, 91] on button "Bulk Edit" at bounding box center [268, 95] width 67 height 28
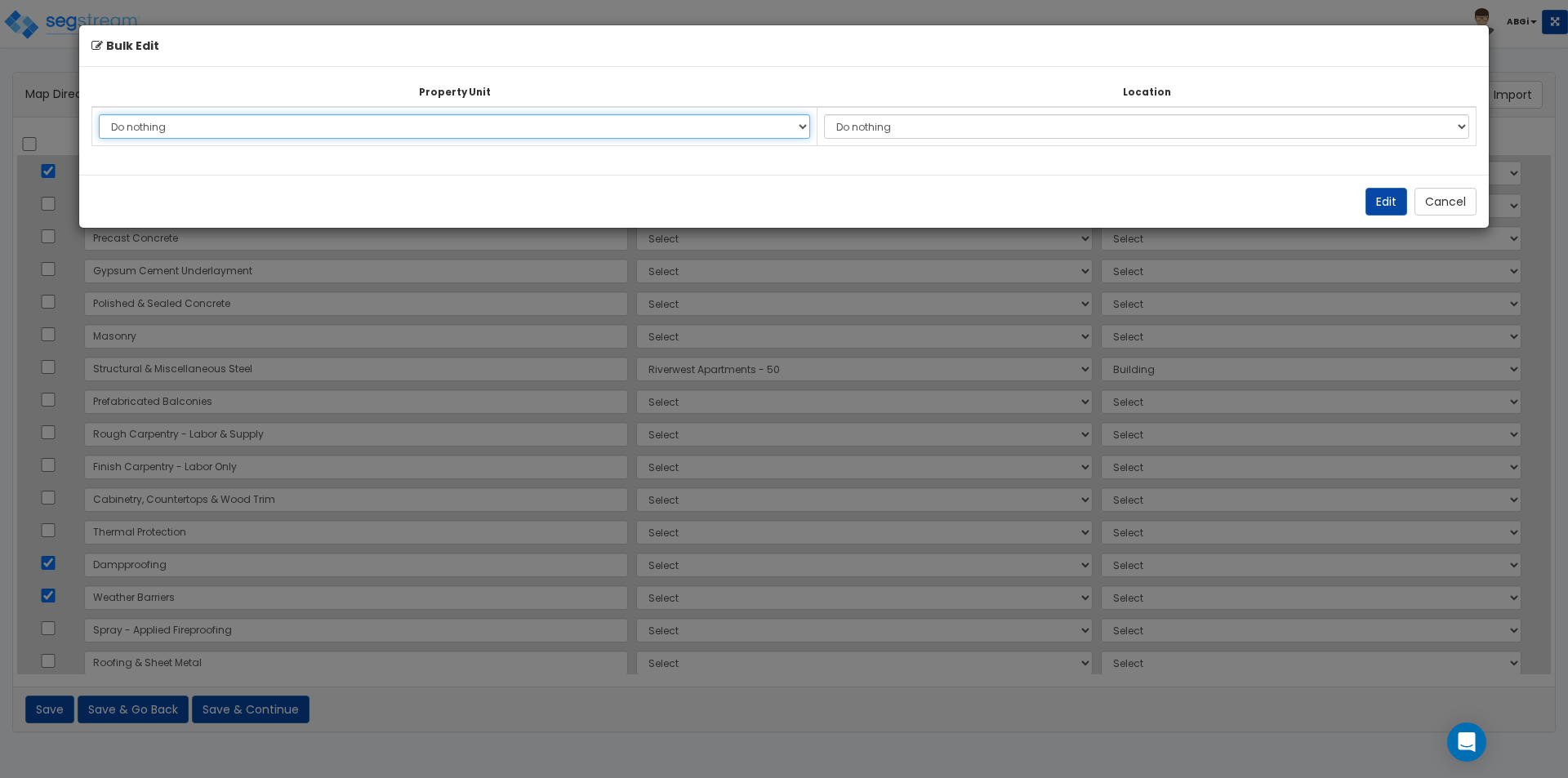
click at [561, 125] on select "Do nothing Riverwest Apartments - 50 Site Improvements Add Additional Property …" at bounding box center [455, 126] width 711 height 24
select select "167448"
click at [99, 114] on select "Do nothing Riverwest Apartments - 50 Site Improvements Add Additional Property …" at bounding box center [455, 126] width 711 height 24
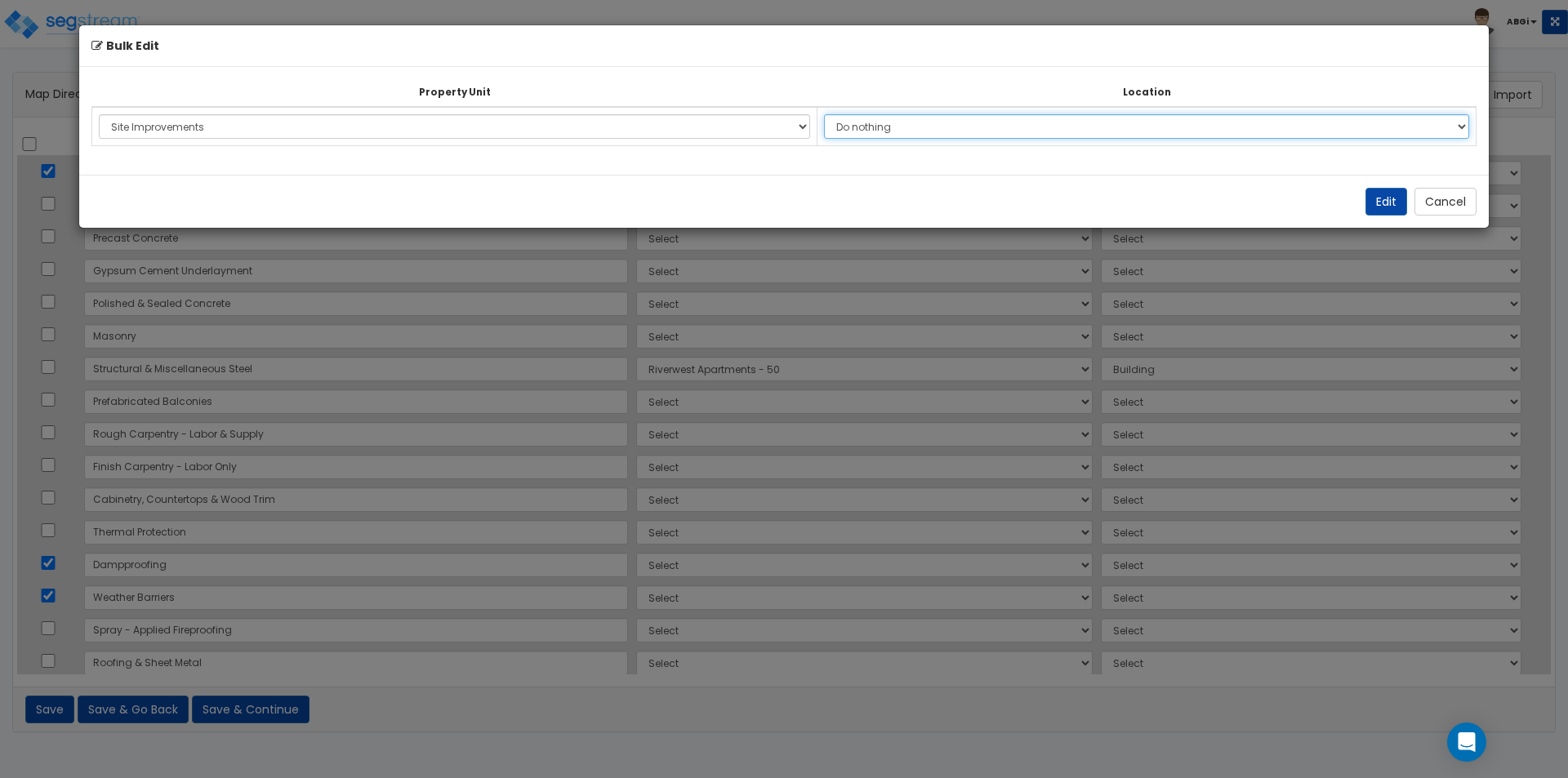
click at [907, 128] on select "Do nothing Add Additional Location Site Exterior" at bounding box center [1147, 126] width 645 height 24
select select "462"
click at [832, 114] on select "Do nothing Add Additional Location Site Exterior" at bounding box center [1147, 126] width 645 height 24
click at [1379, 204] on button "Edit" at bounding box center [1386, 202] width 41 height 28
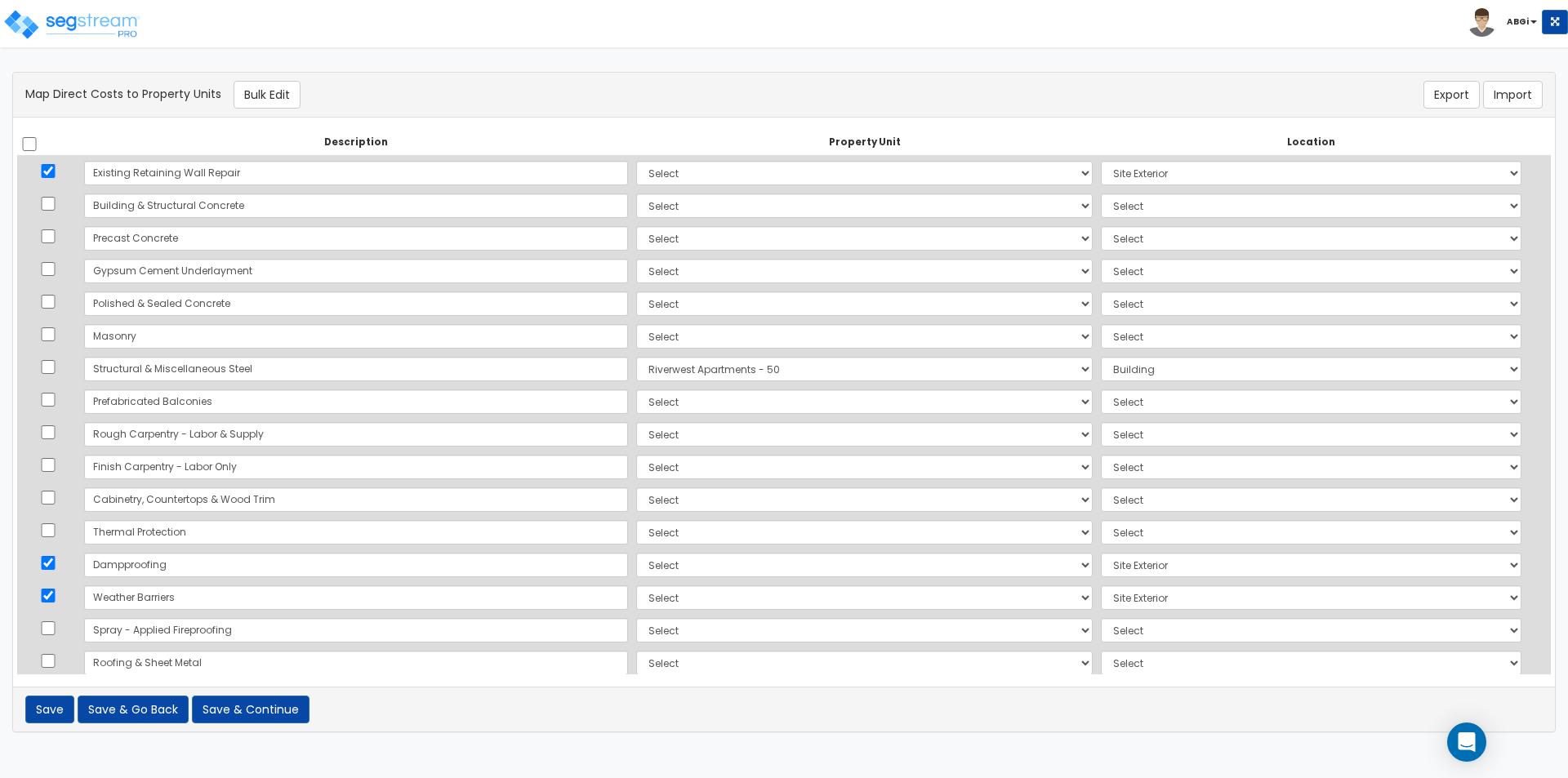
select select "167448"
select select "462"
select select "167448"
select select "462"
select select "167448"
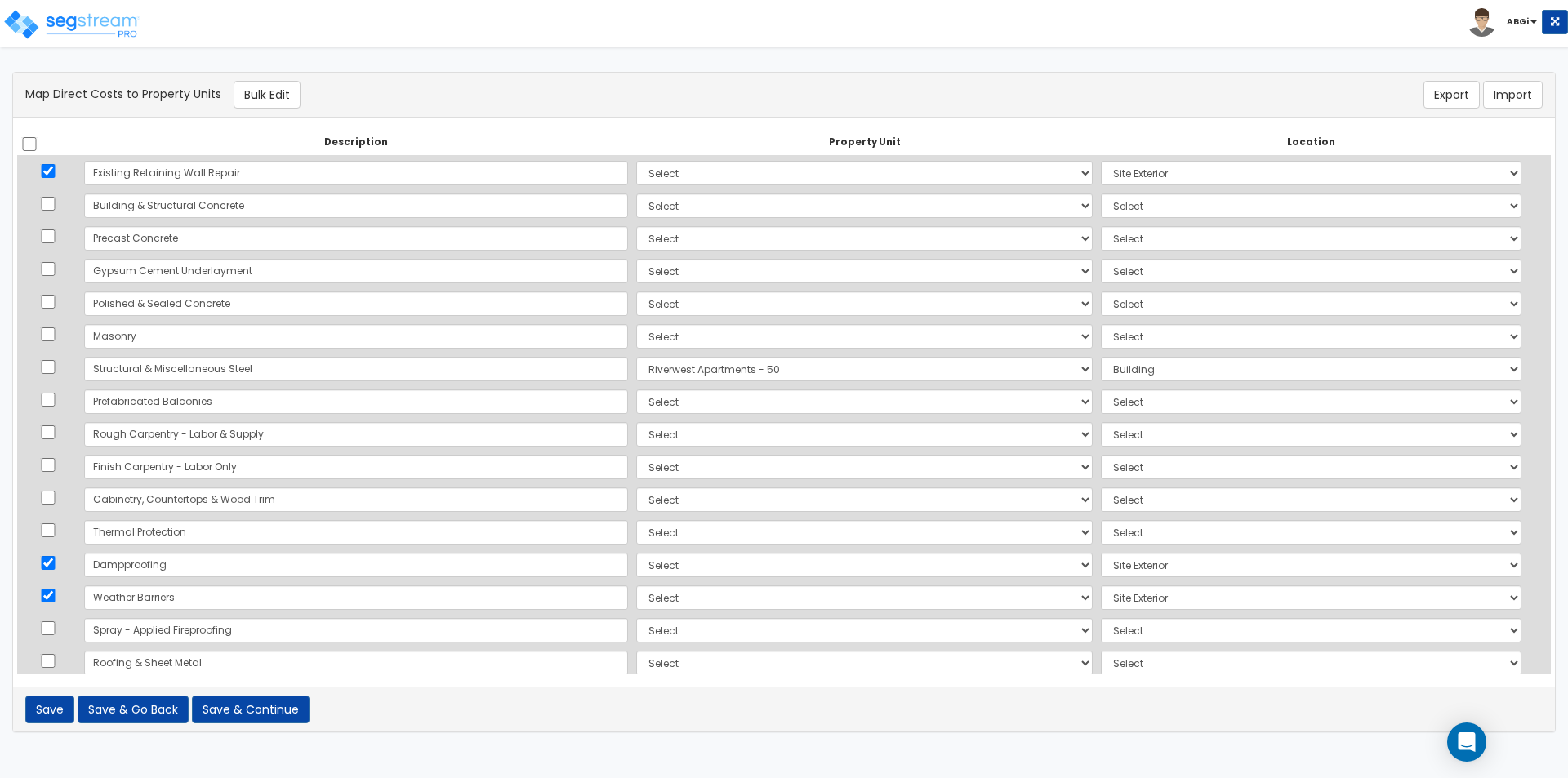
select select "462"
select select "167448"
select select "462"
select select "167448"
select select "462"
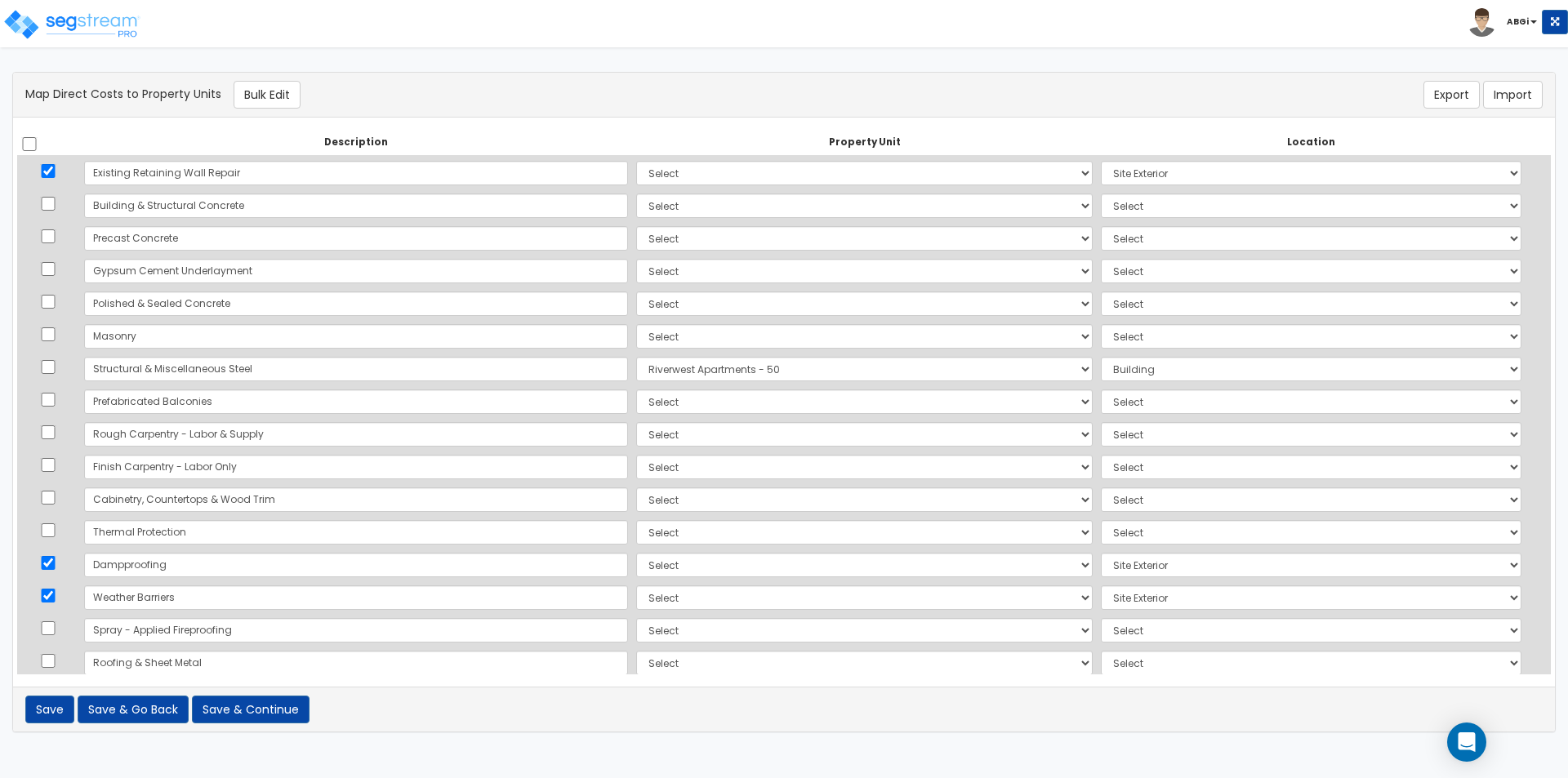
select select "167448"
select select "462"
select select "167448"
select select "462"
select select "167448"
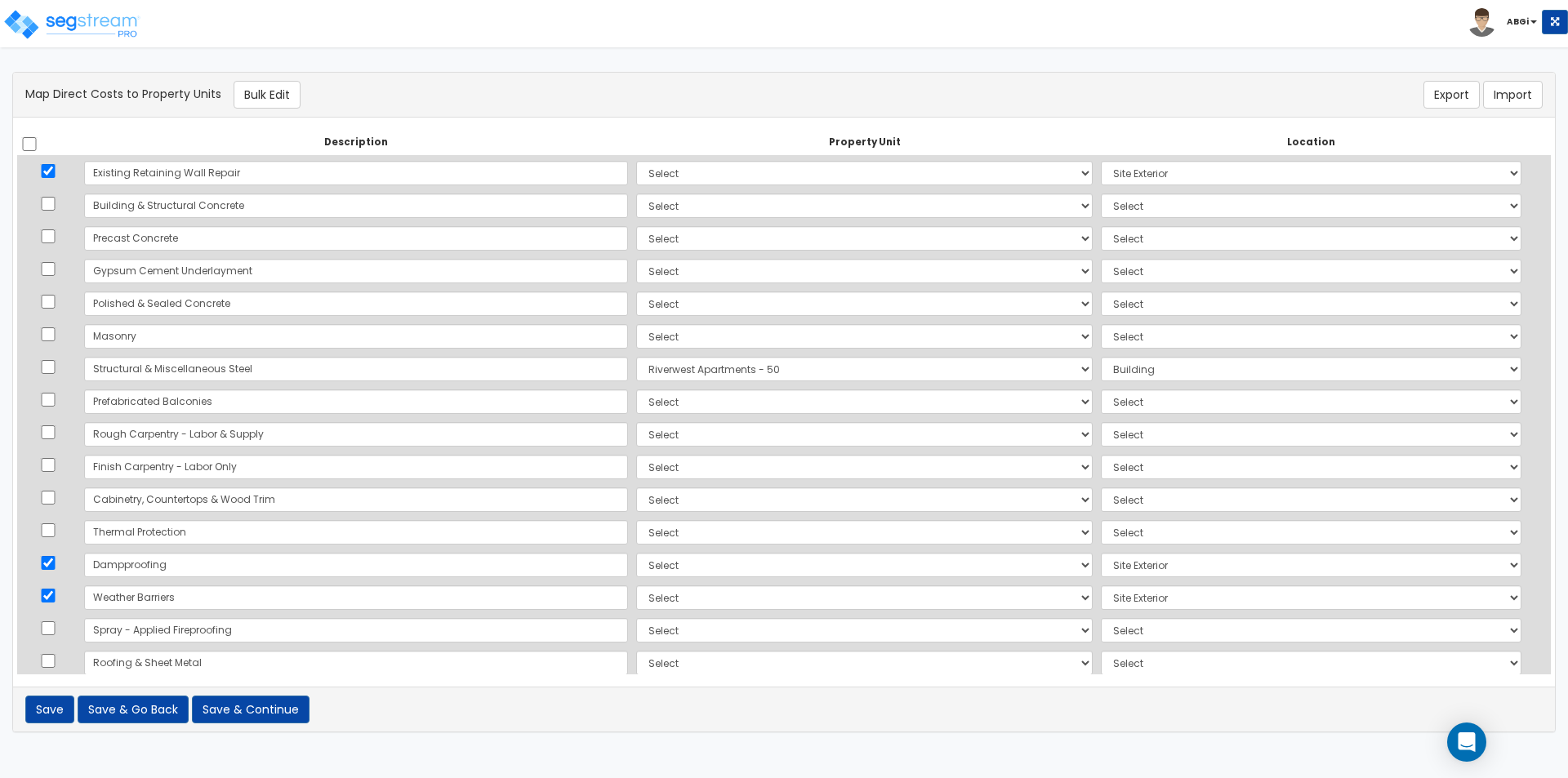
select select "462"
select select "167448"
select select "462"
select select "167448"
select select "462"
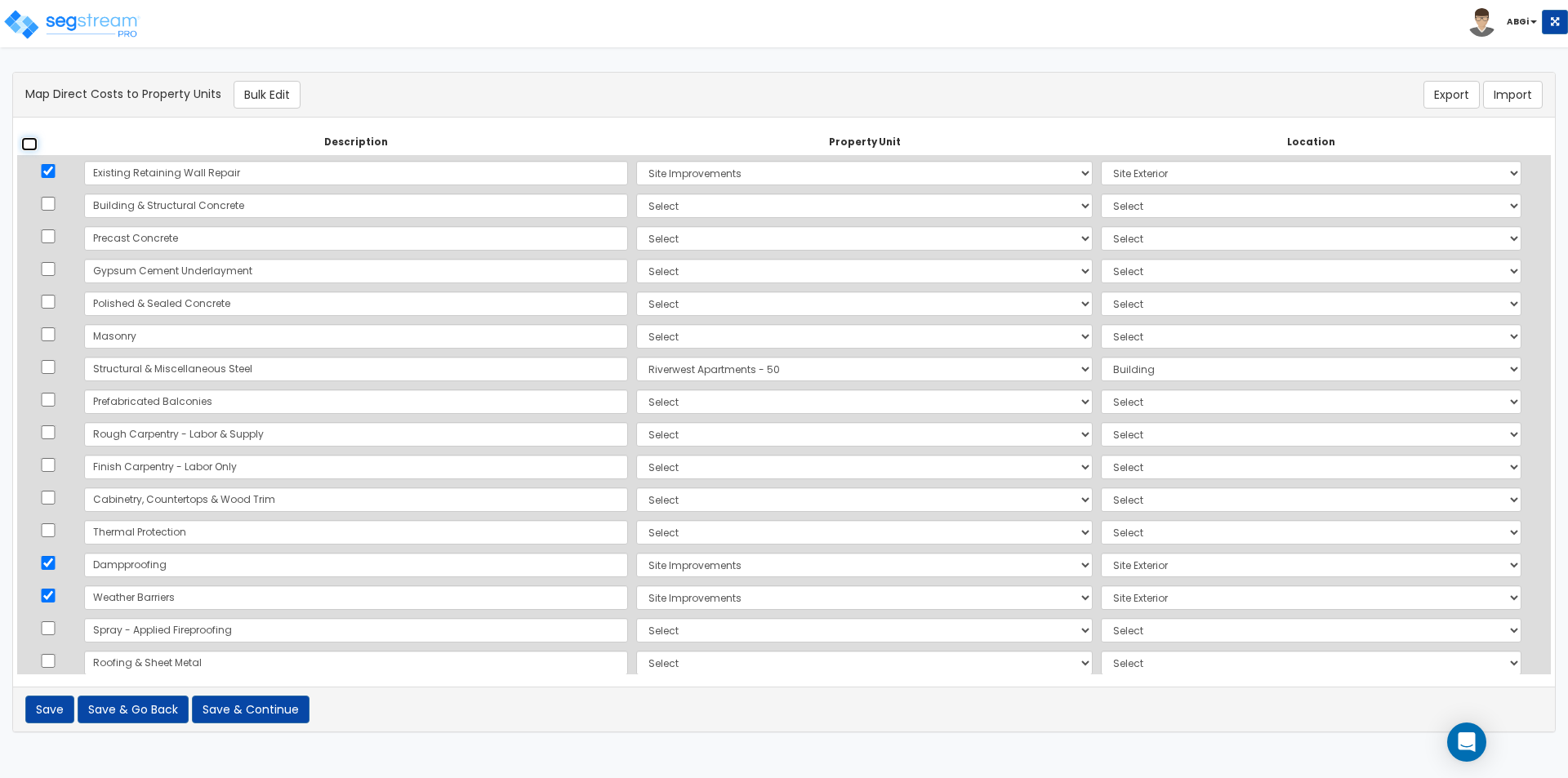
click at [30, 147] on input "checkbox" at bounding box center [29, 144] width 16 height 14
checkbox input "true"
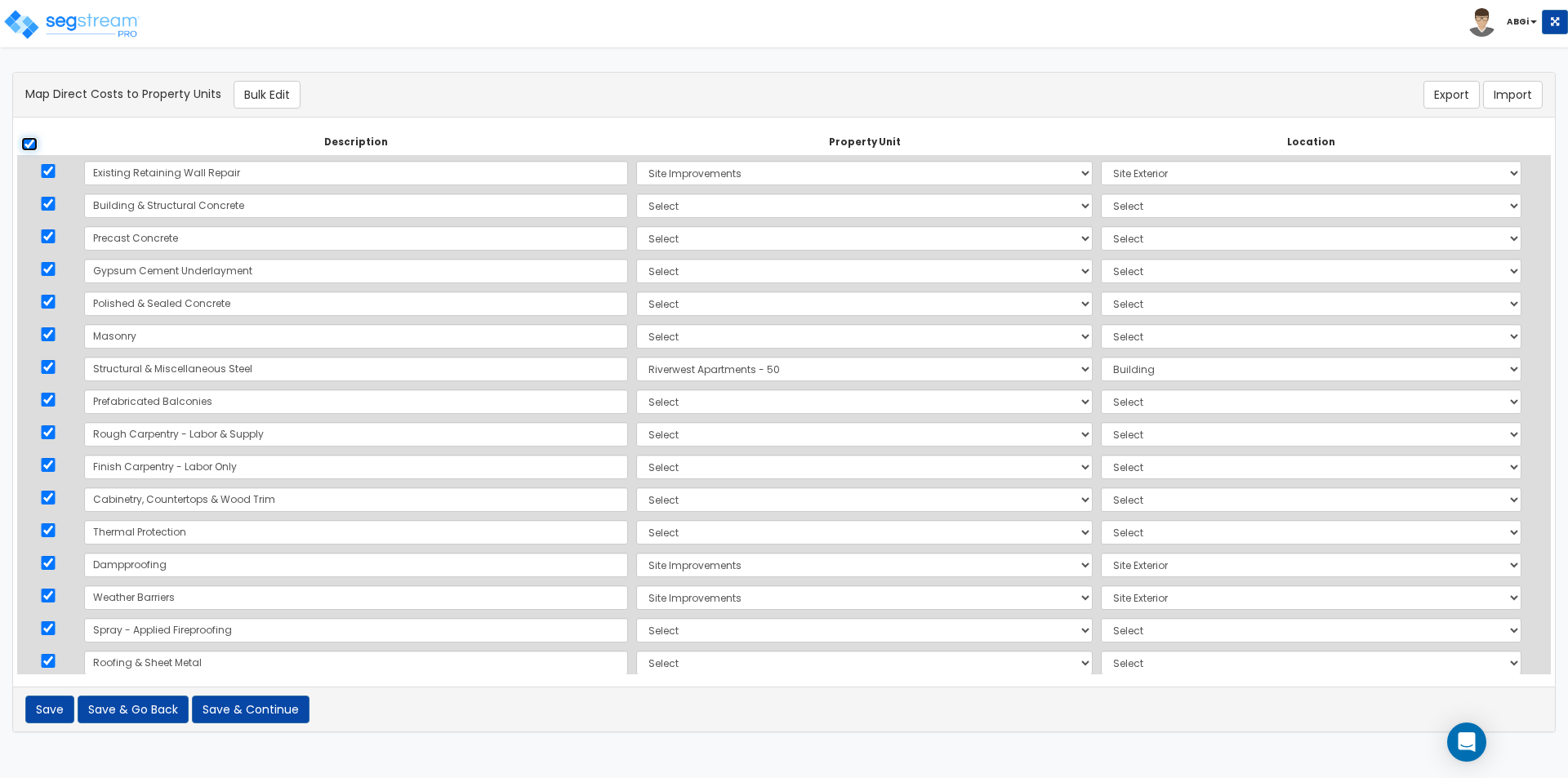
checkbox input "true"
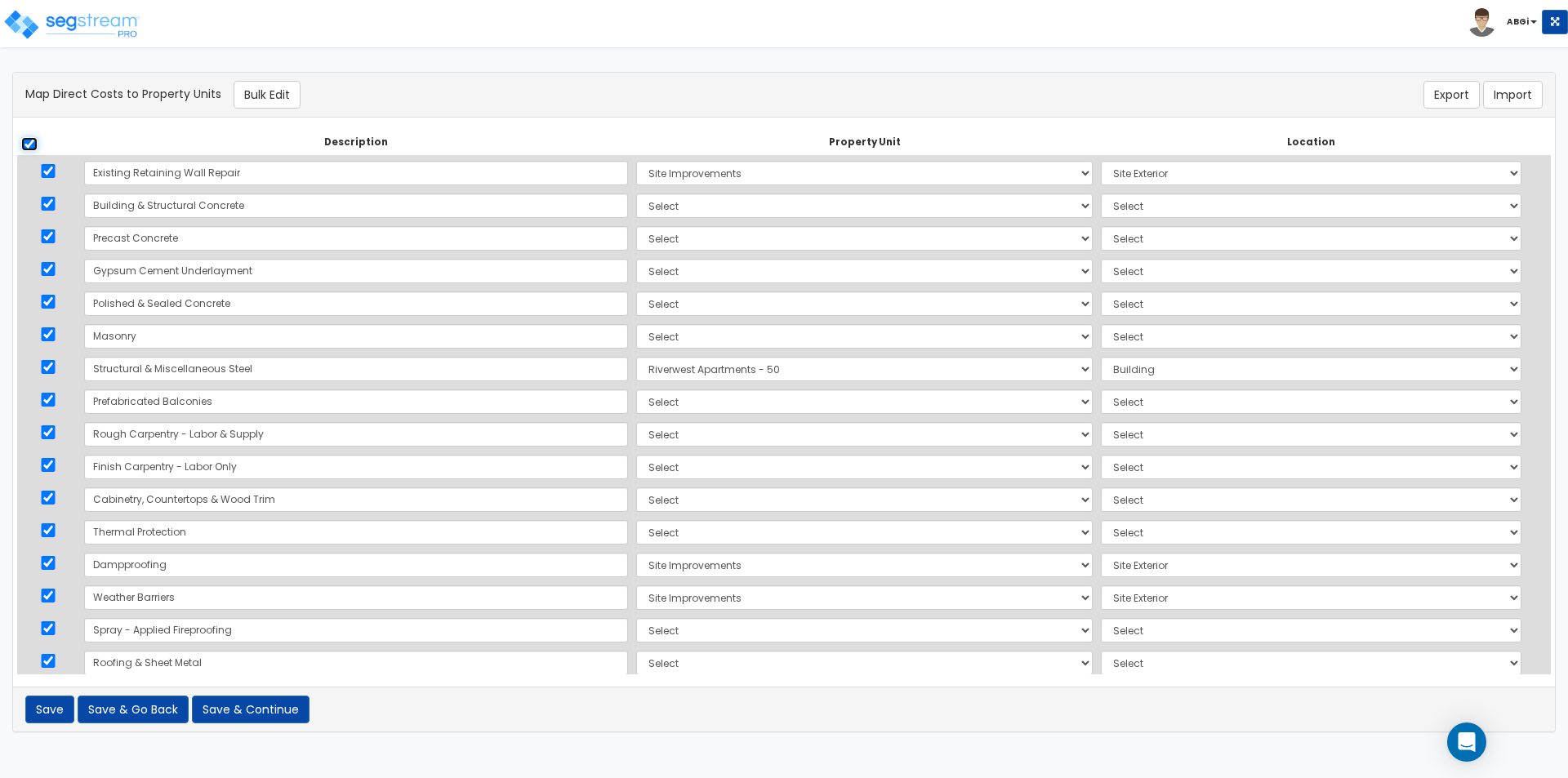
checkbox input "true"
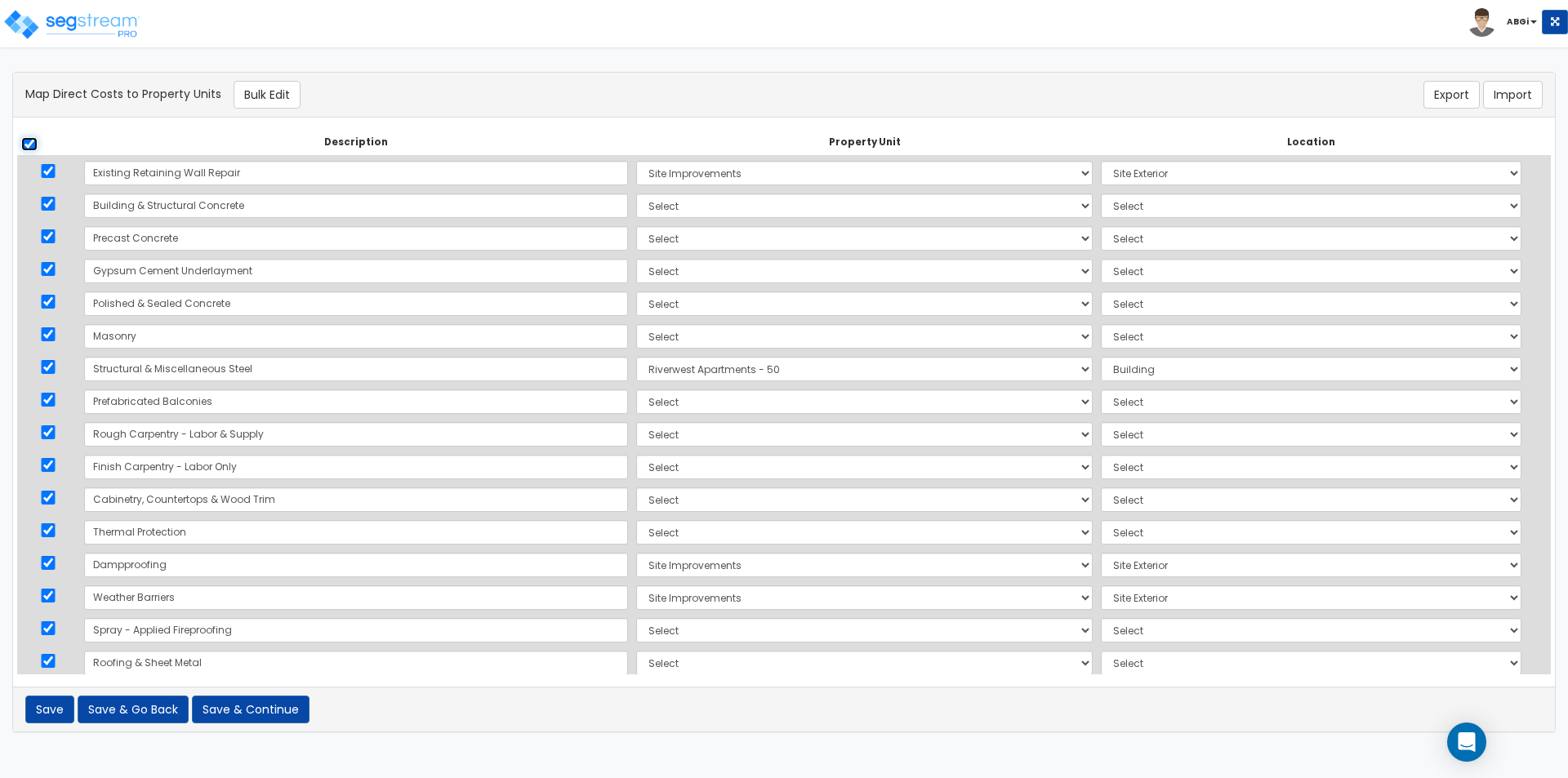
checkbox input "true"
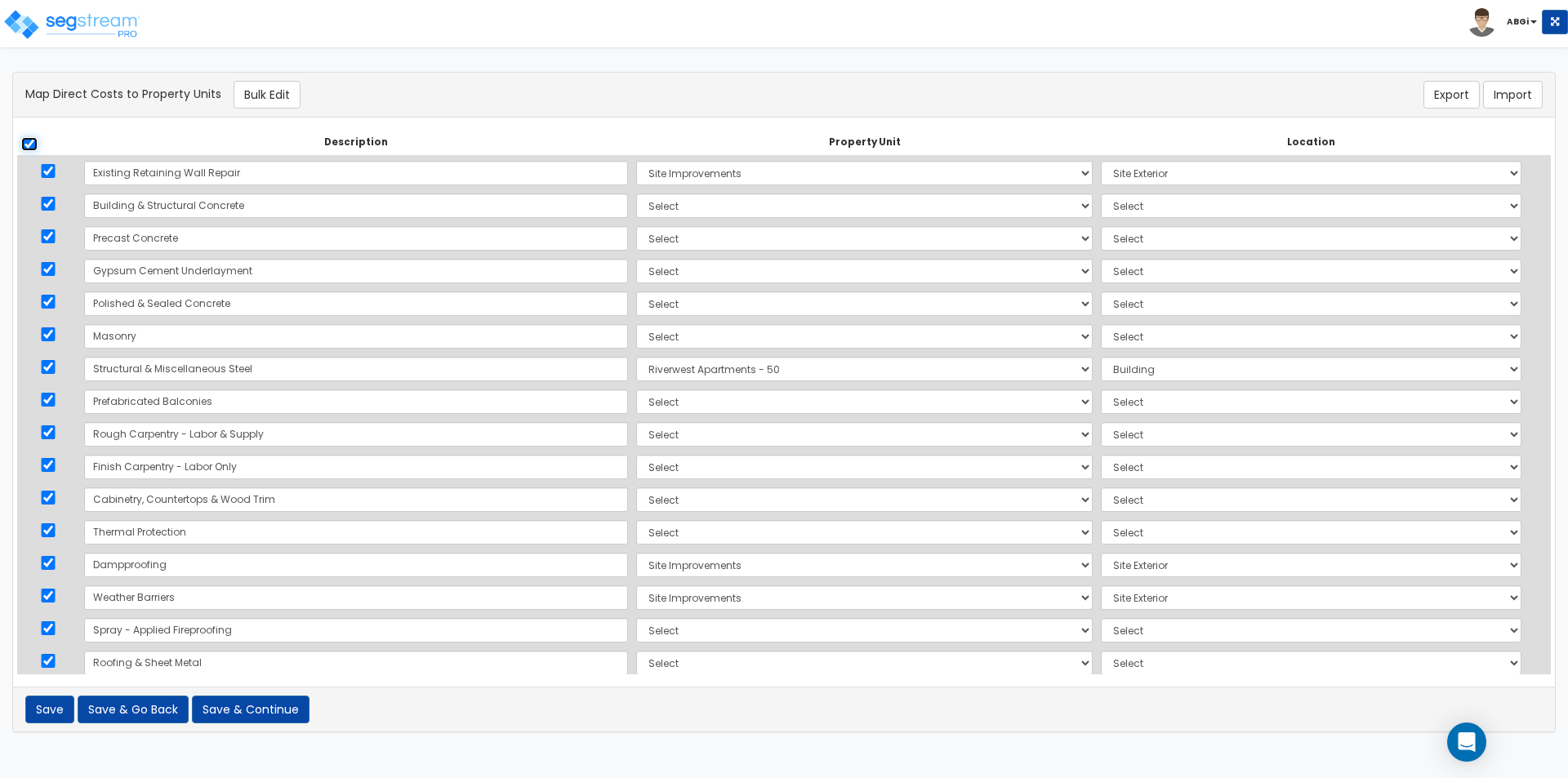
checkbox input "true"
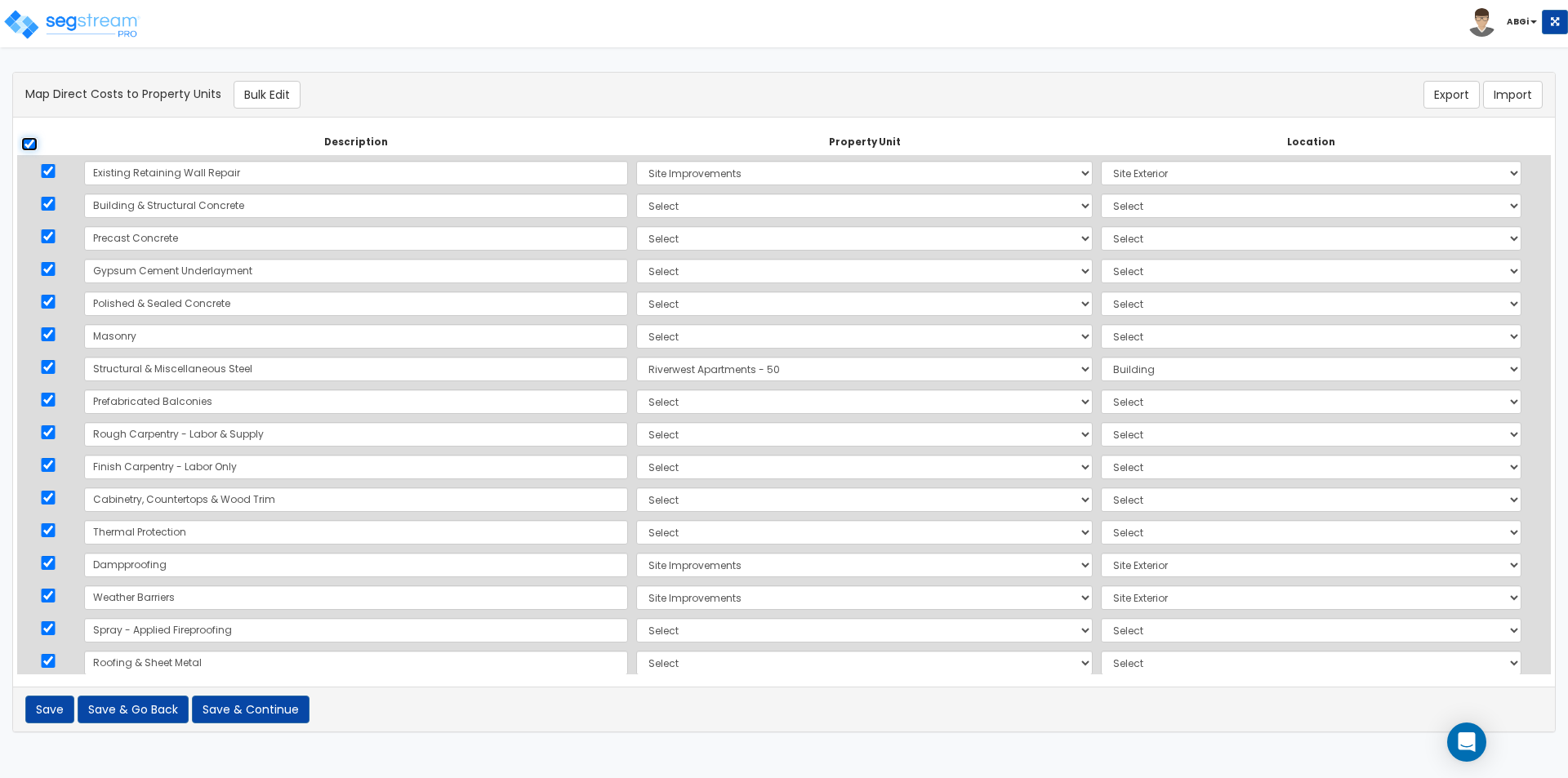
checkbox input "true"
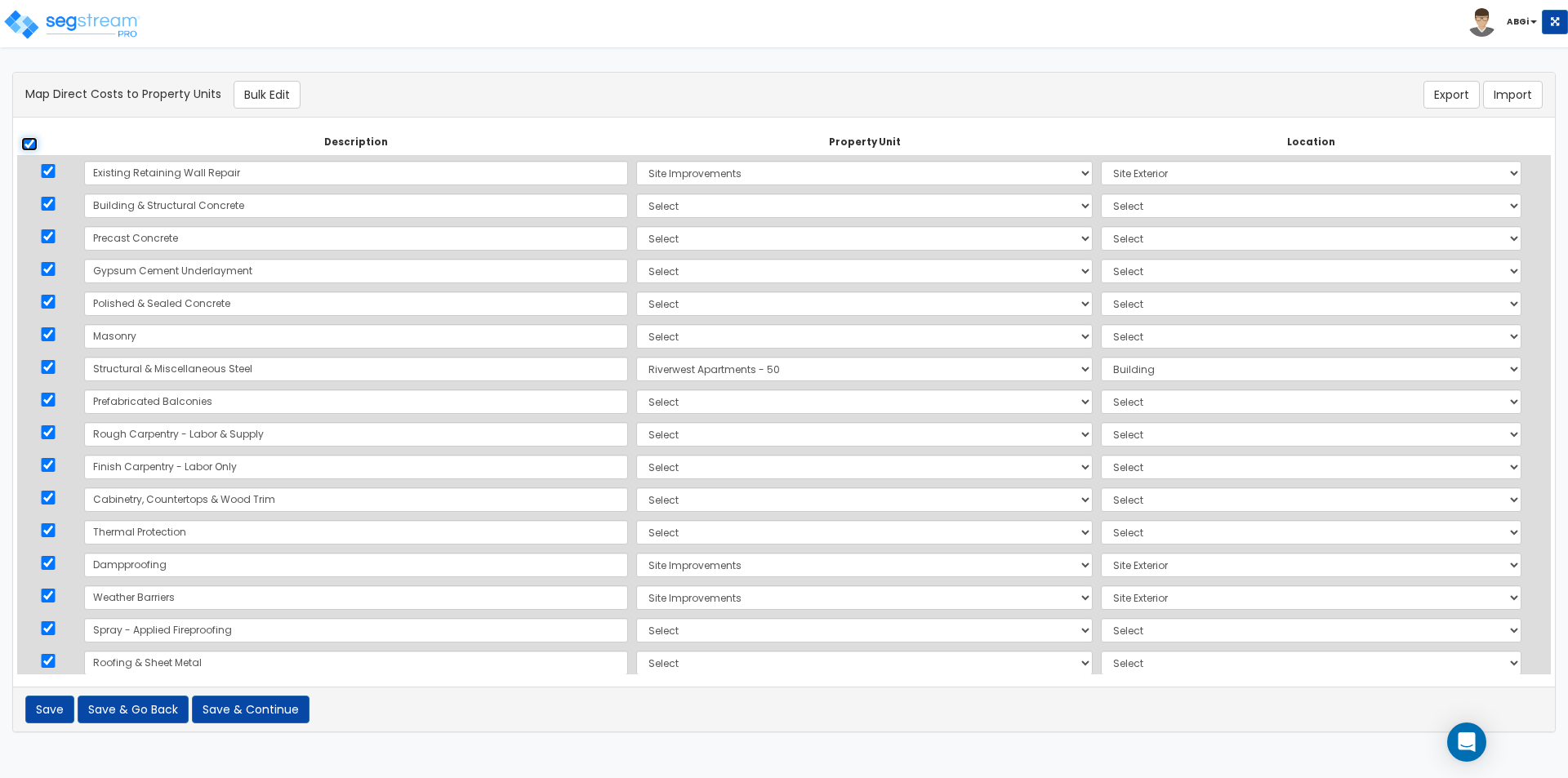
checkbox input "true"
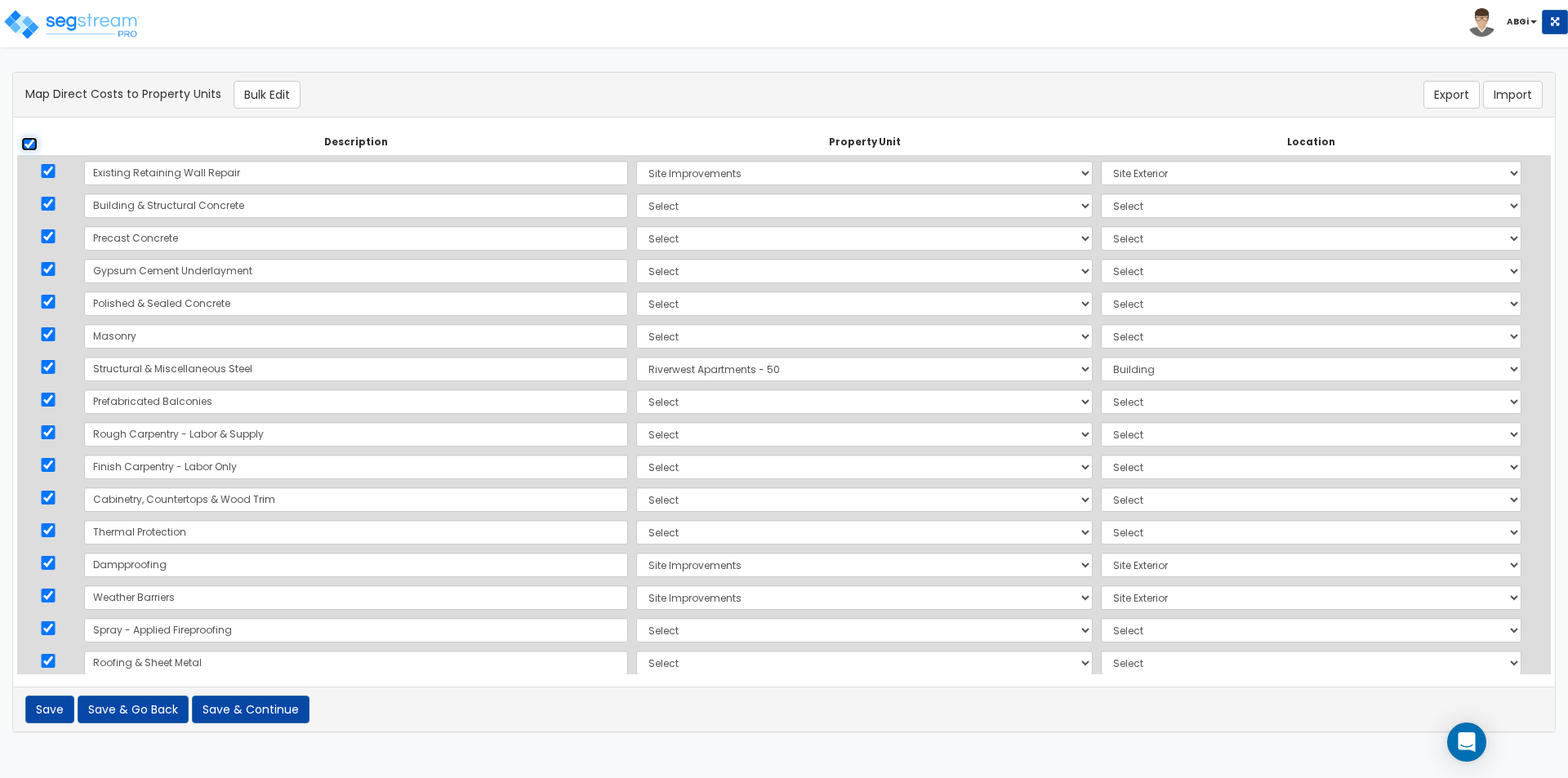
checkbox input "true"
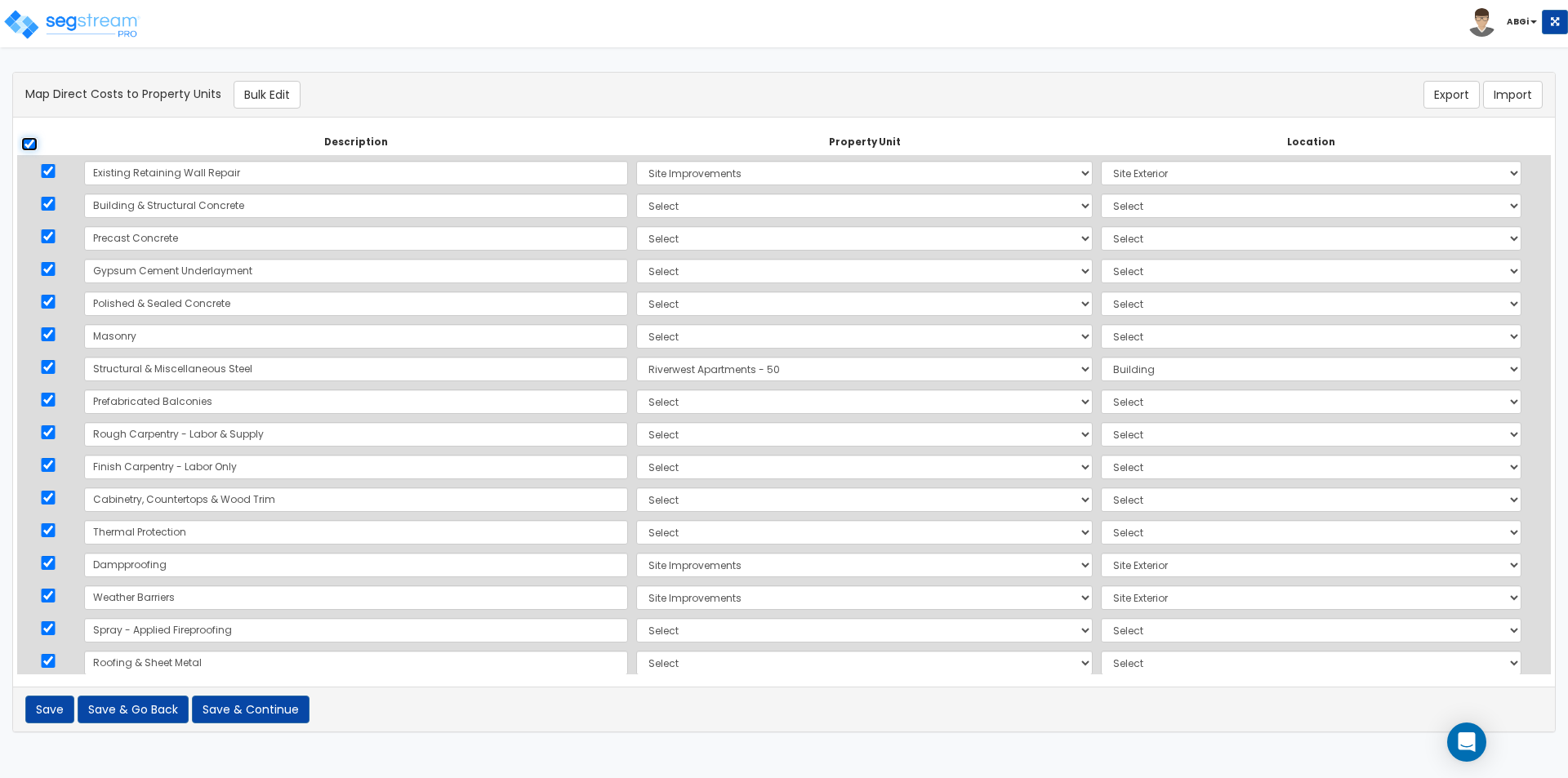
checkbox input "true"
click at [53, 172] on input "checkbox" at bounding box center [47, 171] width 16 height 14
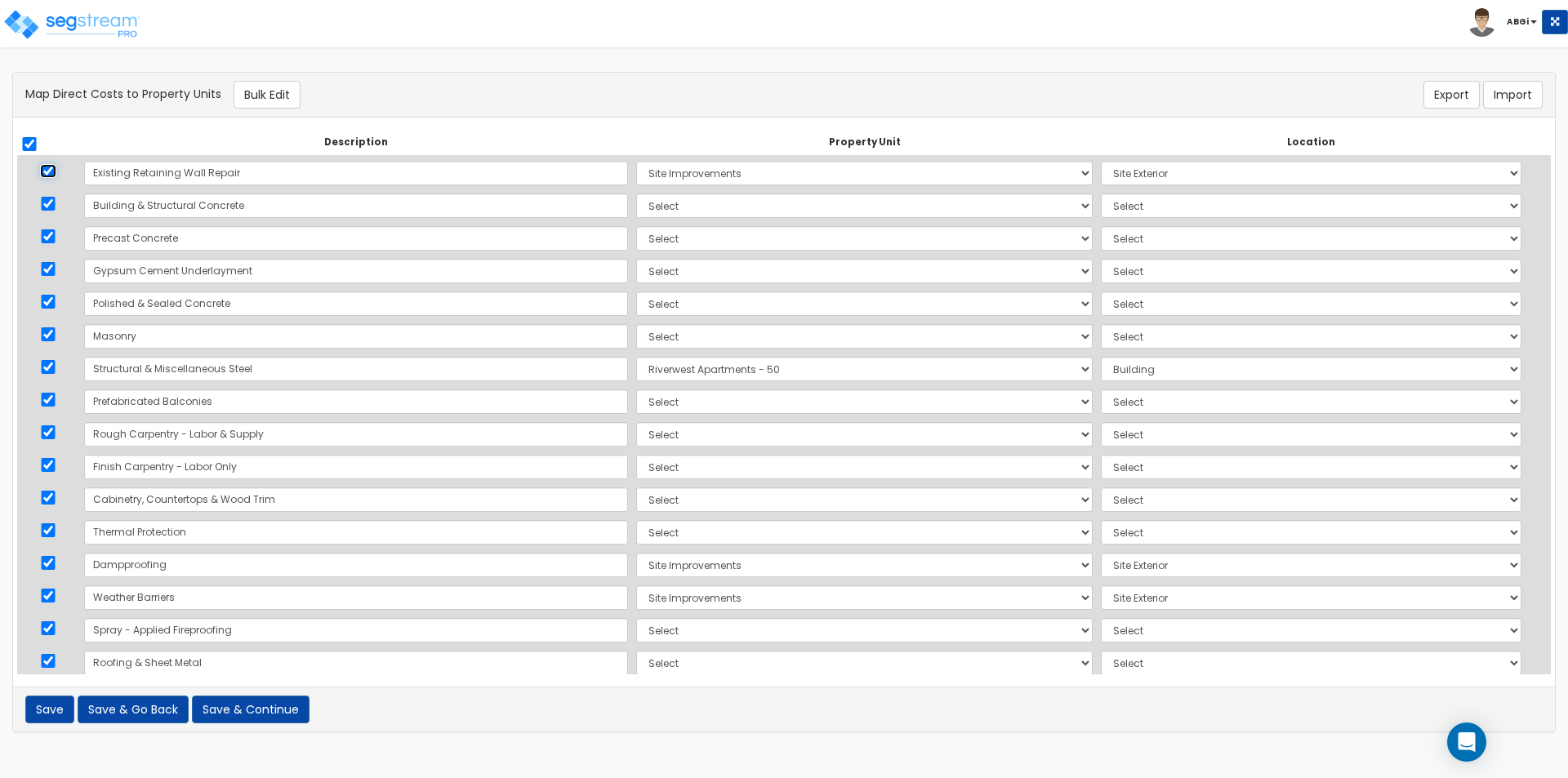
checkbox input "false"
click at [52, 564] on input "checkbox" at bounding box center [47, 562] width 16 height 14
checkbox input "false"
click at [53, 593] on input "checkbox" at bounding box center [47, 595] width 16 height 14
checkbox input "false"
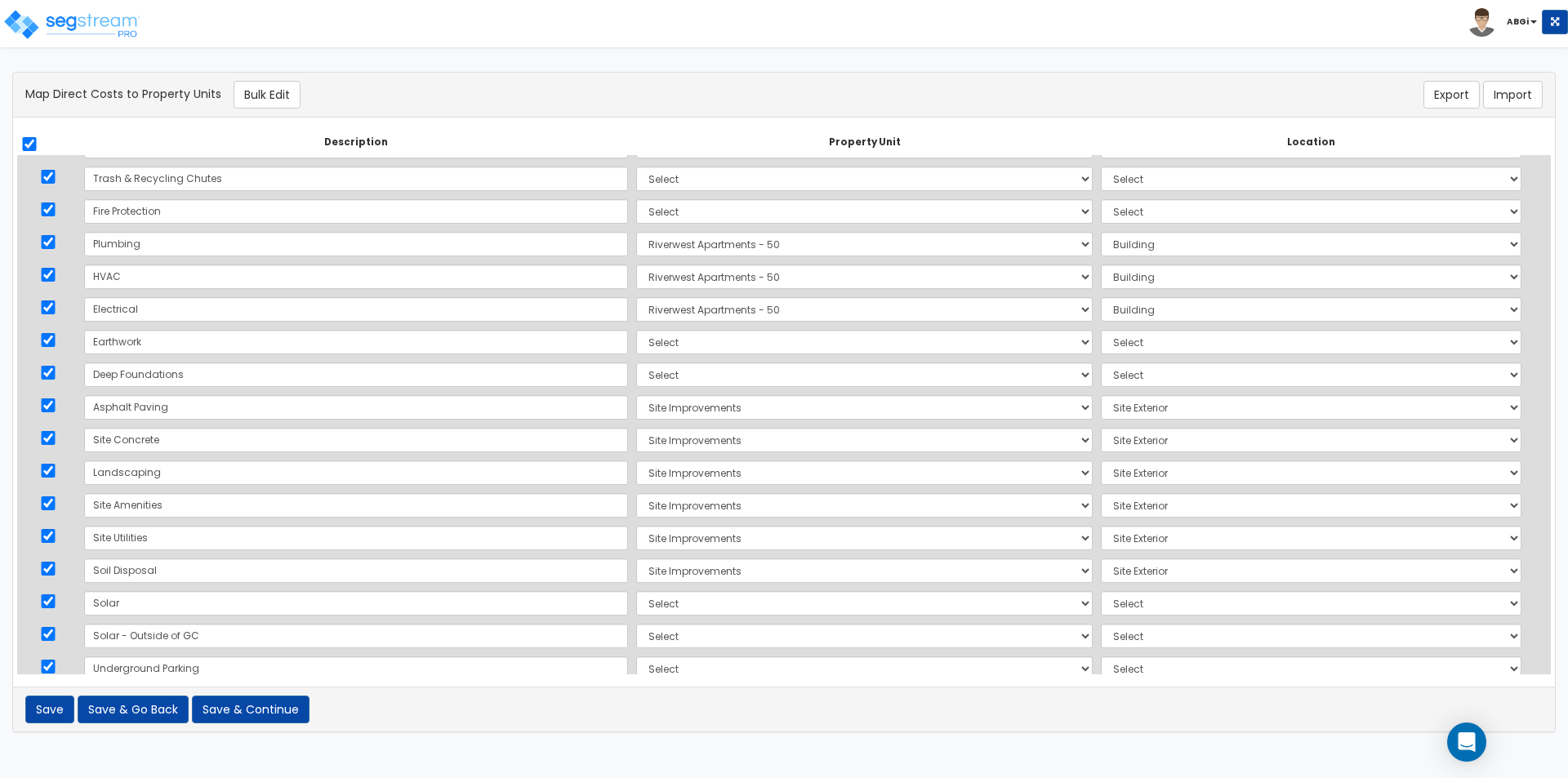
scroll to position [1143, 0]
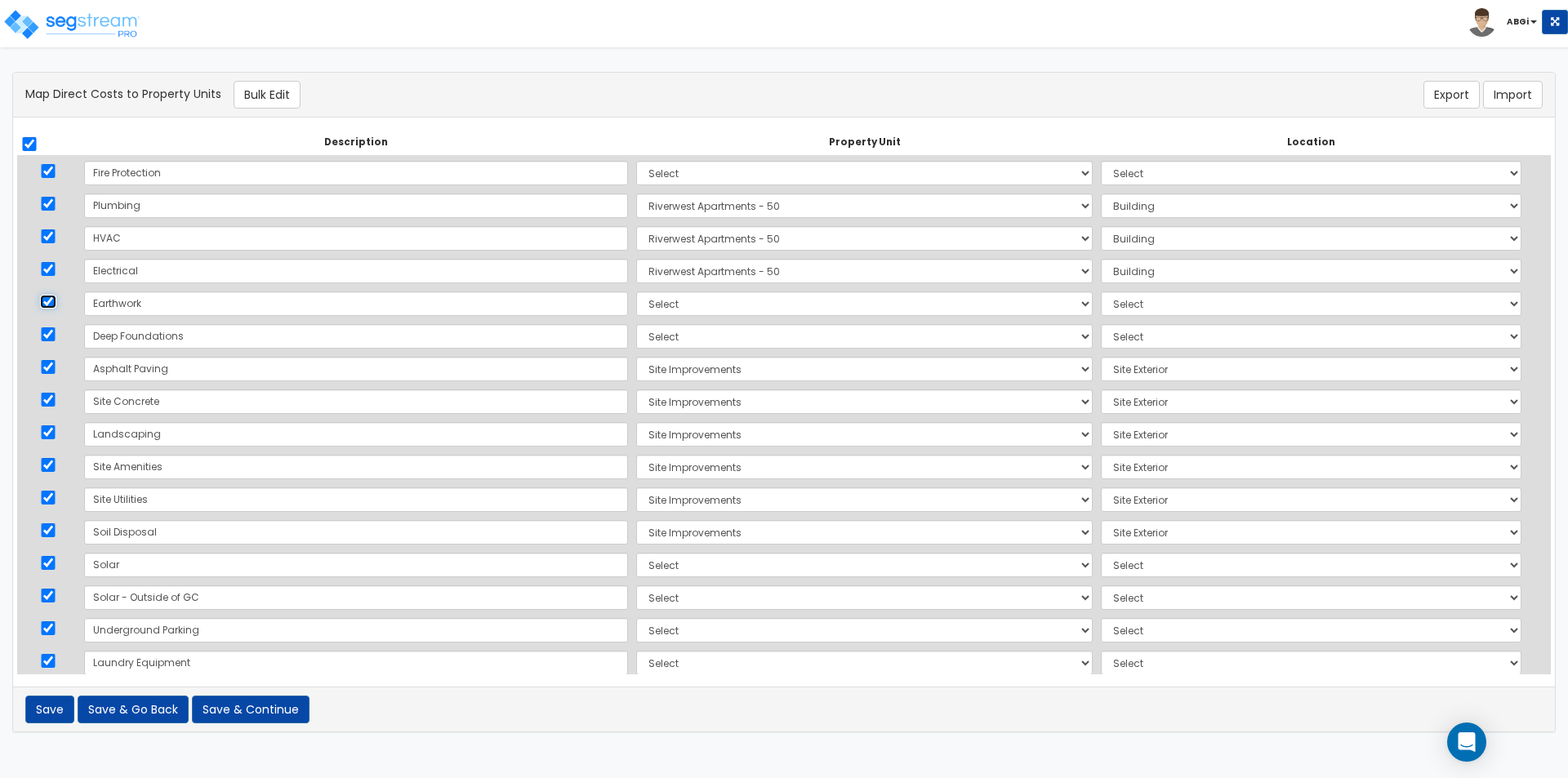
click at [56, 302] on input "checkbox" at bounding box center [47, 302] width 16 height 14
checkbox input "false"
click at [54, 369] on input "checkbox" at bounding box center [47, 367] width 16 height 14
checkbox input "false"
click at [53, 399] on input "checkbox" at bounding box center [47, 399] width 16 height 14
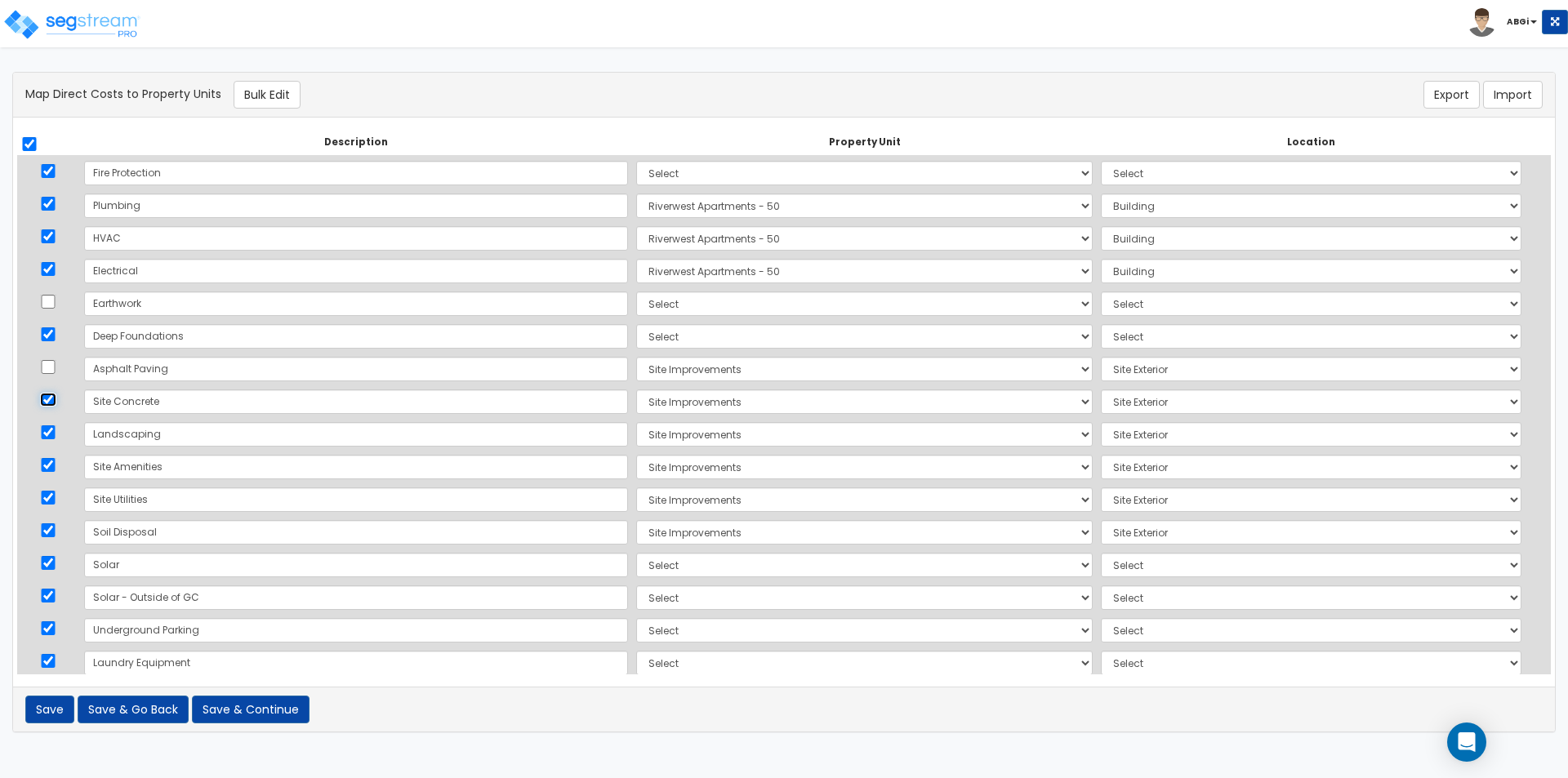
checkbox input "false"
click at [54, 436] on input "checkbox" at bounding box center [47, 432] width 16 height 14
checkbox input "false"
click at [56, 467] on input "checkbox" at bounding box center [47, 465] width 16 height 14
checkbox input "false"
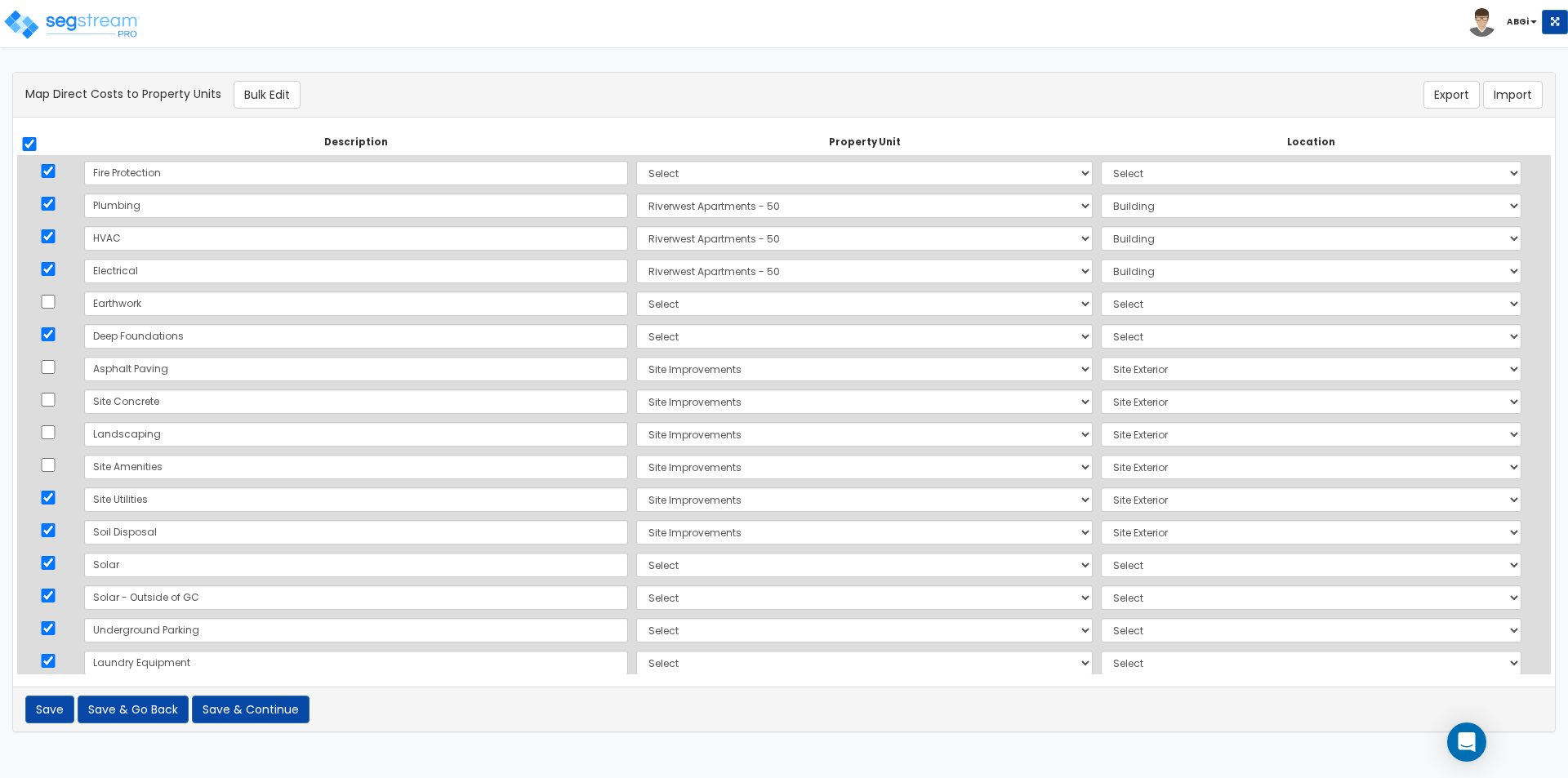
click at [54, 508] on td at bounding box center [48, 499] width 63 height 33
click at [52, 500] on input "checkbox" at bounding box center [47, 498] width 16 height 14
checkbox input "false"
click at [54, 536] on input "checkbox" at bounding box center [47, 530] width 16 height 14
checkbox input "false"
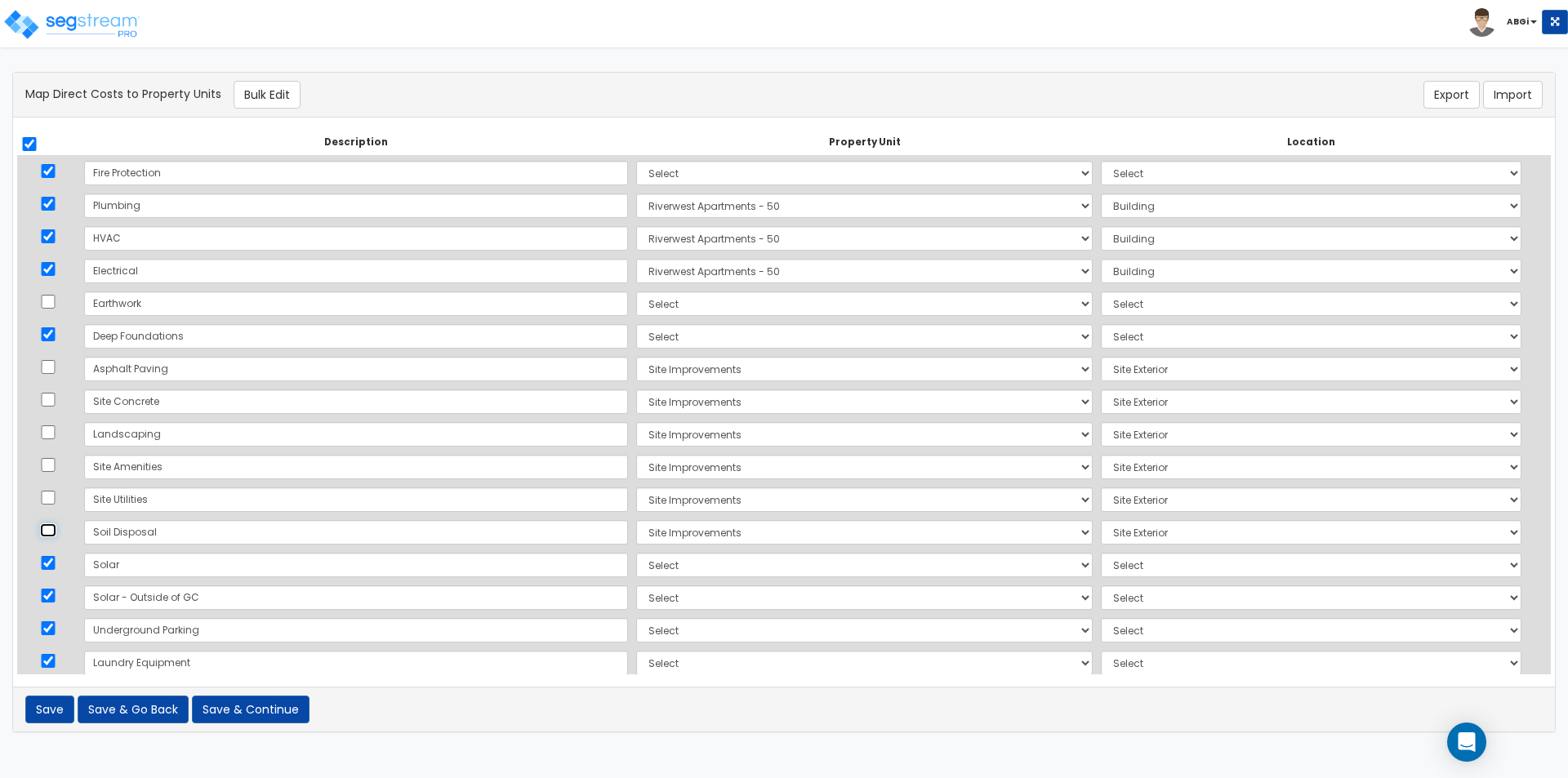
scroll to position [1196, 0]
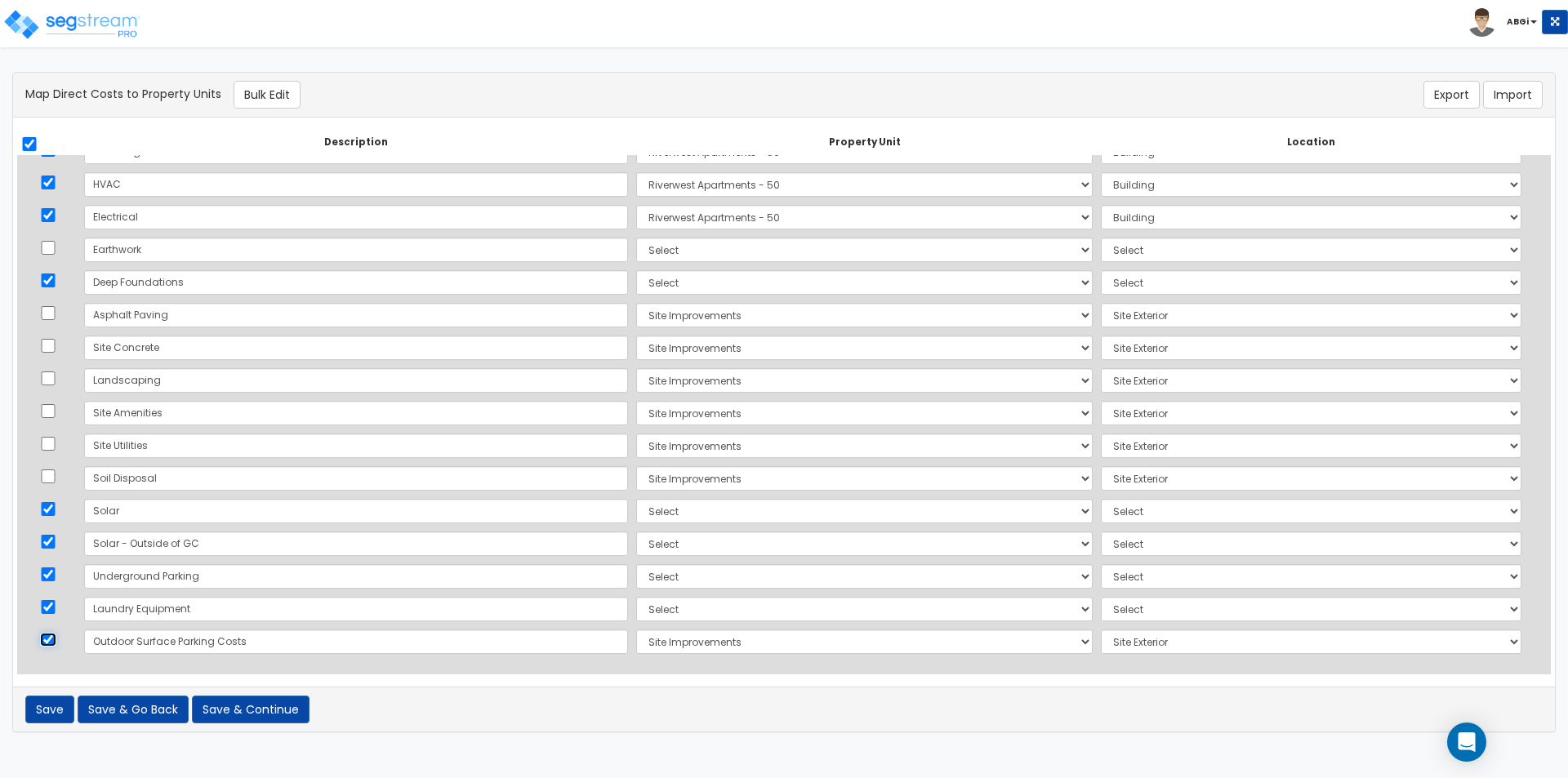
click at [54, 638] on input "checkbox" at bounding box center [47, 639] width 16 height 14
checkbox input "false"
click at [268, 102] on button "Bulk Edit" at bounding box center [268, 95] width 67 height 28
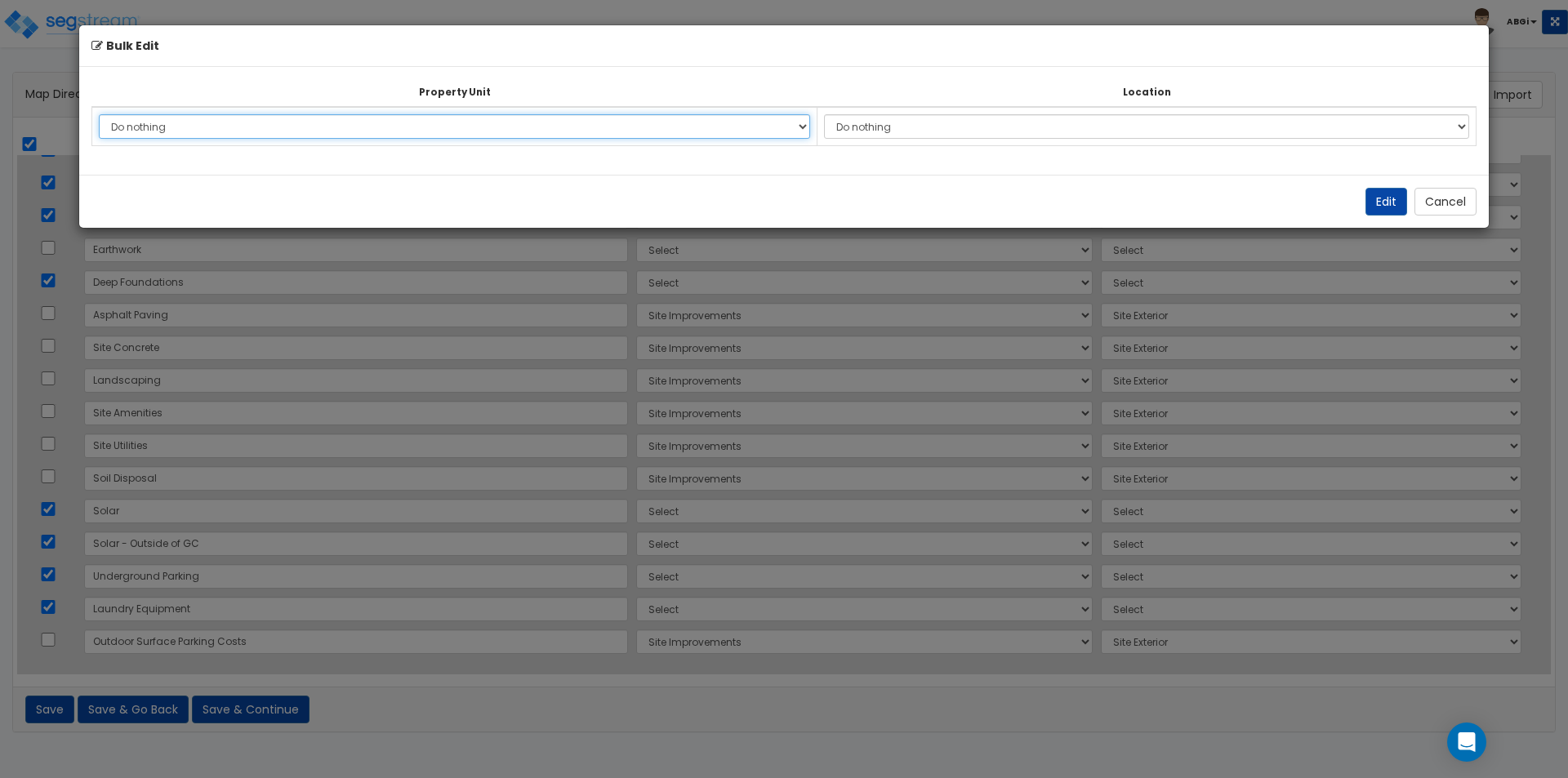
click at [338, 129] on select "Do nothing Riverwest Apartments - 50 Site Improvements Add Additional Property …" at bounding box center [455, 126] width 711 height 24
select select "167439"
click at [99, 114] on select "Do nothing Riverwest Apartments - 50 Site Improvements Add Additional Property …" at bounding box center [455, 126] width 711 height 24
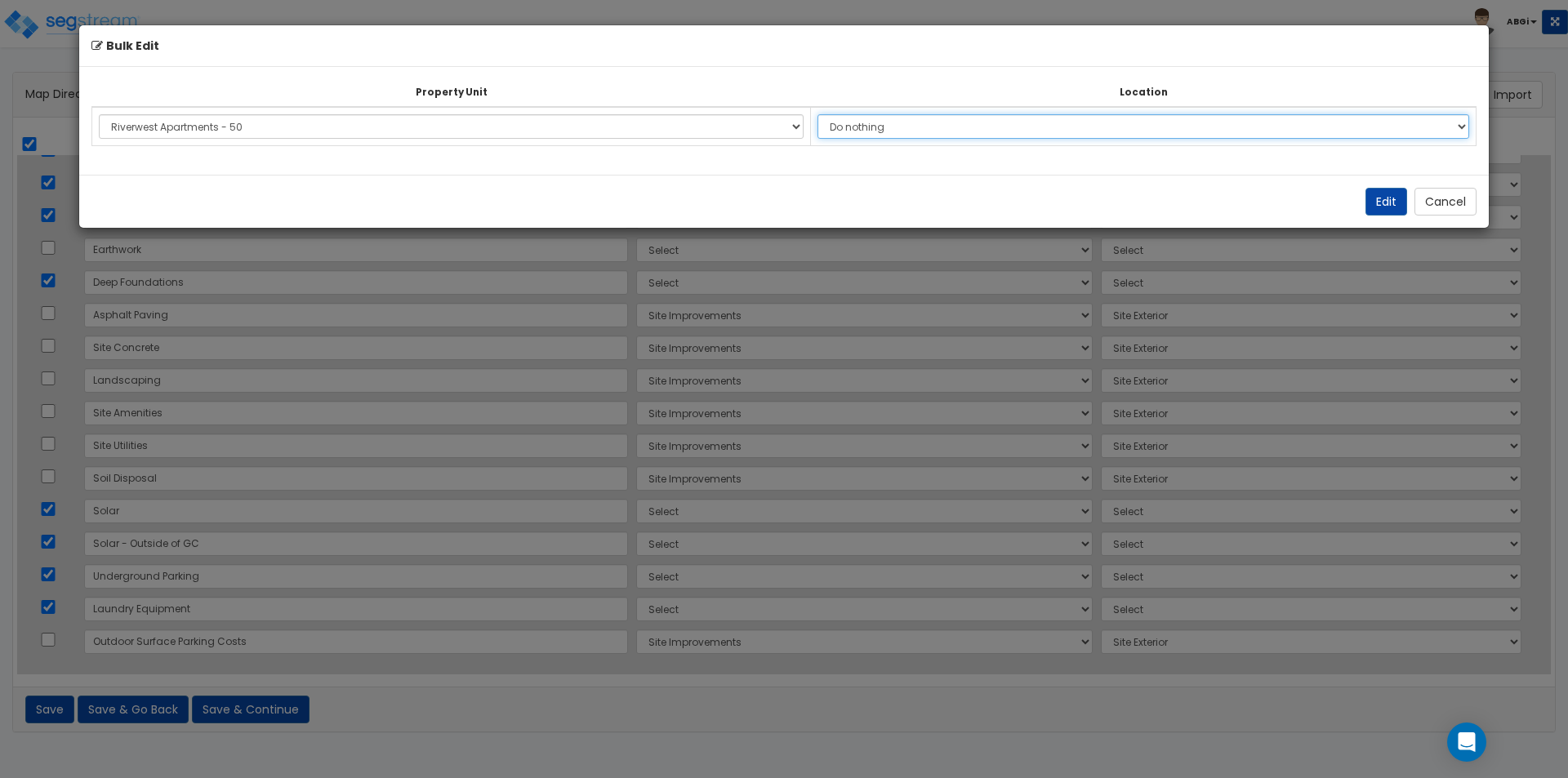
click at [873, 122] on select "Do nothing Add Additional Location Building Building Interior Parking Garage Co…" at bounding box center [1143, 126] width 652 height 24
select select "6"
click at [824, 114] on select "Do nothing Add Additional Location Building Building Interior Parking Garage Co…" at bounding box center [1143, 126] width 652 height 24
click at [1382, 198] on button "Edit" at bounding box center [1386, 202] width 41 height 28
select select "167439"
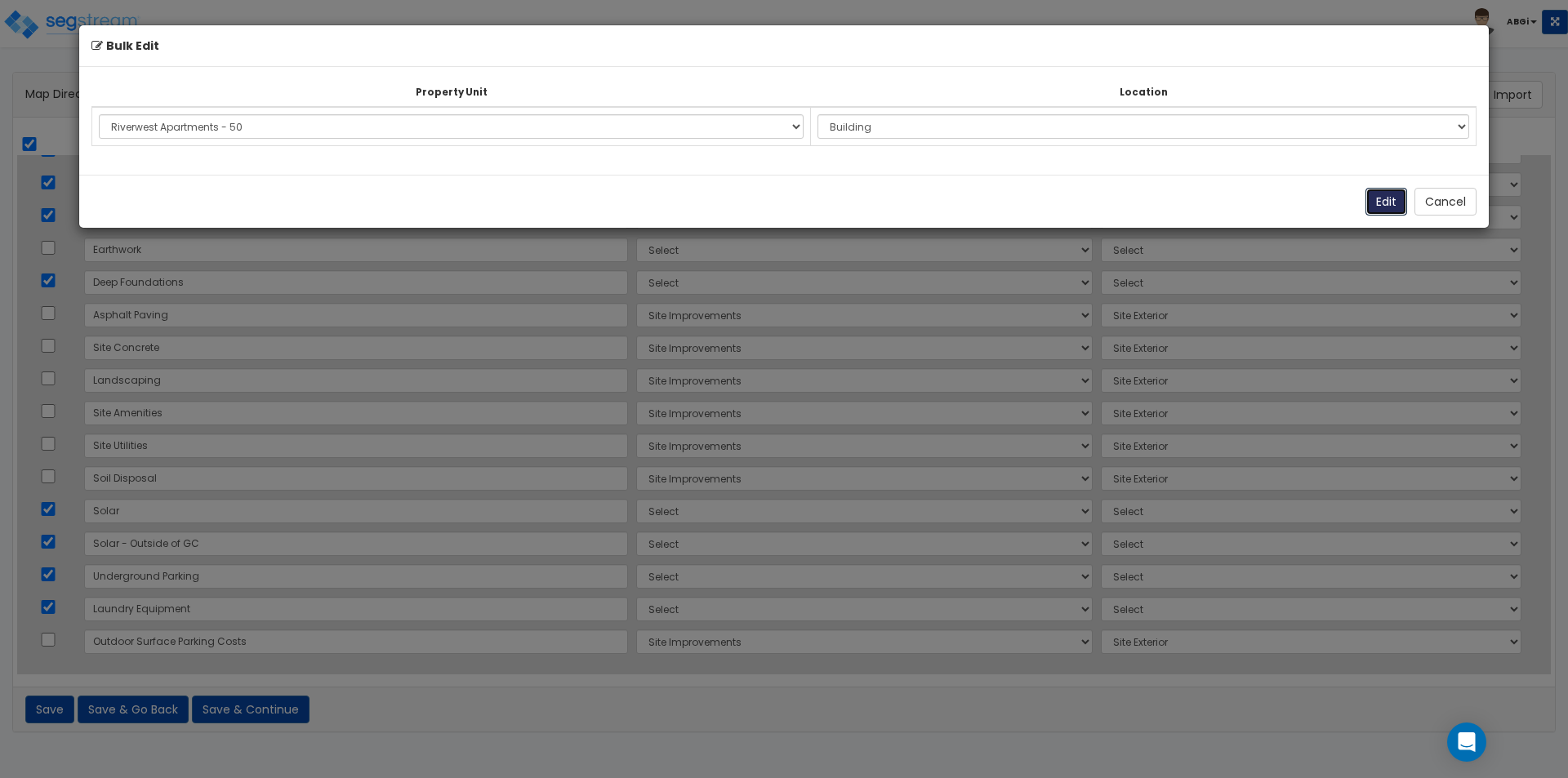
select select "167439"
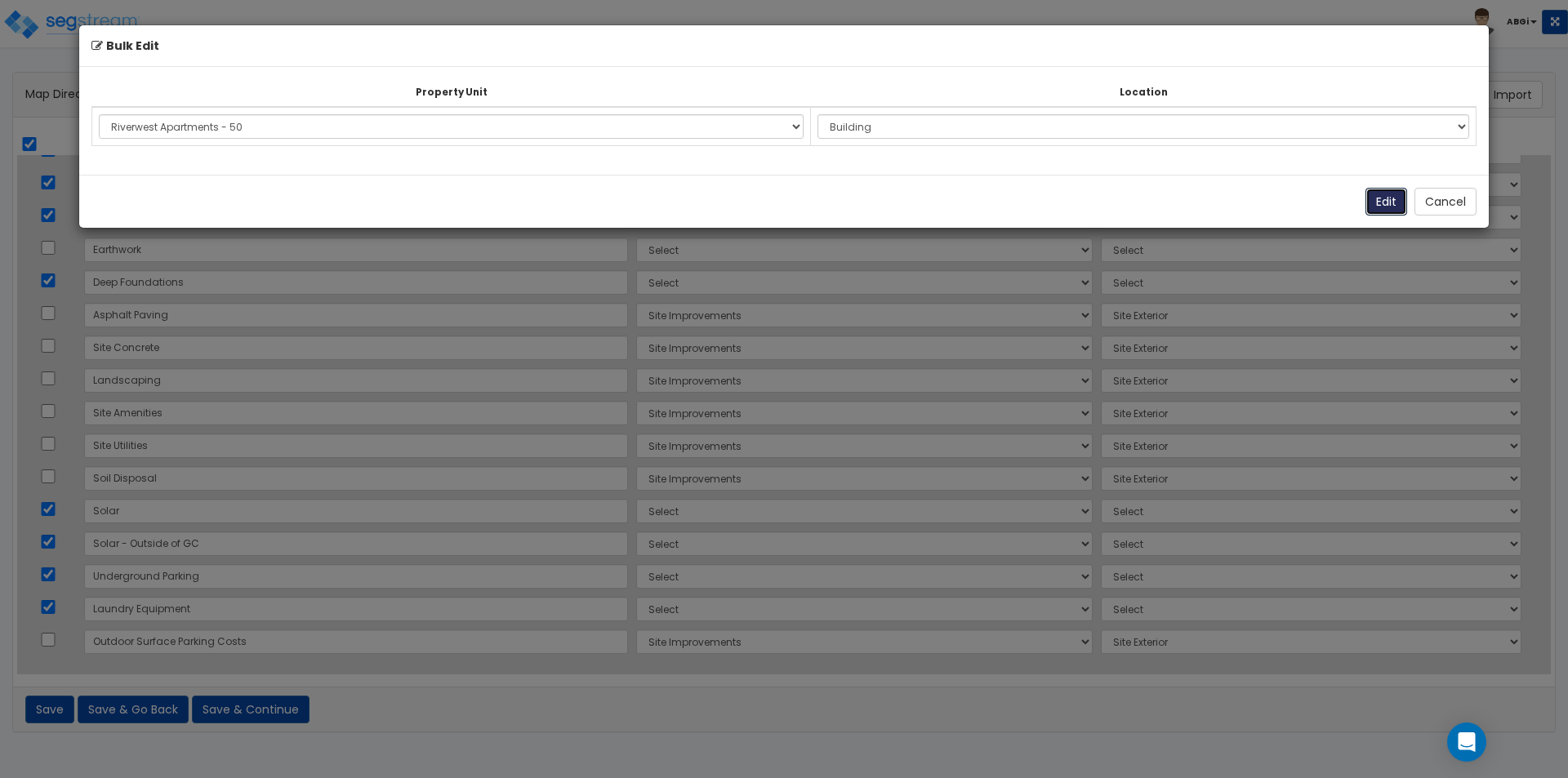
select select "167439"
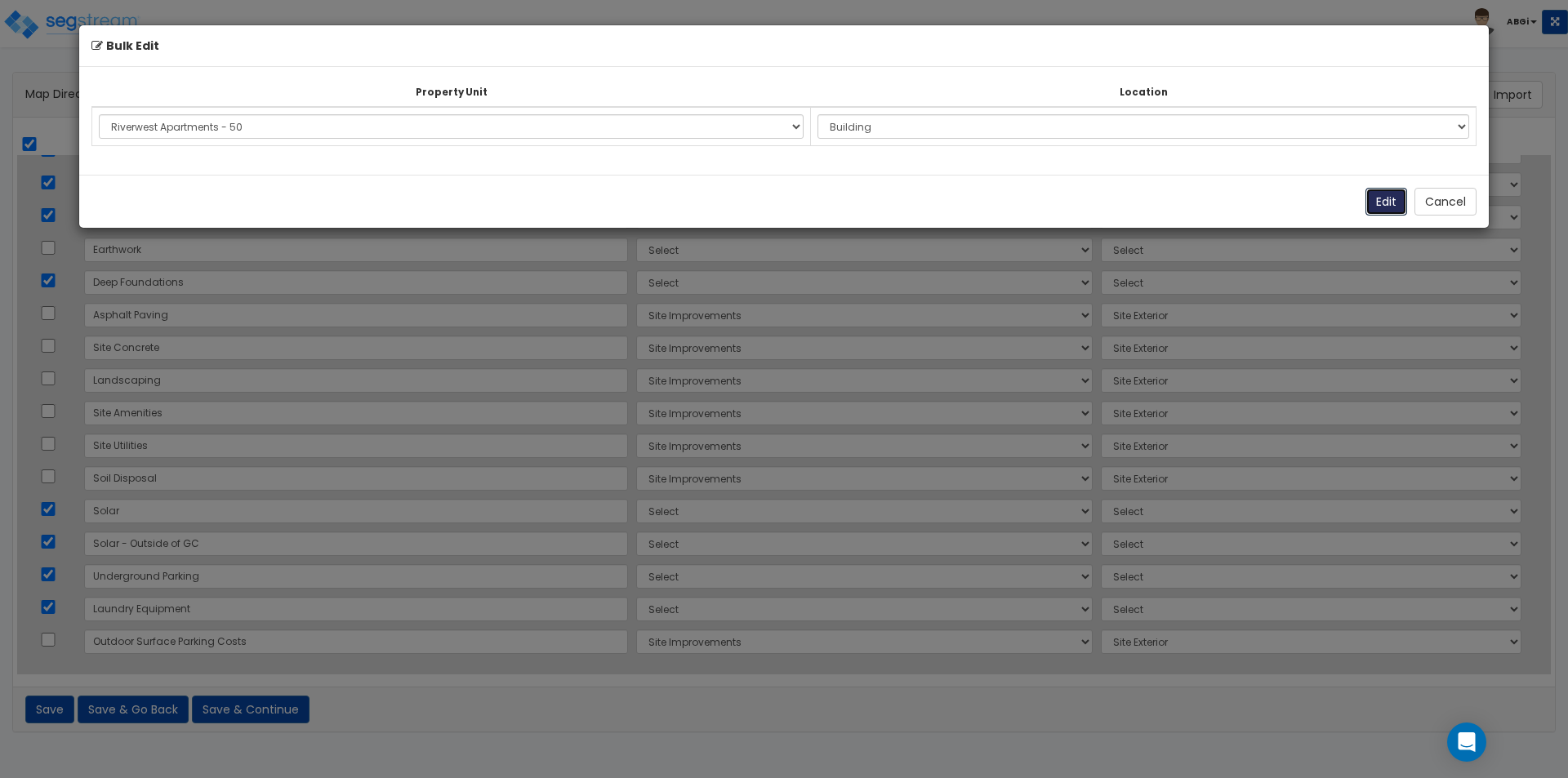
select select "167439"
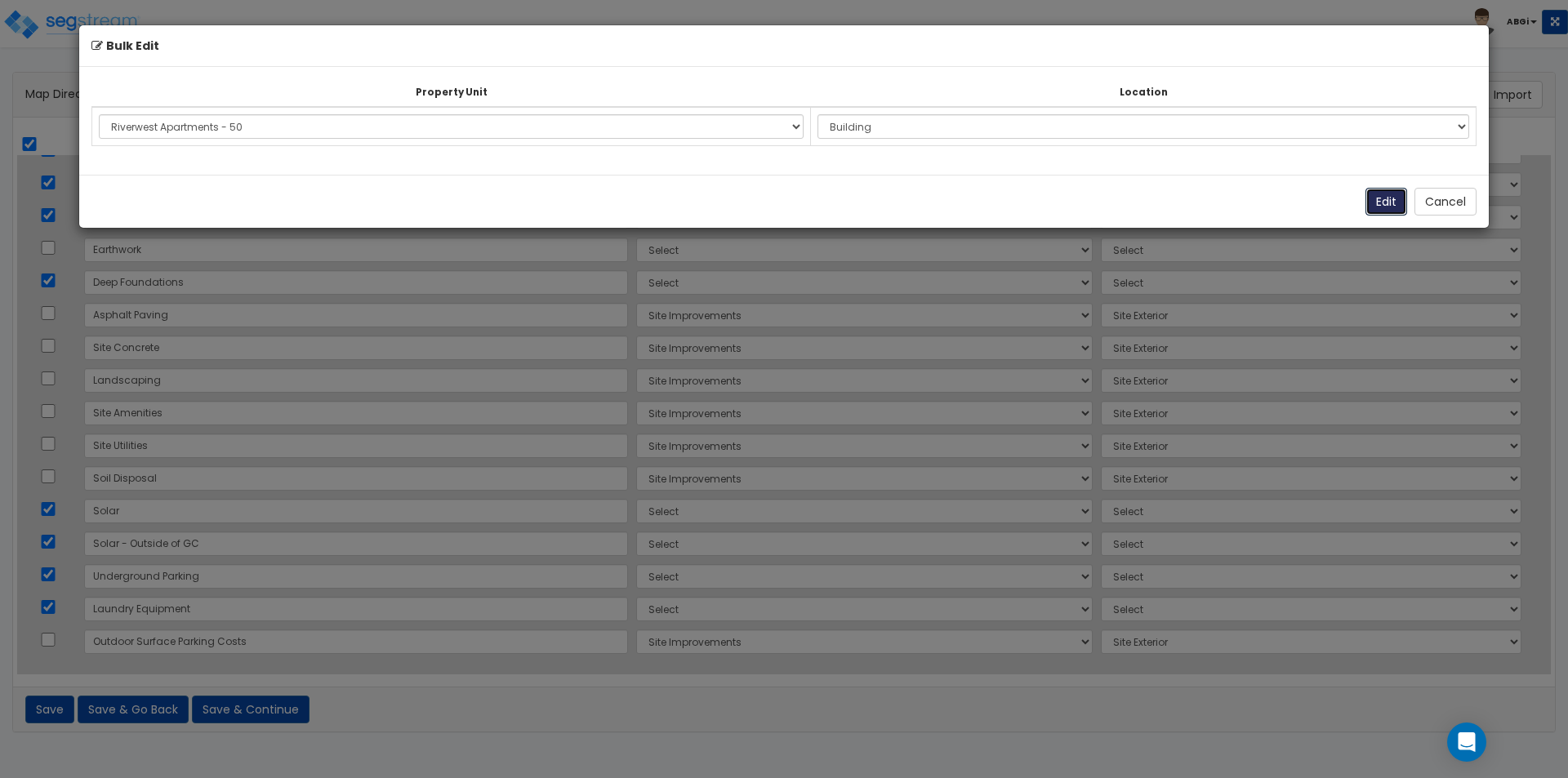
select select "167439"
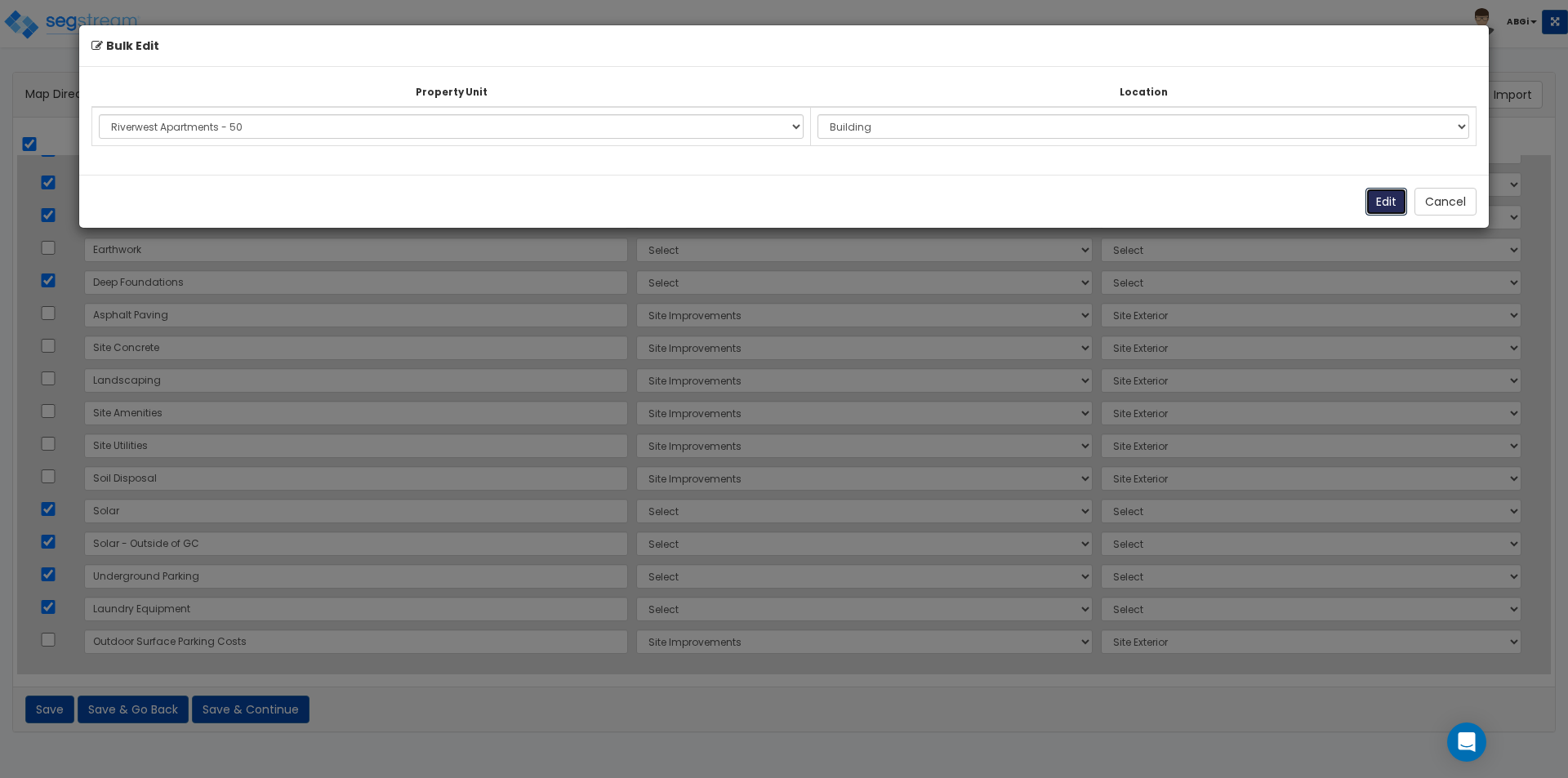
select select "167439"
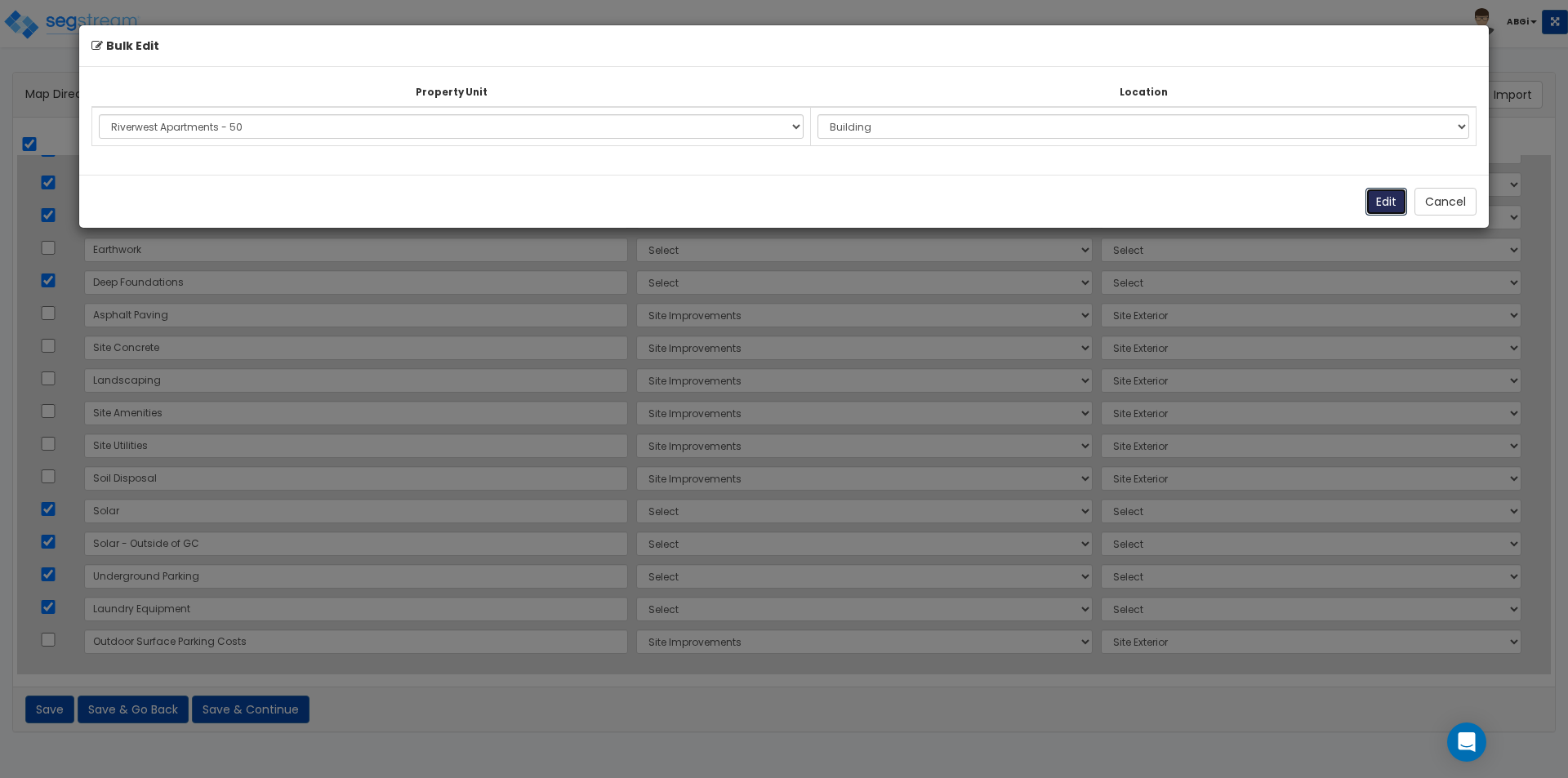
select select "167439"
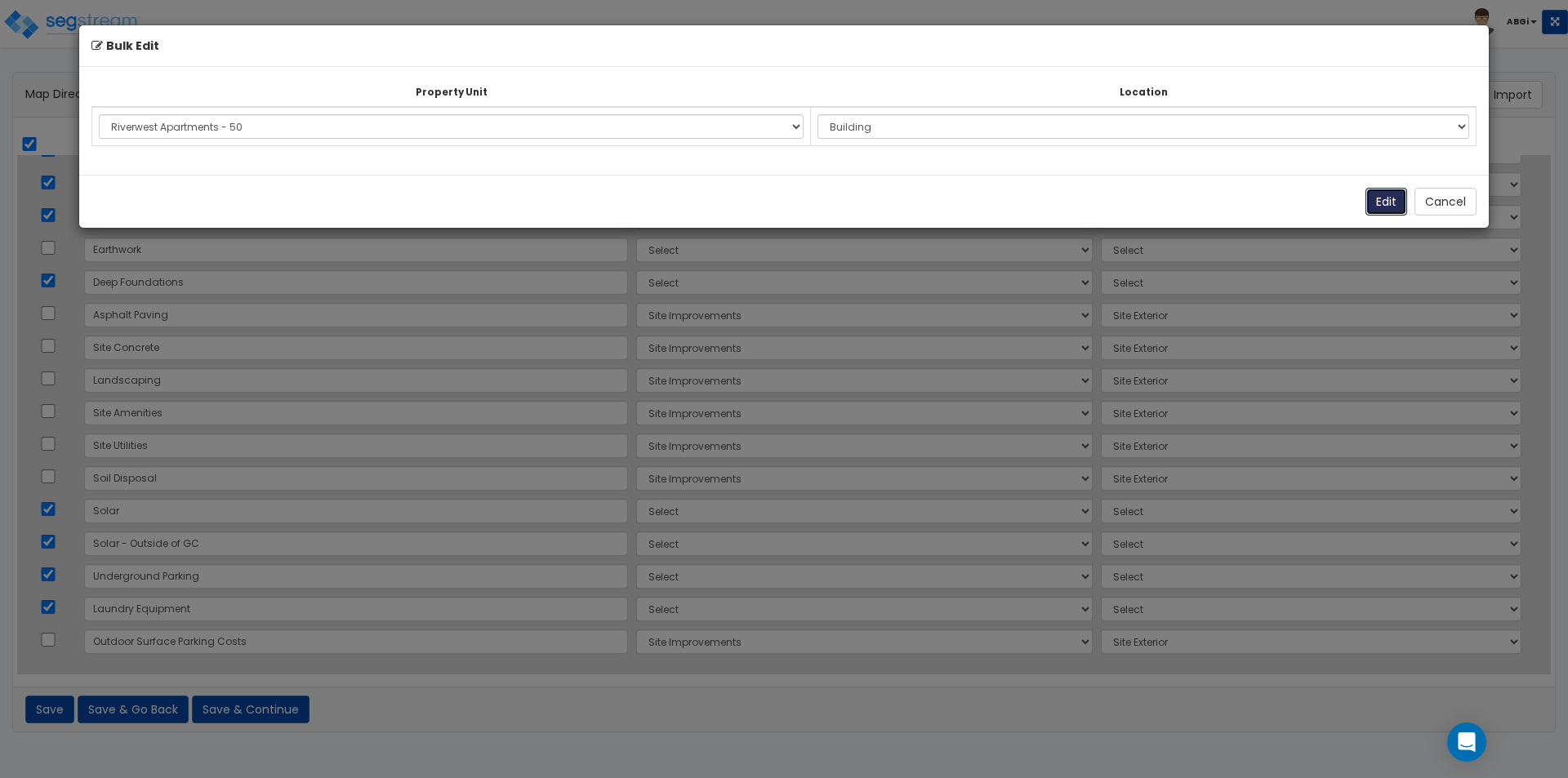
select select "167439"
select select "6"
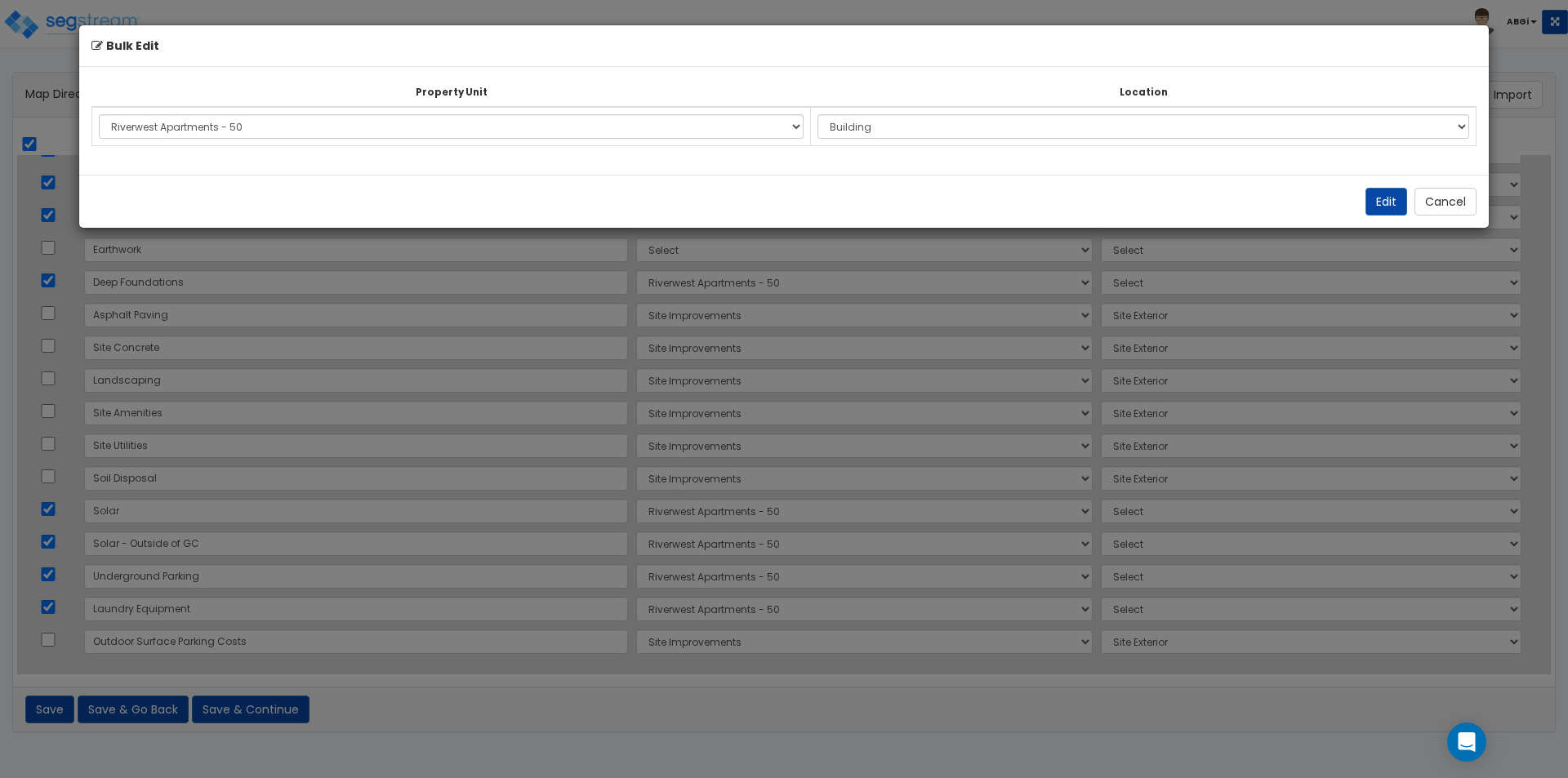
select select "6"
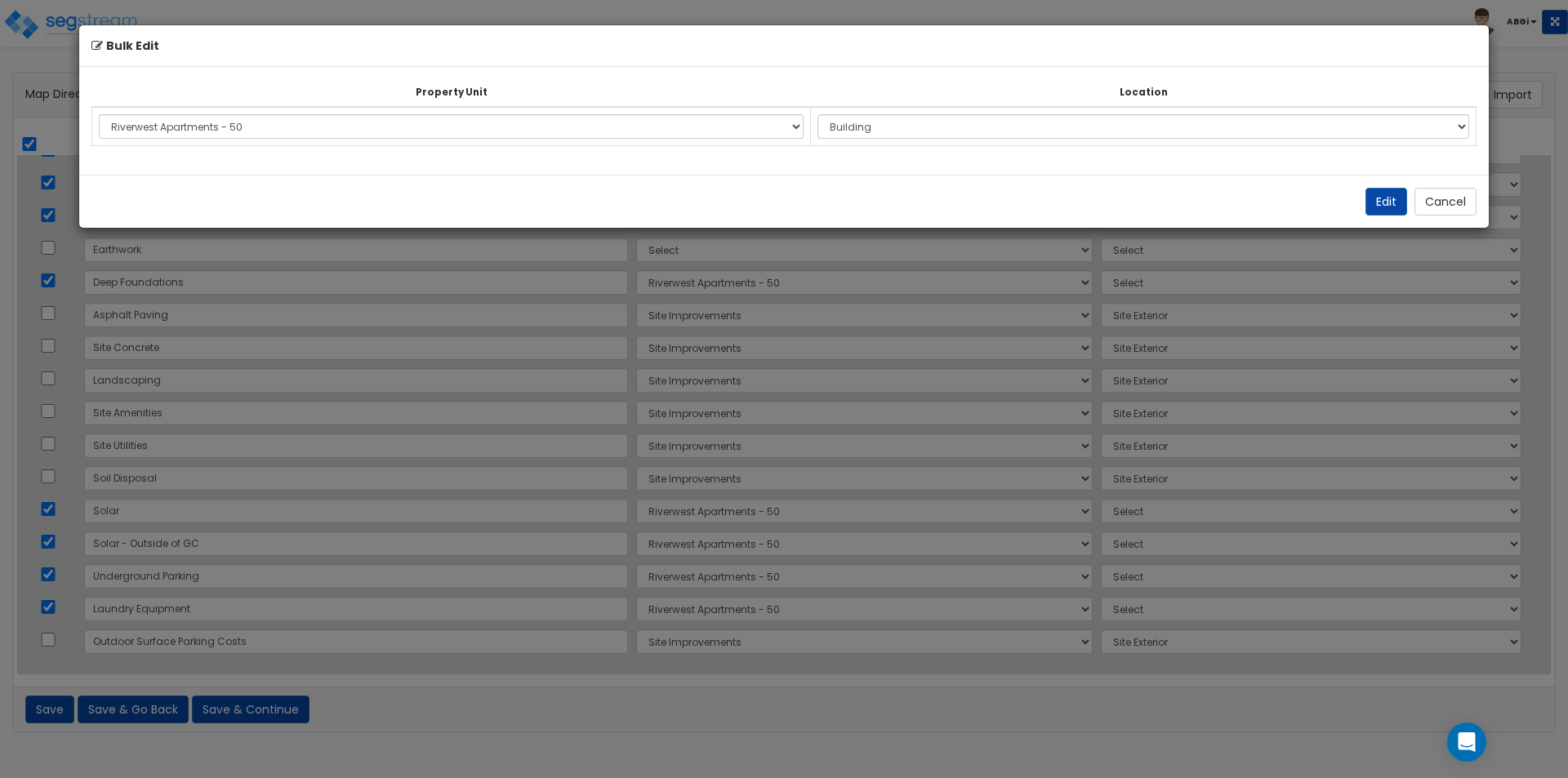
select select "6"
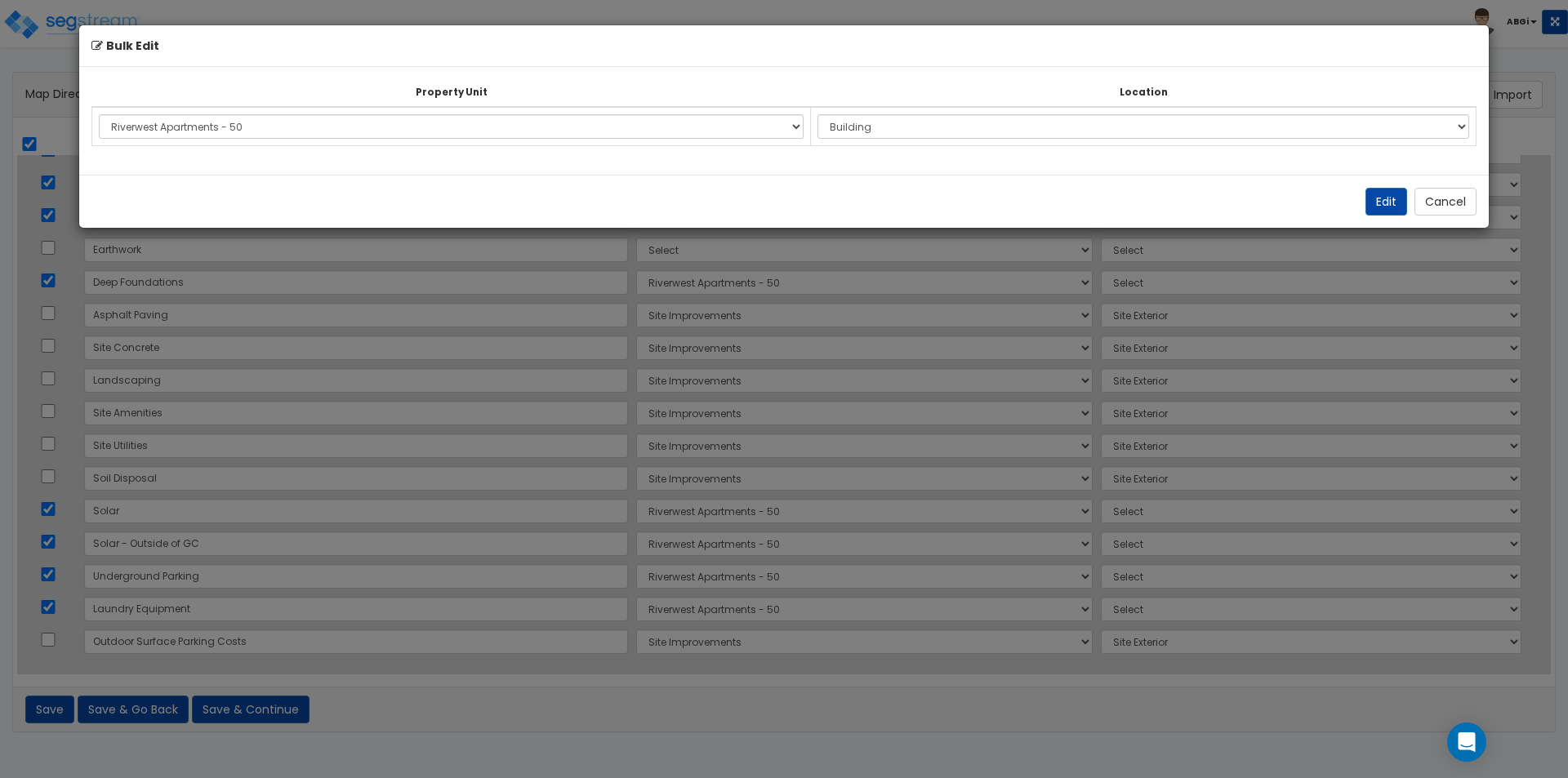
select select "6"
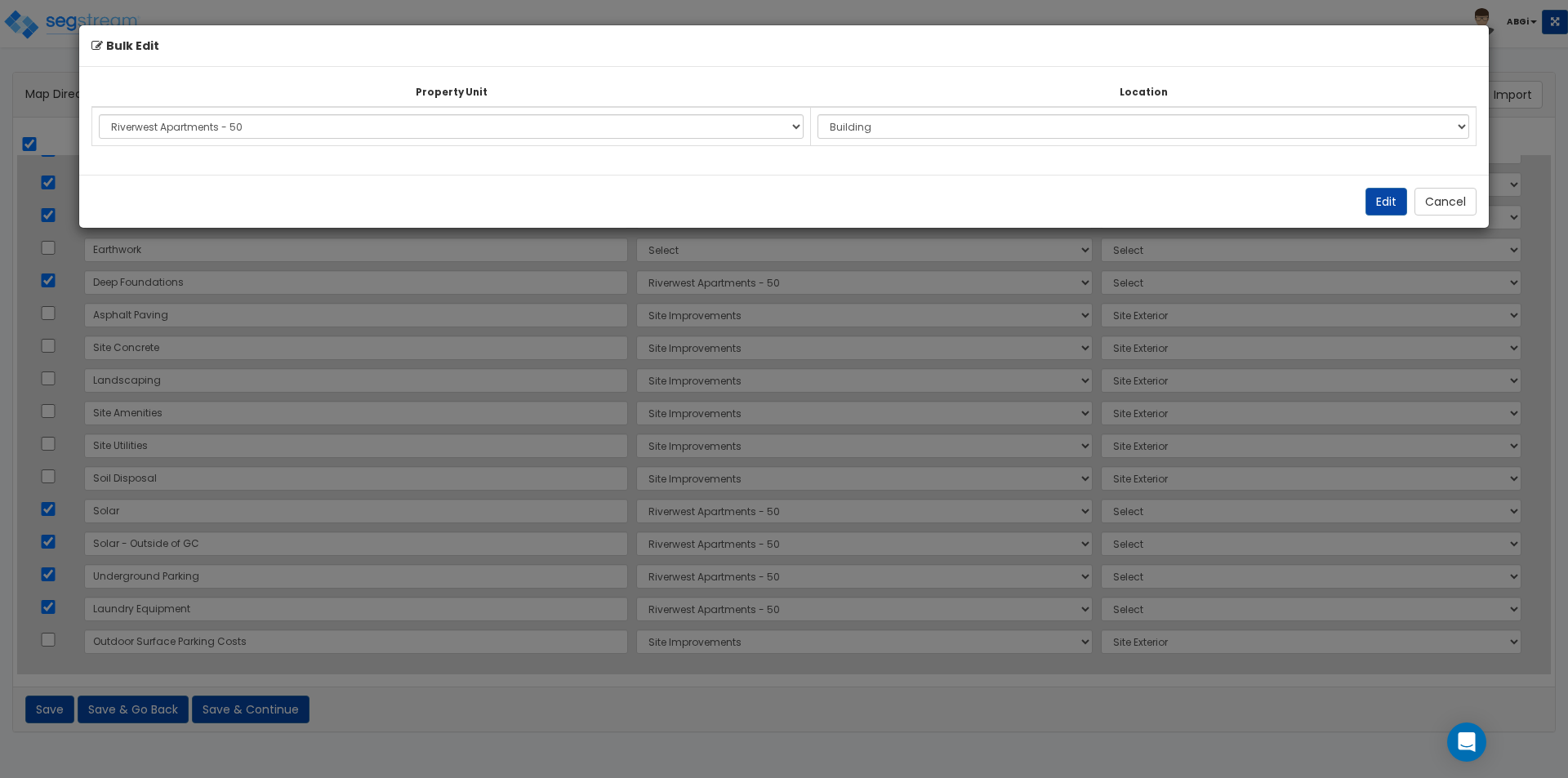
select select "6"
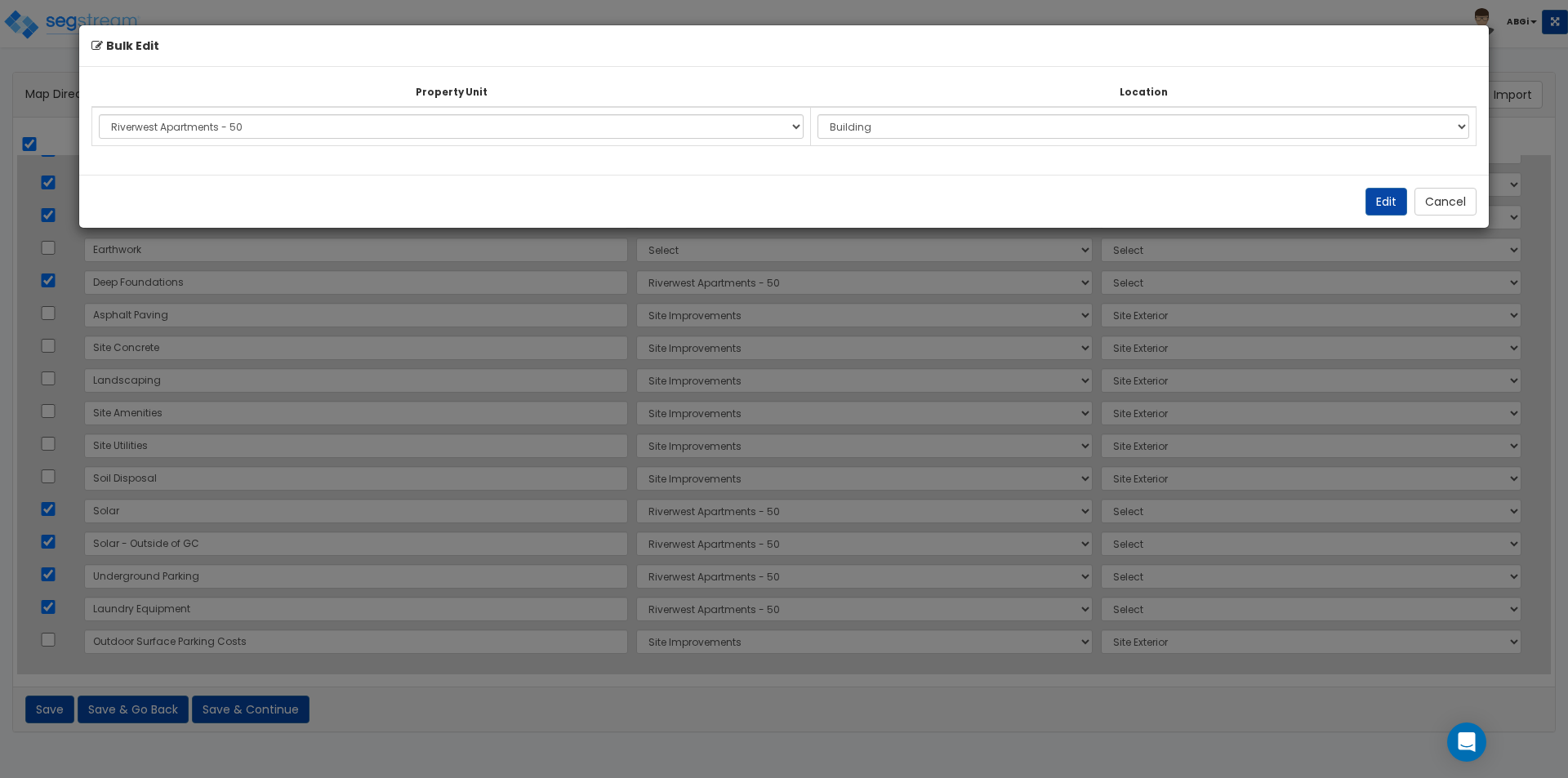
select select "6"
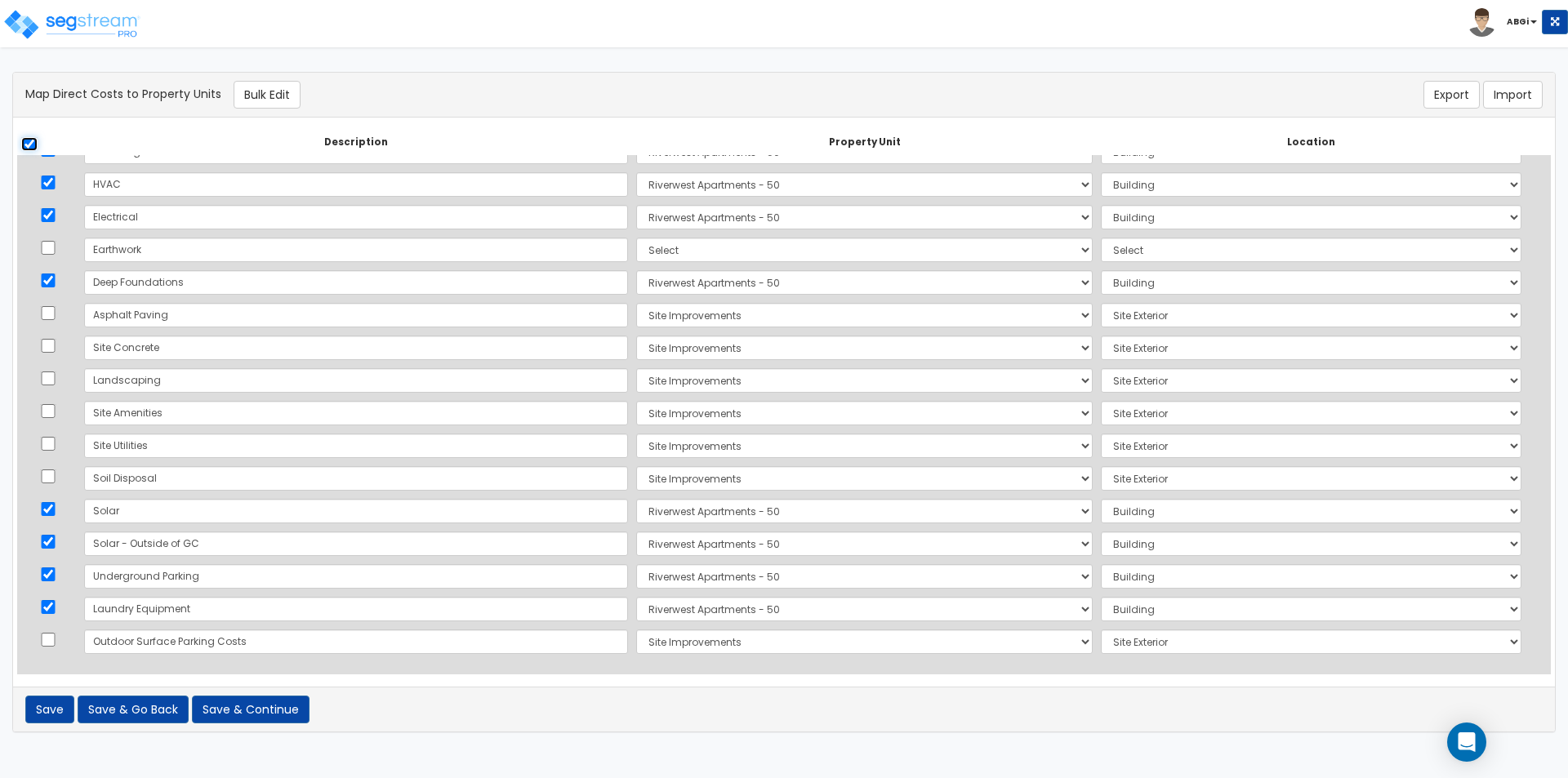
click at [33, 143] on input "checkbox" at bounding box center [29, 144] width 16 height 14
click at [754, 249] on select "Select Riverwest Apartments - 50 Site Improvements Add Additional Property Unit" at bounding box center [864, 249] width 457 height 24
click at [636, 237] on select "Select Riverwest Apartments - 50 Site Improvements Add Additional Property Unit" at bounding box center [864, 249] width 457 height 24
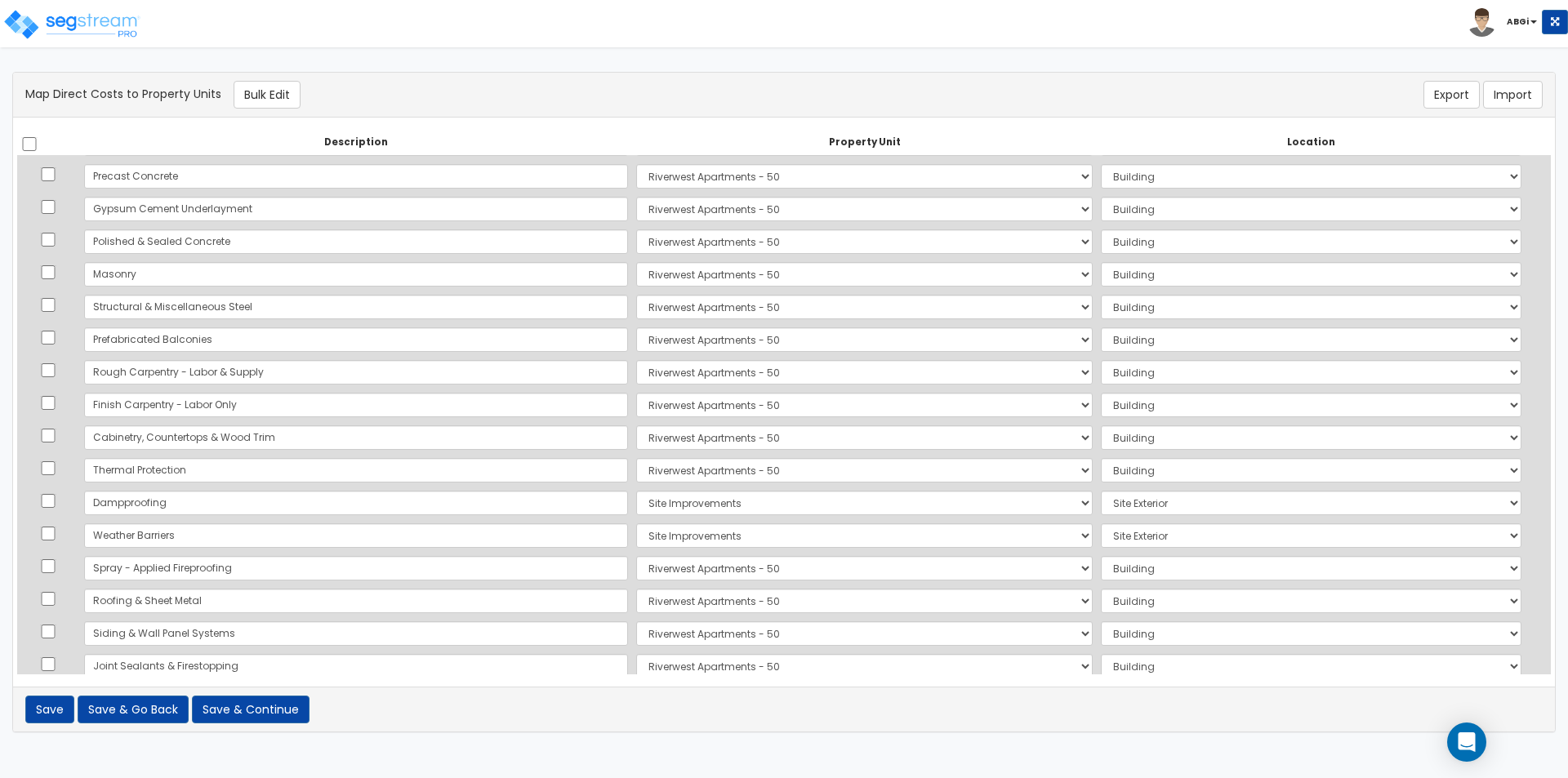
scroll to position [0, 0]
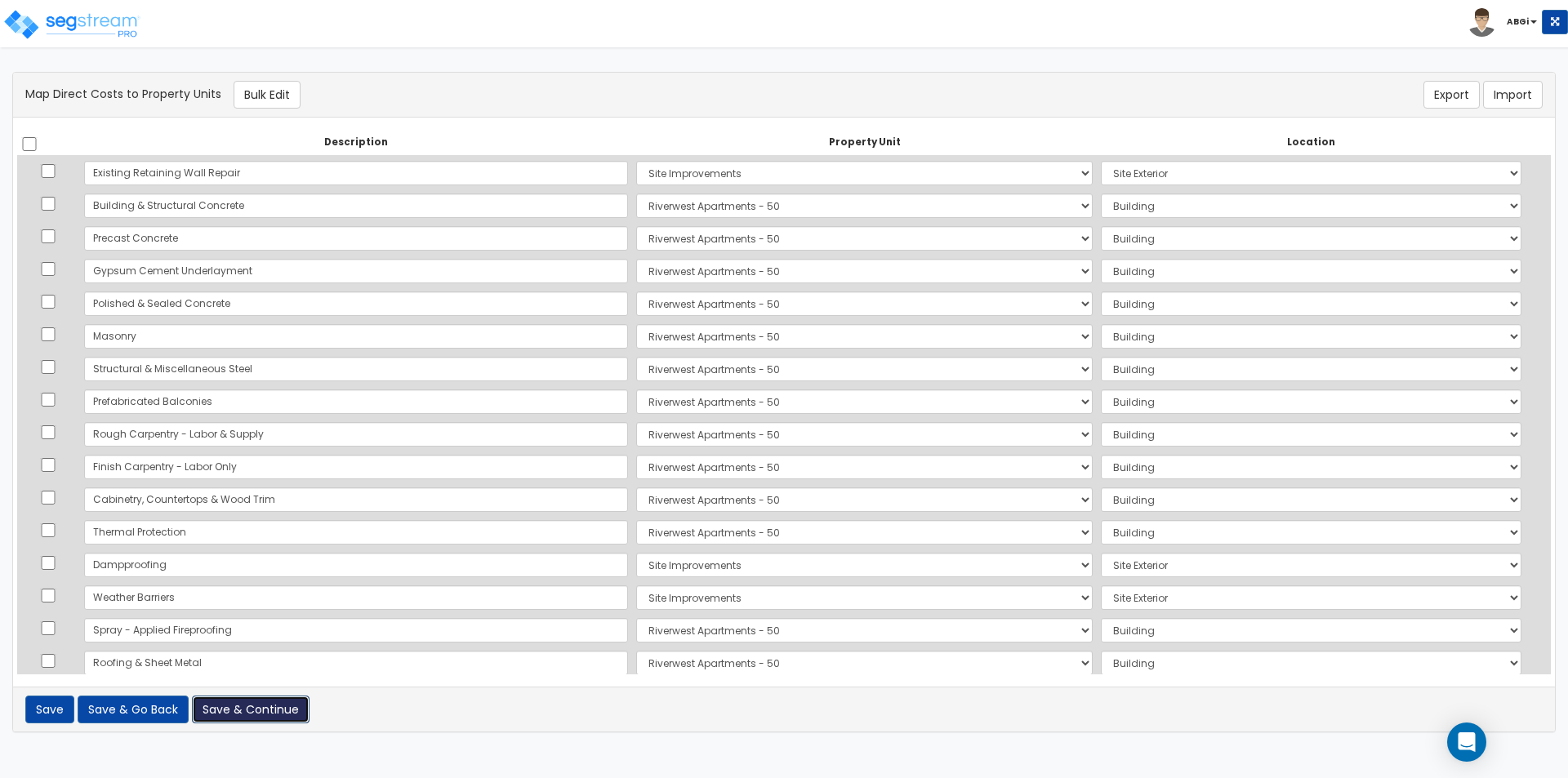
click at [275, 712] on button "Save & Continue" at bounding box center [250, 709] width 117 height 28
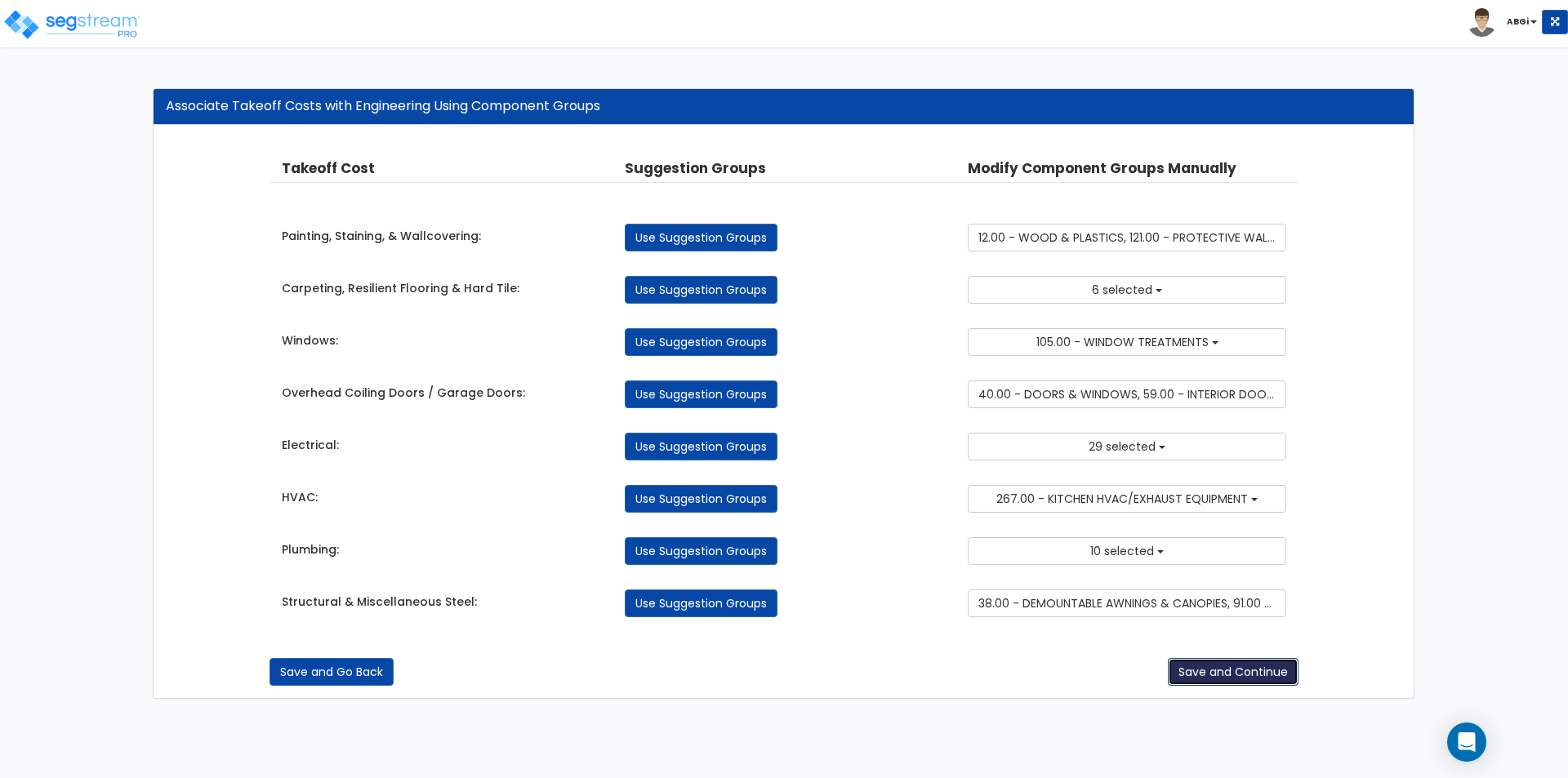
click at [1222, 671] on button "Save and Continue" at bounding box center [1232, 672] width 130 height 28
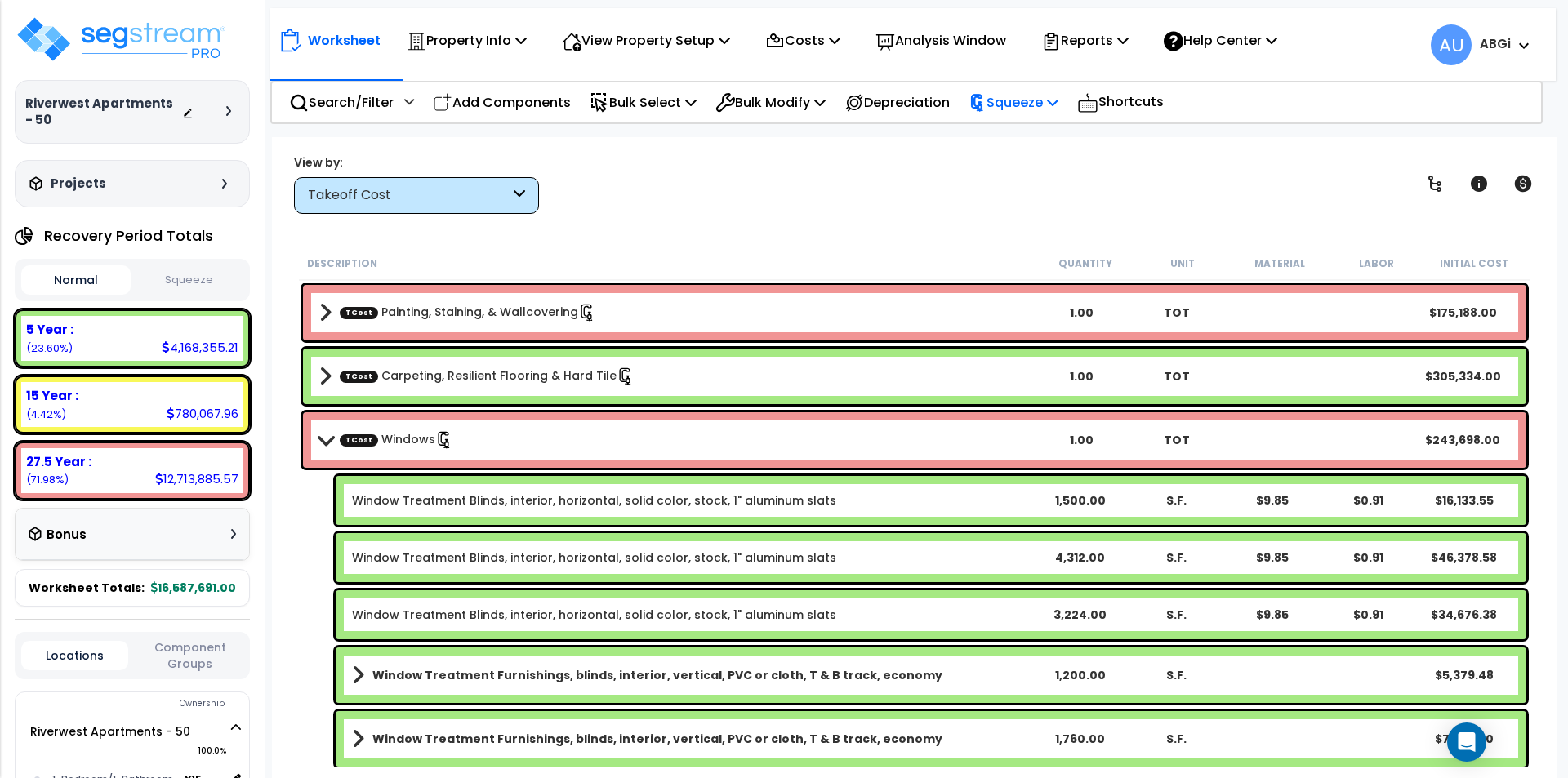
click at [1055, 104] on p "Squeeze" at bounding box center [1013, 103] width 90 height 22
click at [1039, 129] on link "Squeeze" at bounding box center [1041, 141] width 161 height 38
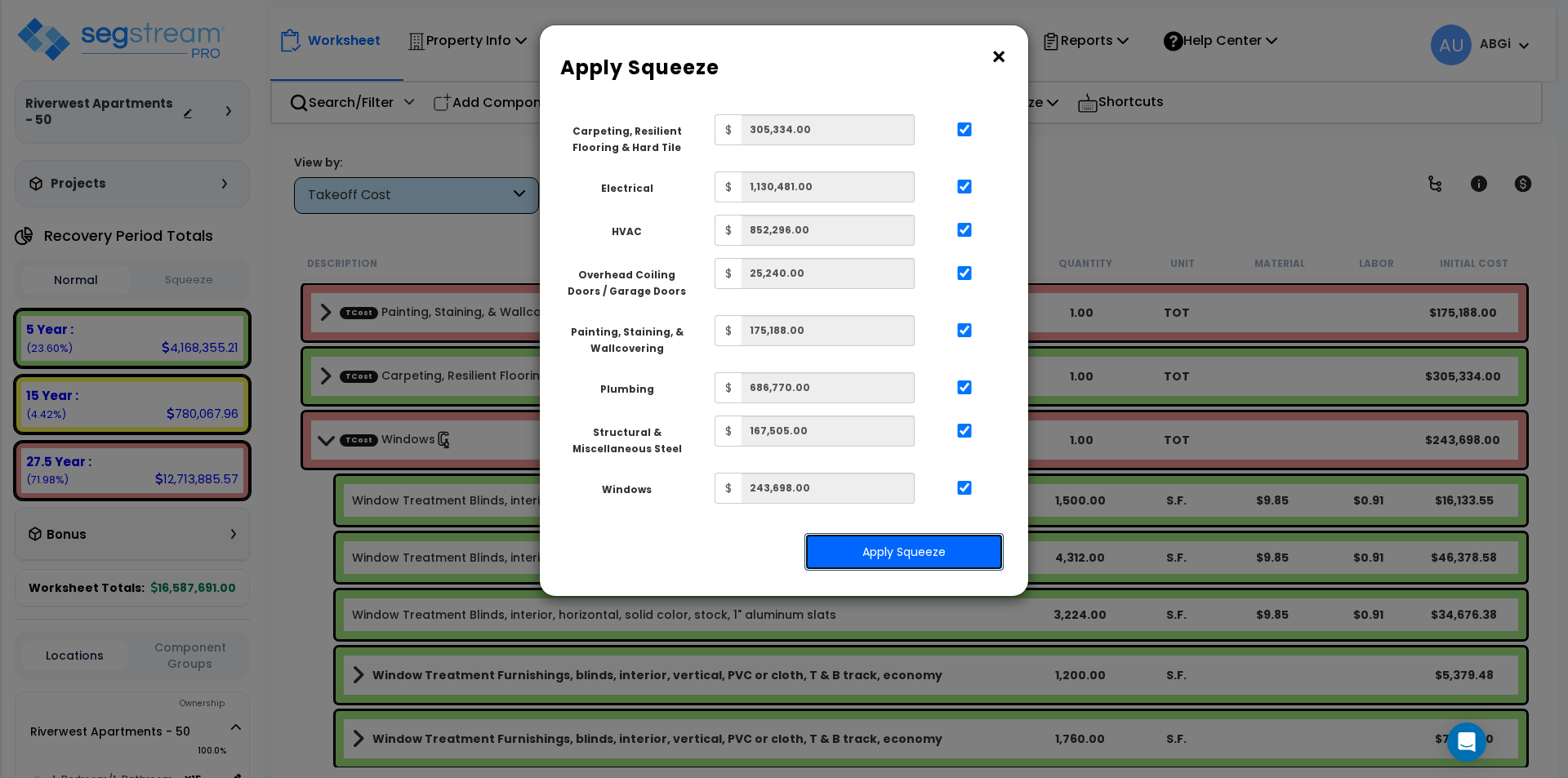
click at [902, 541] on button "Apply Squeeze" at bounding box center [904, 552] width 199 height 38
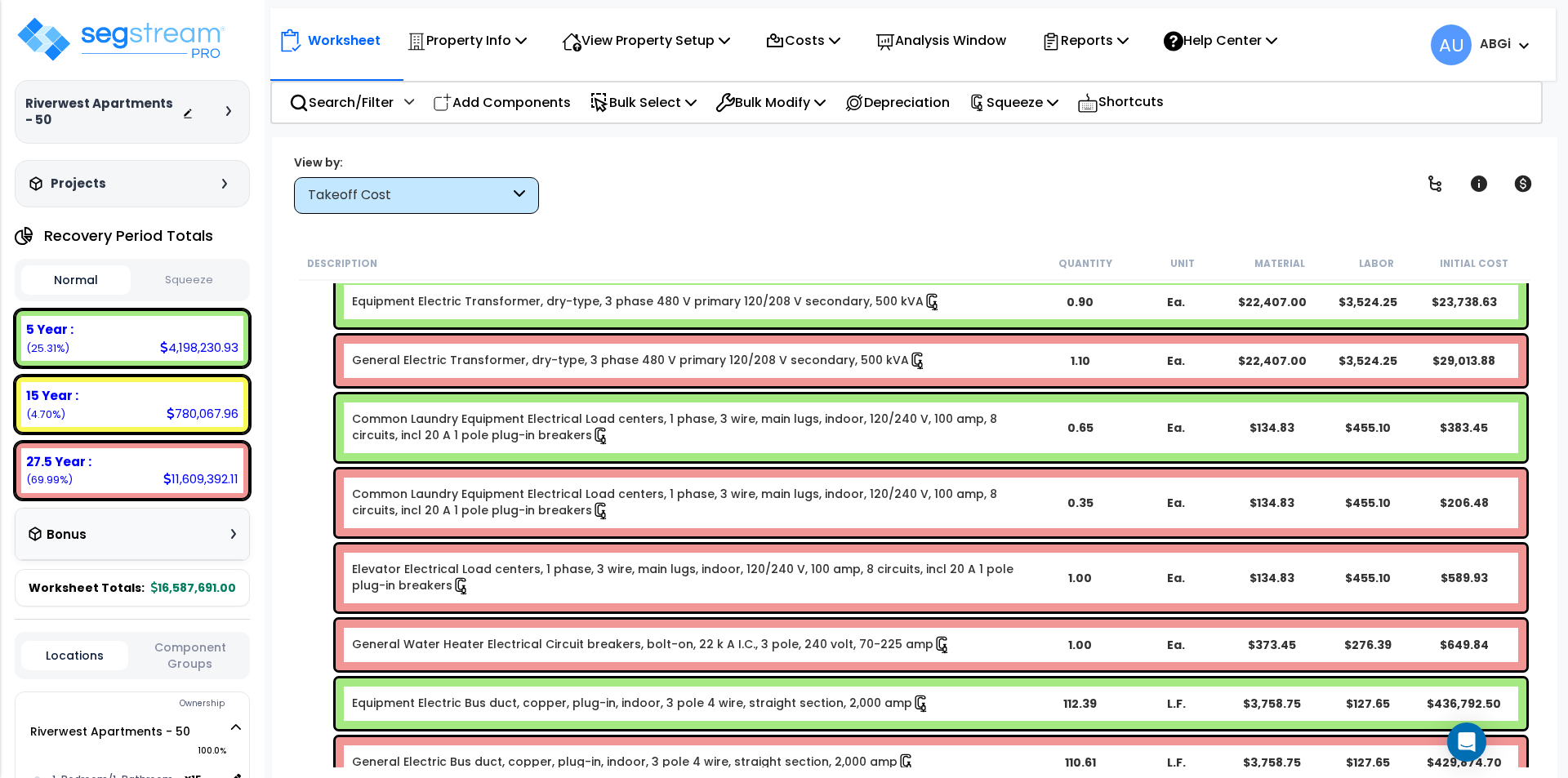
scroll to position [7428, 0]
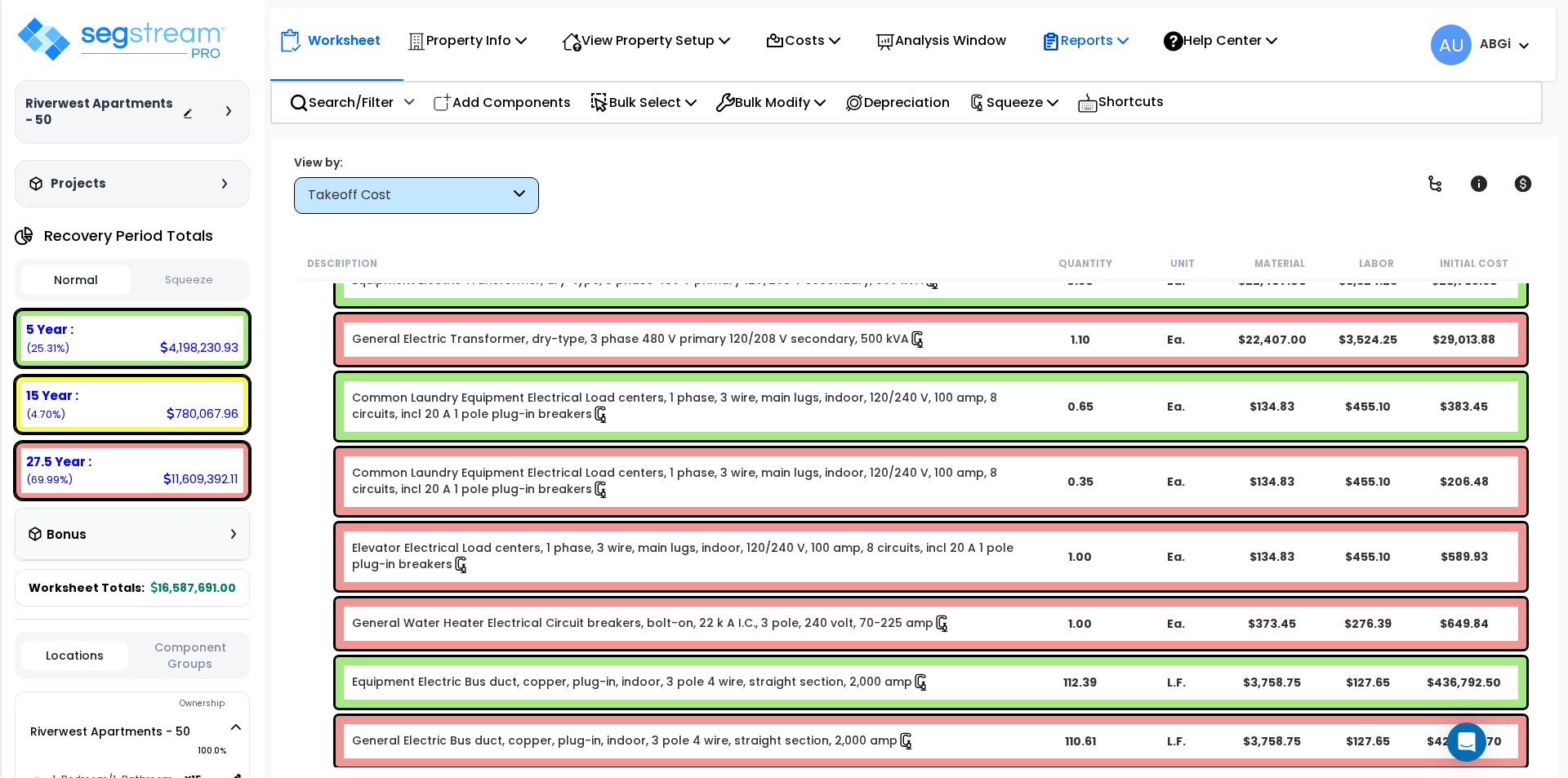
click at [1116, 35] on p "Reports" at bounding box center [1085, 41] width 87 height 22
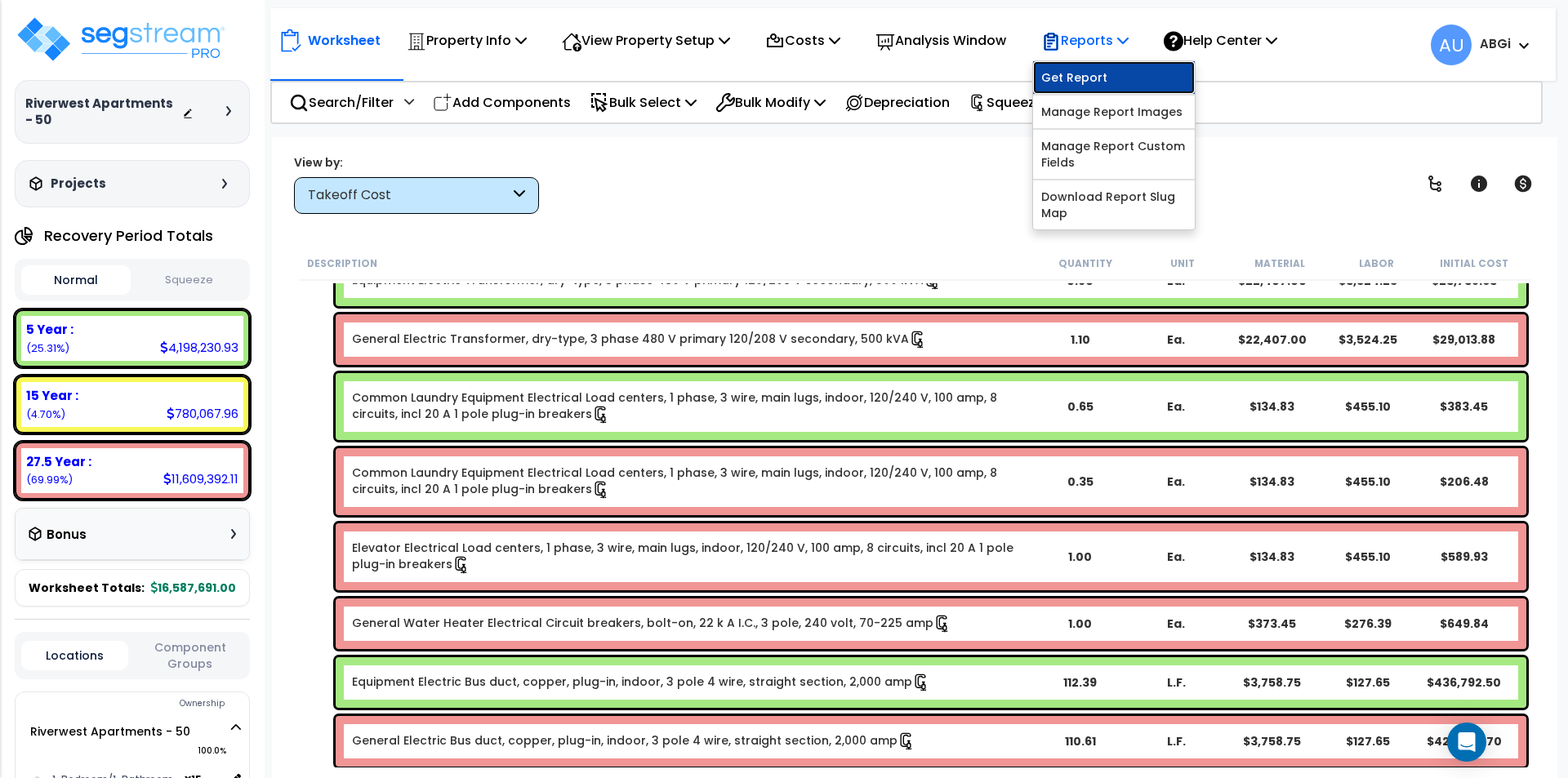
click at [1103, 74] on link "Get Report" at bounding box center [1113, 78] width 161 height 33
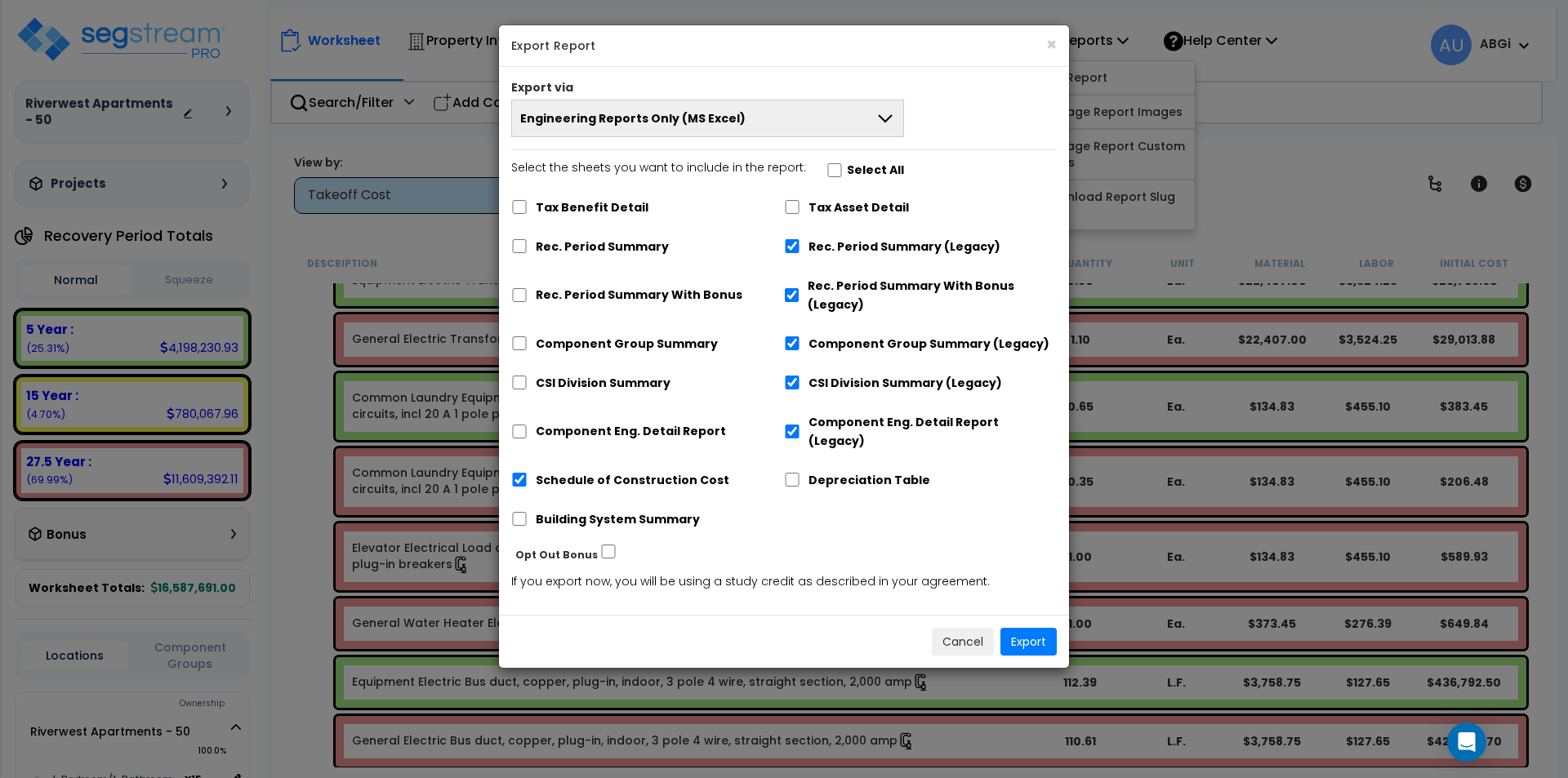
click at [842, 112] on button "Engineering Reports Only (MS Excel)" at bounding box center [707, 118] width 393 height 38
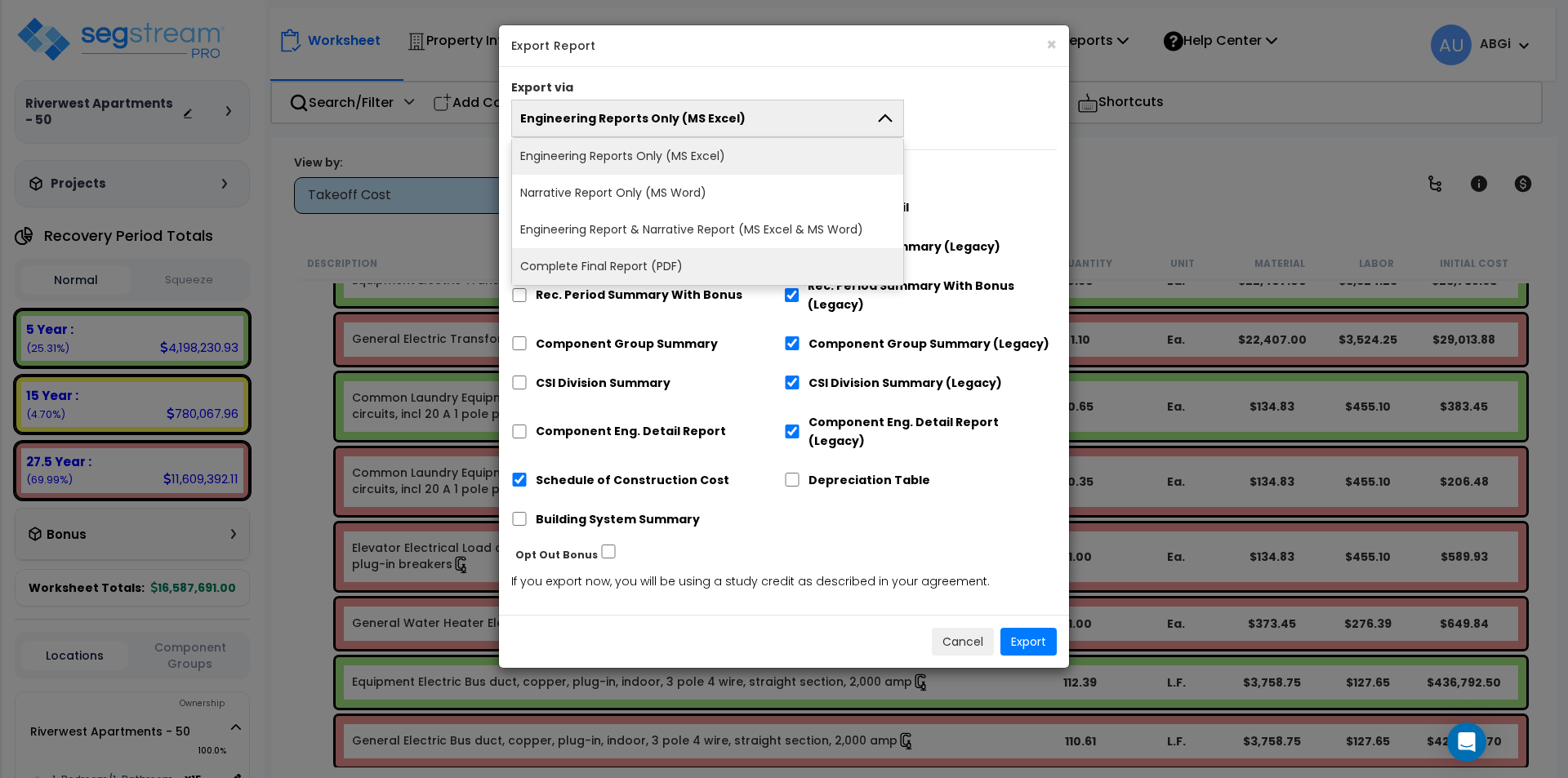
click at [698, 253] on li "Complete Final Report (PDF)" at bounding box center [707, 267] width 391 height 37
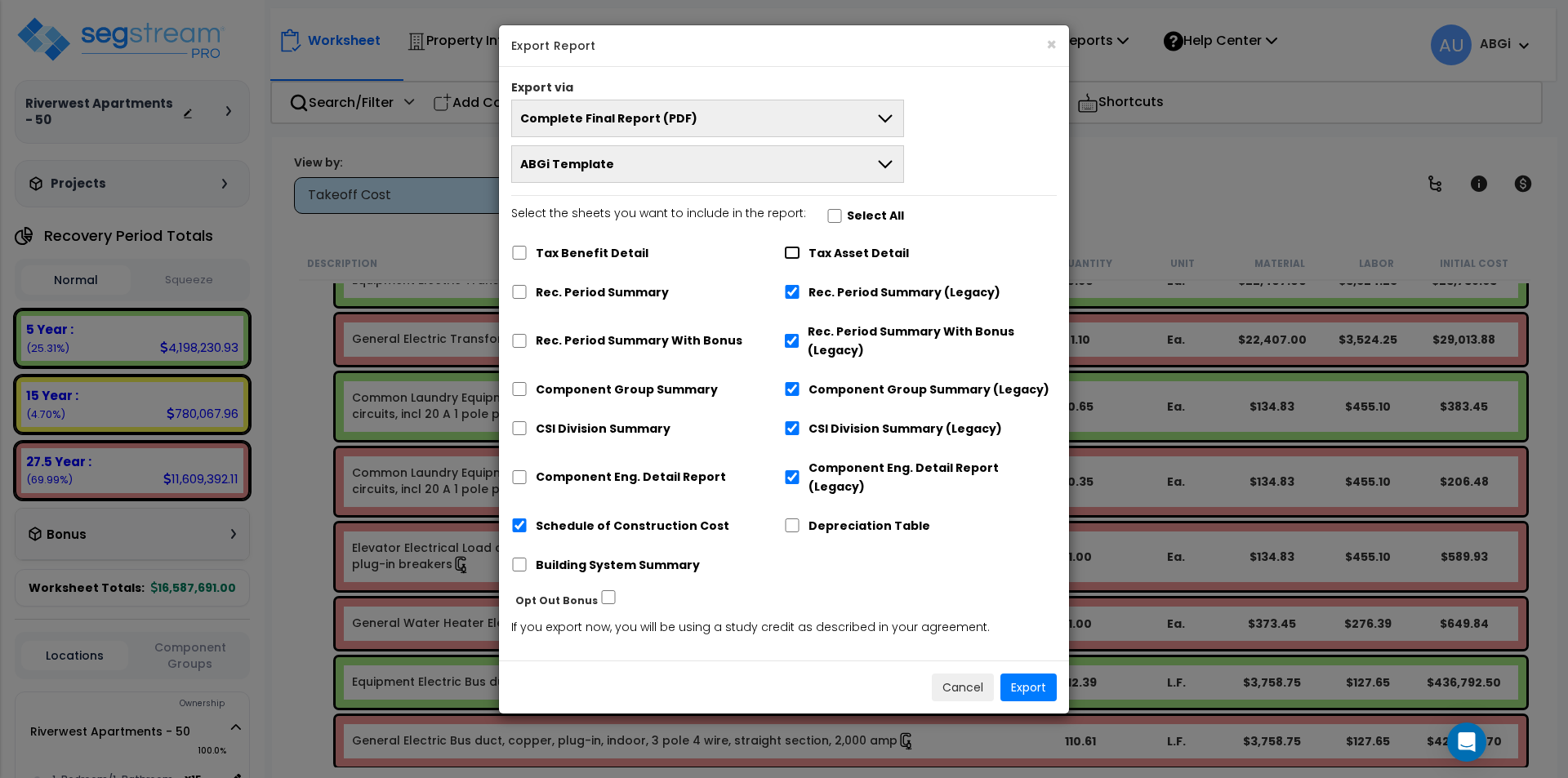
click at [795, 251] on input "Tax Asset Detail" at bounding box center [792, 253] width 16 height 14
checkbox input "true"
click at [526, 292] on input "Rec. Period Summary" at bounding box center [519, 292] width 16 height 14
checkbox input "true"
checkbox input "false"
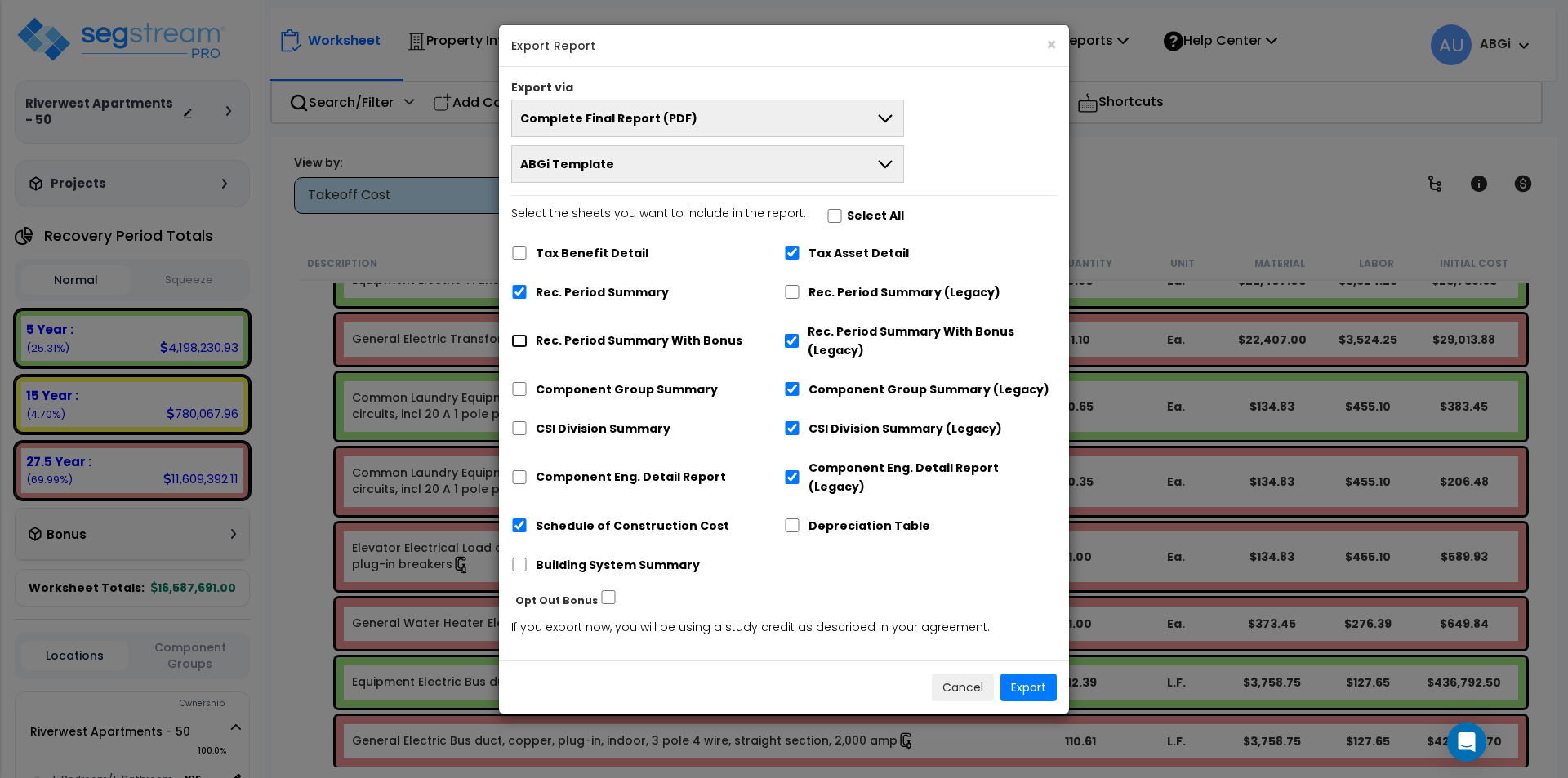
click at [518, 339] on input "Rec. Period Summary With Bonus" at bounding box center [519, 341] width 16 height 14
checkbox input "true"
checkbox input "false"
click at [521, 384] on input "Component Group Summary" at bounding box center [519, 389] width 16 height 14
checkbox input "true"
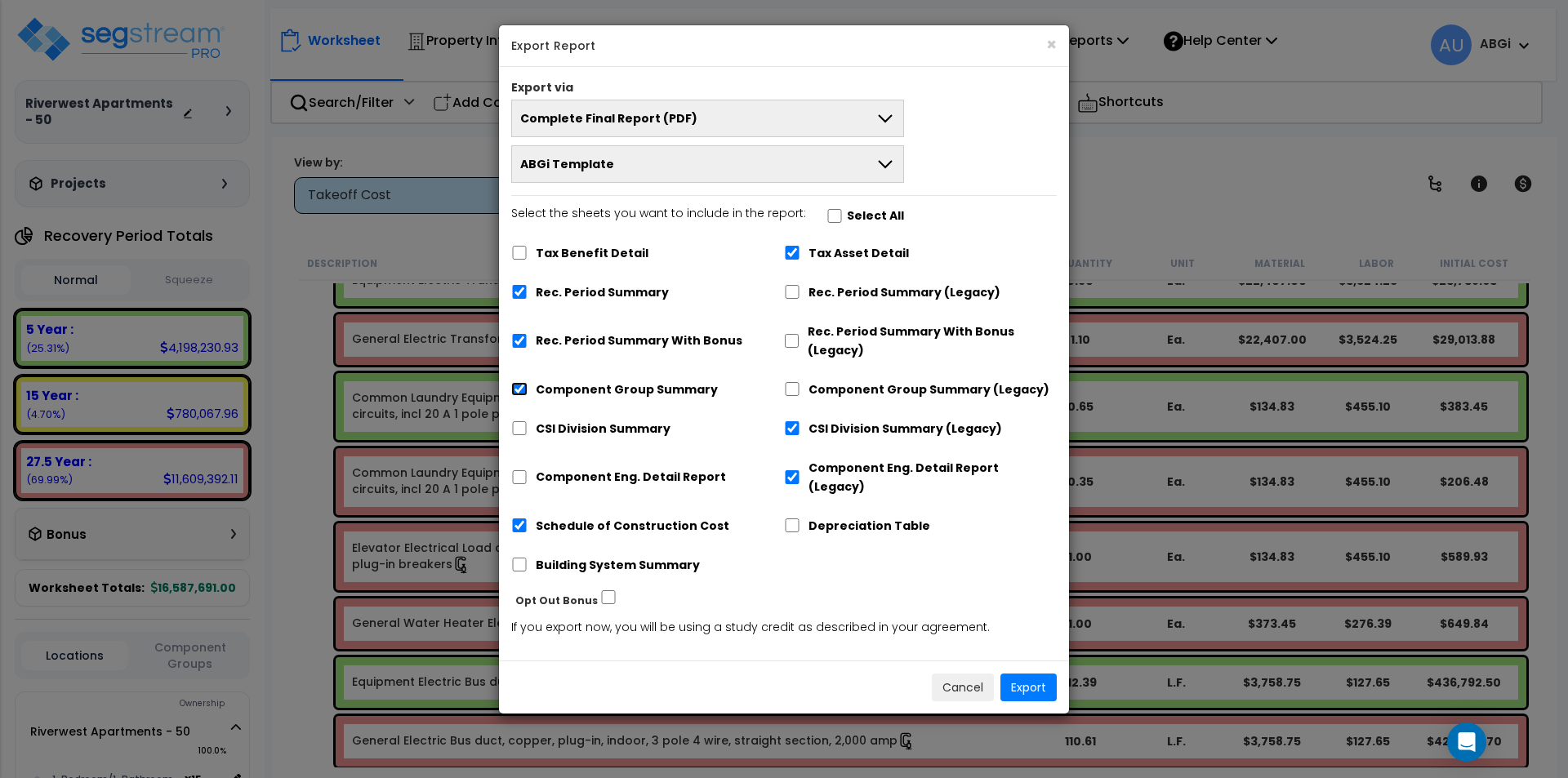
checkbox input "false"
click at [519, 430] on input "CSI Division Summary" at bounding box center [519, 428] width 16 height 14
checkbox input "true"
checkbox input "false"
drag, startPoint x: 519, startPoint y: 463, endPoint x: 528, endPoint y: 474, distance: 14.2
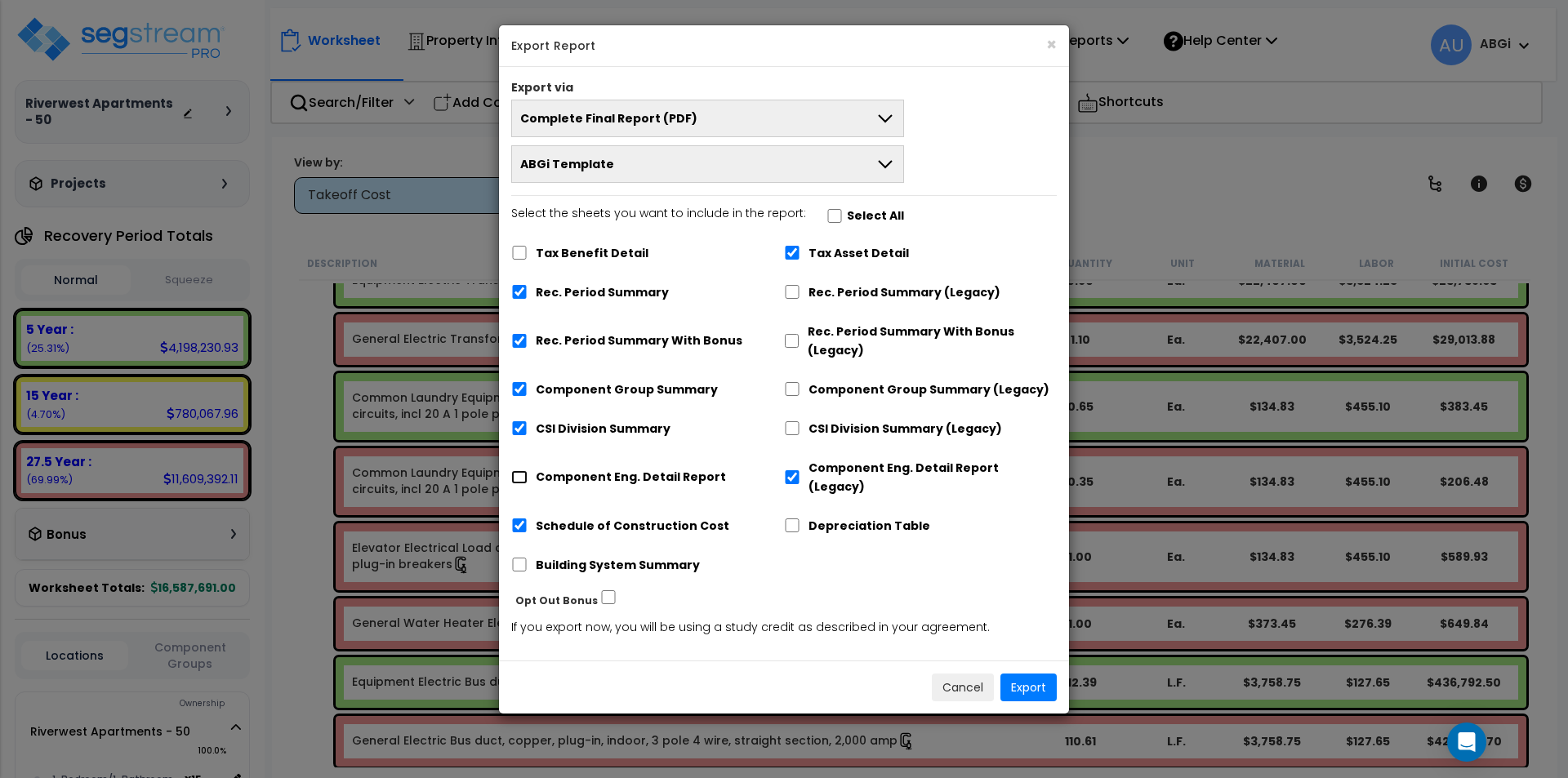
click at [520, 470] on input "Component Eng. Detail Report" at bounding box center [519, 477] width 16 height 14
checkbox input "true"
checkbox input "false"
click at [792, 518] on input "Depreciation Table" at bounding box center [792, 525] width 16 height 14
checkbox input "true"
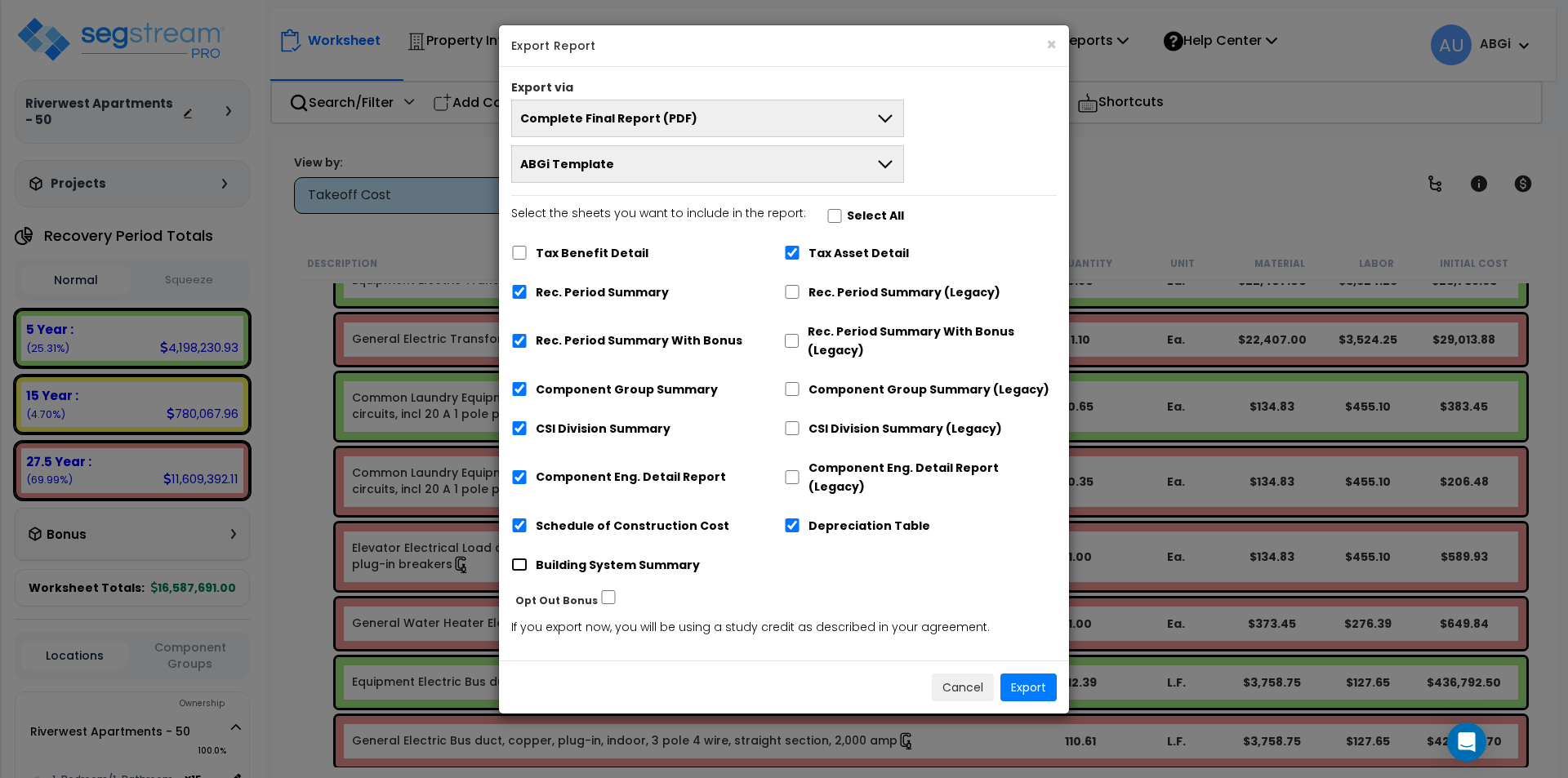
click at [517, 557] on input "Building System Summary" at bounding box center [519, 564] width 16 height 14
checkbox input "true"
click at [1029, 674] on button "Export" at bounding box center [1028, 687] width 56 height 28
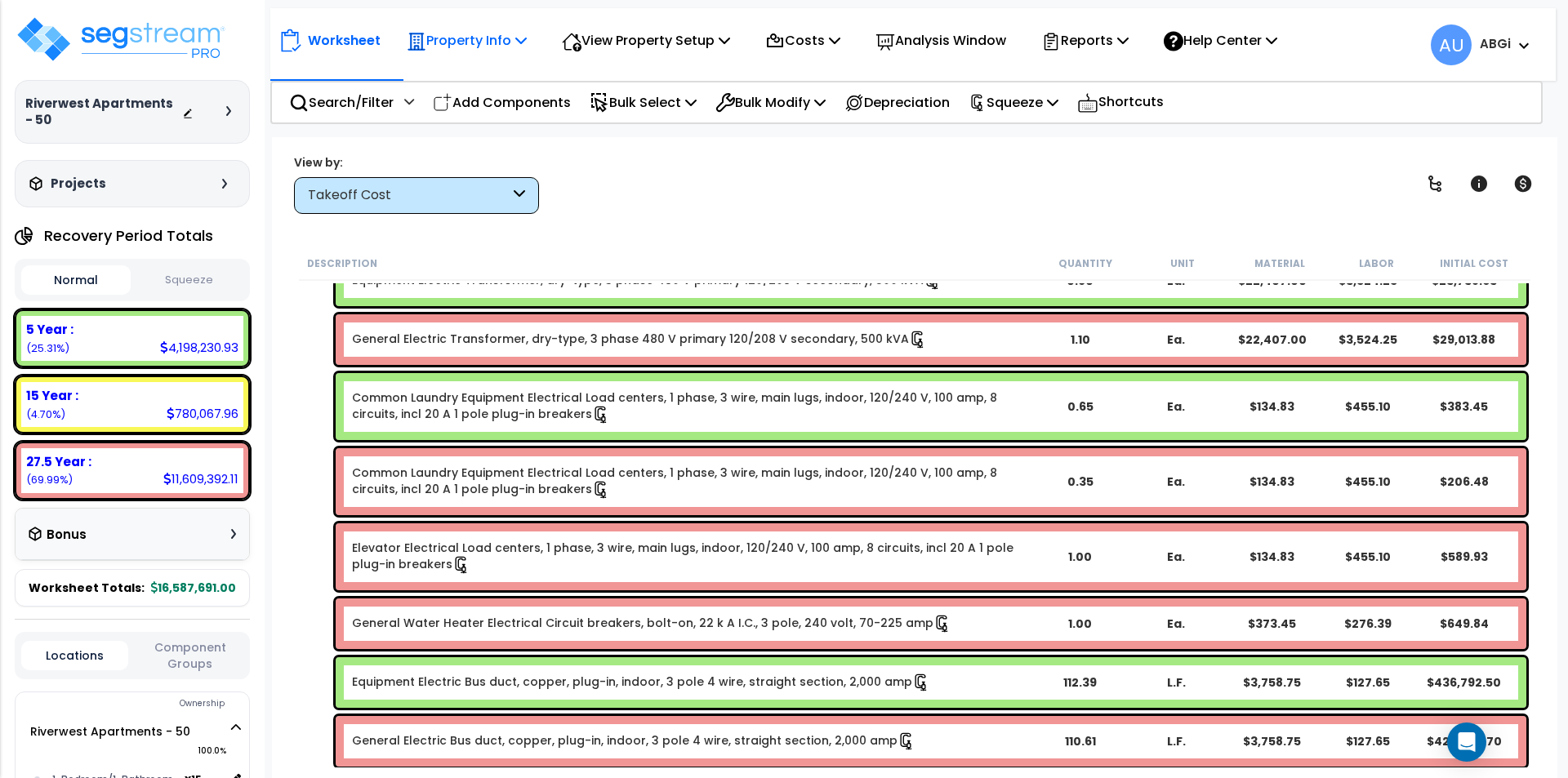
click at [521, 39] on icon at bounding box center [520, 40] width 11 height 13
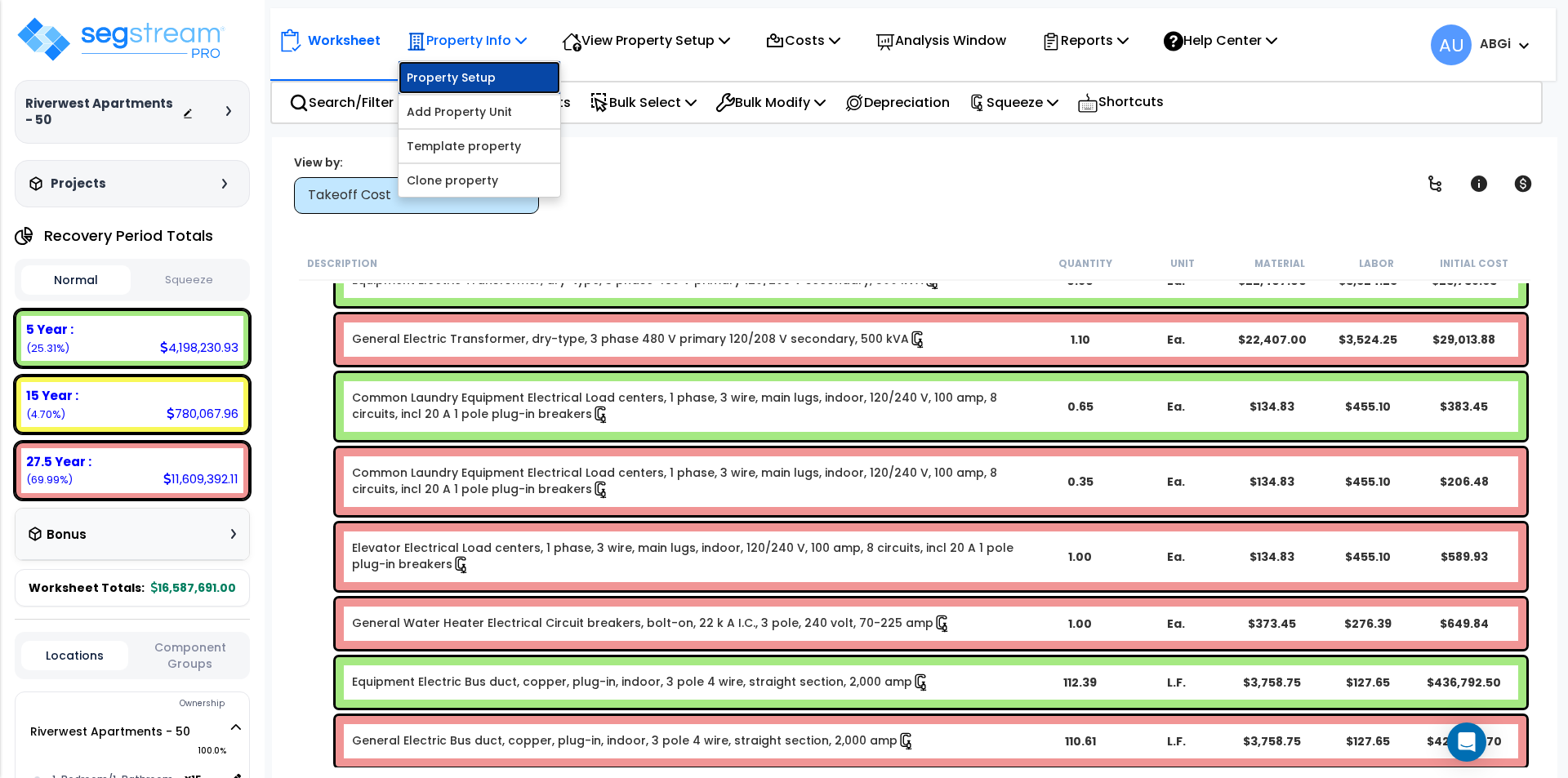
click at [495, 62] on link "Property Setup" at bounding box center [479, 78] width 161 height 33
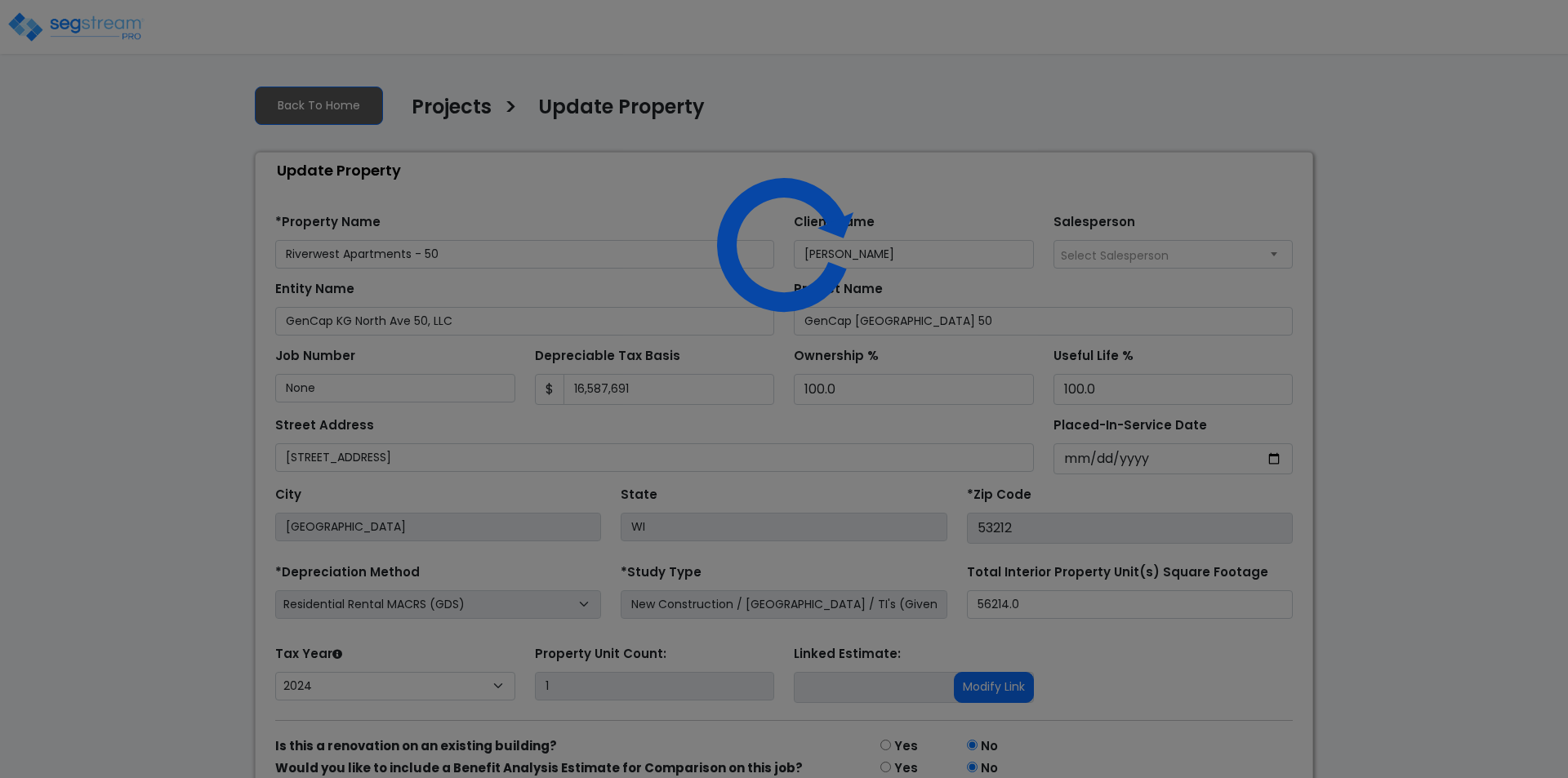
select select "2024"
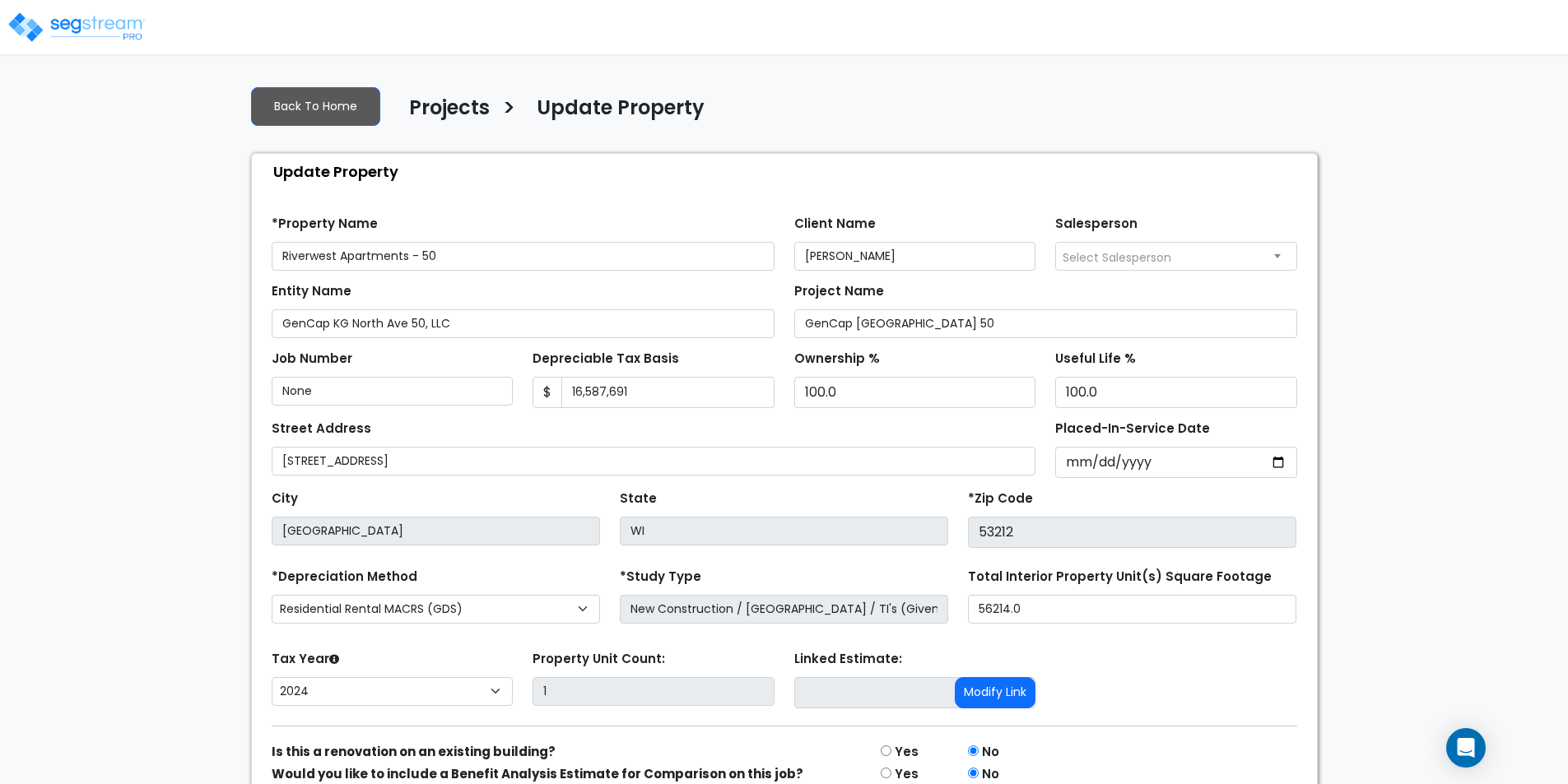
scroll to position [81, 0]
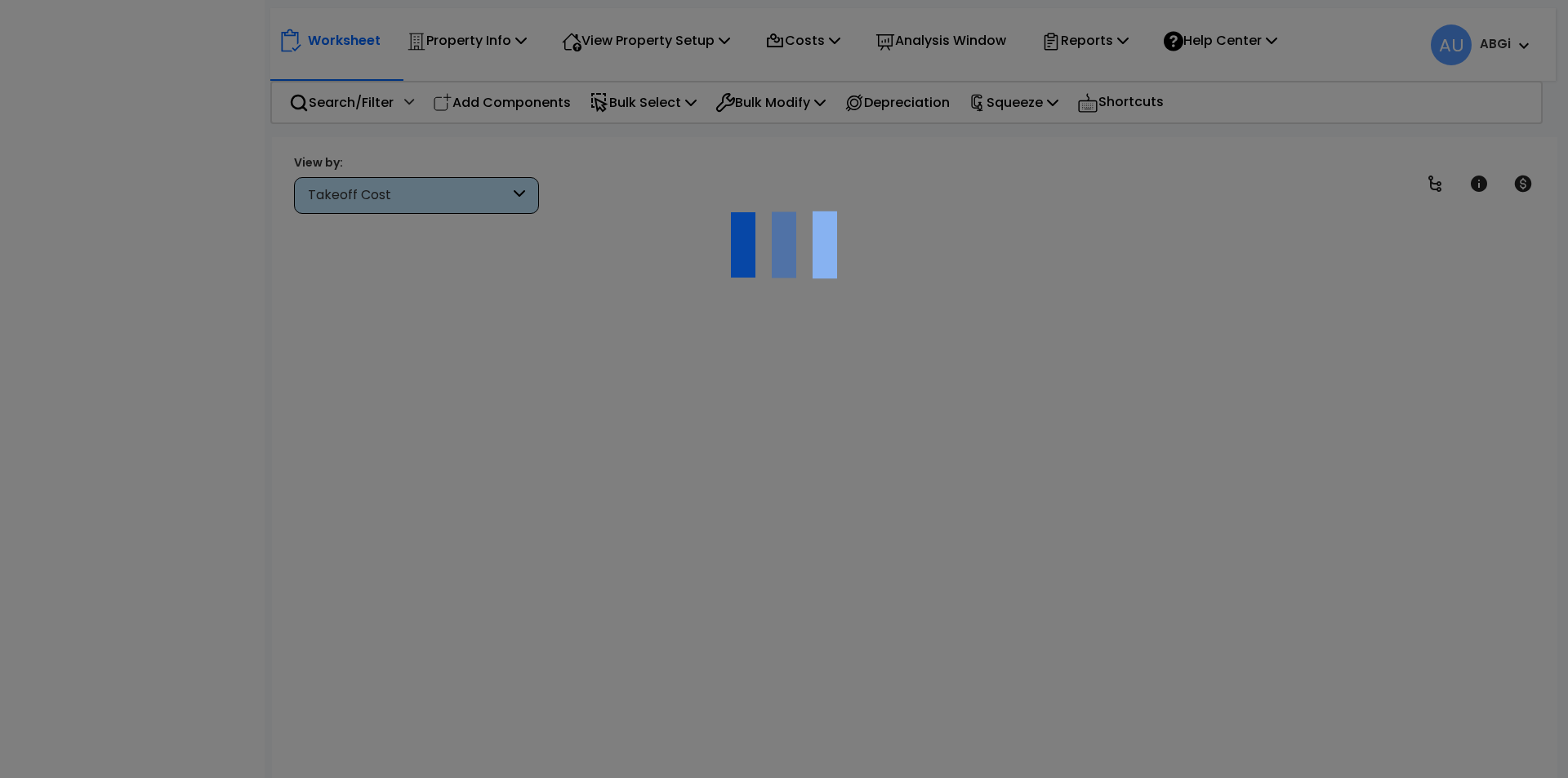
scroll to position [72, 0]
